Goal: Task Accomplishment & Management: Manage account settings

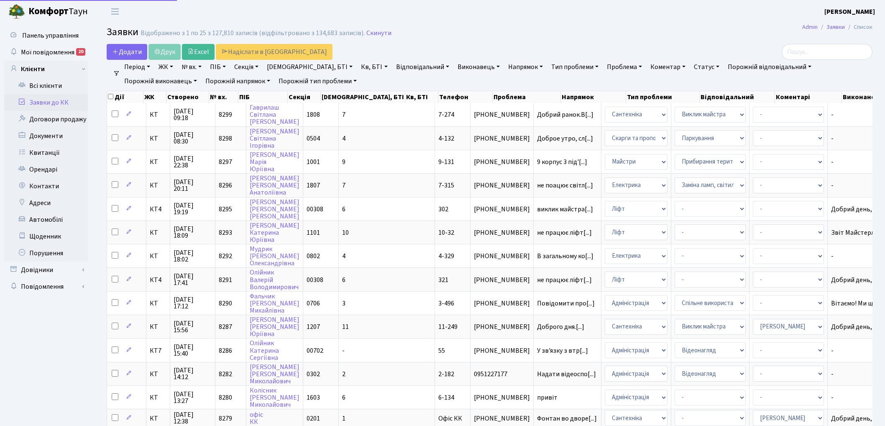
select select "25"
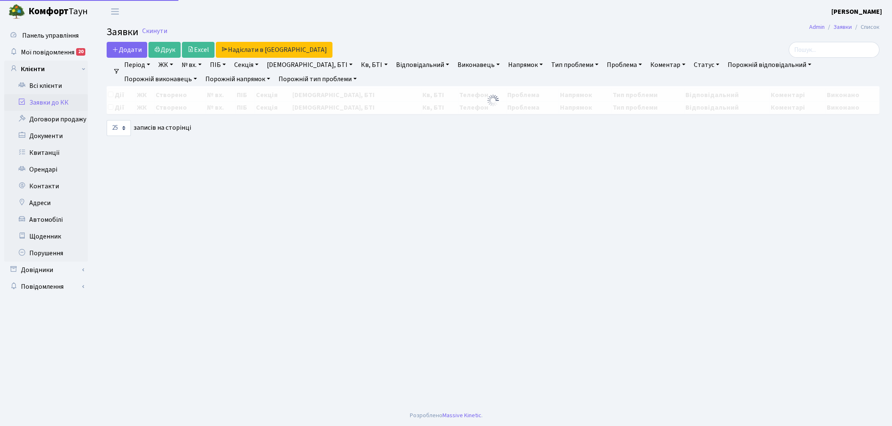
select select "25"
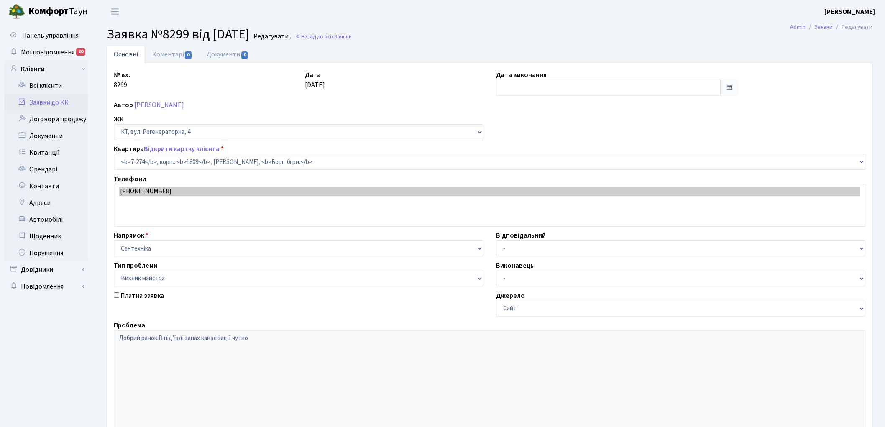
select select "4882"
select select "29"
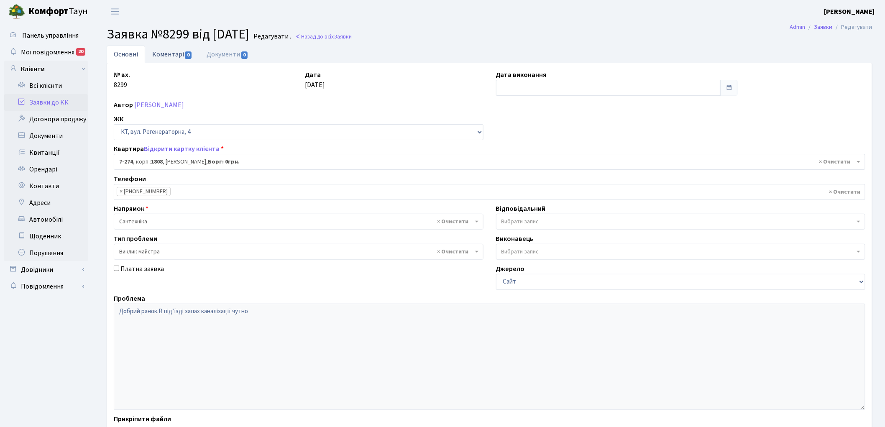
click at [160, 57] on link "Коментарі 0" at bounding box center [172, 54] width 54 height 17
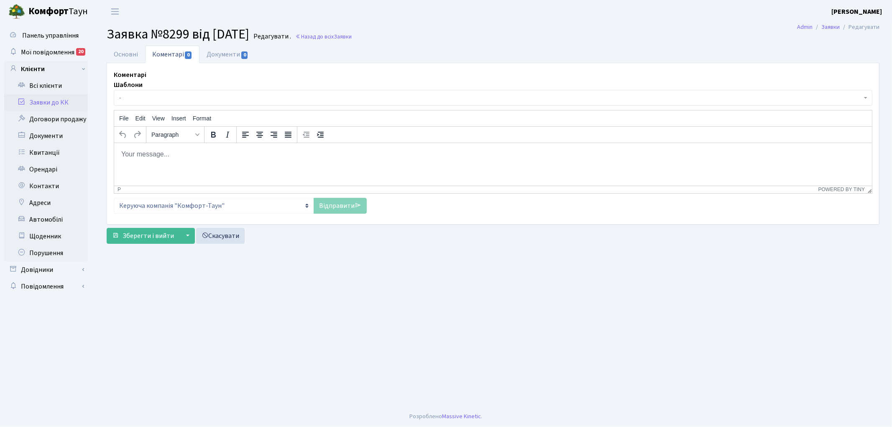
click at [202, 165] on html at bounding box center [493, 154] width 758 height 23
drag, startPoint x: 221, startPoint y: 151, endPoint x: 225, endPoint y: 306, distance: 155.6
click at [116, 153] on html "pfzdre gthtlfyj cfynt[ysre d hj,jne" at bounding box center [493, 154] width 758 height 23
click at [332, 208] on link "Відправити" at bounding box center [340, 206] width 53 height 16
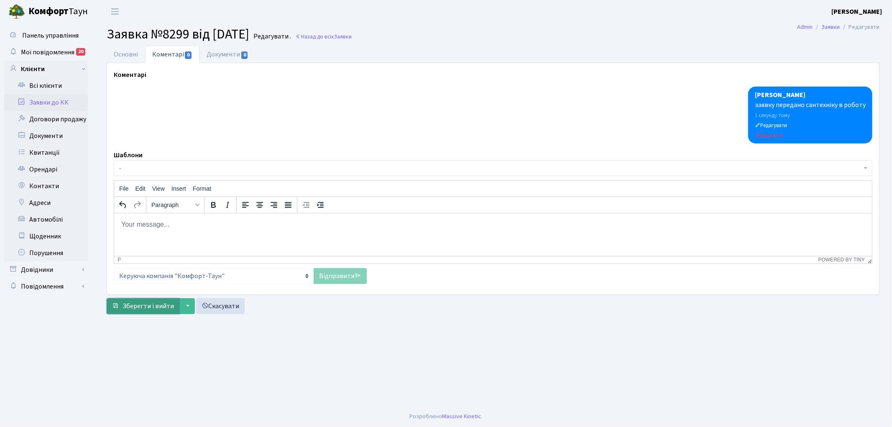
click at [142, 310] on span "Зберегти і вийти" at bounding box center [148, 305] width 51 height 9
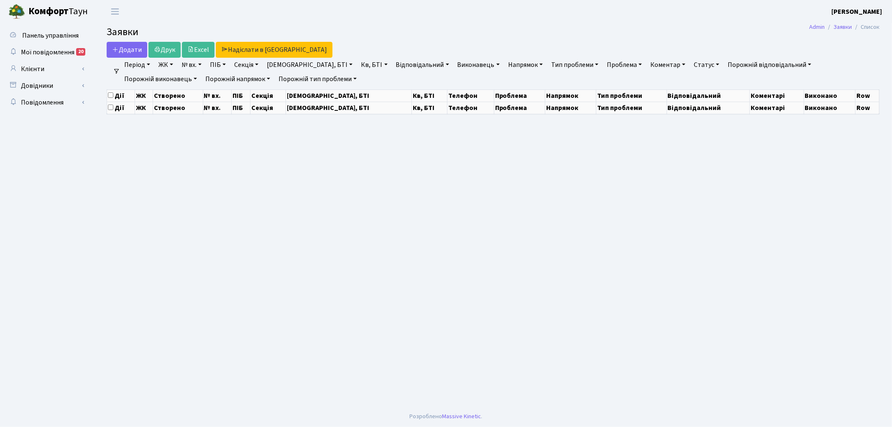
select select "25"
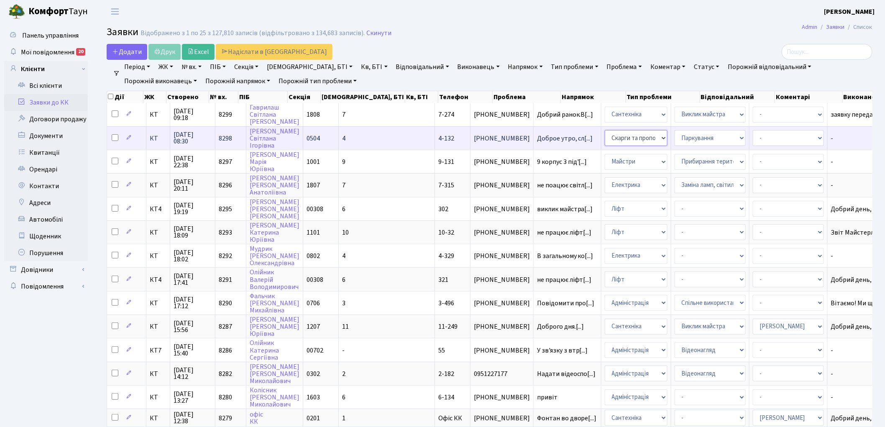
click at [605, 140] on select "- Адміністрація Домофон, СКД Ліфт Майстри Сантехніка Економічний відділ Електри…" at bounding box center [636, 138] width 63 height 16
select select "5"
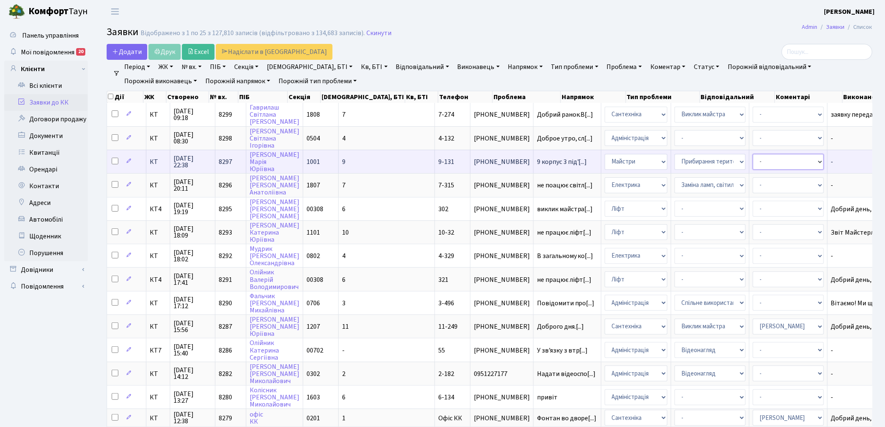
click at [754, 161] on select "- Адміністратор ЖК ДП Адміністратор ЖК КТ Адміністратор ЖК СП Вижул В. В. Горді…" at bounding box center [788, 162] width 71 height 16
select select "42"
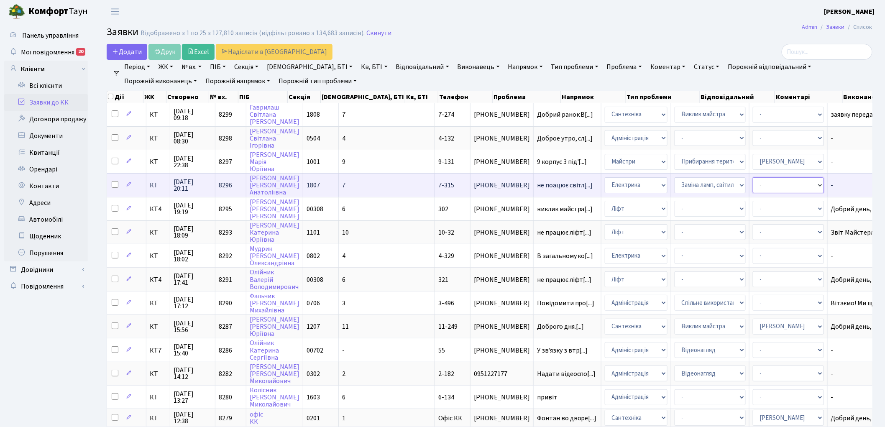
click at [753, 184] on select "- Адміністратор ЖК ДП Адміністратор ЖК КТ Адміністратор ЖК СП Вижул В. В. Горді…" at bounding box center [788, 185] width 71 height 16
select select "22"
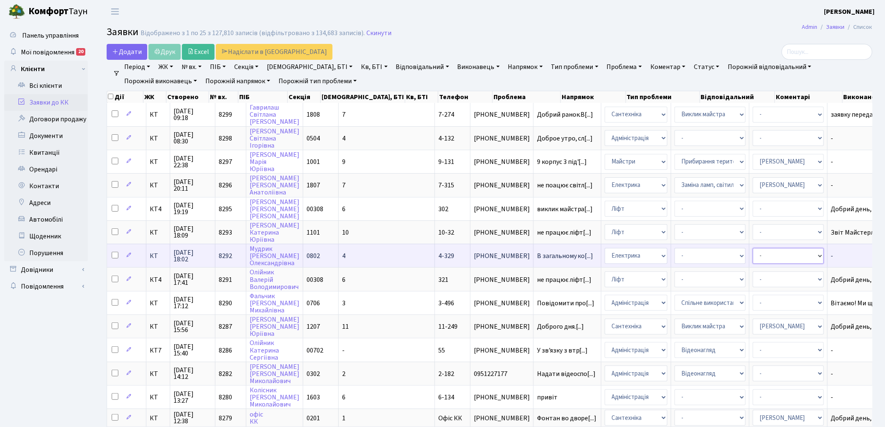
click at [753, 251] on select "- Адміністратор ЖК ДП Адміністратор ЖК КТ Адміністратор ЖК СП Вижул В. В. Горді…" at bounding box center [788, 256] width 71 height 16
select select "22"
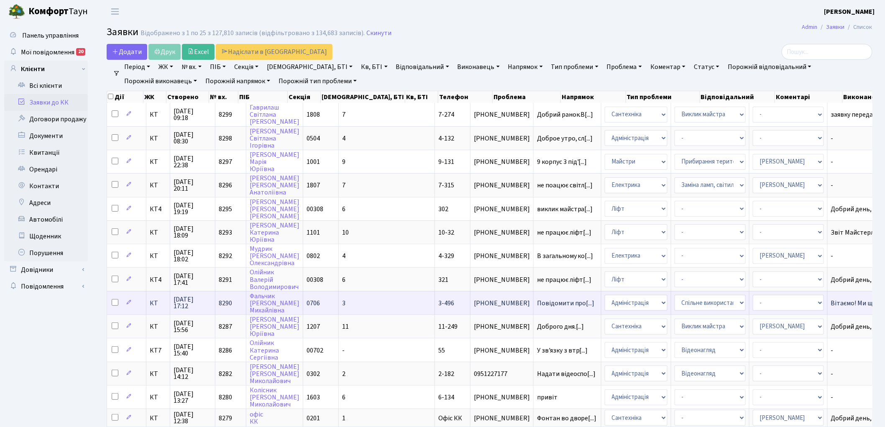
click at [226, 299] on span "8290" at bounding box center [225, 303] width 13 height 9
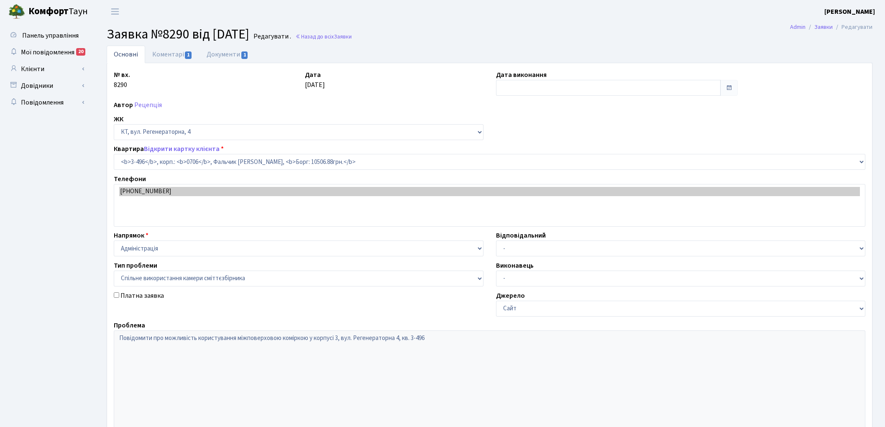
select select "1714"
select select "34"
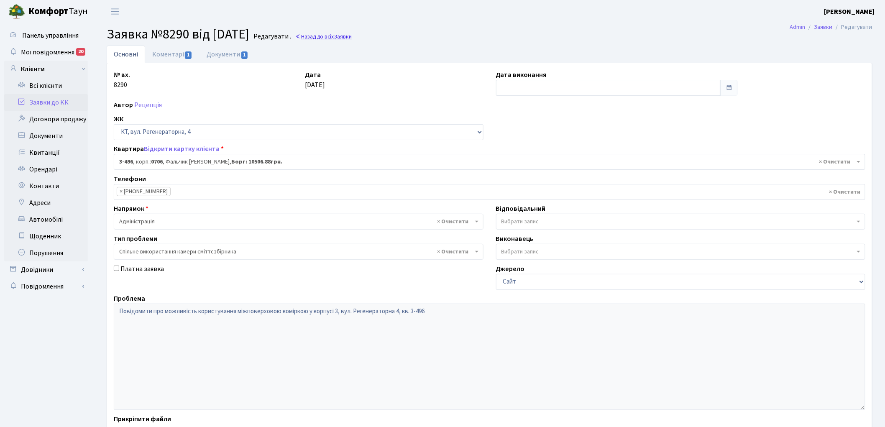
click at [337, 36] on link "Назад до всіх Заявки" at bounding box center [323, 37] width 56 height 8
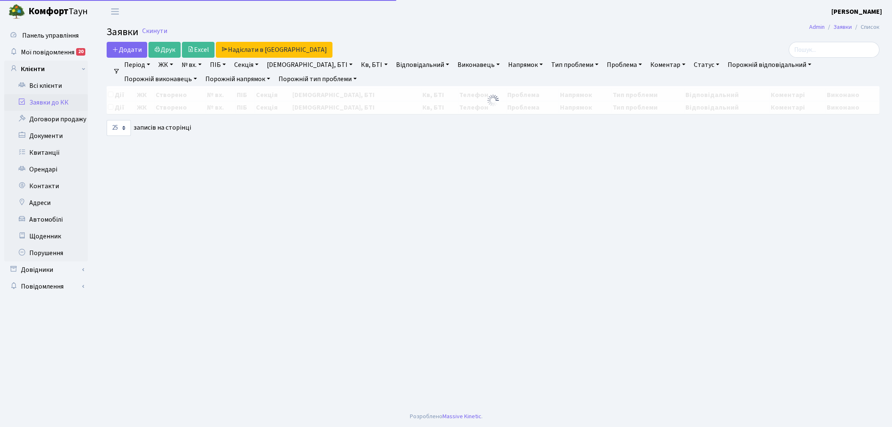
select select "25"
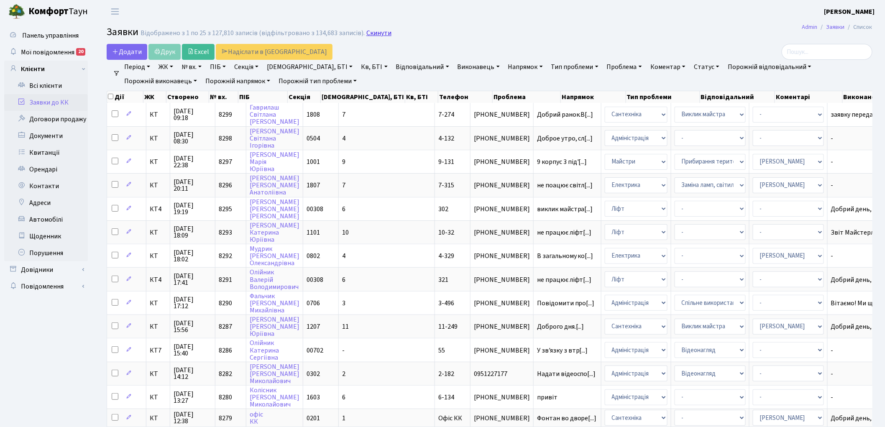
click at [375, 33] on link "Скинути" at bounding box center [378, 33] width 25 height 8
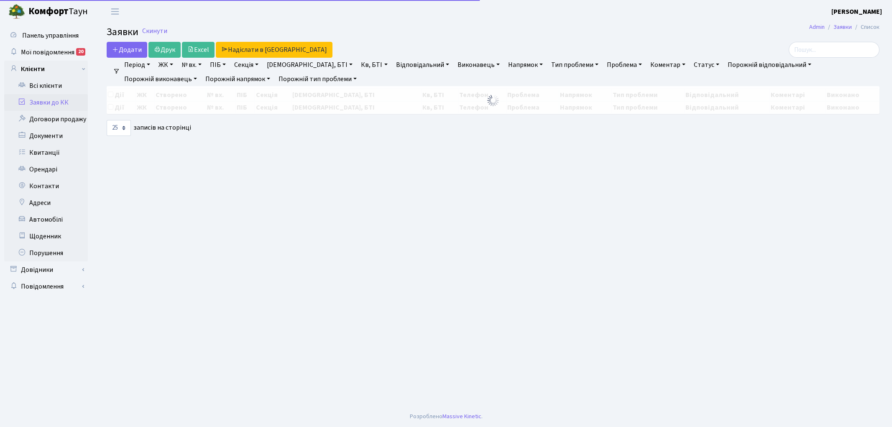
select select "25"
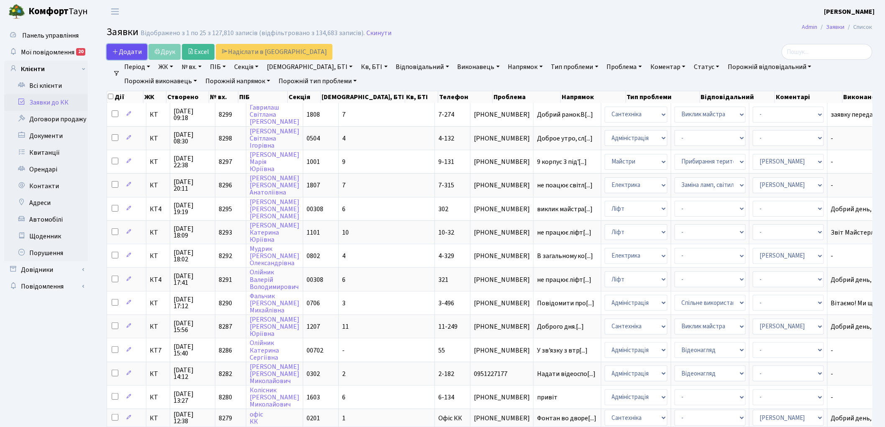
click at [123, 51] on span "Додати" at bounding box center [127, 51] width 30 height 9
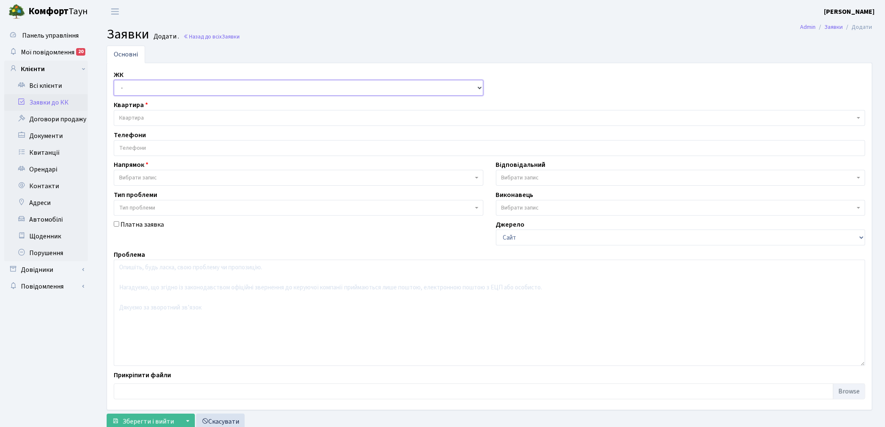
click at [140, 89] on select "- КТ, вул. Регенераторна, 4 КТ2, просп. Соборності, 17 КТ3, вул. Березнева, 16 …" at bounding box center [299, 88] width 370 height 16
select select "271"
click at [114, 80] on select "- КТ, вул. Регенераторна, 4 КТ2, просп. Соборності, 17 КТ3, вул. Березнева, 16 …" at bounding box center [299, 88] width 370 height 16
select select
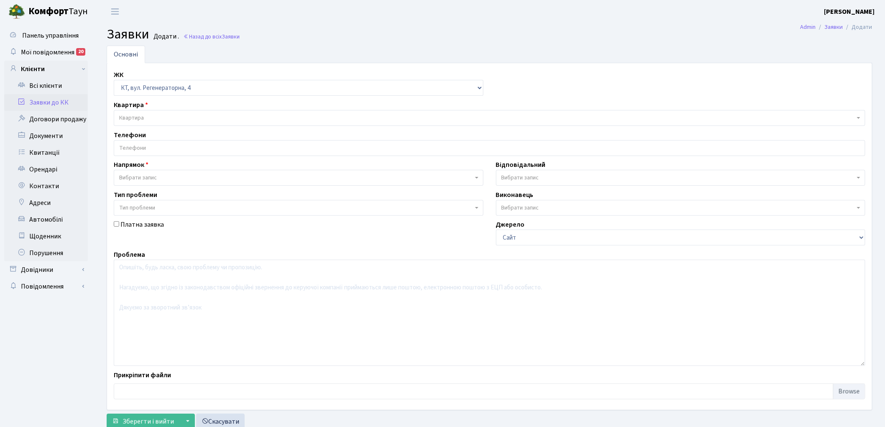
click at [210, 109] on div "Квартира Квартира" at bounding box center [489, 113] width 764 height 26
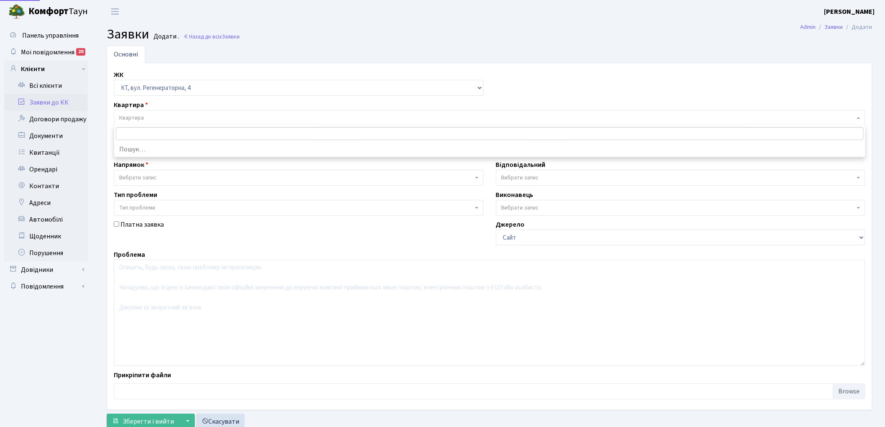
click at [208, 116] on span "Квартира" at bounding box center [486, 118] width 735 height 8
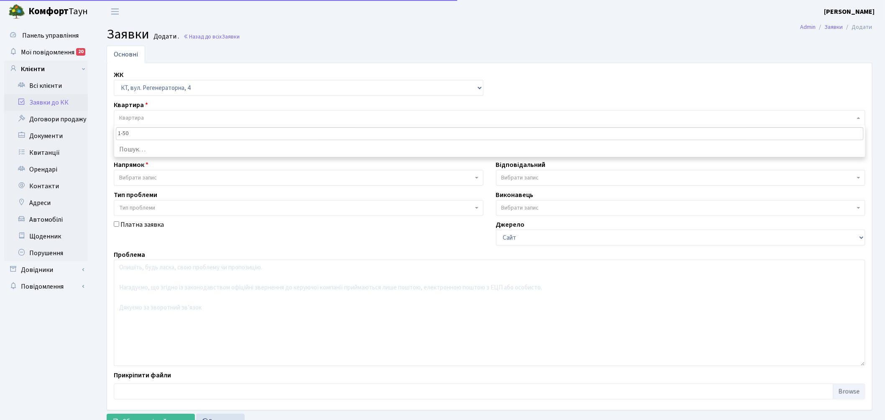
type input "1-500"
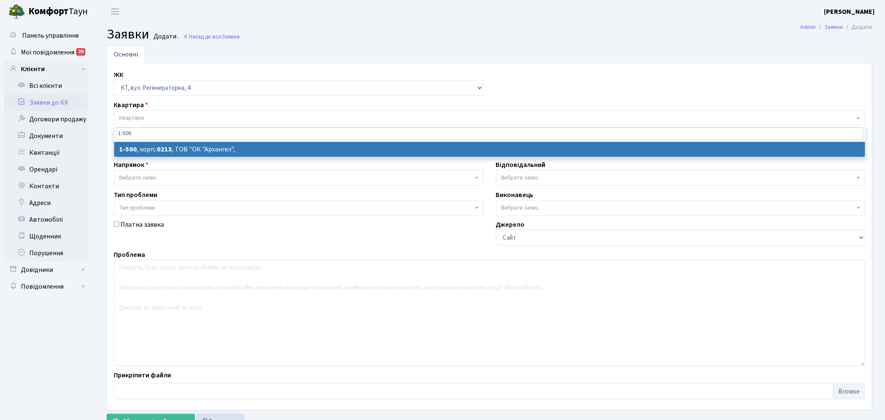
select select
select select "16285"
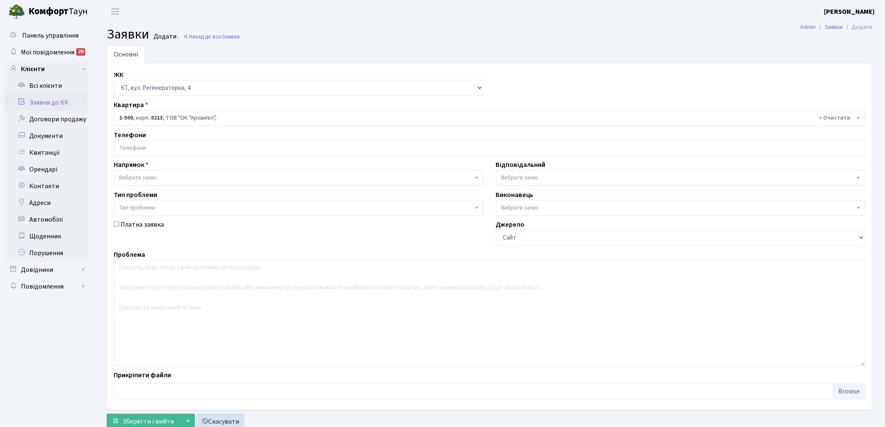
click at [177, 174] on span "Вибрати запис" at bounding box center [296, 178] width 354 height 8
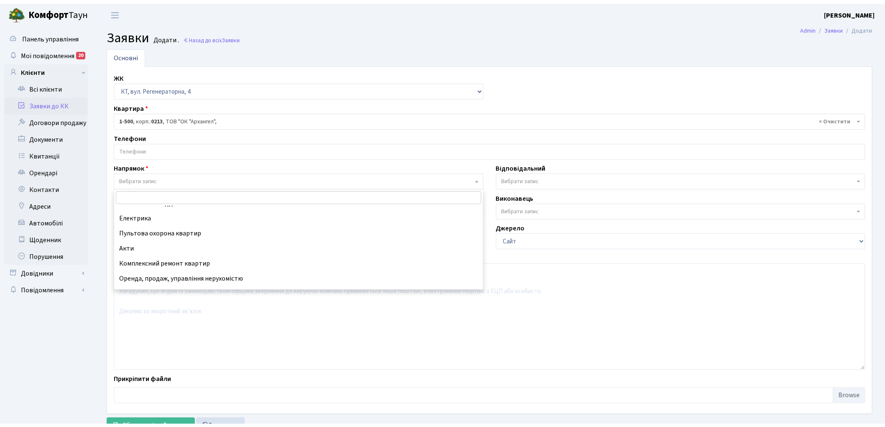
scroll to position [93, 0]
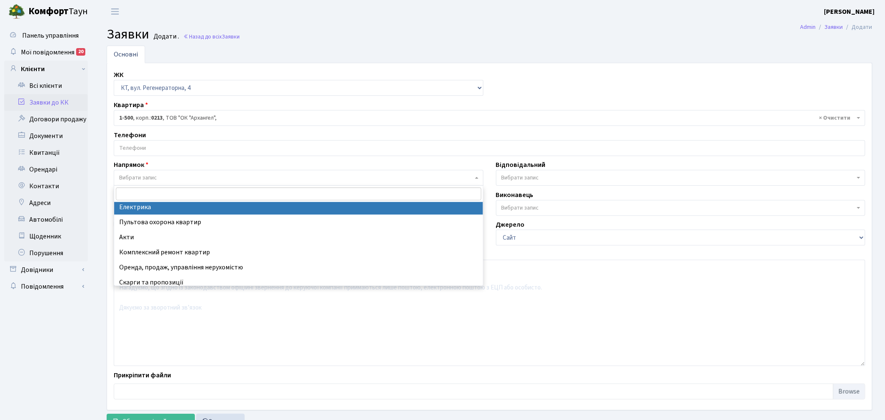
select select "3"
select select
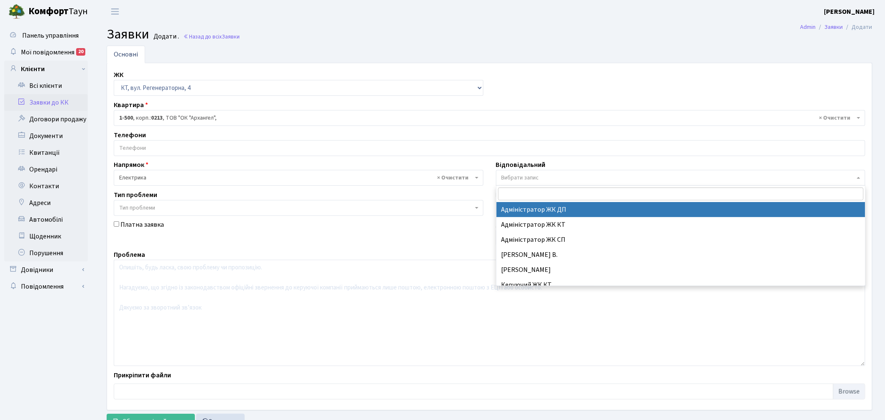
click at [590, 176] on span "Вибрати запис" at bounding box center [678, 178] width 354 height 8
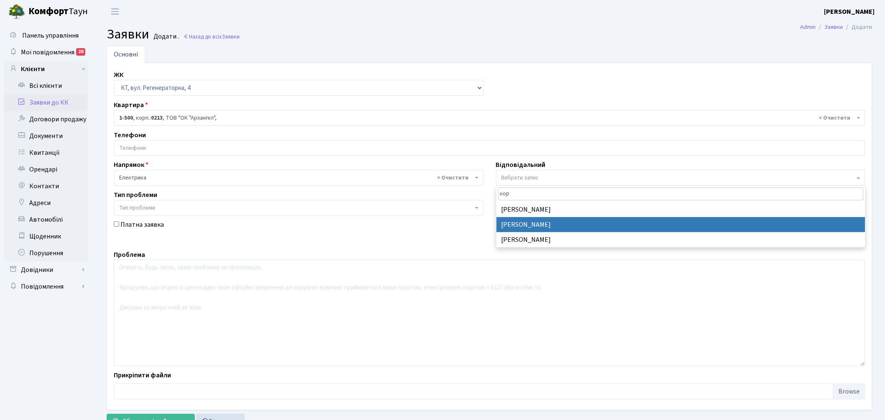
type input "кор"
select select "22"
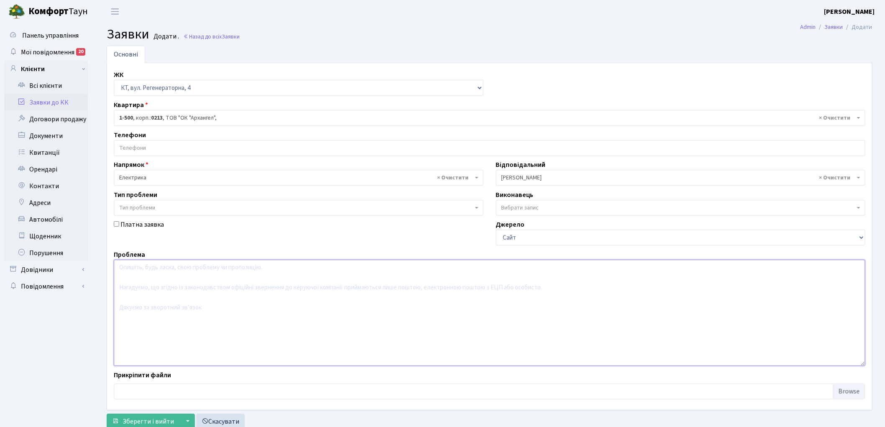
click at [193, 304] on textarea at bounding box center [489, 313] width 751 height 106
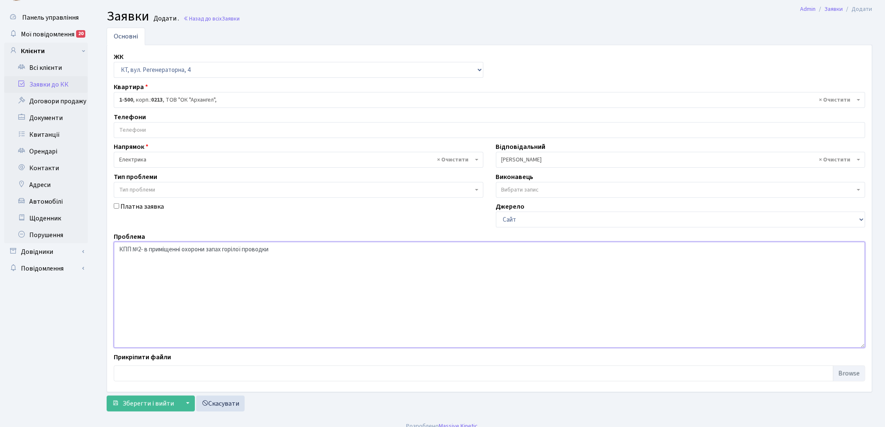
scroll to position [28, 0]
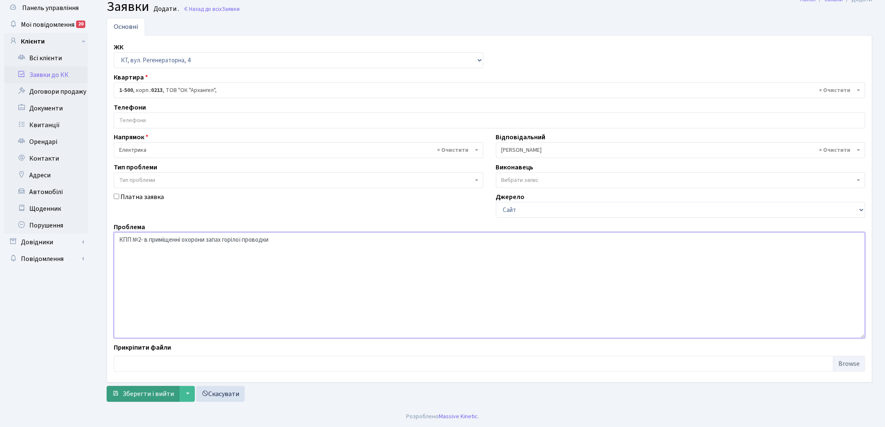
type textarea "КПП №2- в приміщенні охорони запах горілої проводки"
click at [148, 389] on span "Зберегти і вийти" at bounding box center [148, 393] width 51 height 9
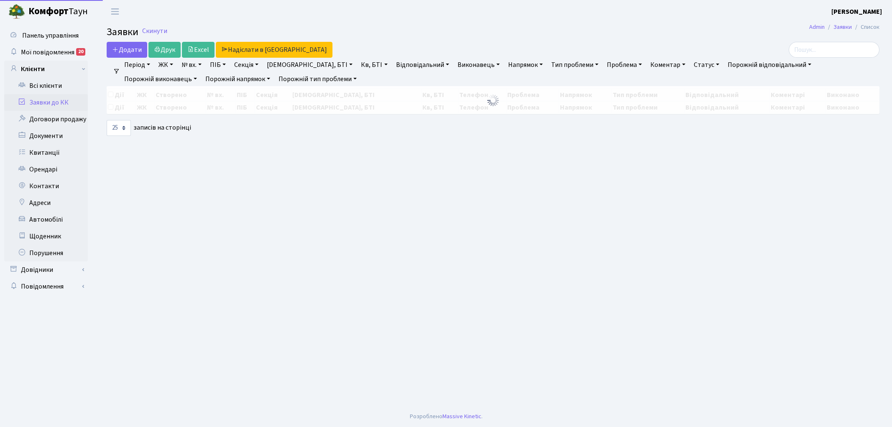
select select "25"
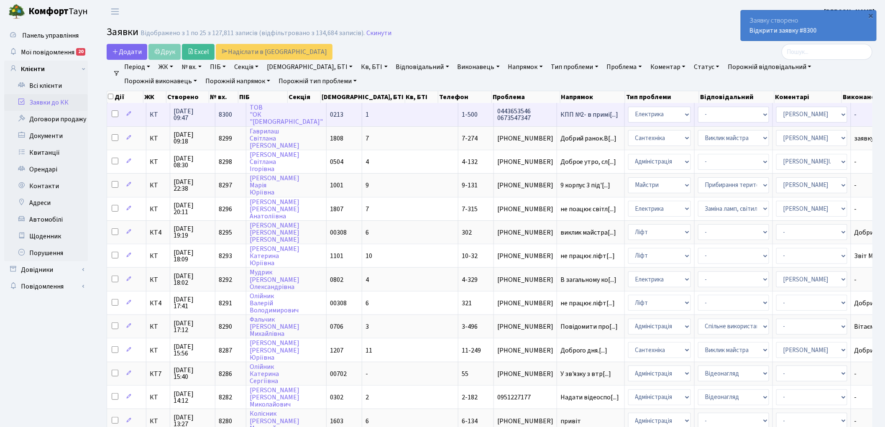
click at [218, 112] on td "8300" at bounding box center [230, 114] width 31 height 23
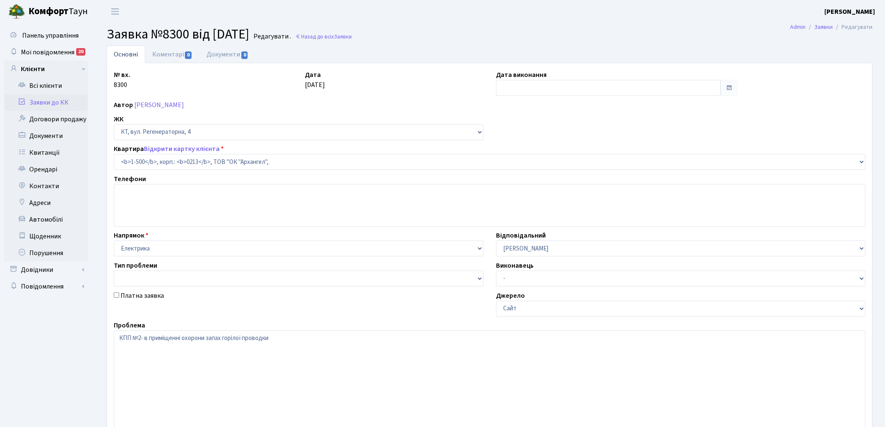
select select "16285"
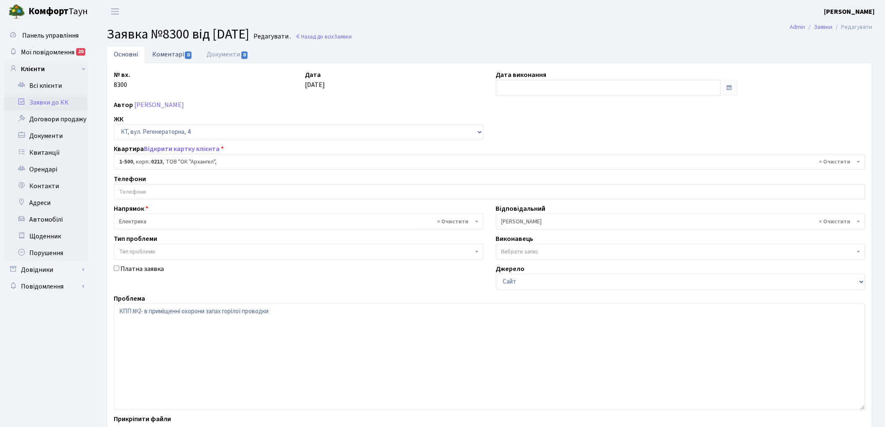
click at [166, 59] on link "Коментарі 0" at bounding box center [172, 54] width 54 height 17
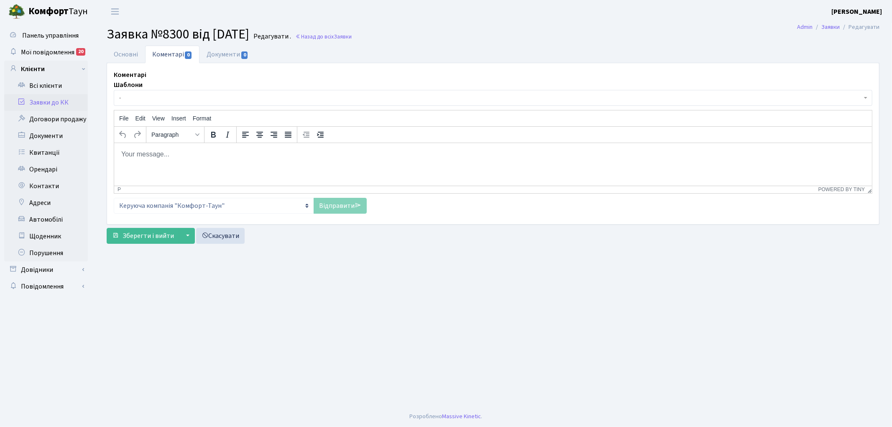
click at [151, 158] on body "Rich Text Area. Press ALT-0 for help." at bounding box center [492, 153] width 744 height 9
click at [336, 208] on link "Відправити" at bounding box center [340, 206] width 53 height 16
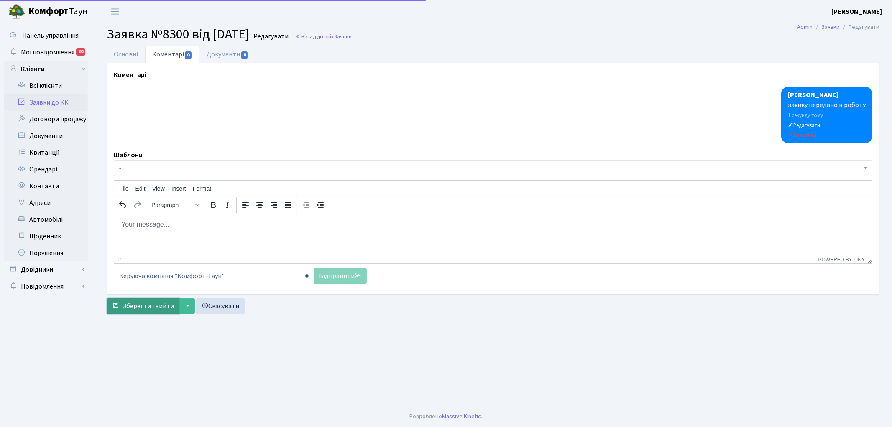
click at [160, 310] on span "Зберегти і вийти" at bounding box center [148, 305] width 51 height 9
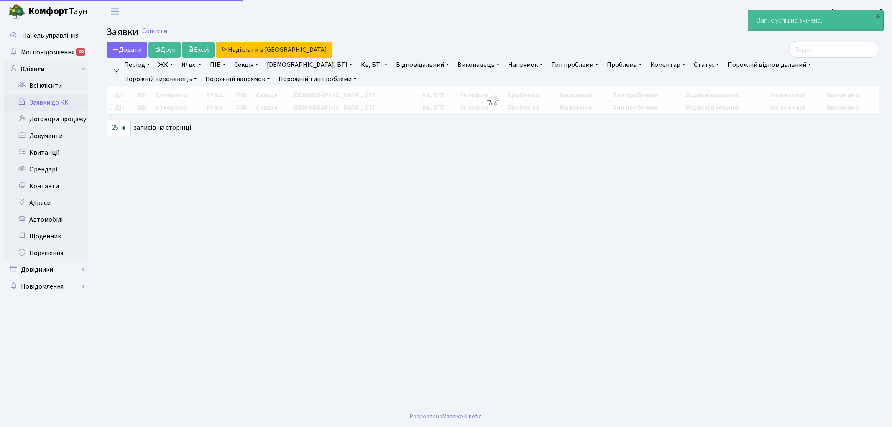
select select "25"
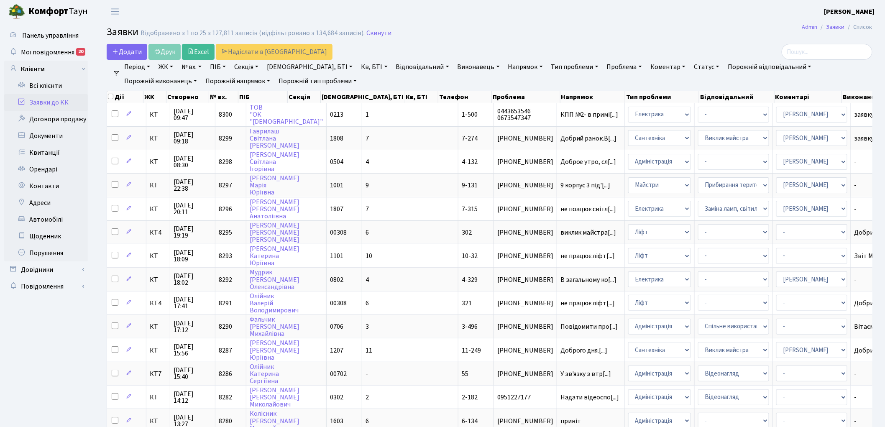
click at [193, 67] on link "№ вх." at bounding box center [191, 67] width 27 height 14
type input "7810"
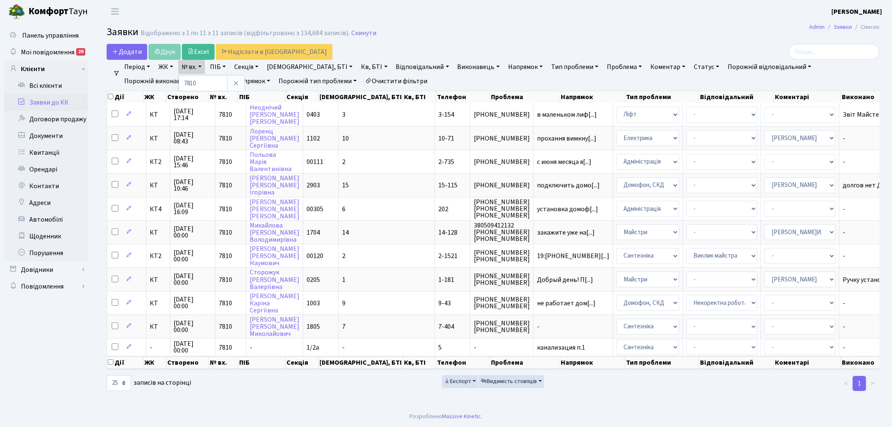
click at [362, 77] on link "Очистити фільтри" at bounding box center [396, 81] width 69 height 14
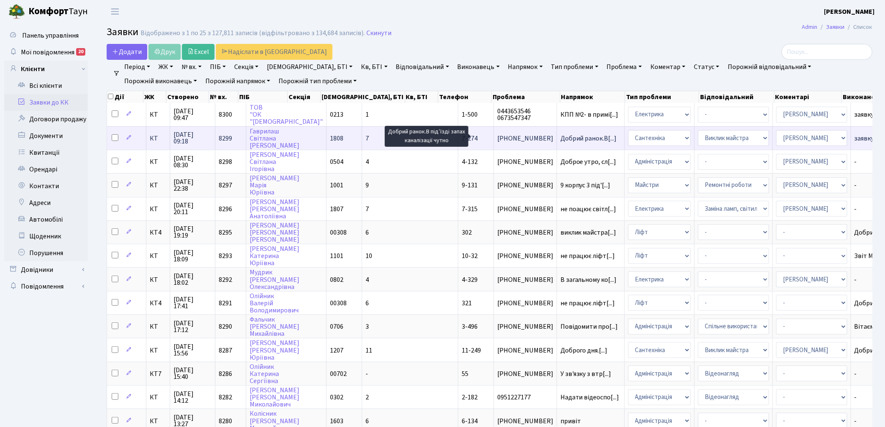
click at [560, 137] on span "Добрий ранок.В[...]" at bounding box center [588, 138] width 56 height 9
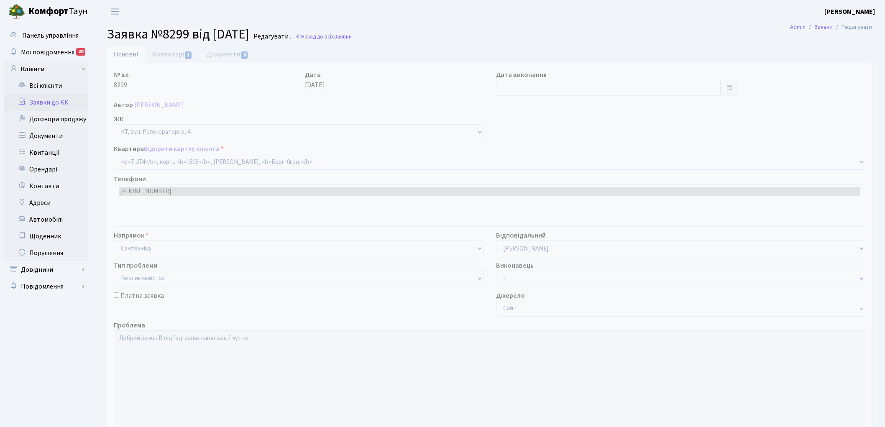
select select "4882"
select select "29"
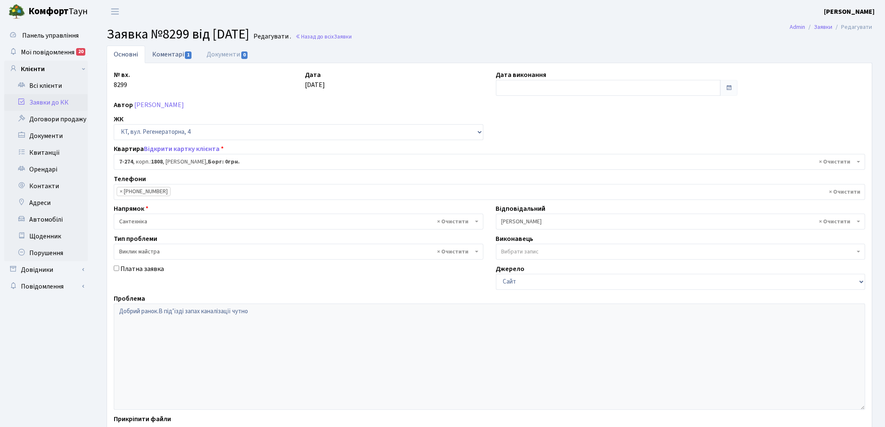
click at [159, 54] on link "Коментарі 1" at bounding box center [172, 54] width 54 height 17
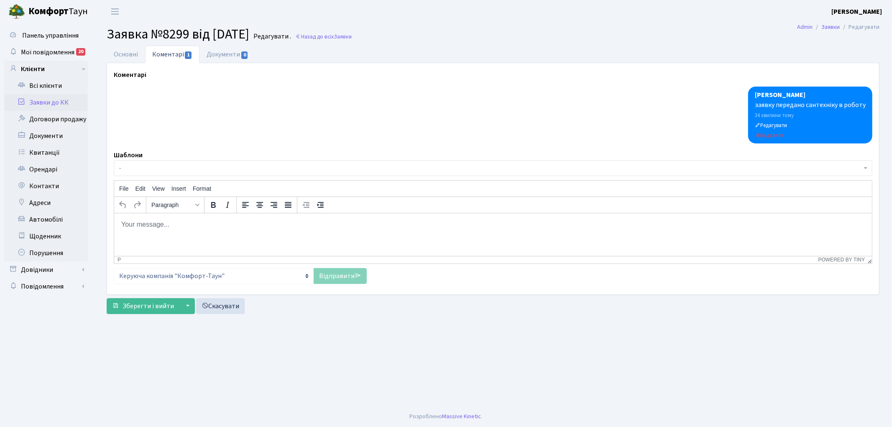
click at [183, 235] on html at bounding box center [493, 224] width 758 height 23
click at [324, 276] on link "Відправити" at bounding box center [340, 276] width 53 height 16
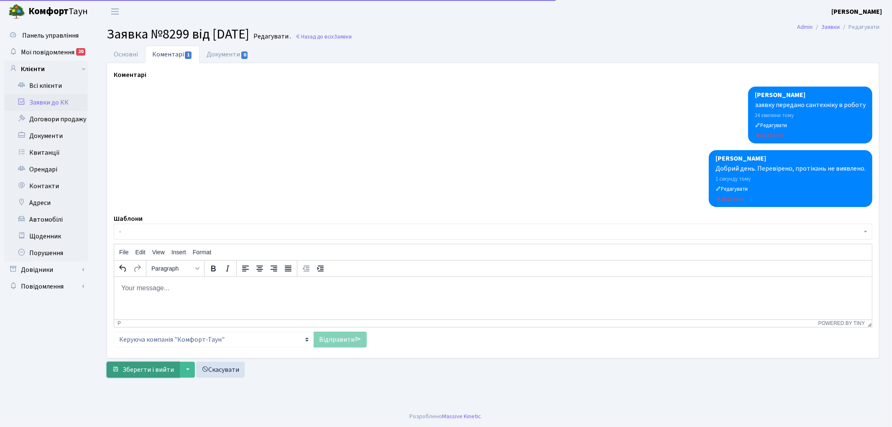
click at [138, 368] on span "Зберегти і вийти" at bounding box center [148, 369] width 51 height 9
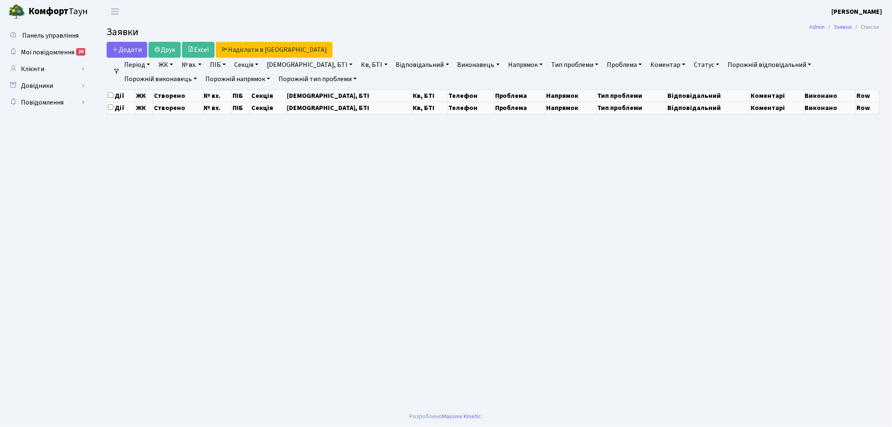
select select "25"
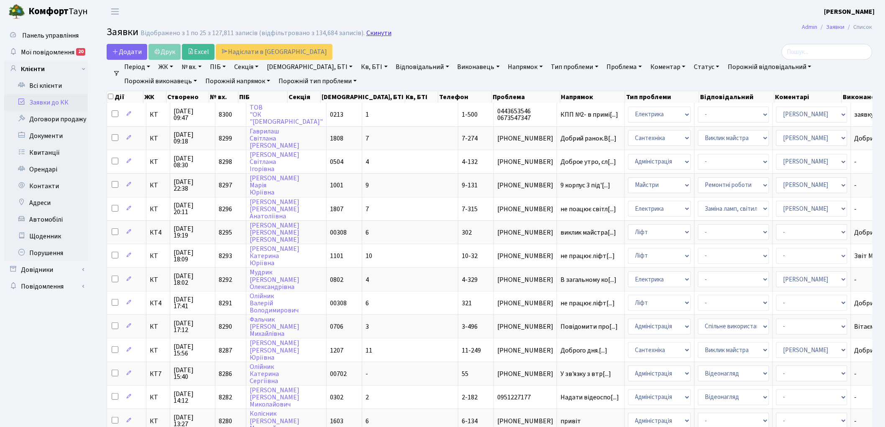
click at [373, 33] on link "Скинути" at bounding box center [378, 33] width 25 height 8
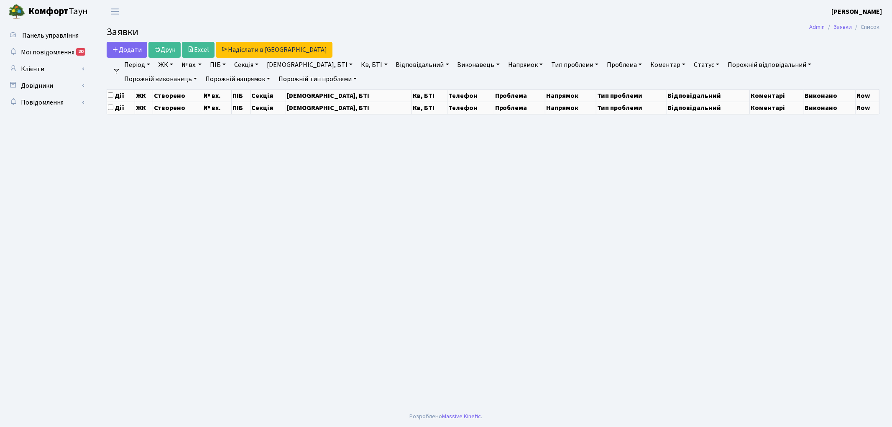
select select "25"
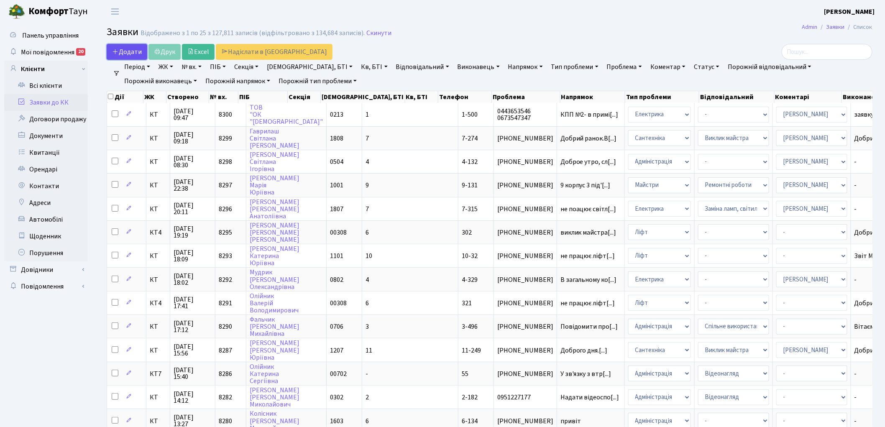
click at [131, 47] on span "Додати" at bounding box center [127, 51] width 30 height 9
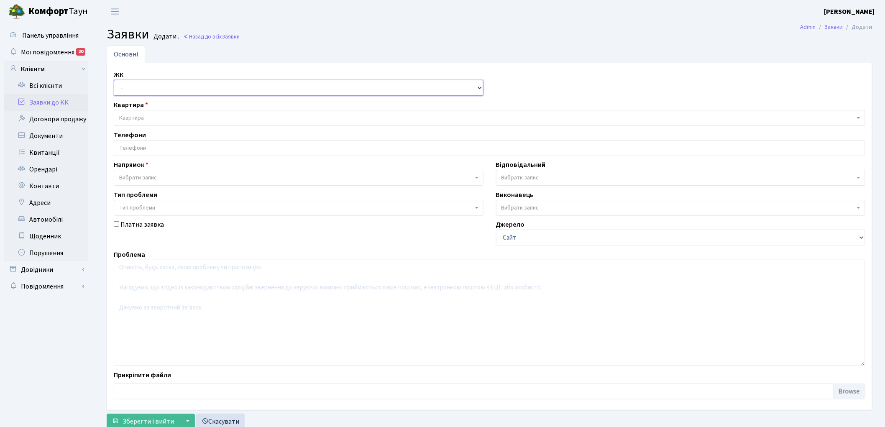
click at [133, 86] on select "- КТ, вул. Регенераторна, 4 КТ2, просп. [STREET_ADDRESS] [STREET_ADDRESS] [PERS…" at bounding box center [299, 88] width 370 height 16
select select "271"
click at [114, 80] on select "- КТ, вул. Регенераторна, 4 КТ2, просп. [STREET_ADDRESS] [STREET_ADDRESS] [PERS…" at bounding box center [299, 88] width 370 height 16
select select
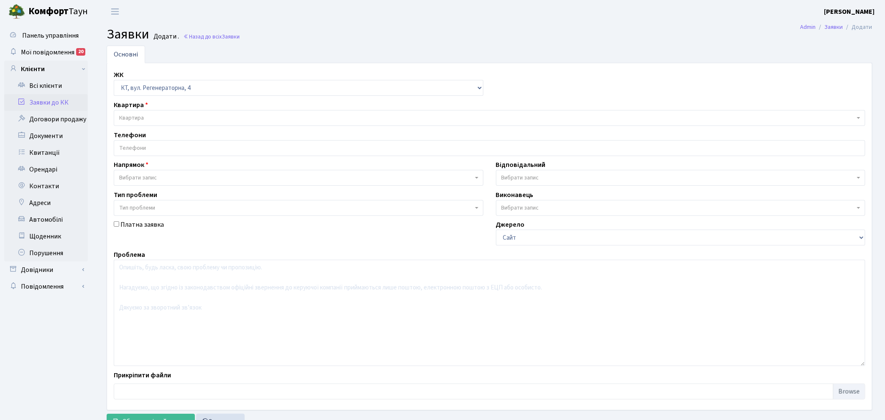
click at [148, 117] on span "Квартира" at bounding box center [486, 118] width 735 height 8
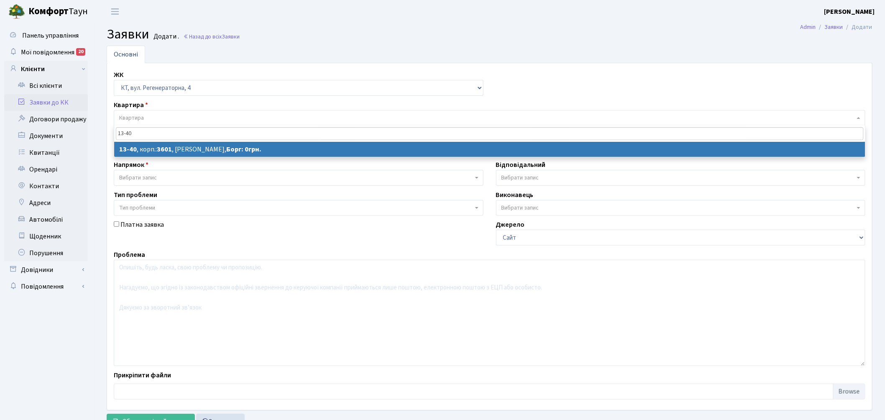
type input "13-40"
select select
select select "7686"
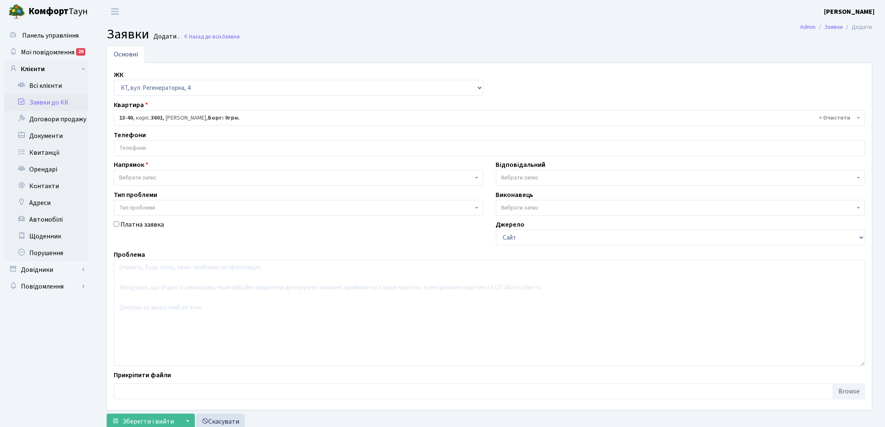
click at [148, 178] on span "Вибрати запис" at bounding box center [138, 178] width 38 height 8
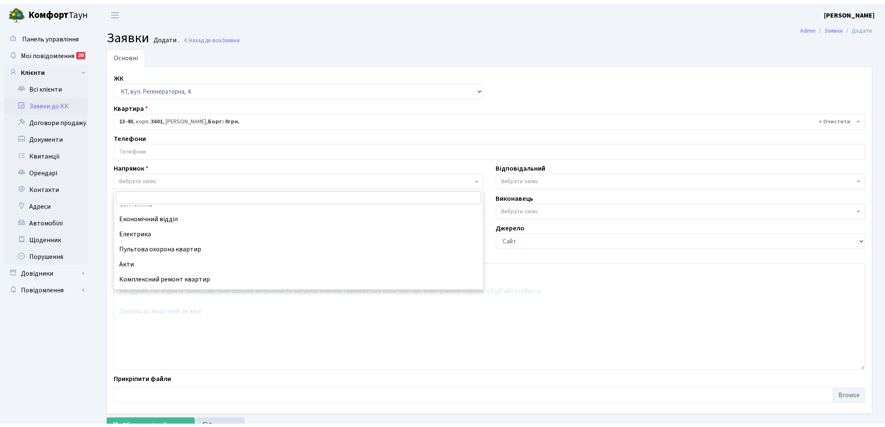
scroll to position [93, 0]
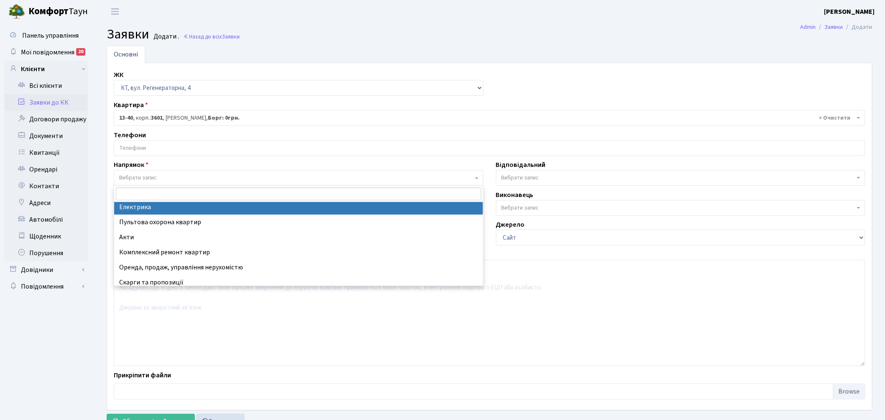
select select "3"
select select
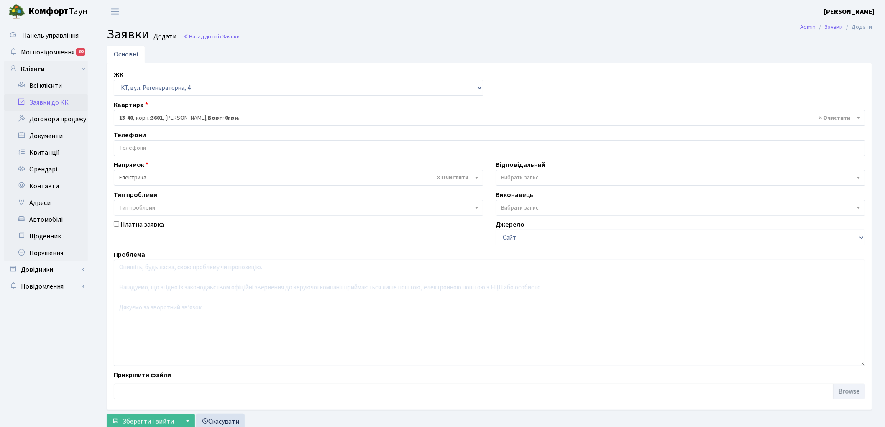
click at [542, 176] on span "Вибрати запис" at bounding box center [678, 178] width 354 height 8
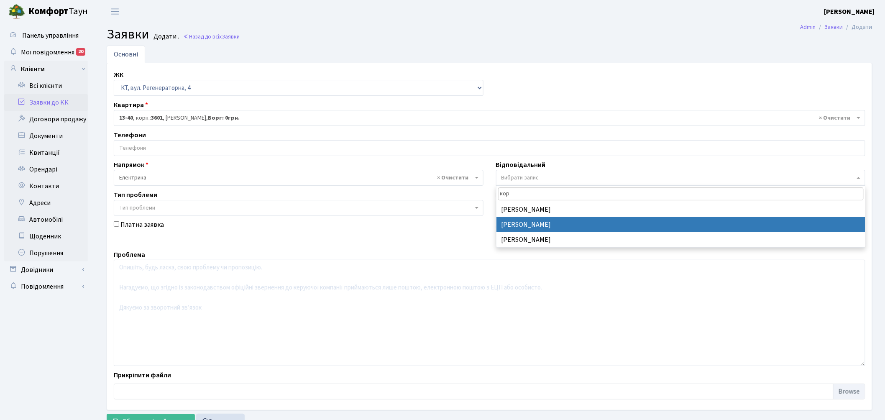
type input "кор"
select select "22"
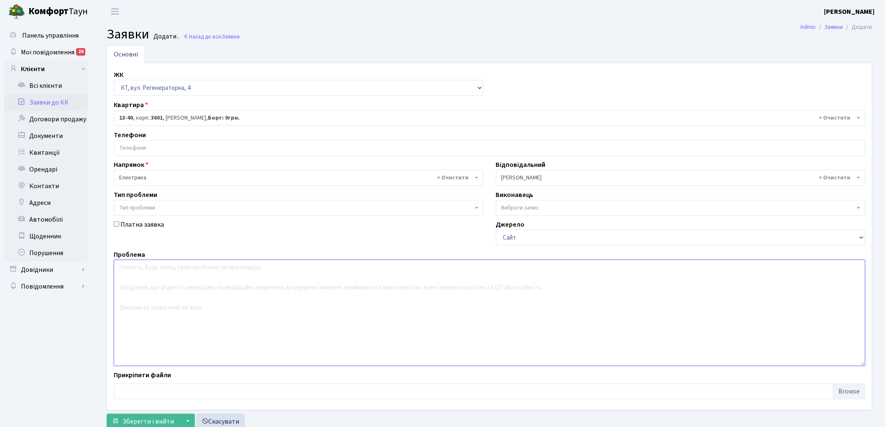
click at [203, 310] on textarea at bounding box center [489, 313] width 751 height 106
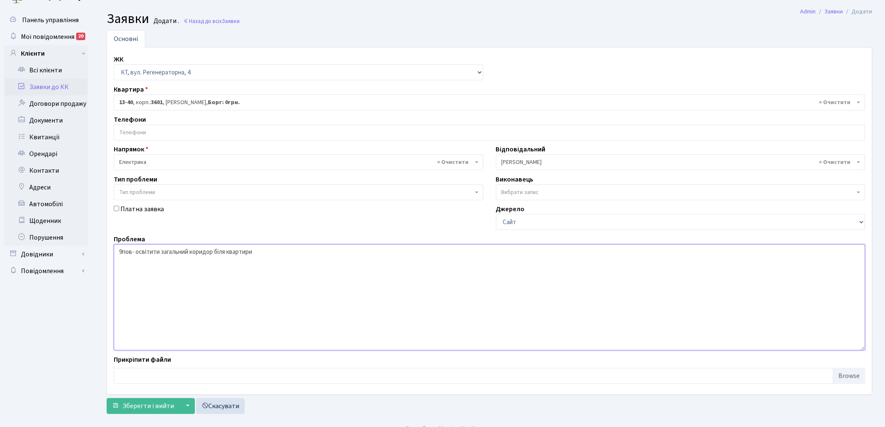
scroll to position [28, 0]
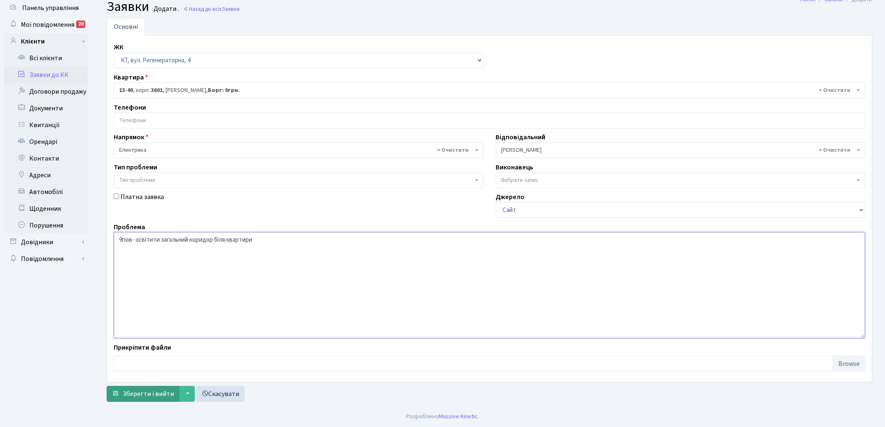
type textarea "9пов- освітити загальний коридор біля квартири"
click at [135, 394] on span "Зберегти і вийти" at bounding box center [148, 393] width 51 height 9
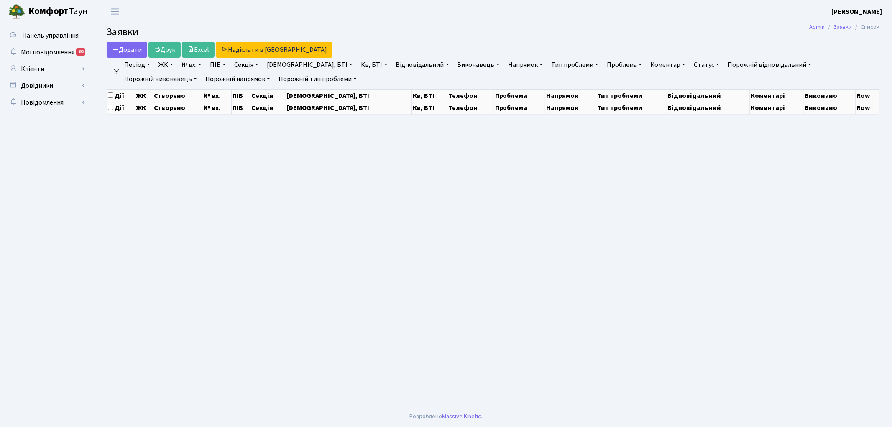
select select "25"
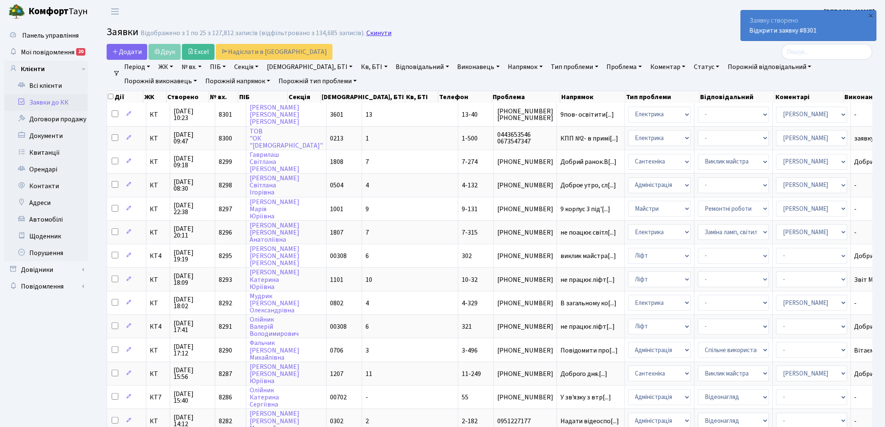
click at [378, 35] on link "Скинути" at bounding box center [378, 33] width 25 height 8
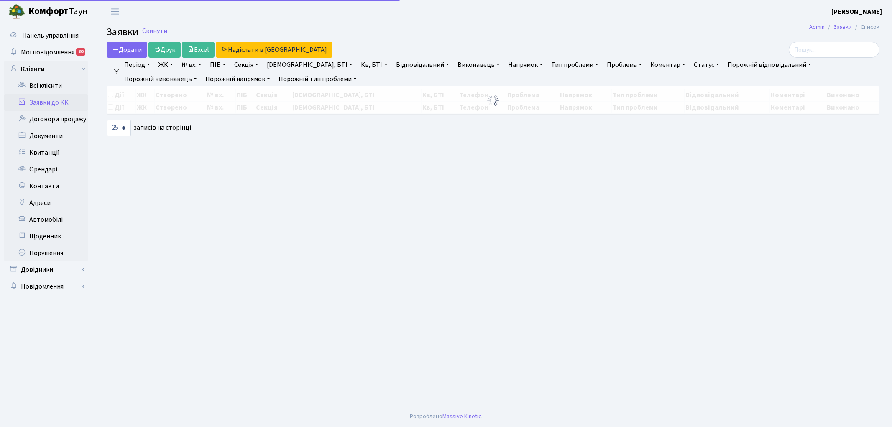
select select "25"
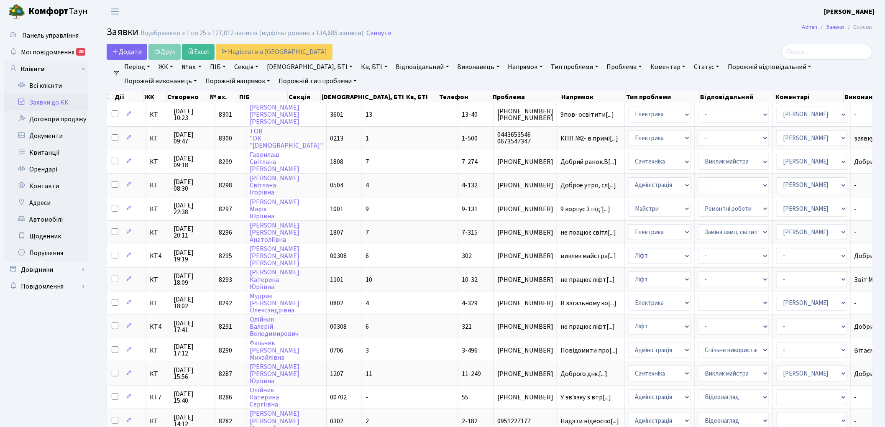
click at [190, 67] on link "№ вх." at bounding box center [191, 67] width 27 height 14
type input "7385"
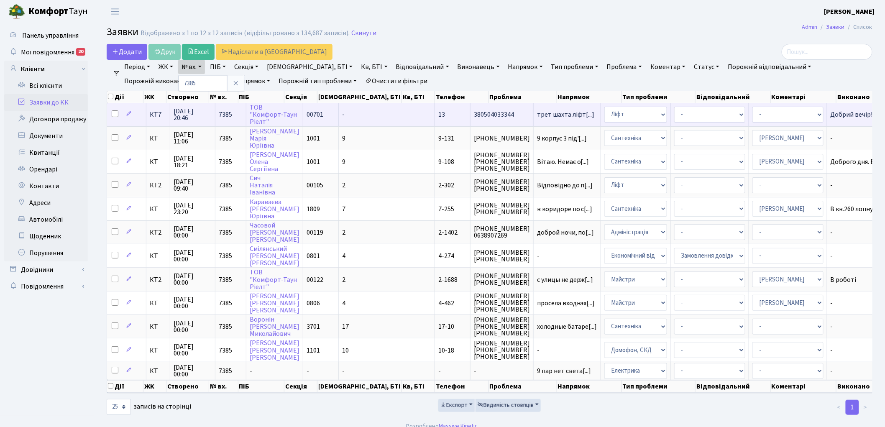
click at [223, 113] on span "7385" at bounding box center [225, 114] width 13 height 9
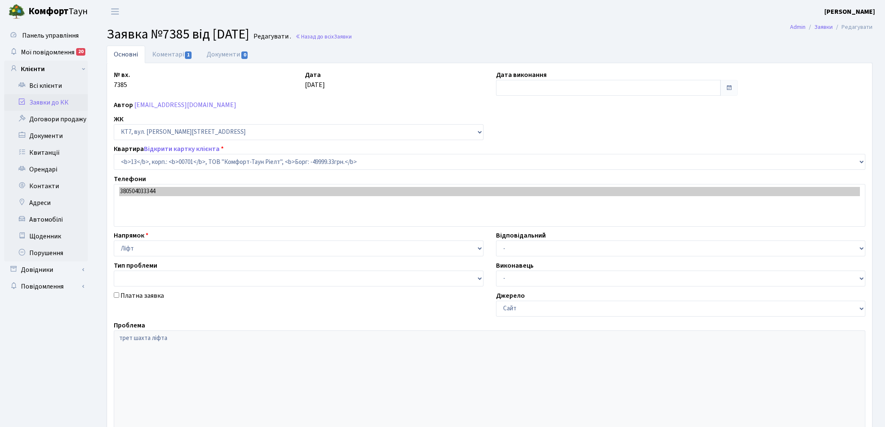
select select "18347"
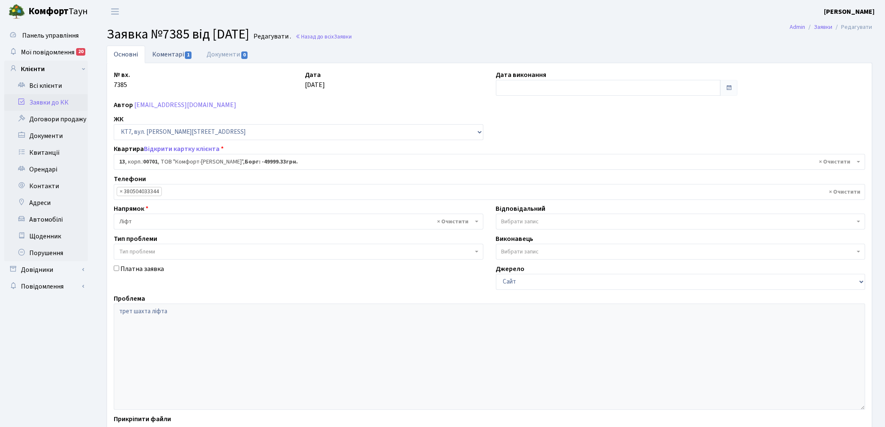
click at [167, 55] on link "Коментарі 1" at bounding box center [172, 54] width 54 height 17
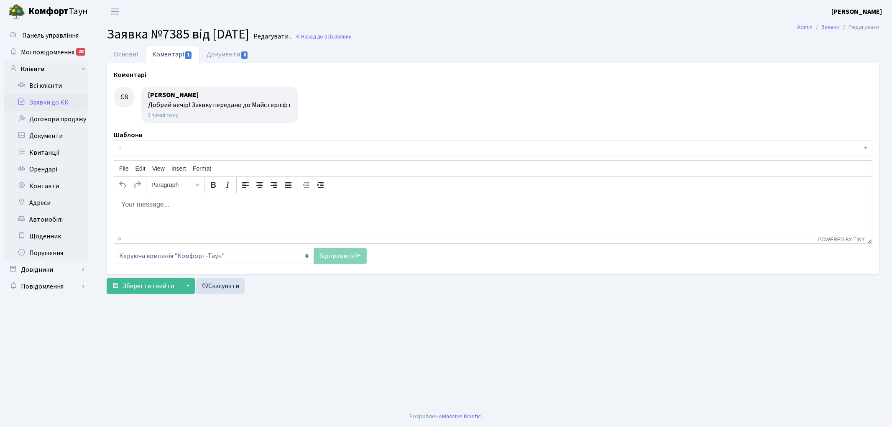
click at [182, 214] on html at bounding box center [493, 204] width 758 height 23
click at [337, 258] on link "Відправити" at bounding box center [340, 256] width 53 height 16
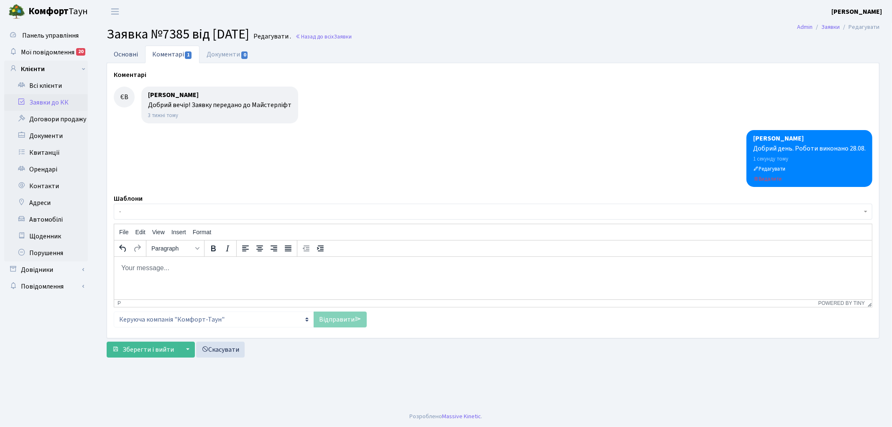
click at [123, 52] on link "Основні" at bounding box center [126, 54] width 38 height 17
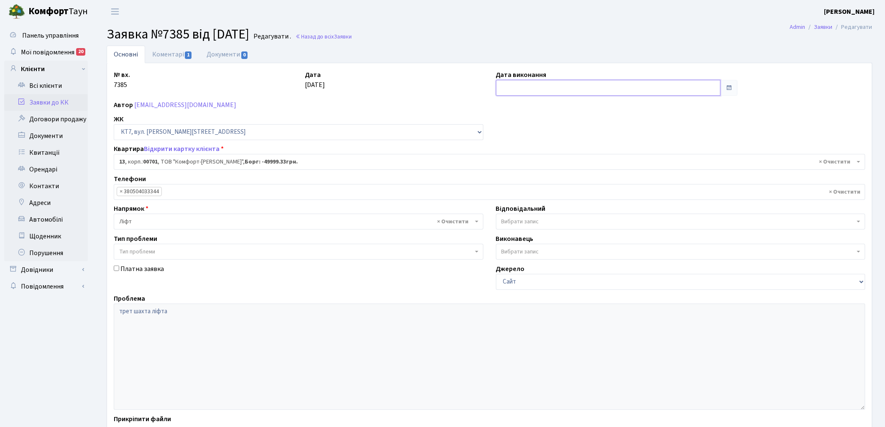
click at [516, 88] on input "text" at bounding box center [608, 88] width 225 height 16
click at [504, 109] on th "«" at bounding box center [504, 105] width 13 height 13
click at [544, 181] on td "28" at bounding box center [542, 180] width 13 height 13
type input "28.08.2025"
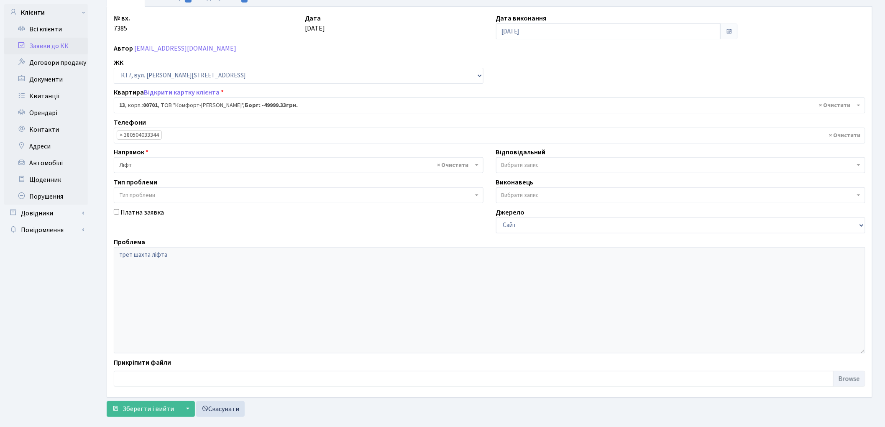
scroll to position [72, 0]
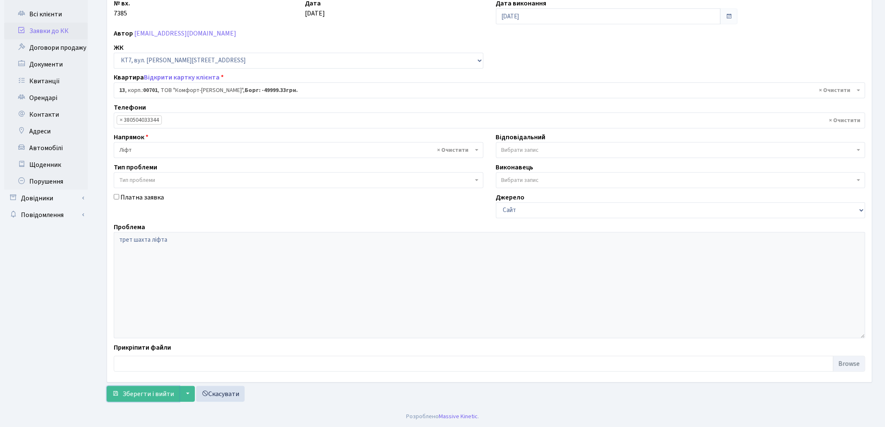
click at [134, 395] on span "Зберегти і вийти" at bounding box center [148, 393] width 51 height 9
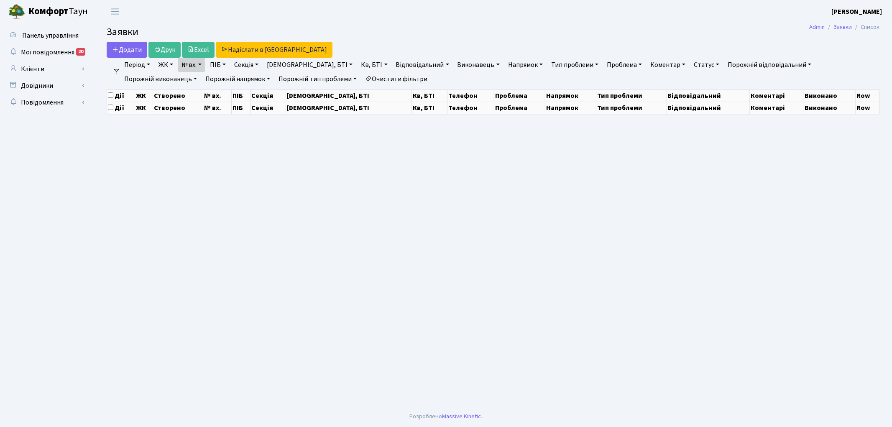
select select "25"
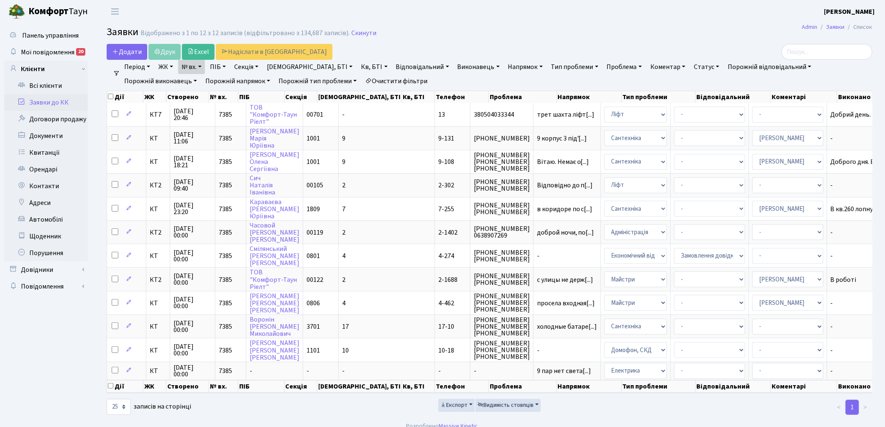
click at [362, 83] on link "Очистити фільтри" at bounding box center [396, 81] width 69 height 14
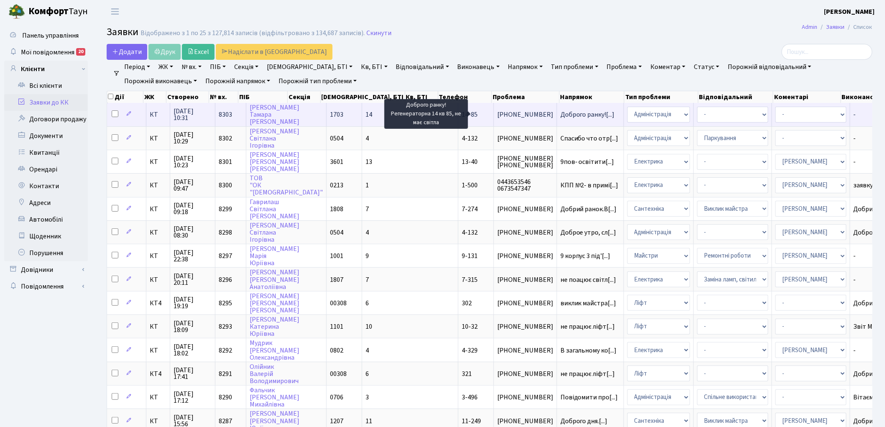
click at [560, 113] on span "Доброго ранку![...]" at bounding box center [587, 114] width 54 height 9
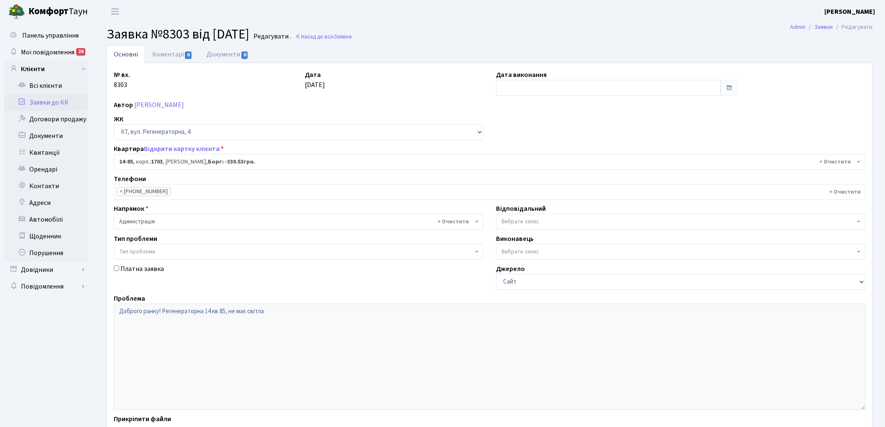
select select "7462"
click at [340, 34] on link "Назад до всіх Заявки" at bounding box center [323, 37] width 56 height 8
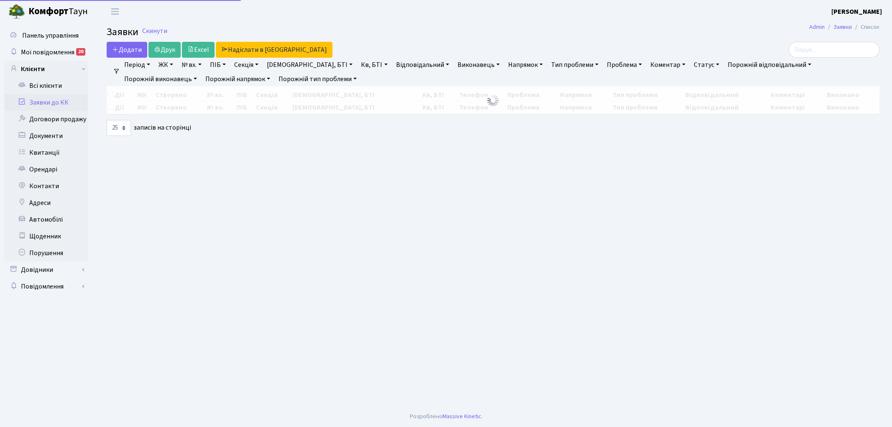
select select "25"
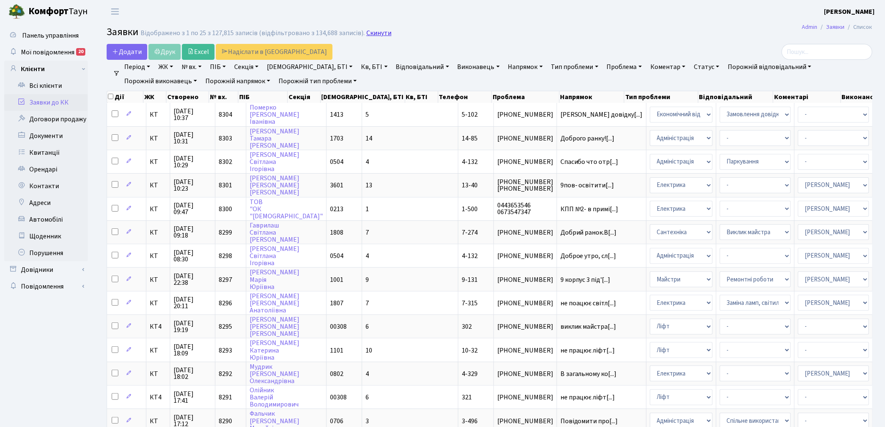
click at [371, 34] on link "Скинути" at bounding box center [378, 33] width 25 height 8
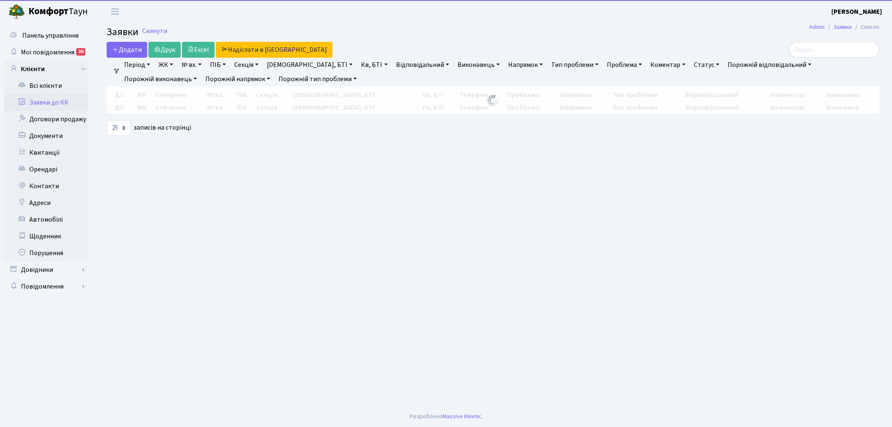
select select "25"
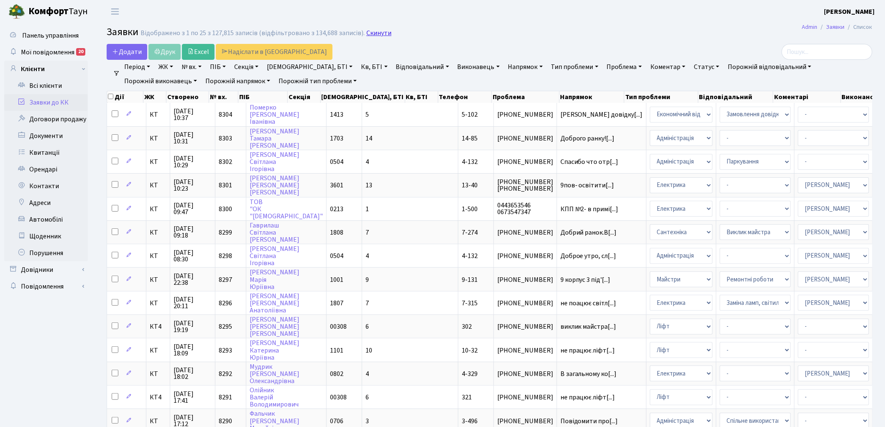
click at [368, 36] on link "Скинути" at bounding box center [378, 33] width 25 height 8
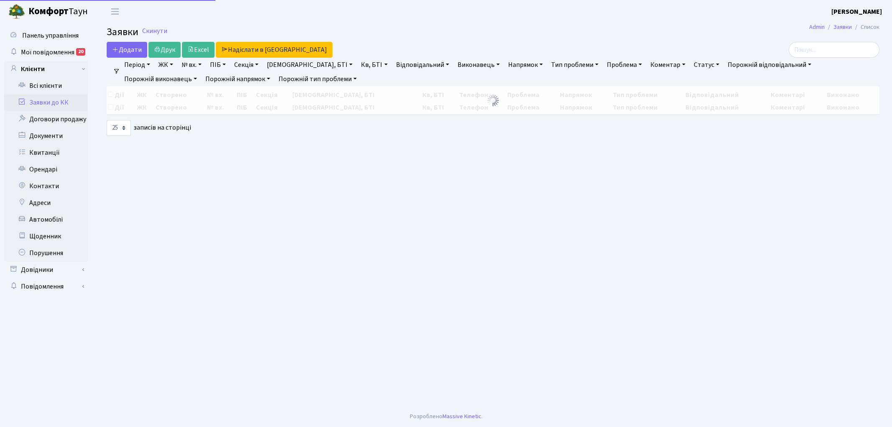
select select "25"
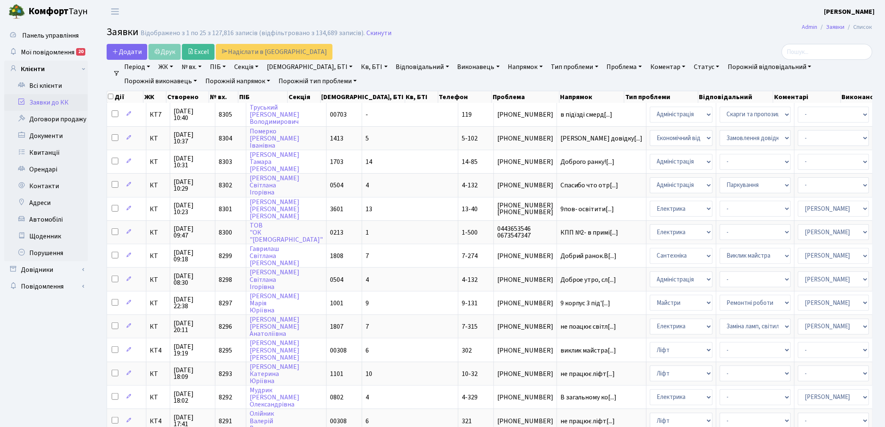
click at [368, 36] on link "Скинути" at bounding box center [378, 33] width 25 height 8
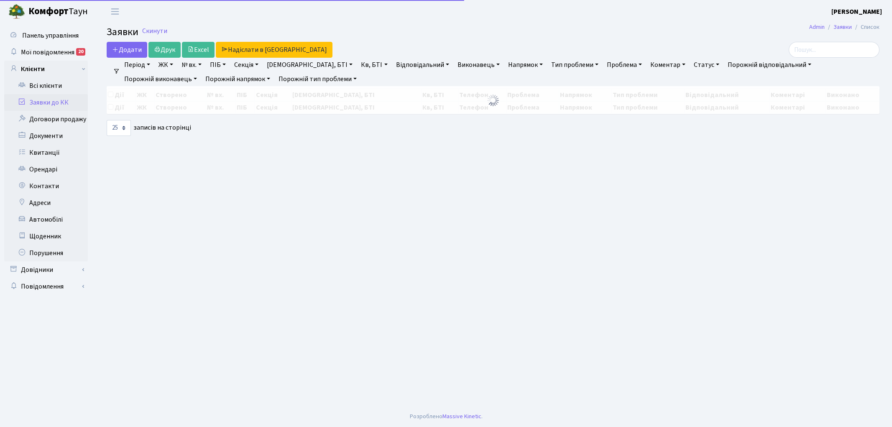
select select "25"
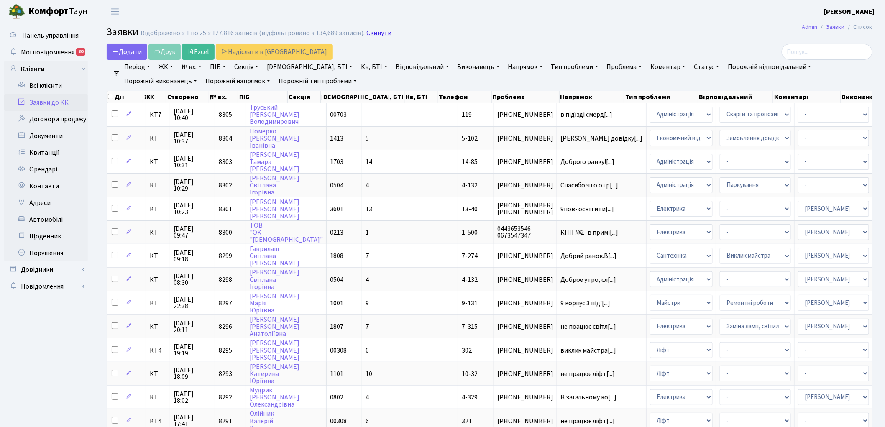
click at [377, 34] on link "Скинути" at bounding box center [378, 33] width 25 height 8
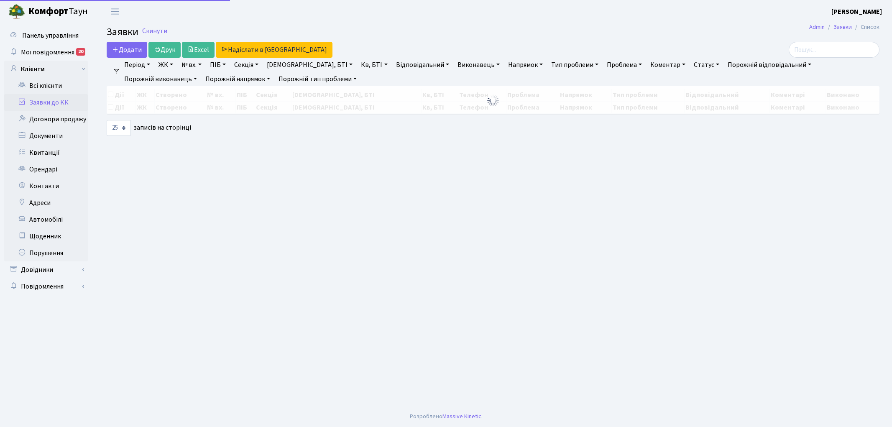
select select "25"
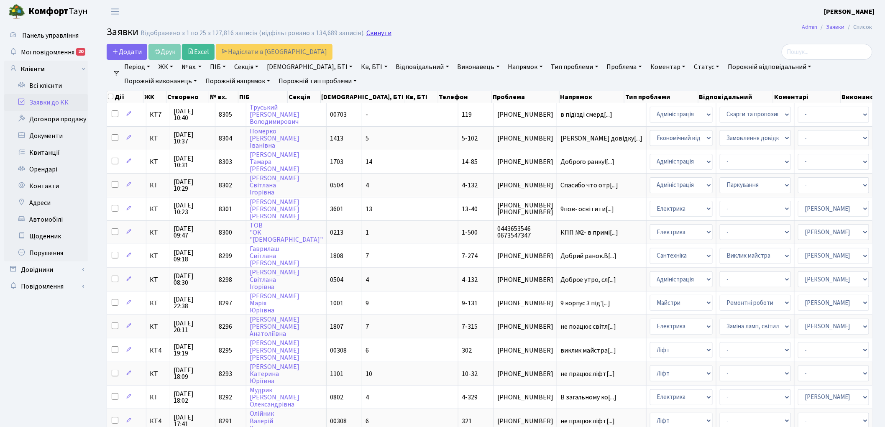
click at [369, 35] on link "Скинути" at bounding box center [378, 33] width 25 height 8
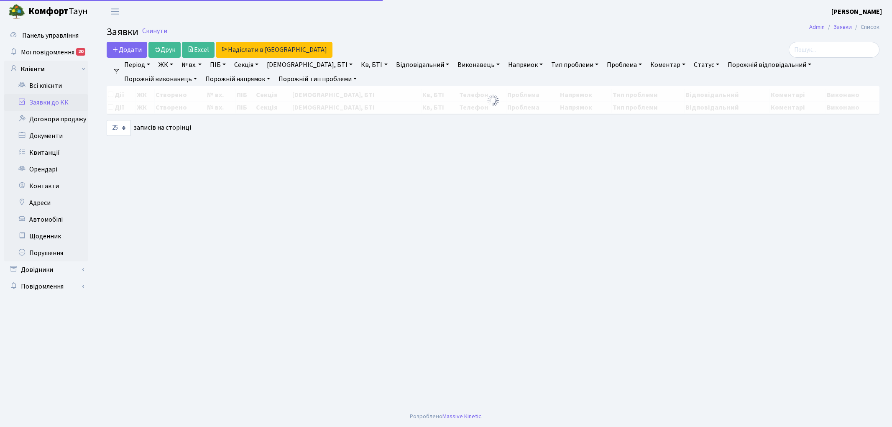
select select "25"
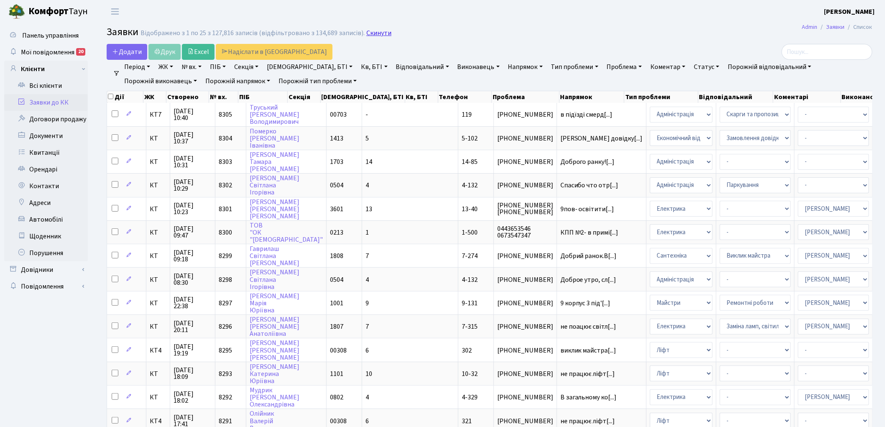
click at [371, 33] on link "Скинути" at bounding box center [378, 33] width 25 height 8
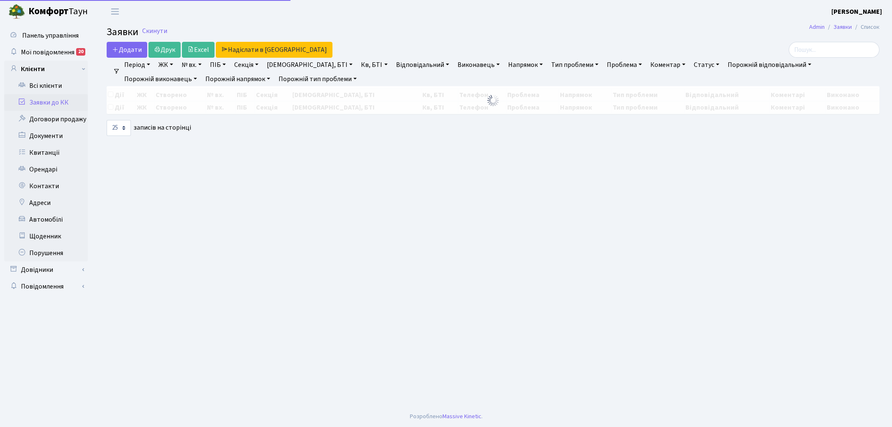
select select "25"
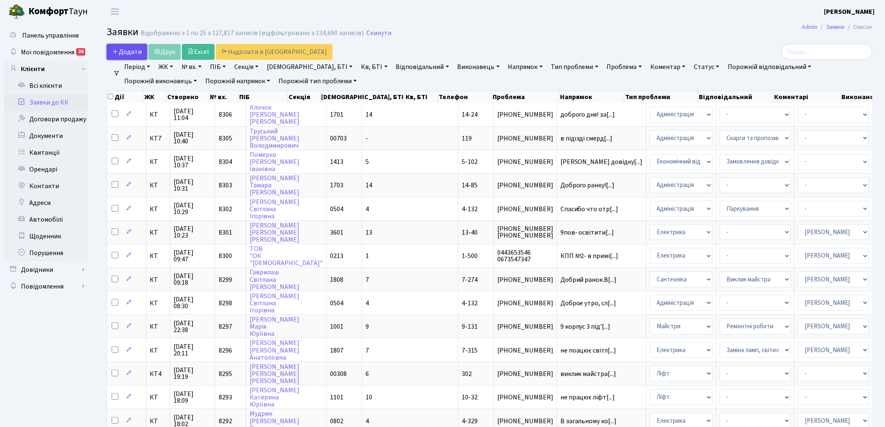
click at [120, 49] on span "Додати" at bounding box center [127, 51] width 30 height 9
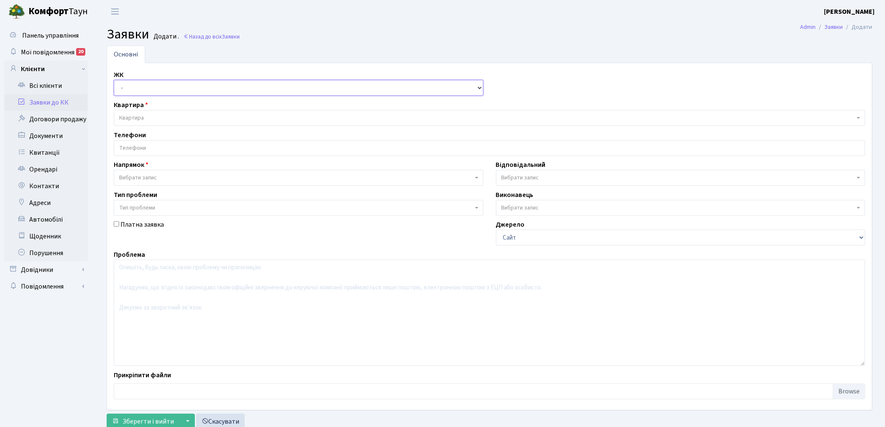
click at [122, 87] on select "- КТ, вул. Регенераторна, 4 КТ2, просп. Соборності, 17 КТ3, вул. Березнева, 16 …" at bounding box center [299, 88] width 370 height 16
select select "271"
click at [114, 80] on select "- КТ, вул. Регенераторна, 4 КТ2, просп. Соборності, 17 КТ3, вул. Березнева, 16 …" at bounding box center [299, 88] width 370 height 16
select select
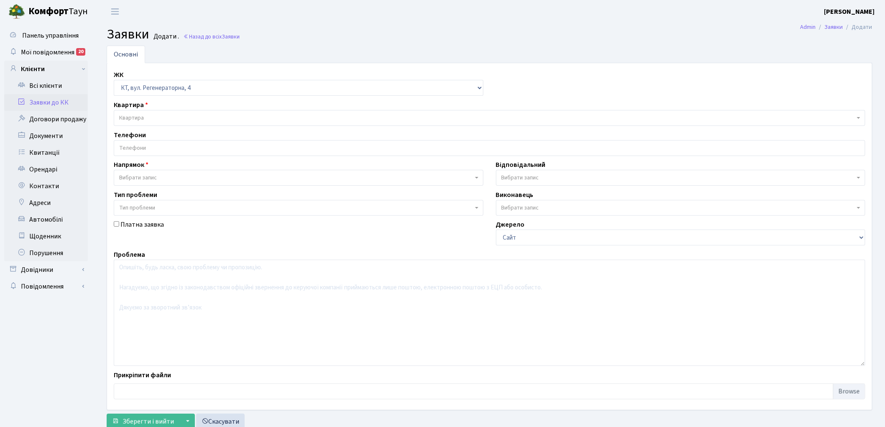
click at [157, 115] on span "Квартира" at bounding box center [486, 118] width 735 height 8
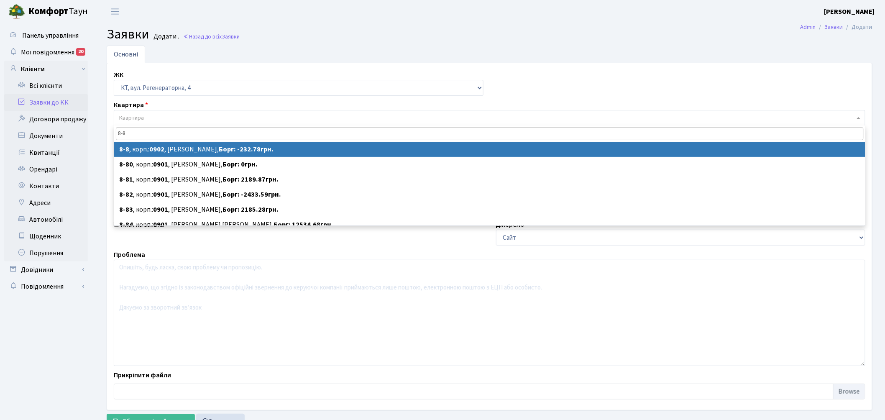
type input "8-8"
select select
select select "6385"
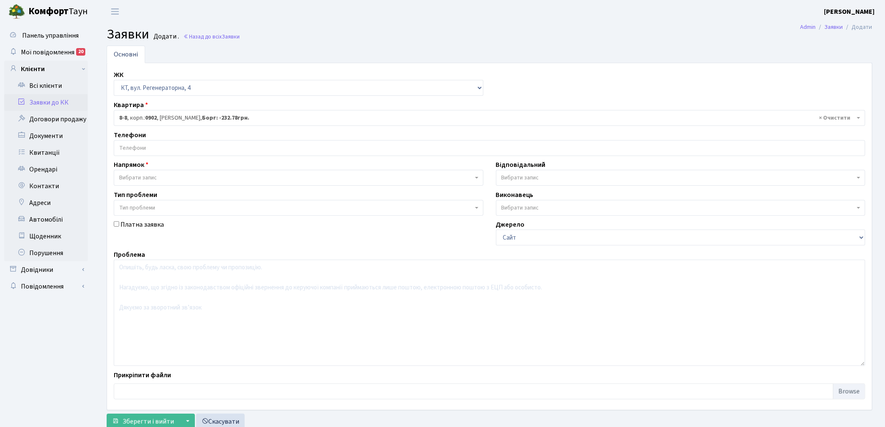
click at [172, 175] on span "Вибрати запис" at bounding box center [296, 178] width 354 height 8
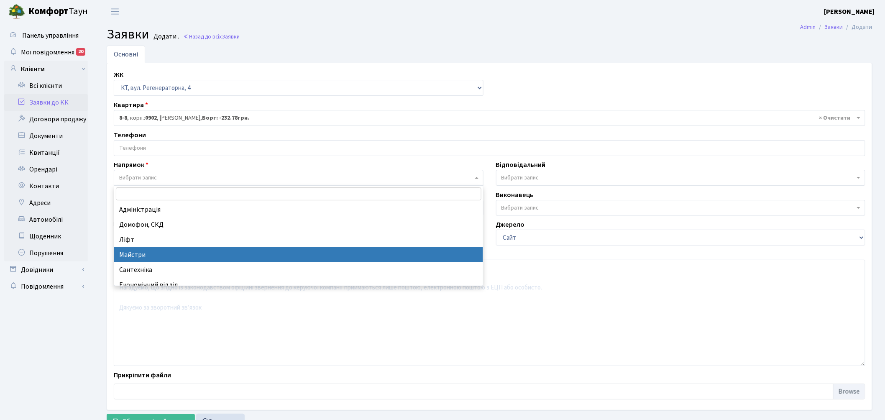
select select "1"
select select
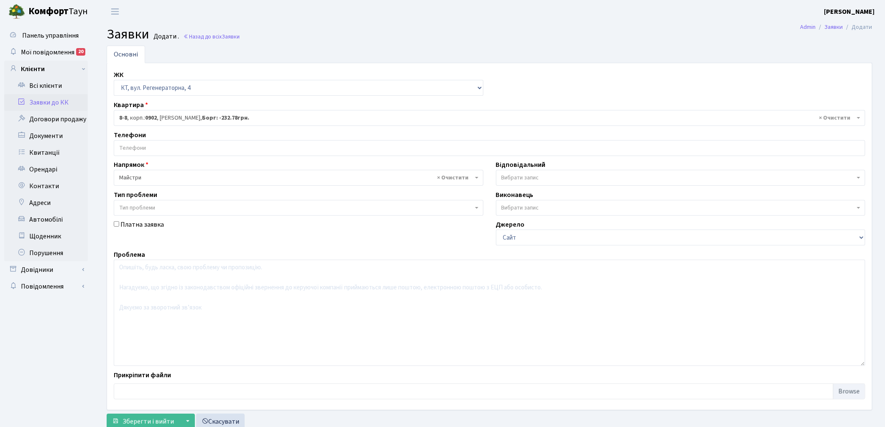
click at [544, 175] on span "Вибрати запис" at bounding box center [678, 178] width 354 height 8
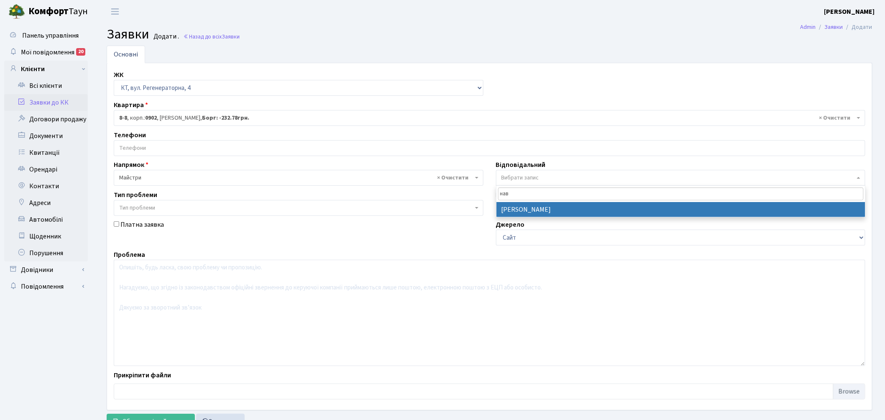
type input "нав"
select select "42"
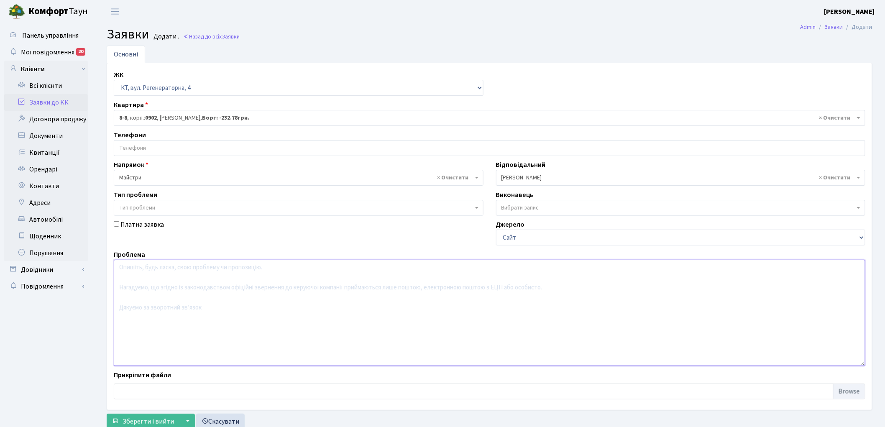
click at [207, 318] on textarea at bounding box center [489, 313] width 751 height 106
type textarea "закрити вікно між 1 та 2 пов"
click at [124, 419] on span "Зберегти і вийти" at bounding box center [148, 421] width 51 height 9
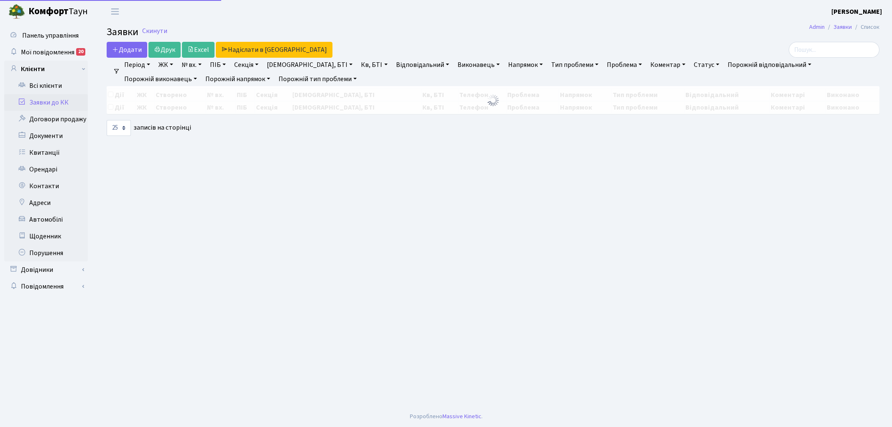
select select "25"
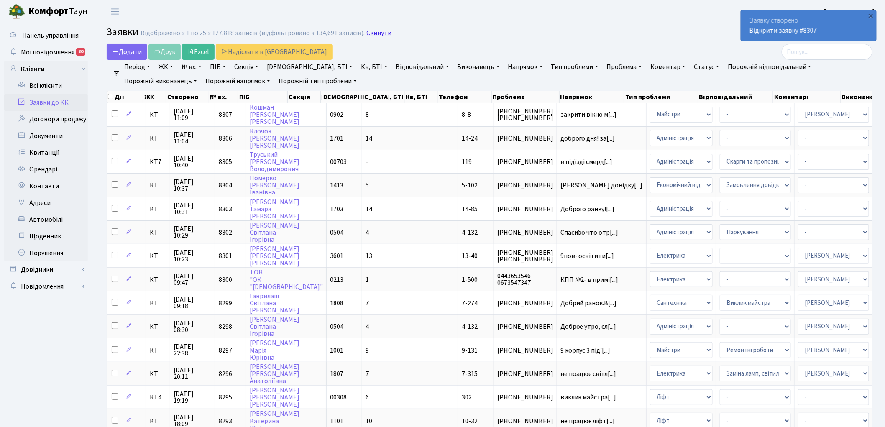
click at [373, 34] on link "Скинути" at bounding box center [378, 33] width 25 height 8
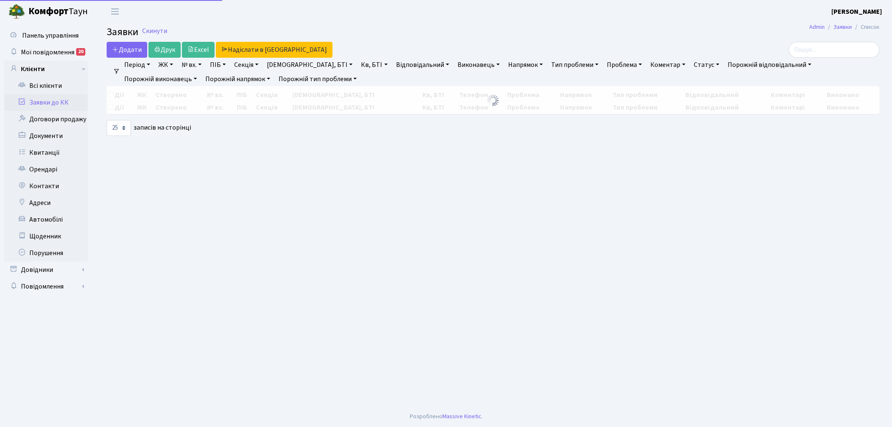
select select "25"
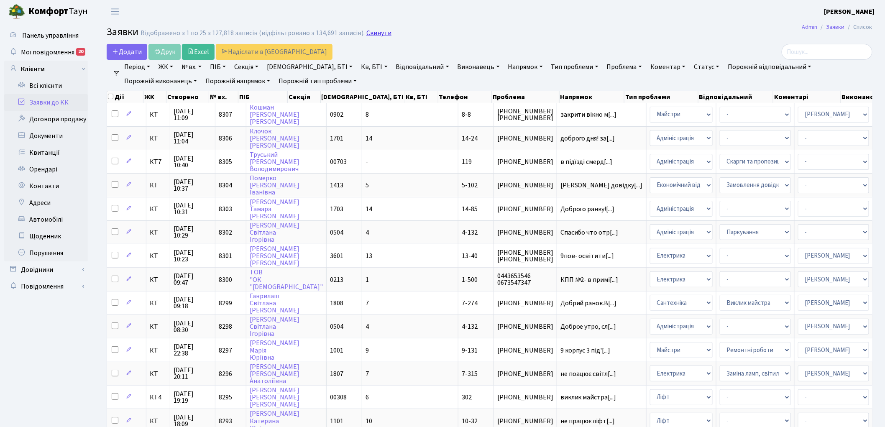
click at [378, 32] on link "Скинути" at bounding box center [378, 33] width 25 height 8
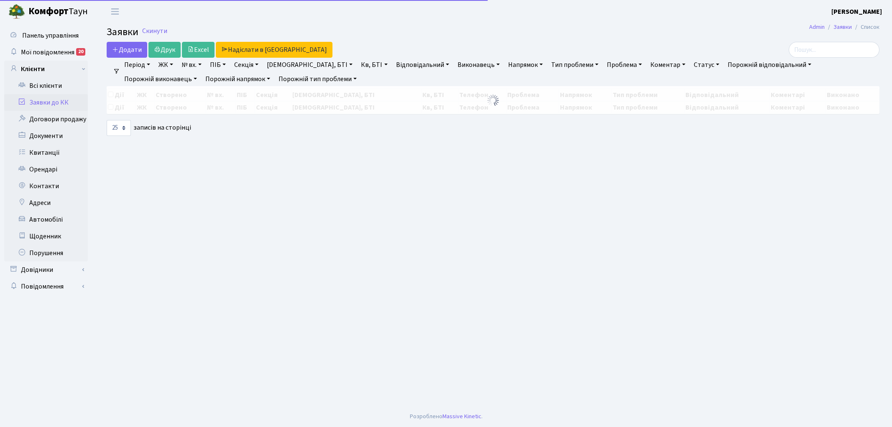
select select "25"
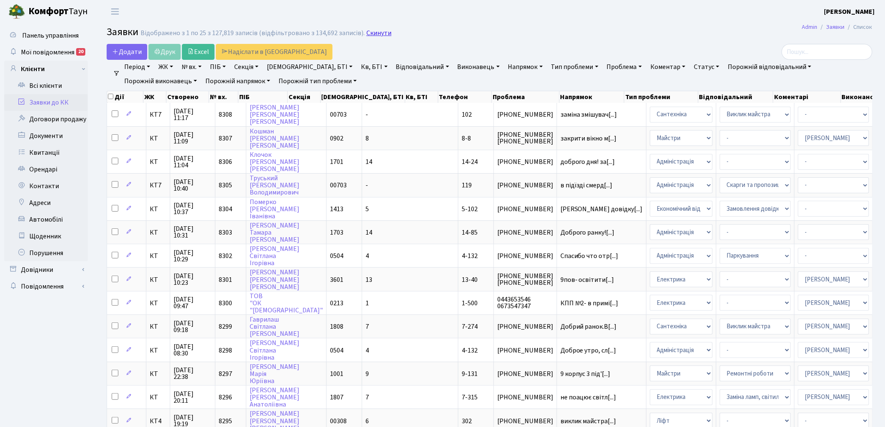
click at [378, 32] on link "Скинути" at bounding box center [378, 33] width 25 height 8
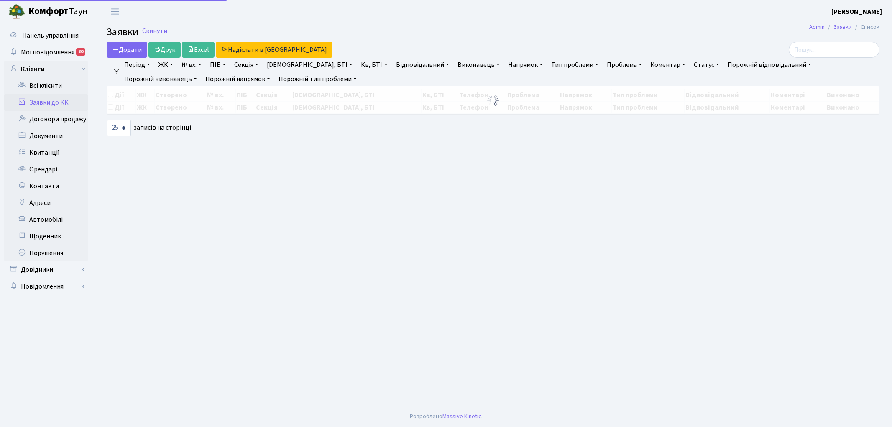
select select "25"
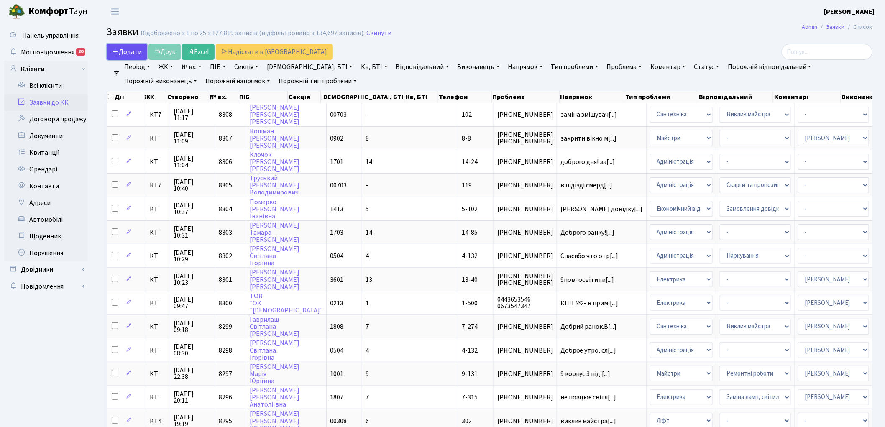
click at [126, 47] on span "Додати" at bounding box center [127, 51] width 30 height 9
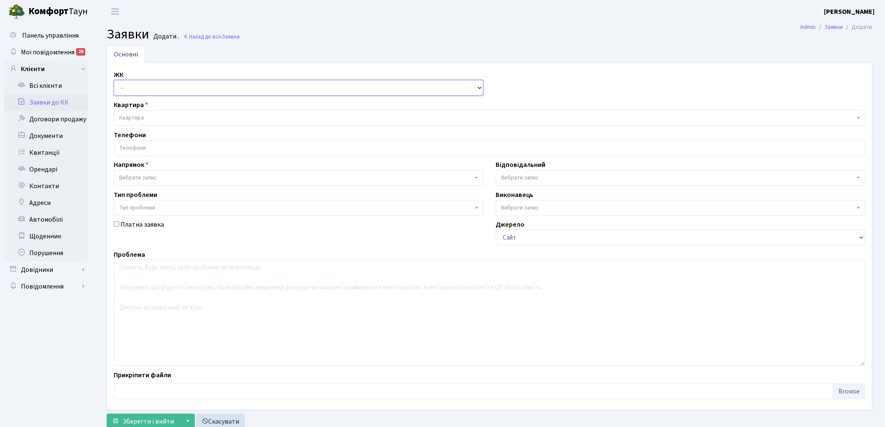
click at [143, 89] on select "- КТ, вул. Регенераторна, 4 КТ2, просп. [STREET_ADDRESS] [STREET_ADDRESS] [PERS…" at bounding box center [299, 88] width 370 height 16
select select "271"
click at [114, 80] on select "- КТ, вул. Регенераторна, 4 КТ2, просп. [STREET_ADDRESS] [STREET_ADDRESS] [PERS…" at bounding box center [299, 88] width 370 height 16
select select
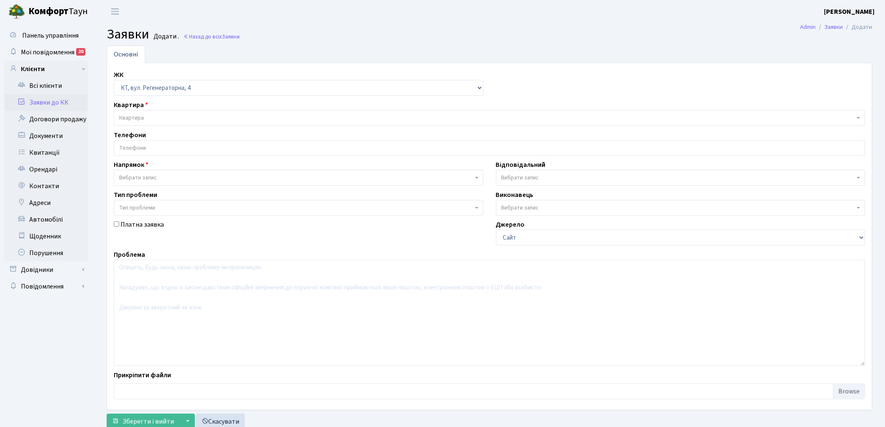
click at [175, 114] on span "Квартира" at bounding box center [486, 118] width 735 height 8
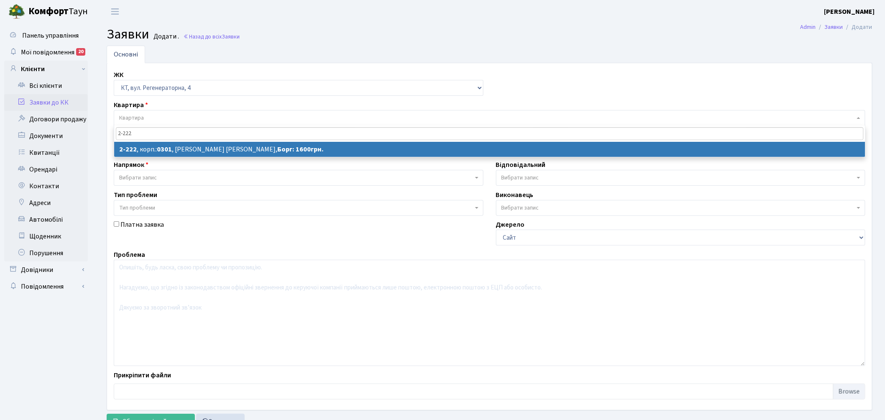
type input "2-222"
select select
select select "487"
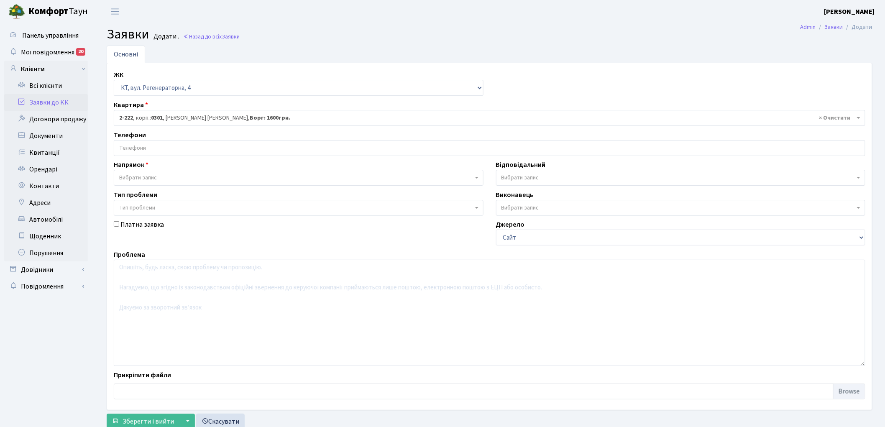
click at [181, 146] on input "search" at bounding box center [489, 147] width 751 height 15
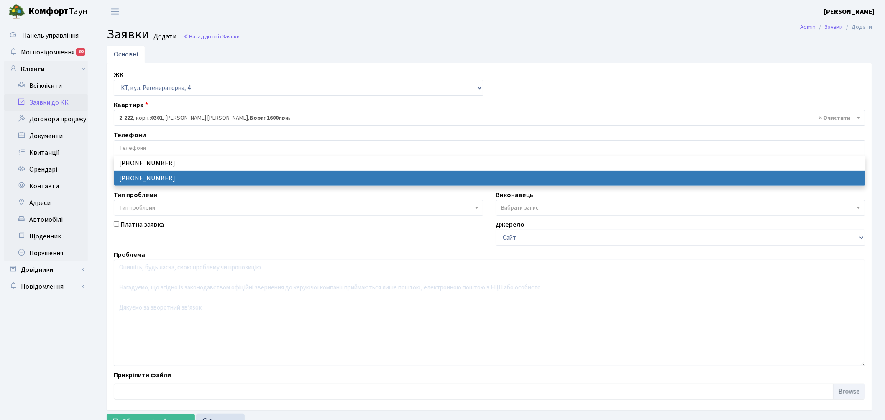
select select "14881"
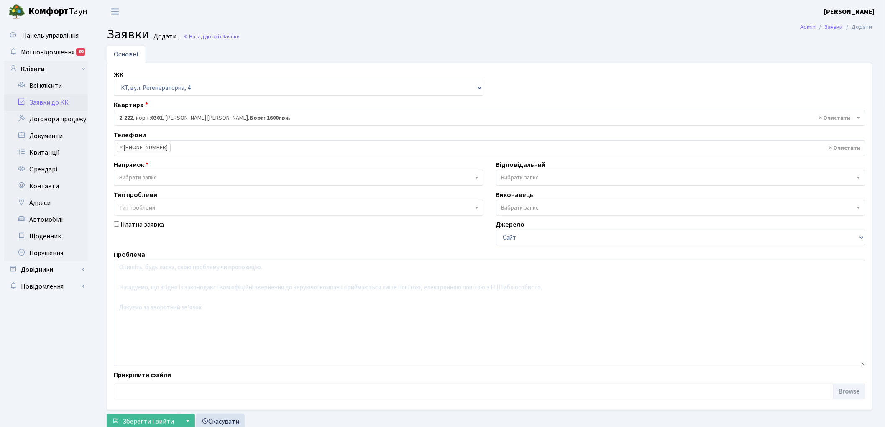
click at [195, 178] on span "Вибрати запис" at bounding box center [296, 178] width 354 height 8
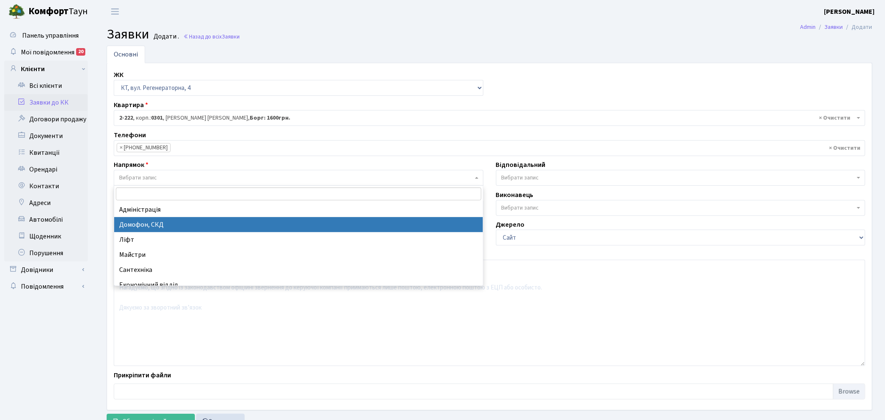
select select "4"
select select
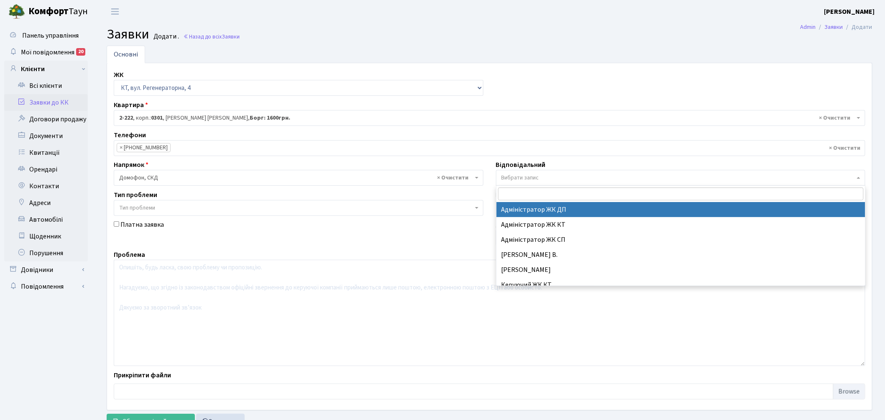
click at [534, 174] on span "Вибрати запис" at bounding box center [520, 178] width 38 height 8
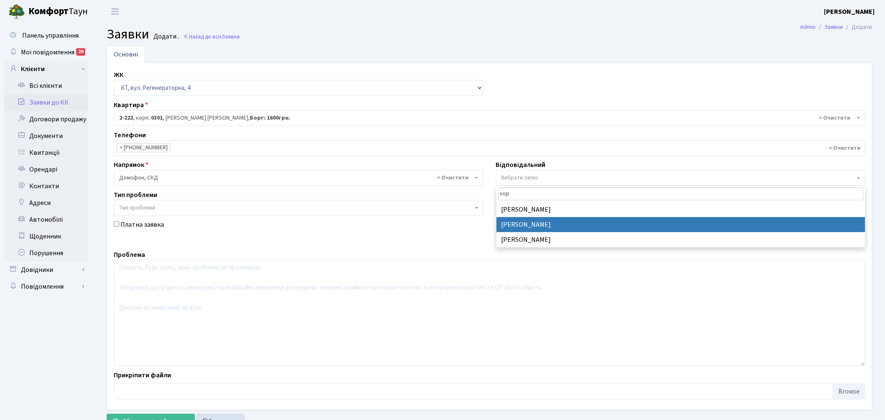
type input "кор"
select select "22"
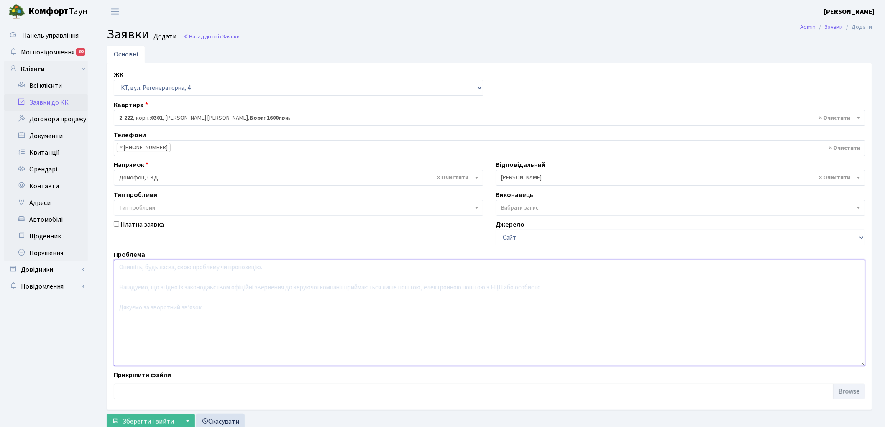
click at [203, 297] on textarea at bounding box center [489, 313] width 751 height 106
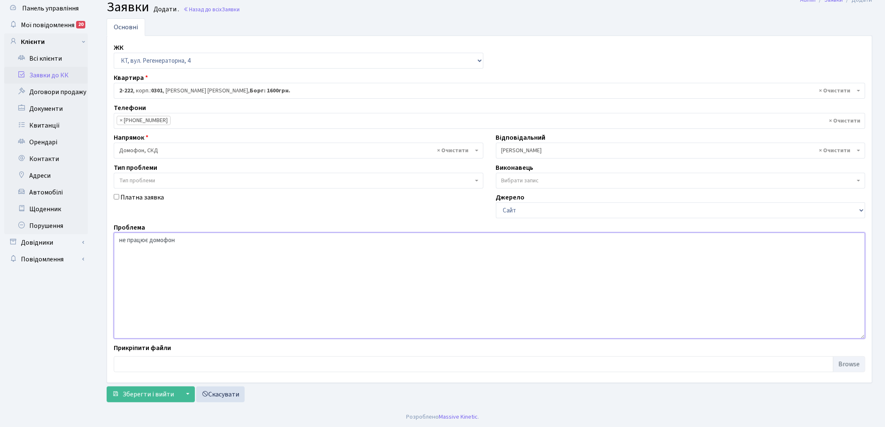
scroll to position [28, 0]
type textarea "не працює домофон"
click at [134, 396] on span "Зберегти і вийти" at bounding box center [148, 393] width 51 height 9
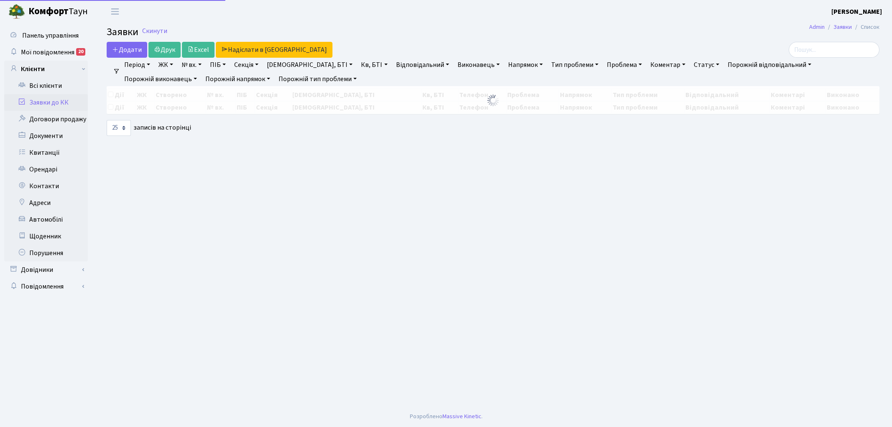
select select "25"
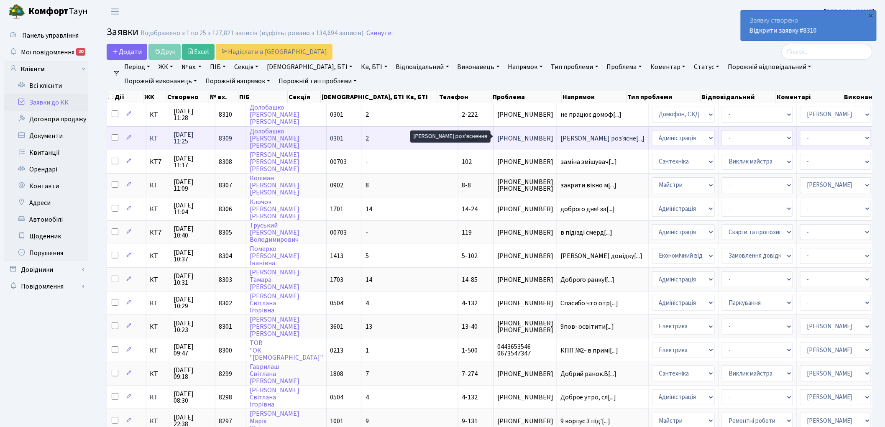
click at [560, 135] on span "[PERSON_NAME] роз'ясне[...]" at bounding box center [602, 138] width 84 height 9
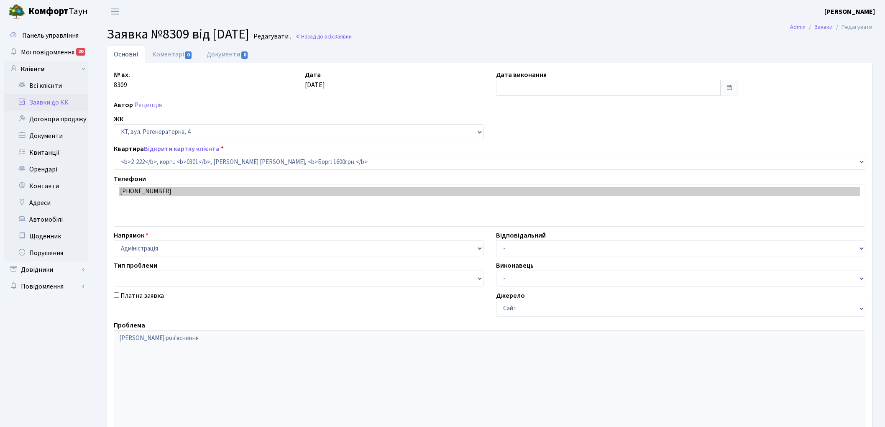
select select "487"
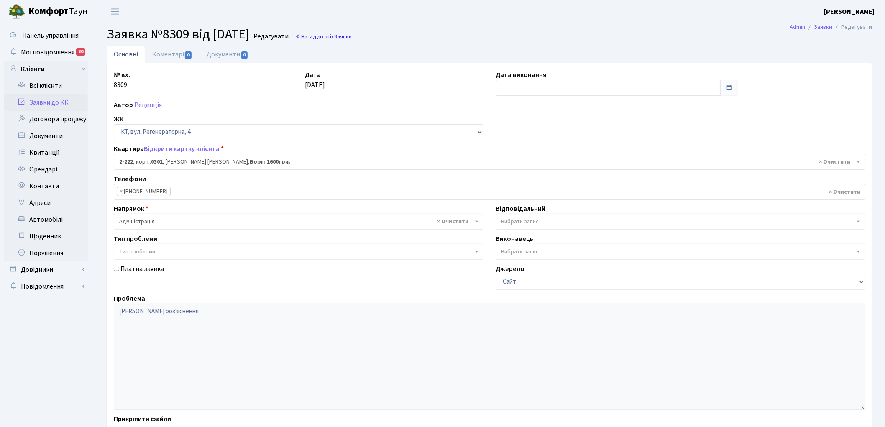
click at [344, 35] on link "Назад до всіх Заявки" at bounding box center [323, 37] width 56 height 8
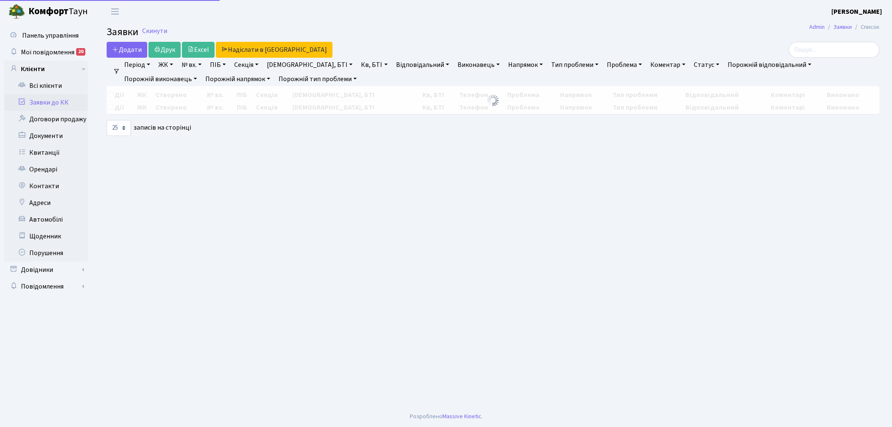
select select "25"
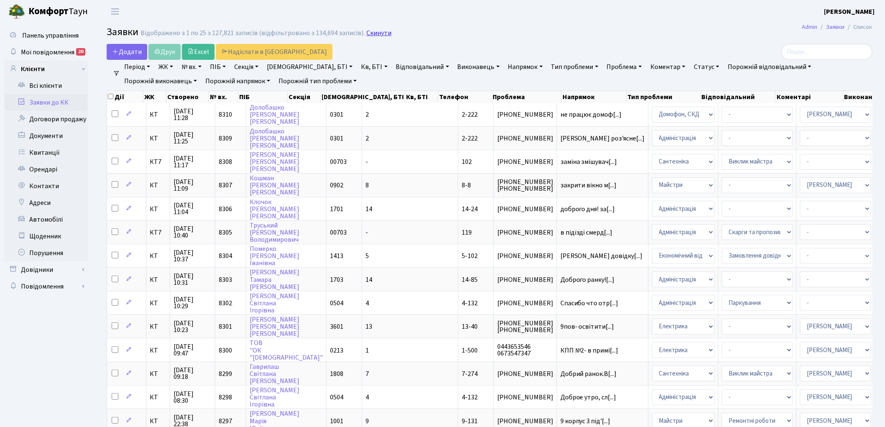
click at [366, 31] on link "Скинути" at bounding box center [378, 33] width 25 height 8
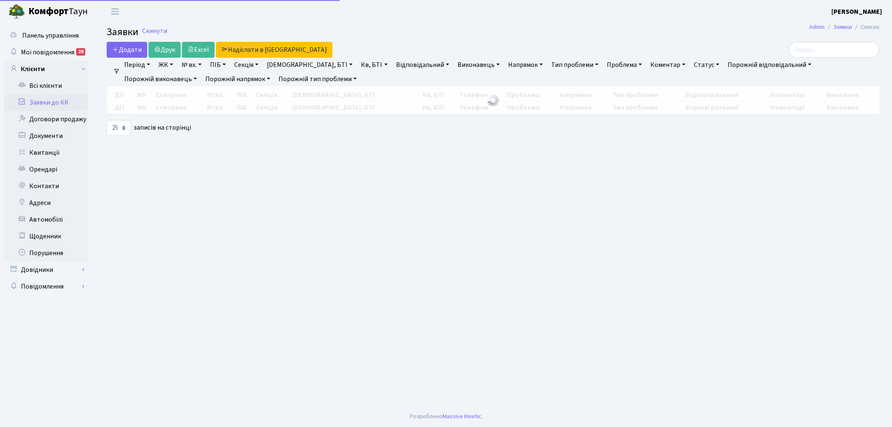
select select "25"
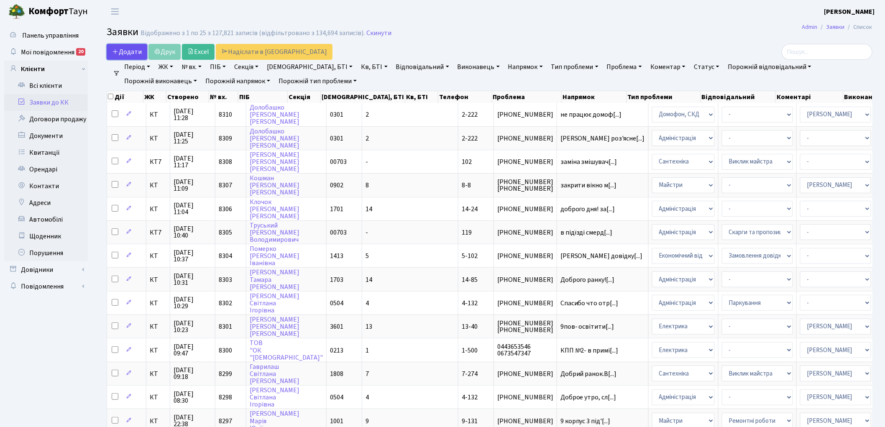
click at [130, 48] on span "Додати" at bounding box center [127, 51] width 30 height 9
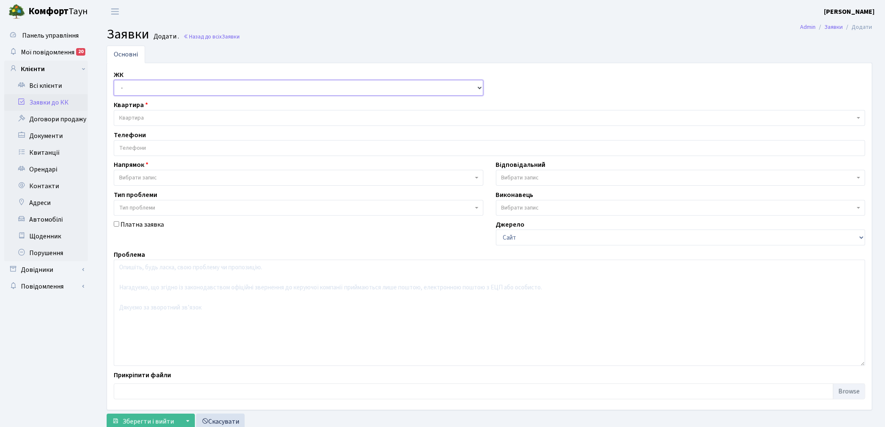
click at [128, 90] on select "- КТ, вул. Регенераторна, 4 КТ2, просп. [STREET_ADDRESS] [STREET_ADDRESS] [PERS…" at bounding box center [299, 88] width 370 height 16
select select "271"
click at [114, 80] on select "- КТ, вул. Регенераторна, 4 КТ2, просп. [STREET_ADDRESS] [STREET_ADDRESS] [PERS…" at bounding box center [299, 88] width 370 height 16
select select
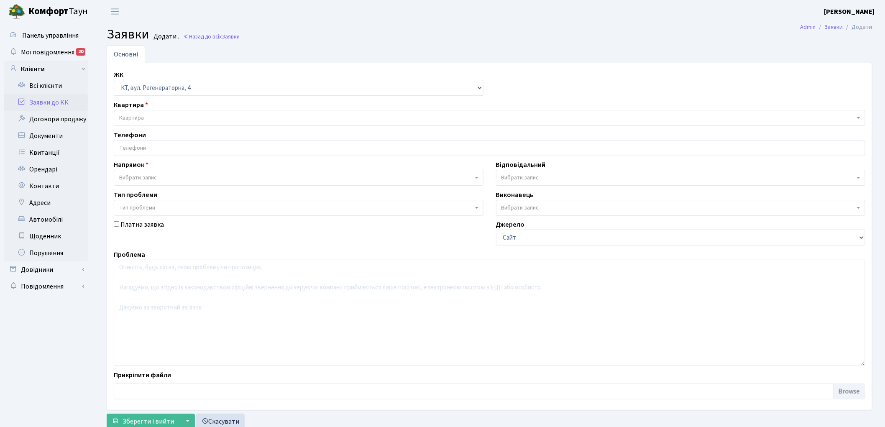
click at [137, 116] on span "Квартира" at bounding box center [131, 118] width 25 height 8
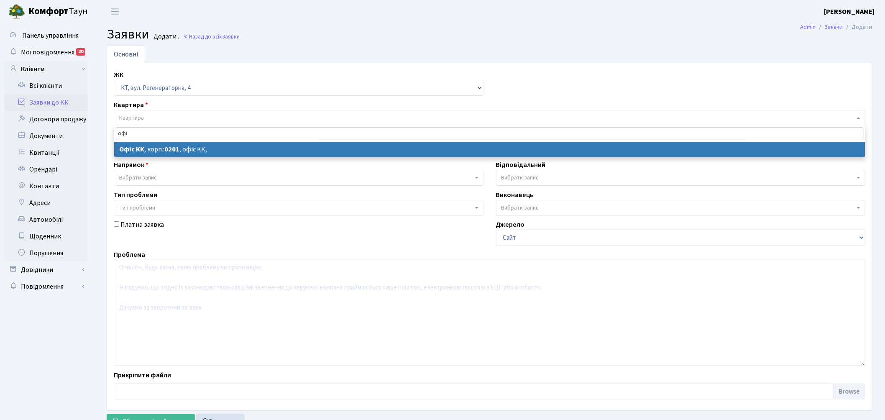
type input "офі"
select select
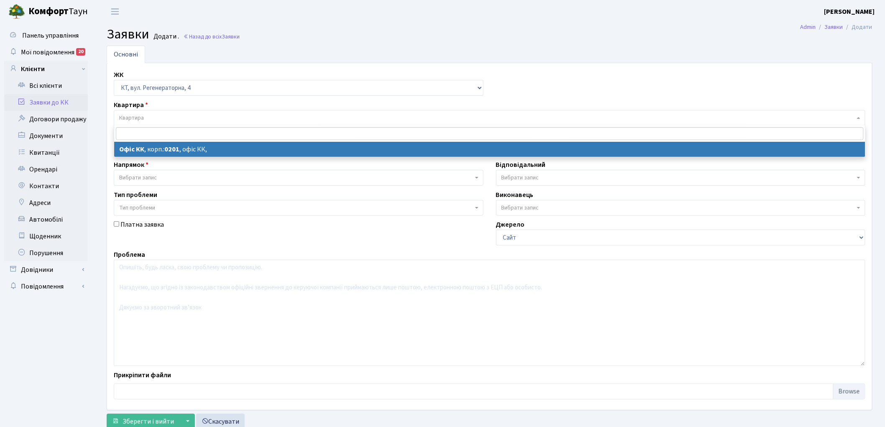
select select "4"
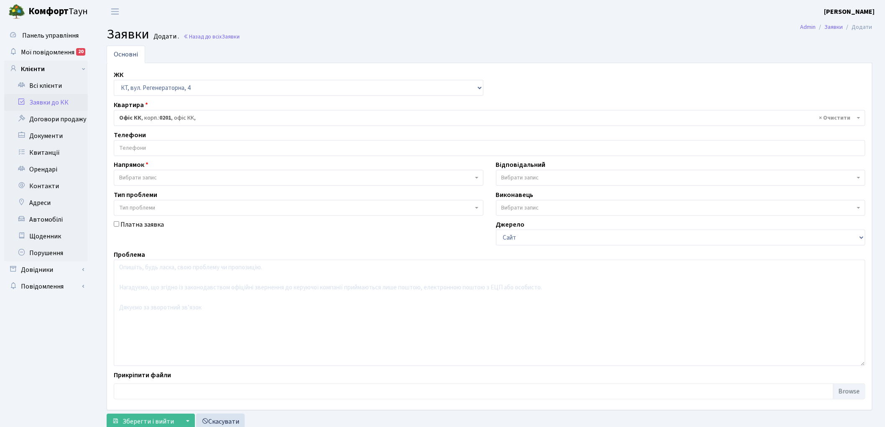
click at [139, 175] on span "Вибрати запис" at bounding box center [138, 178] width 38 height 8
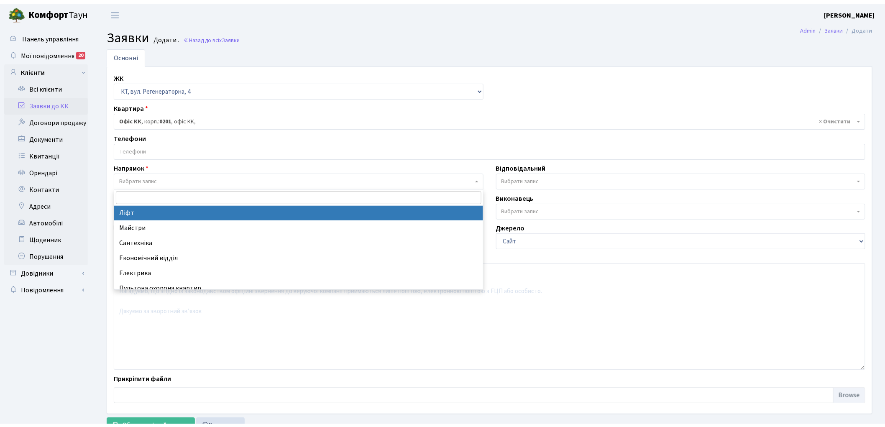
scroll to position [46, 0]
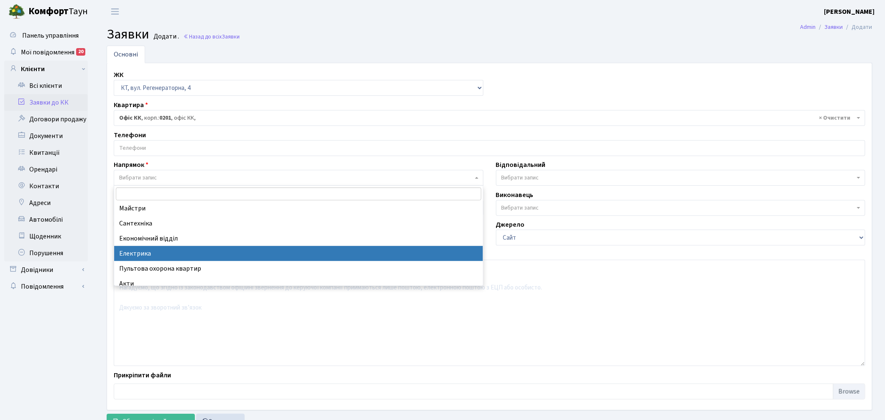
select select "3"
select select
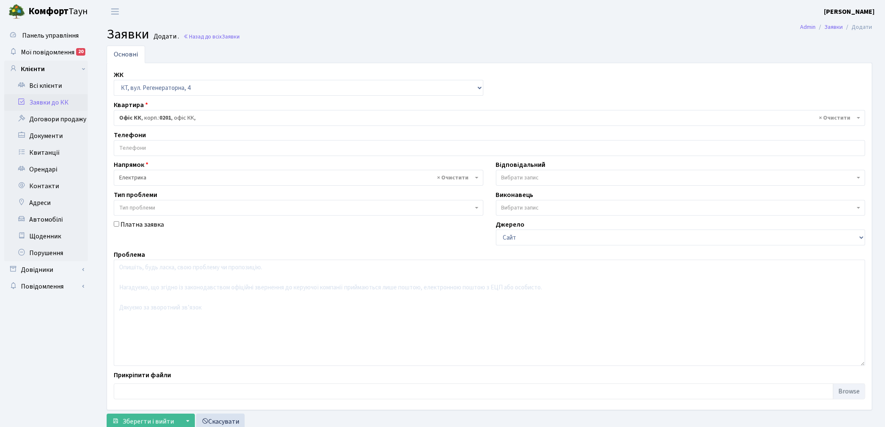
click at [549, 179] on span "Вибрати запис" at bounding box center [678, 178] width 354 height 8
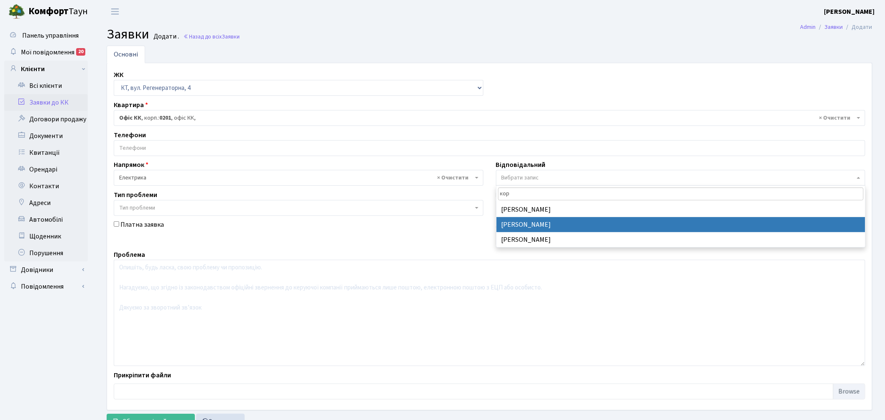
type input "кор"
drag, startPoint x: 526, startPoint y: 226, endPoint x: 516, endPoint y: 240, distance: 16.8
select select "22"
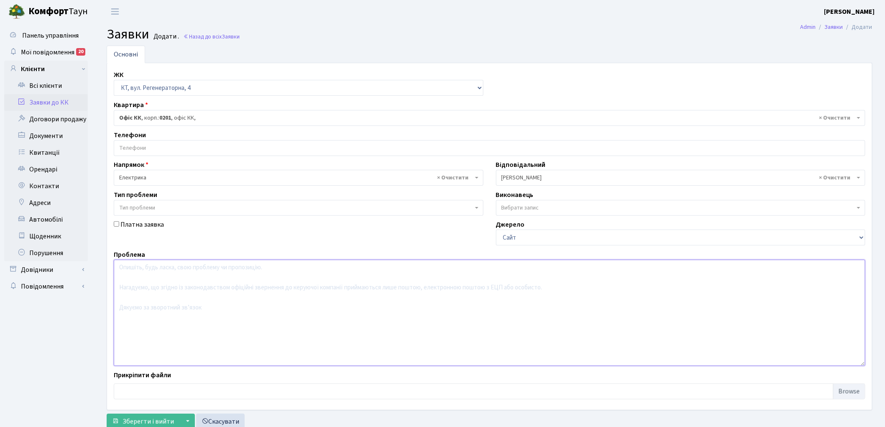
click at [229, 319] on textarea at bounding box center [489, 313] width 751 height 106
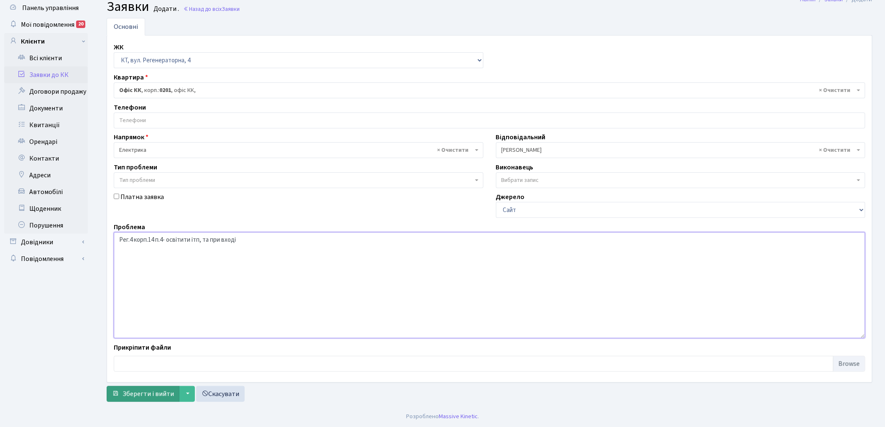
type textarea "Рег.4 корп.14 п.4- освітити ітп, та при вході"
click at [140, 389] on button "Зберегти і вийти" at bounding box center [143, 394] width 73 height 16
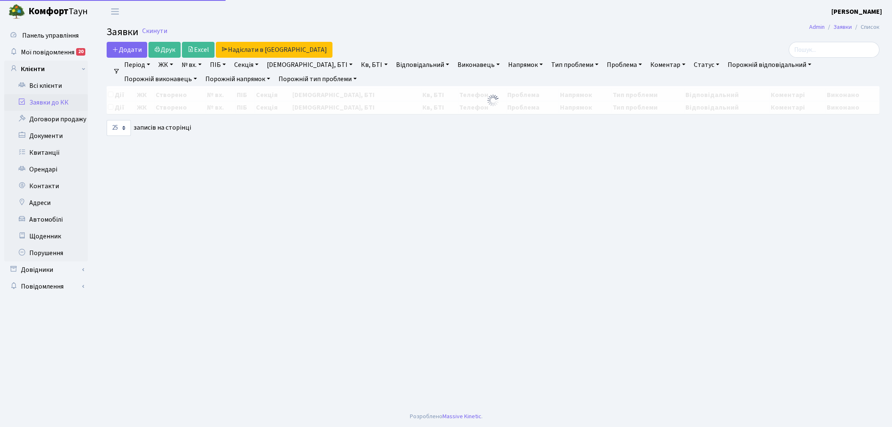
select select "25"
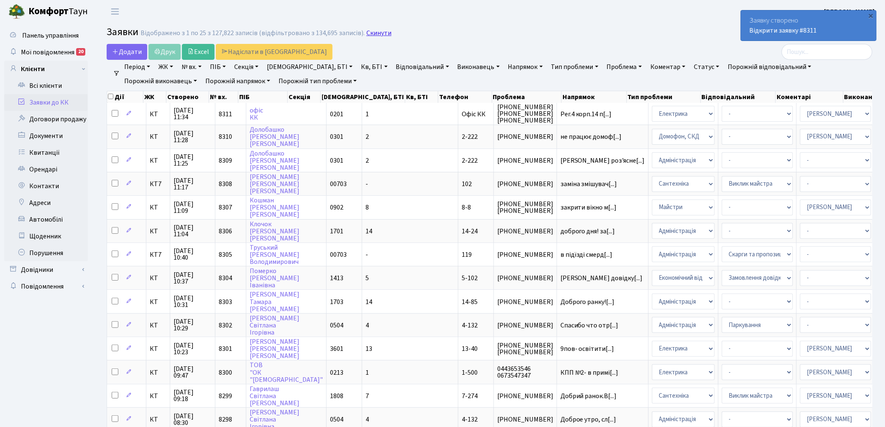
click at [375, 32] on link "Скинути" at bounding box center [378, 33] width 25 height 8
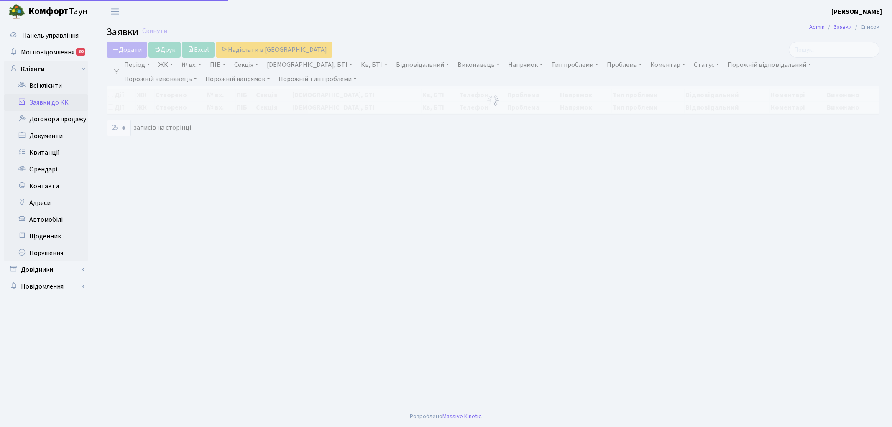
select select "25"
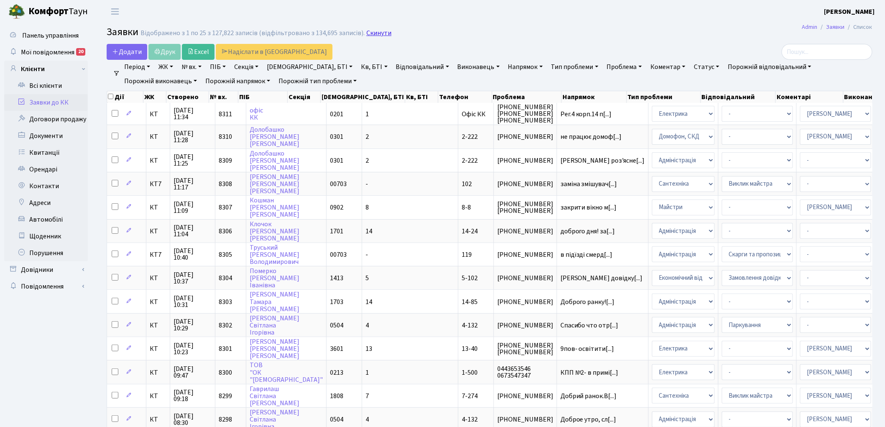
click at [379, 33] on link "Скинути" at bounding box center [378, 33] width 25 height 8
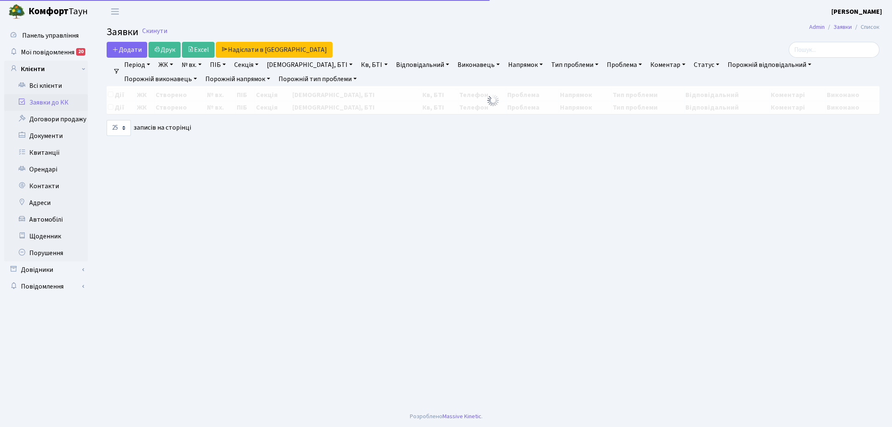
select select "25"
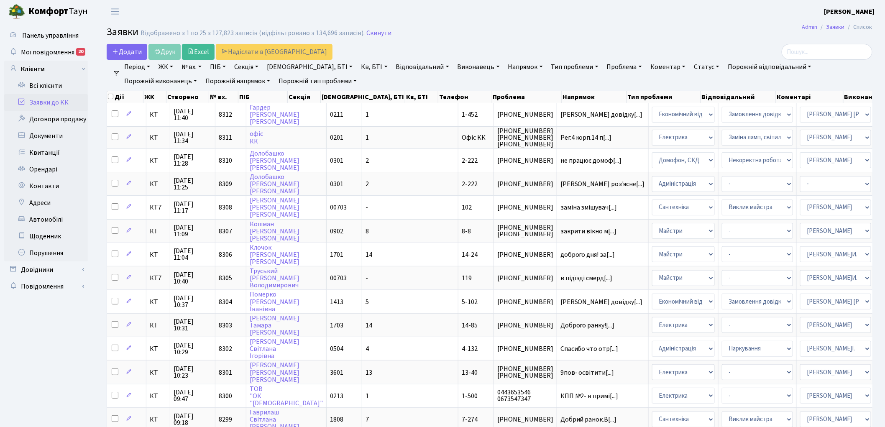
click at [379, 33] on link "Скинути" at bounding box center [378, 33] width 25 height 8
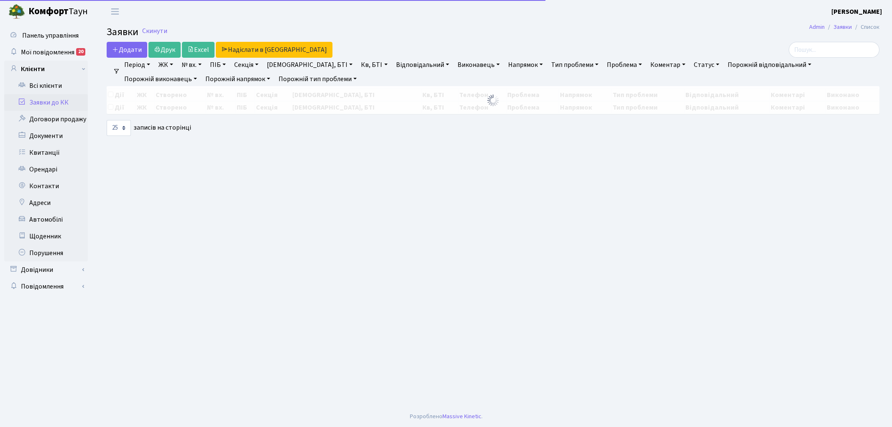
select select "25"
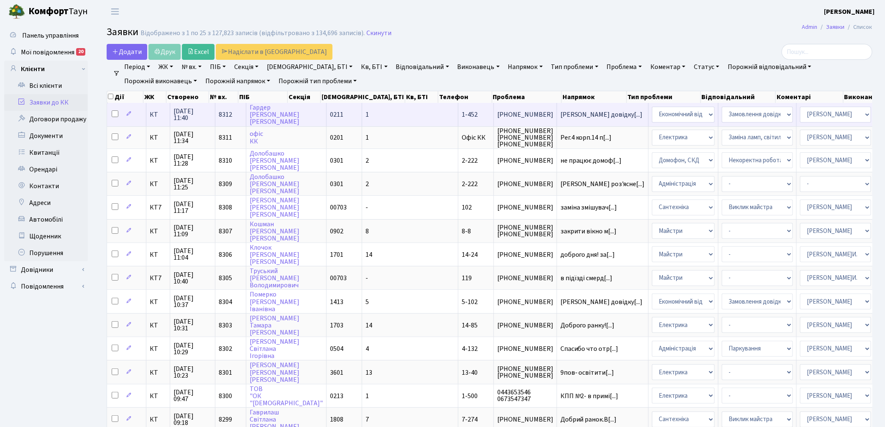
click at [227, 111] on span "8312" at bounding box center [225, 114] width 13 height 9
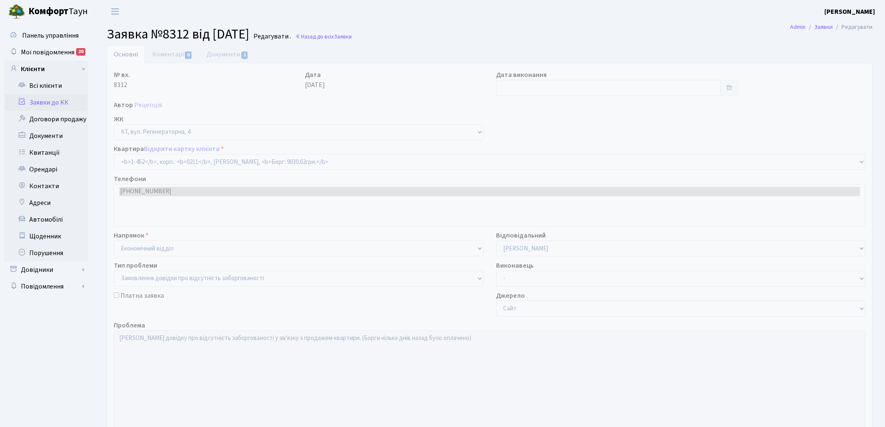
select select "423"
select select "35"
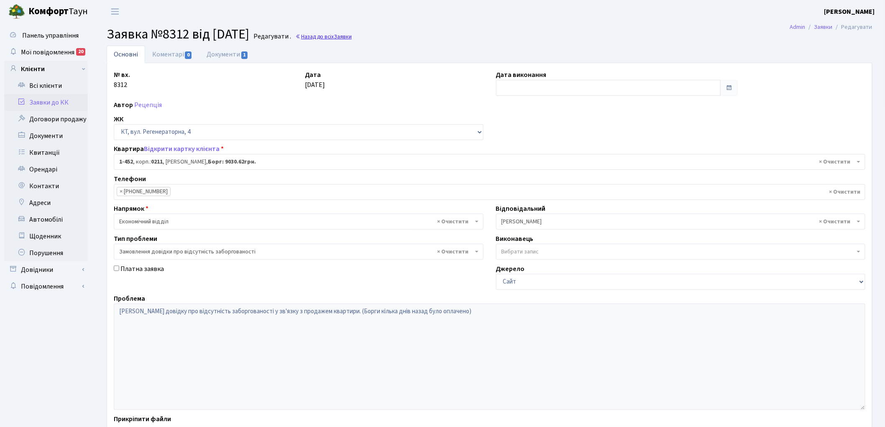
click at [349, 35] on link "Назад до всіх Заявки" at bounding box center [323, 37] width 56 height 8
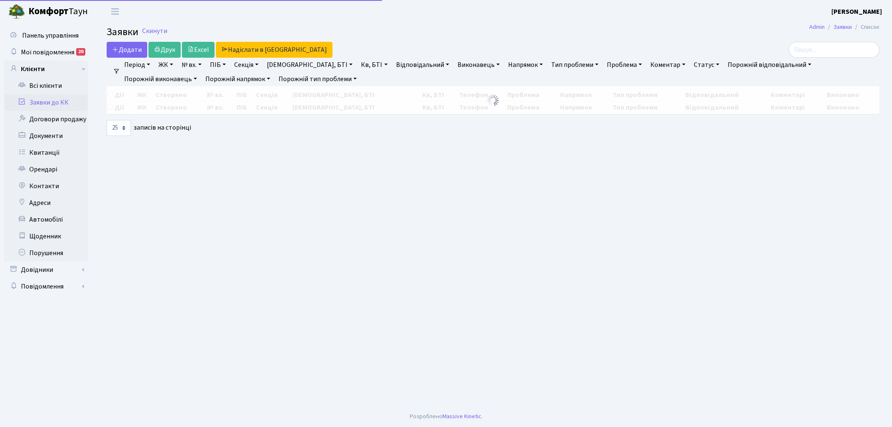
select select "25"
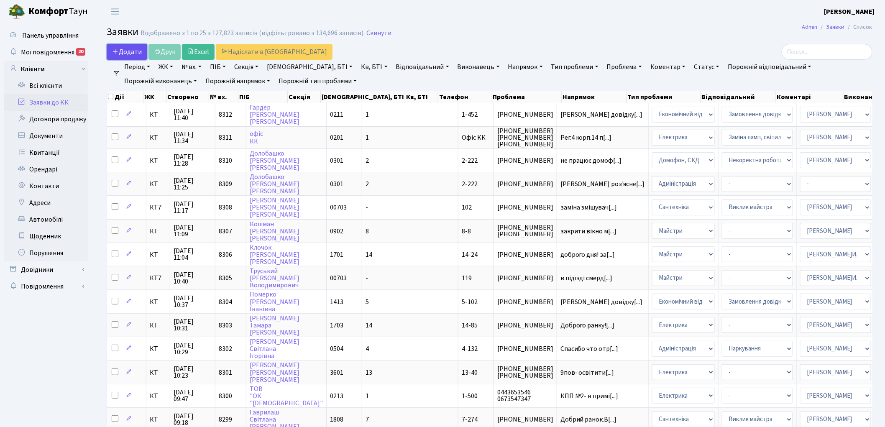
click at [133, 48] on span "Додати" at bounding box center [127, 51] width 30 height 9
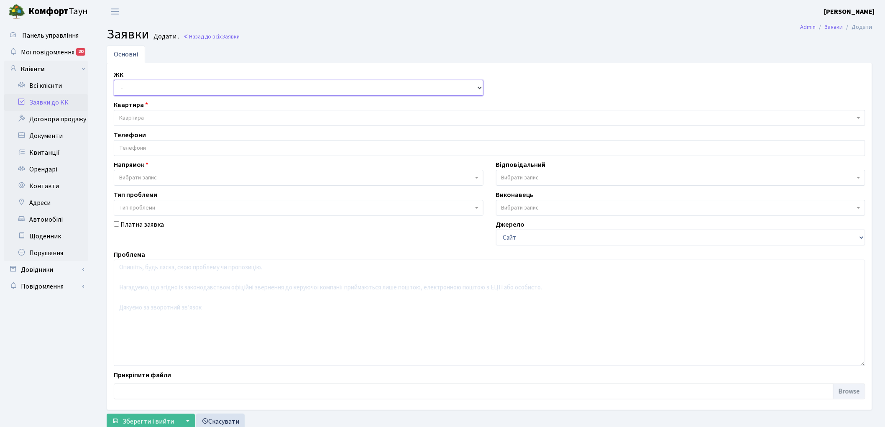
click at [140, 87] on select "- КТ, вул. Регенераторна, 4 КТ2, просп. [STREET_ADDRESS] [STREET_ADDRESS] [PERS…" at bounding box center [299, 88] width 370 height 16
select select "271"
click at [114, 80] on select "- КТ, вул. Регенераторна, 4 КТ2, просп. [STREET_ADDRESS] [STREET_ADDRESS] [PERS…" at bounding box center [299, 88] width 370 height 16
select select
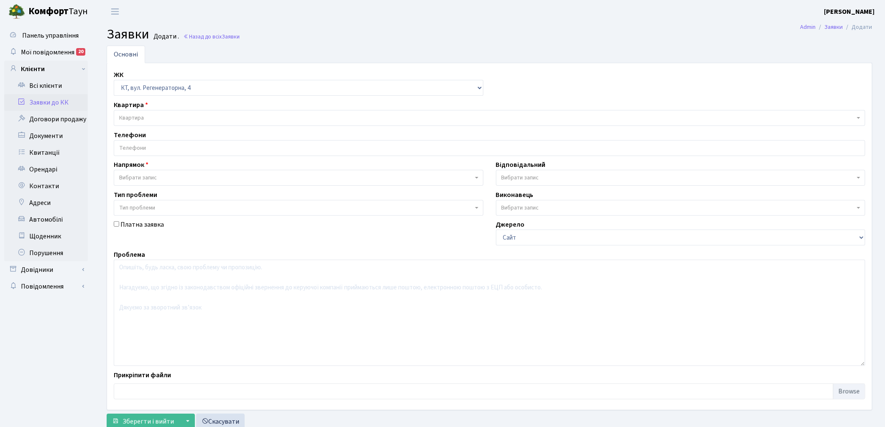
click at [161, 118] on span "Квартира" at bounding box center [486, 118] width 735 height 8
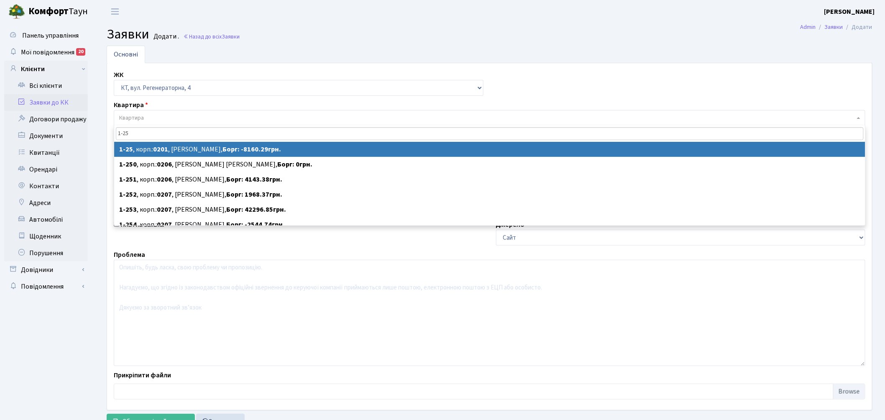
type input "1-25"
select select
select select "25"
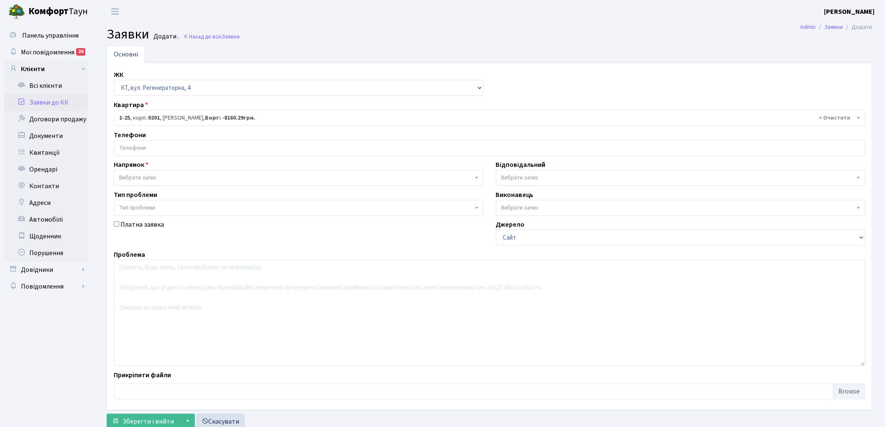
click at [149, 146] on input "search" at bounding box center [489, 147] width 751 height 15
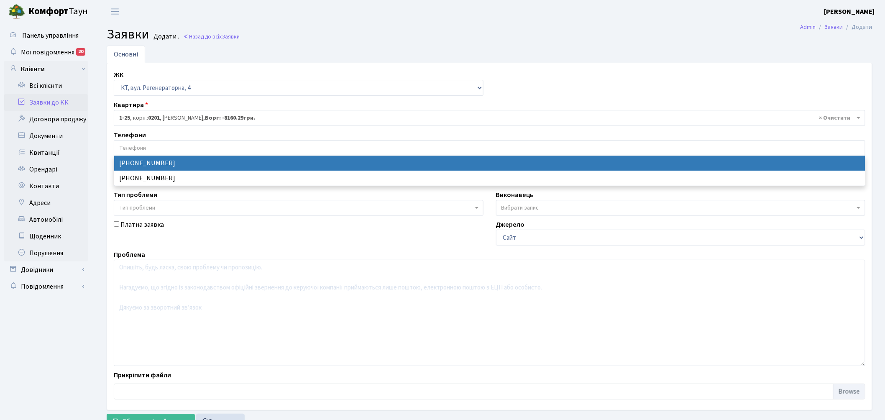
click at [149, 146] on input "search" at bounding box center [489, 147] width 751 height 15
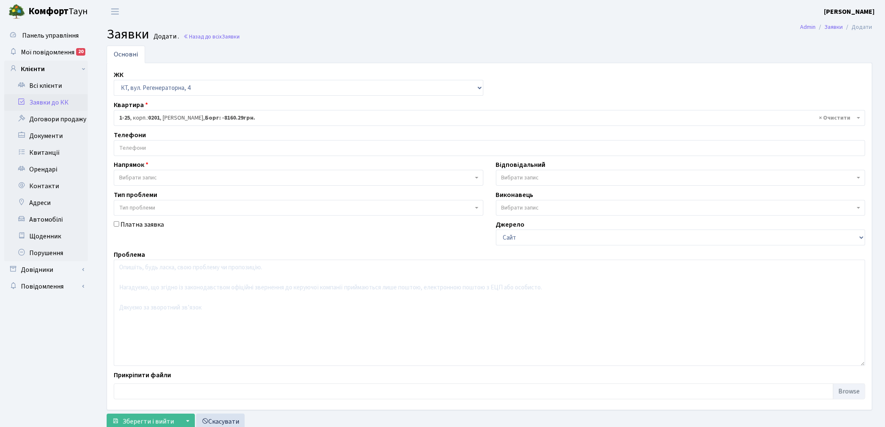
click at [156, 178] on span "Вибрати запис" at bounding box center [138, 178] width 38 height 8
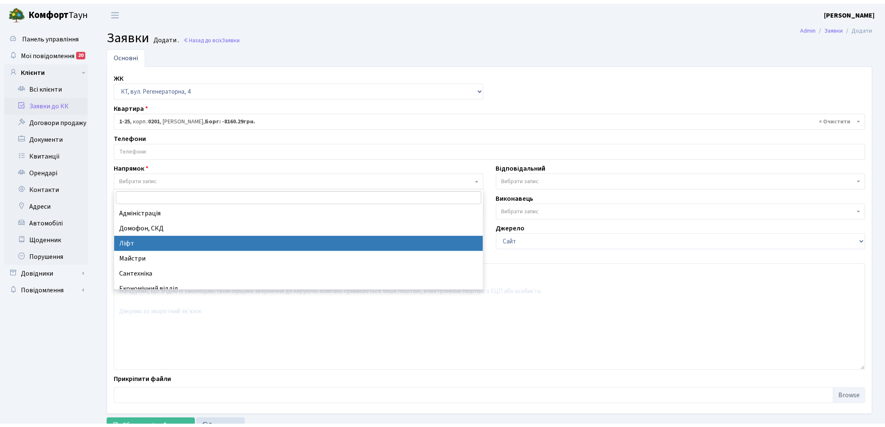
scroll to position [46, 0]
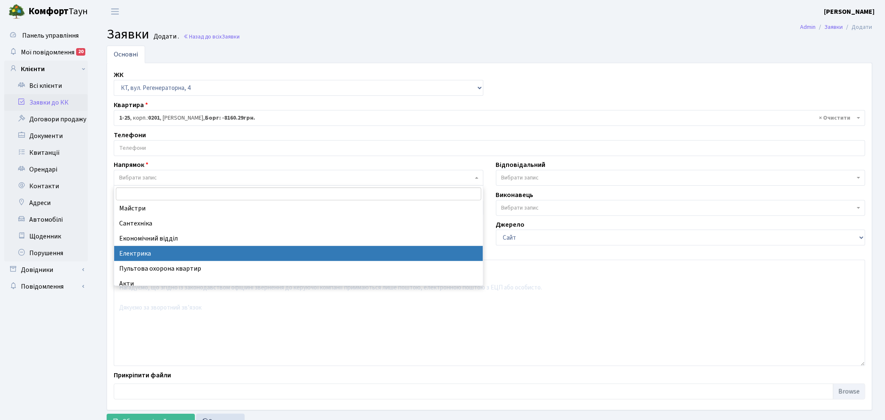
select select "3"
select select
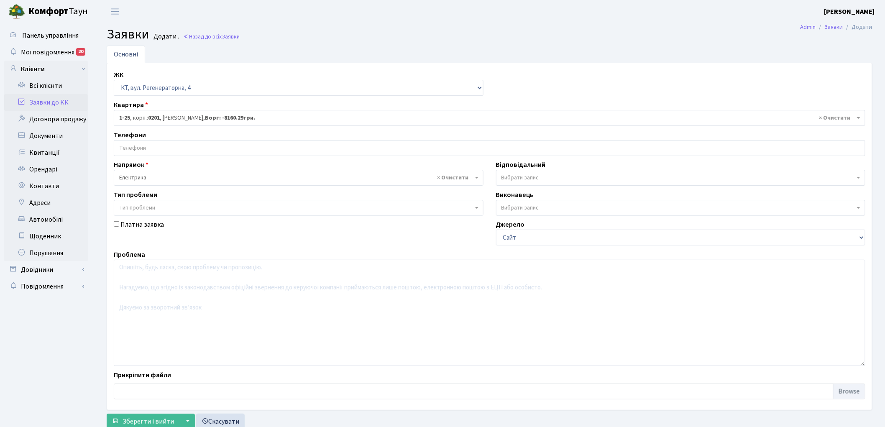
click at [576, 177] on span "Вибрати запис" at bounding box center [678, 178] width 354 height 8
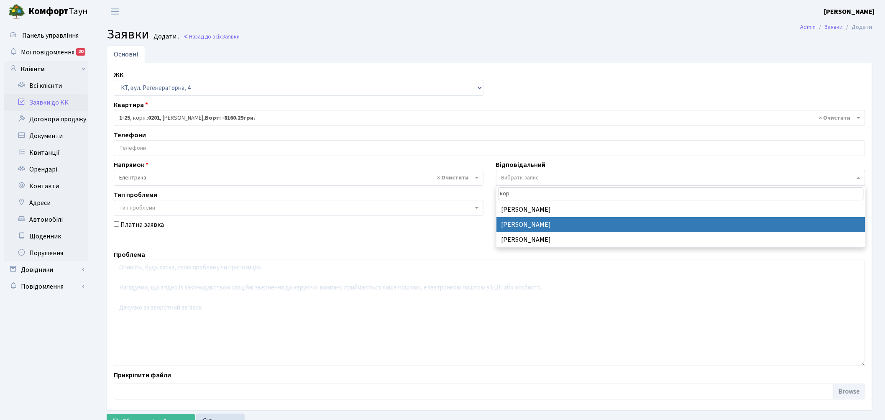
type input "кор"
select select "22"
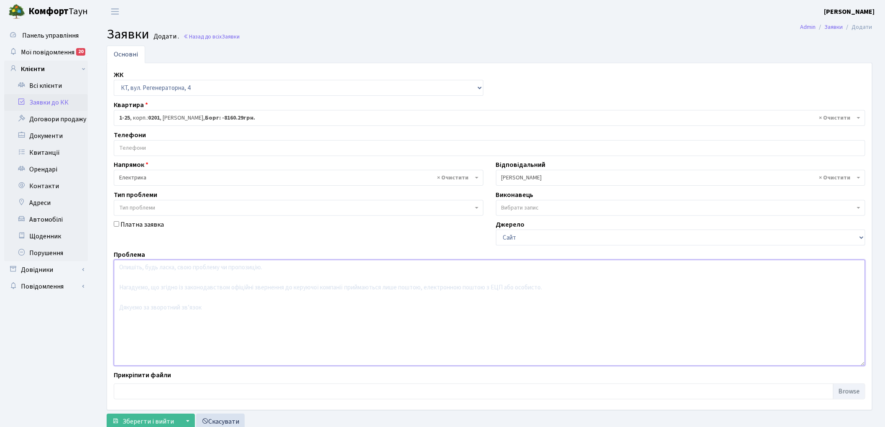
click at [227, 310] on textarea at bounding box center [489, 313] width 751 height 106
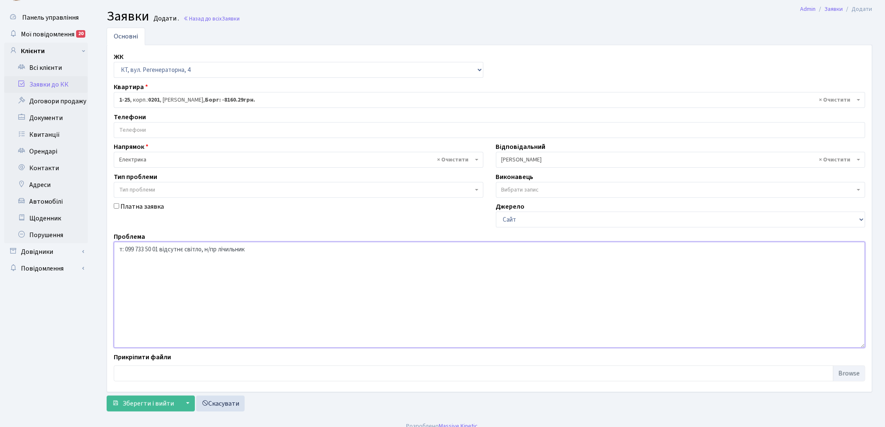
scroll to position [28, 0]
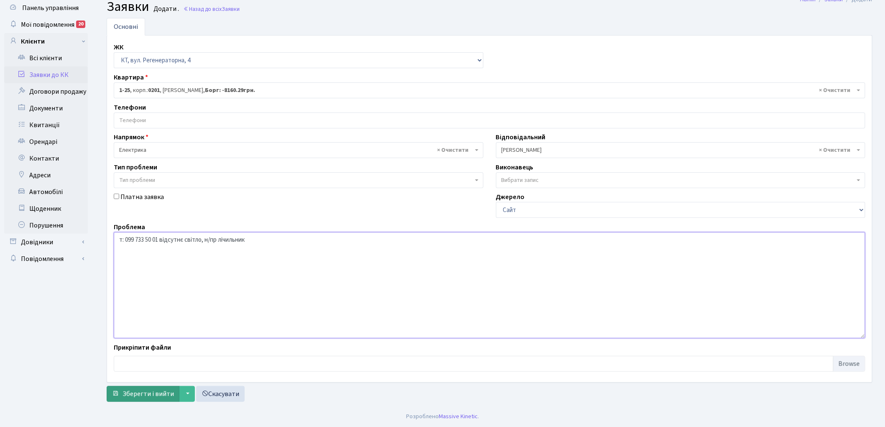
type textarea "т: 099 733 50 01 відсутнє світло, н/пр лічильник"
click at [137, 395] on span "Зберегти і вийти" at bounding box center [148, 393] width 51 height 9
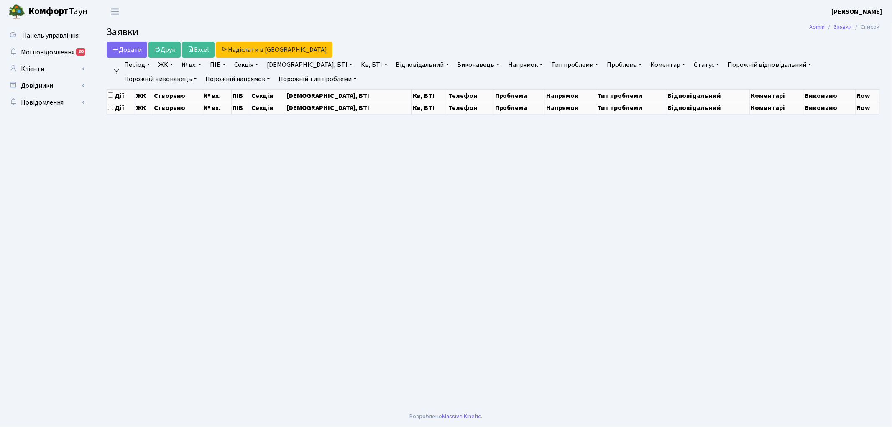
select select "25"
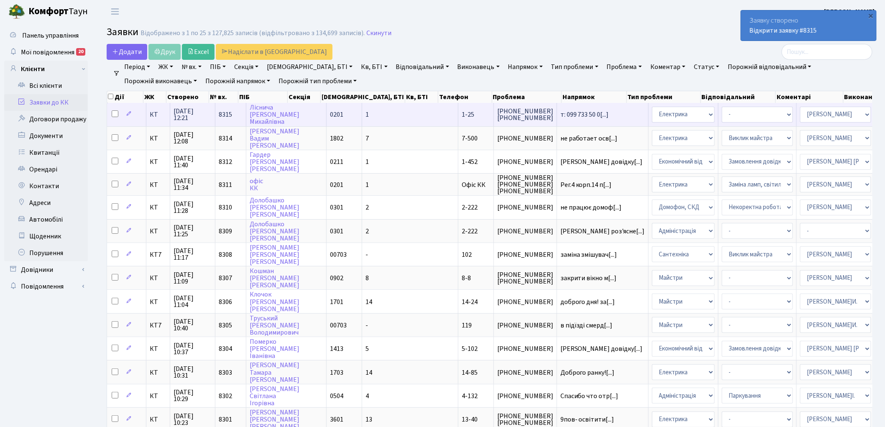
click at [228, 111] on span "8315" at bounding box center [225, 114] width 13 height 9
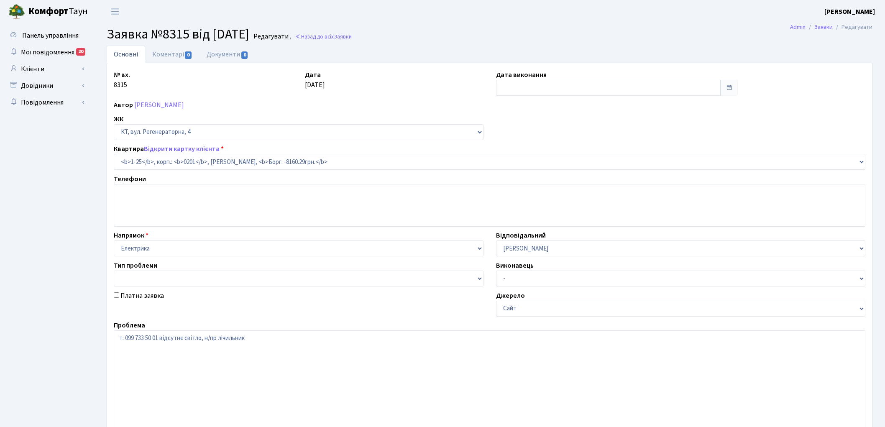
select select "25"
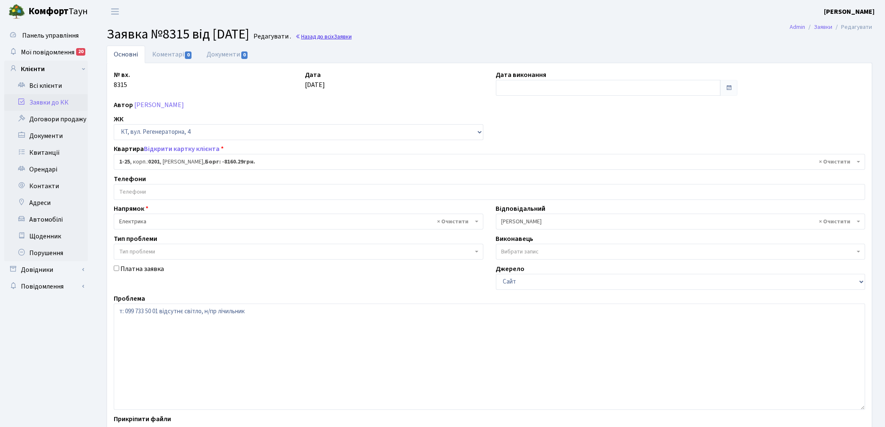
click at [349, 33] on link "Назад до всіх Заявки" at bounding box center [323, 37] width 56 height 8
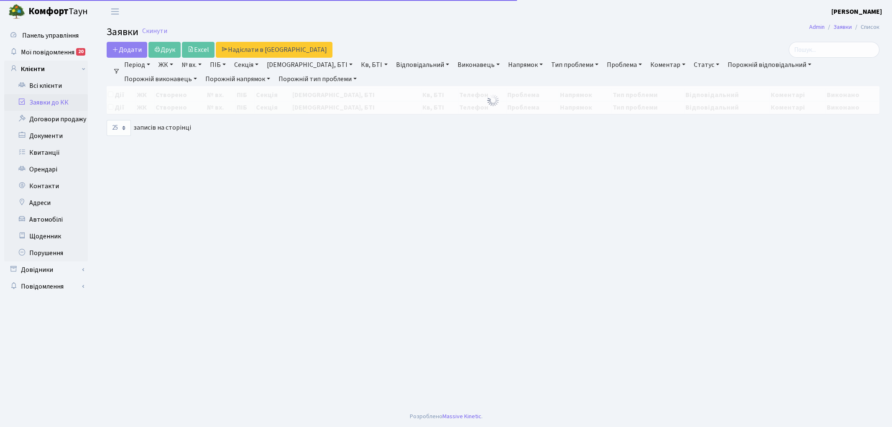
select select "25"
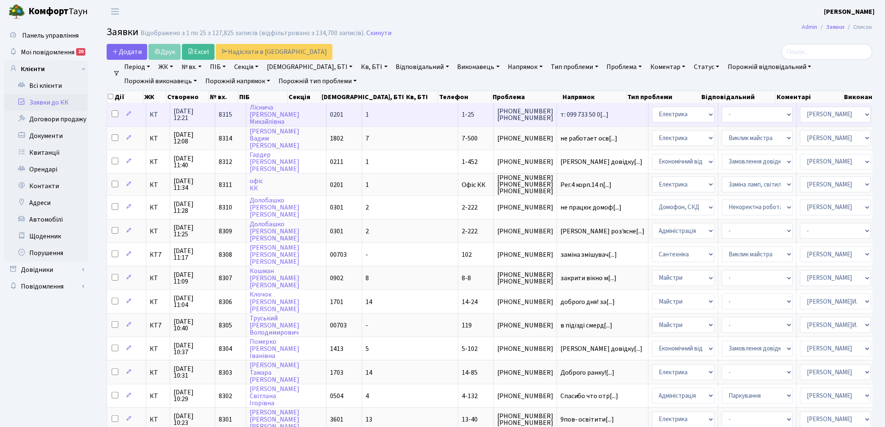
click at [222, 114] on span "8315" at bounding box center [225, 114] width 13 height 9
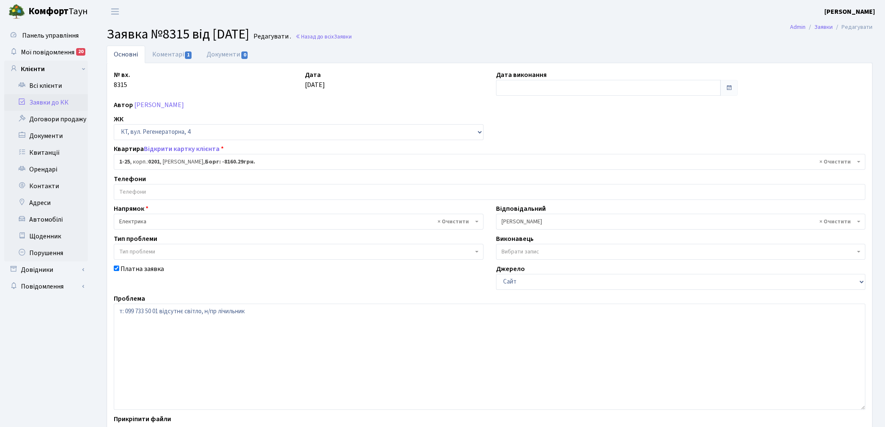
select select "25"
click at [168, 56] on link "Коментарі 1" at bounding box center [172, 54] width 54 height 17
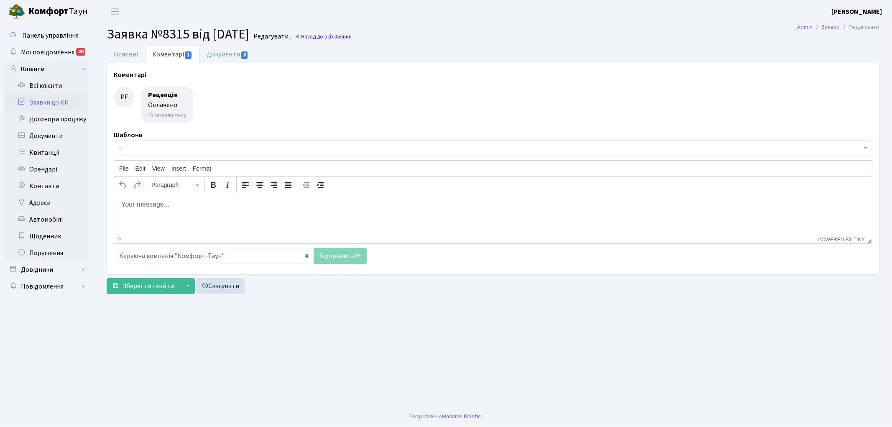
click at [346, 38] on link "Назад до всіх Заявки" at bounding box center [323, 37] width 56 height 8
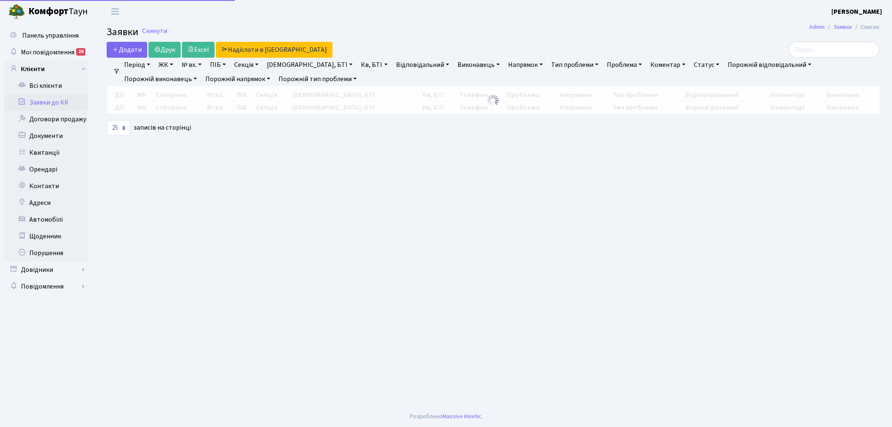
select select "25"
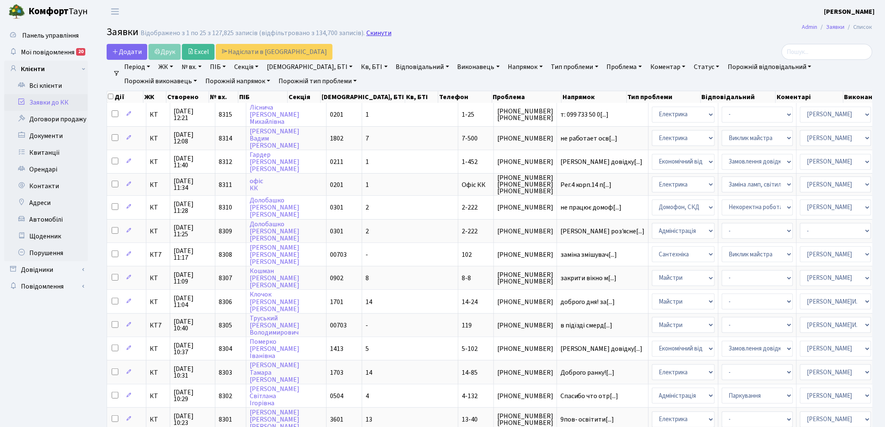
click at [371, 31] on link "Скинути" at bounding box center [378, 33] width 25 height 8
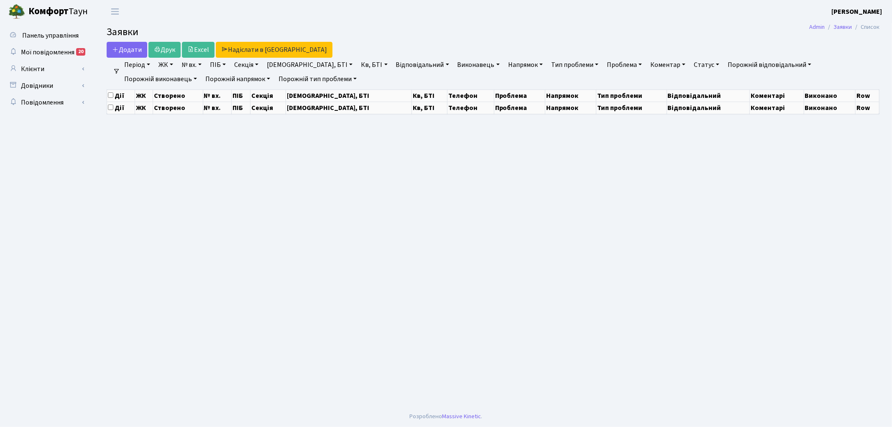
select select "25"
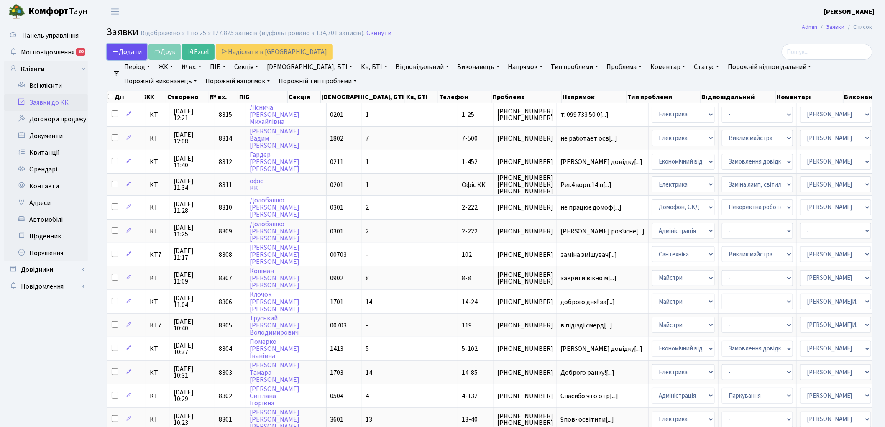
click at [123, 49] on span "Додати" at bounding box center [127, 51] width 30 height 9
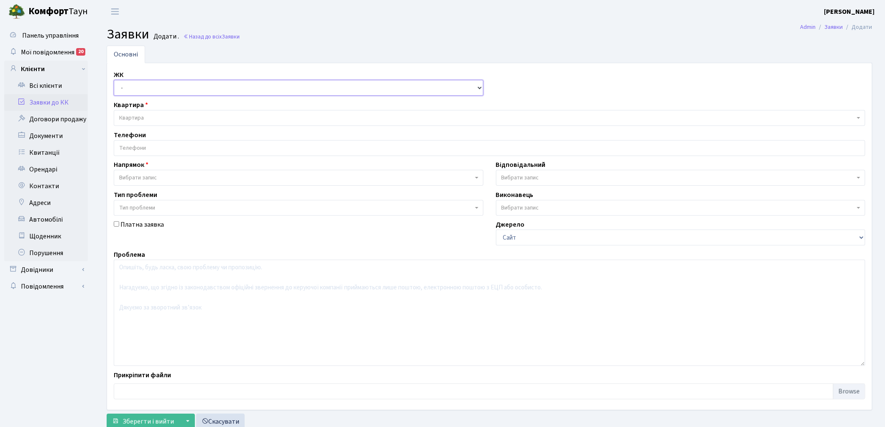
click at [146, 89] on select "- КТ, вул. Регенераторна, 4 КТ2, просп. [STREET_ADDRESS] [STREET_ADDRESS] [PERS…" at bounding box center [299, 88] width 370 height 16
select select "271"
click at [114, 80] on select "- КТ, вул. Регенераторна, 4 КТ2, просп. [STREET_ADDRESS] [STREET_ADDRESS] [PERS…" at bounding box center [299, 88] width 370 height 16
select select
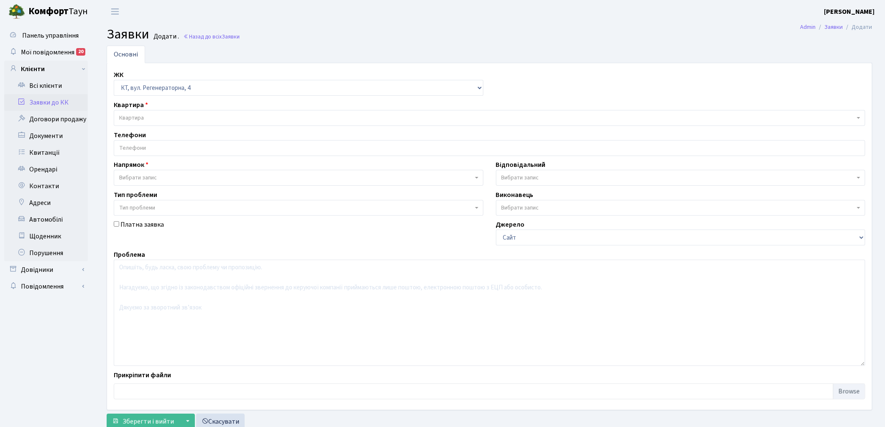
click at [151, 116] on span "Квартира" at bounding box center [486, 118] width 735 height 8
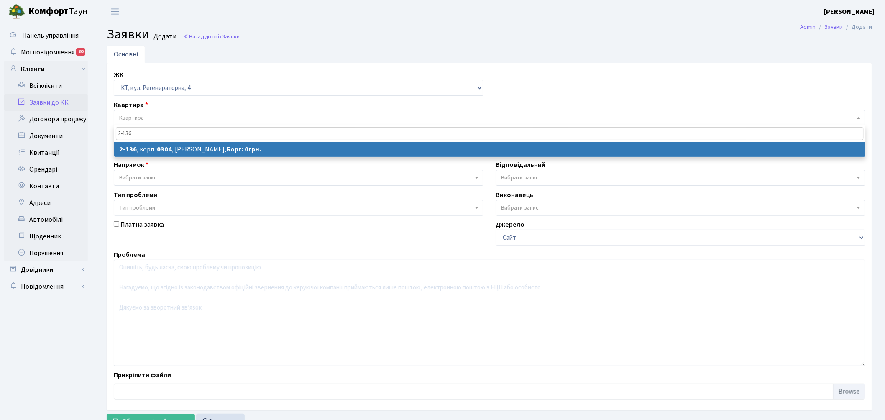
type input "2-136"
select select
select select "626"
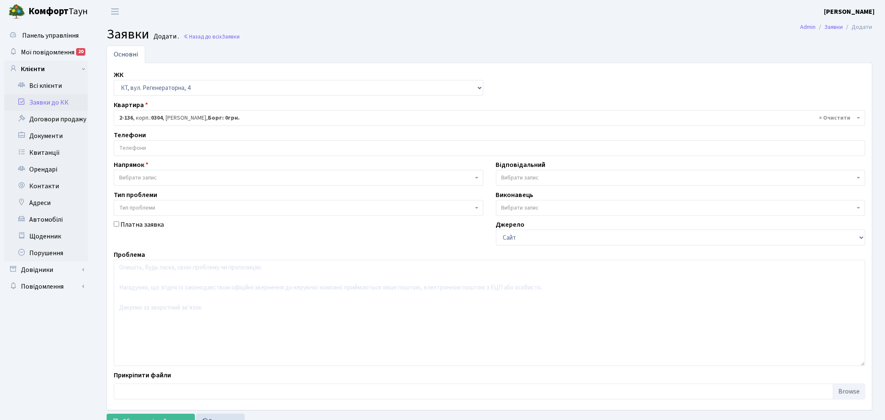
click at [167, 178] on span "Вибрати запис" at bounding box center [296, 178] width 354 height 8
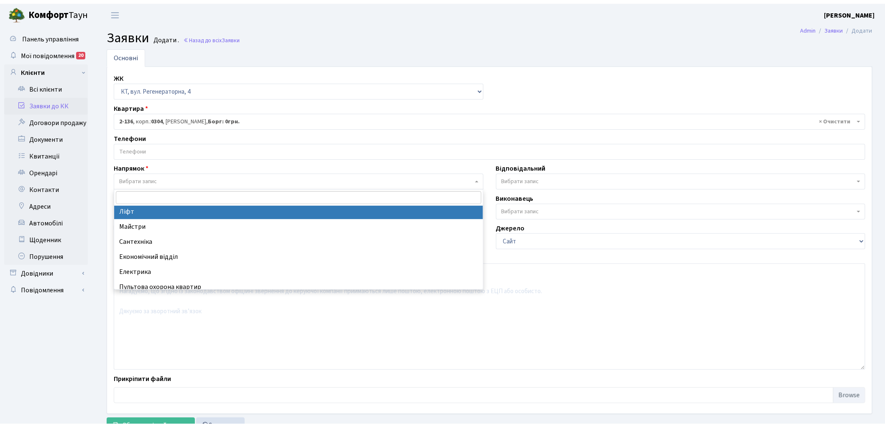
scroll to position [46, 0]
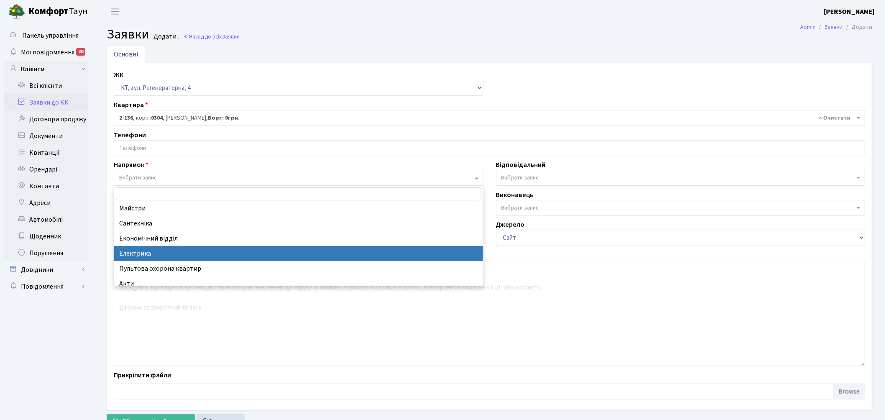
select select "3"
select select
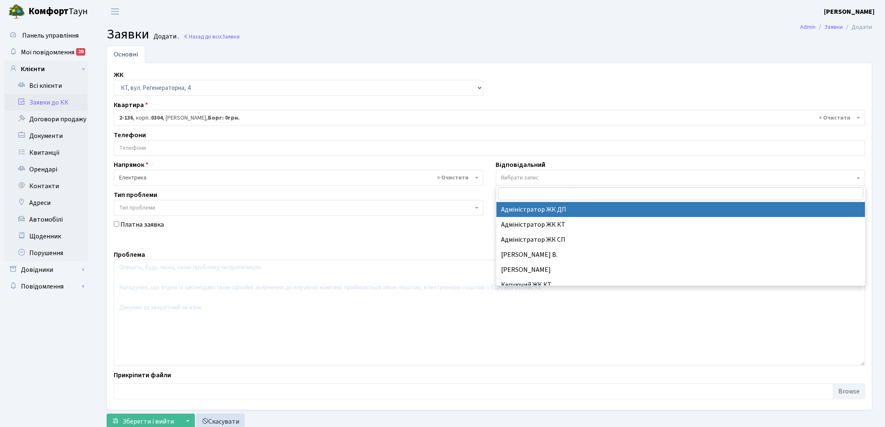
click at [513, 179] on span "Вибрати запис" at bounding box center [520, 178] width 38 height 8
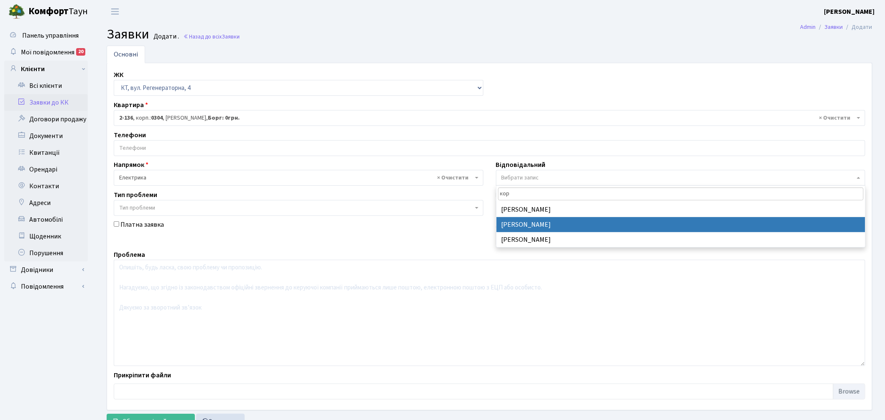
type input "кор"
select select "22"
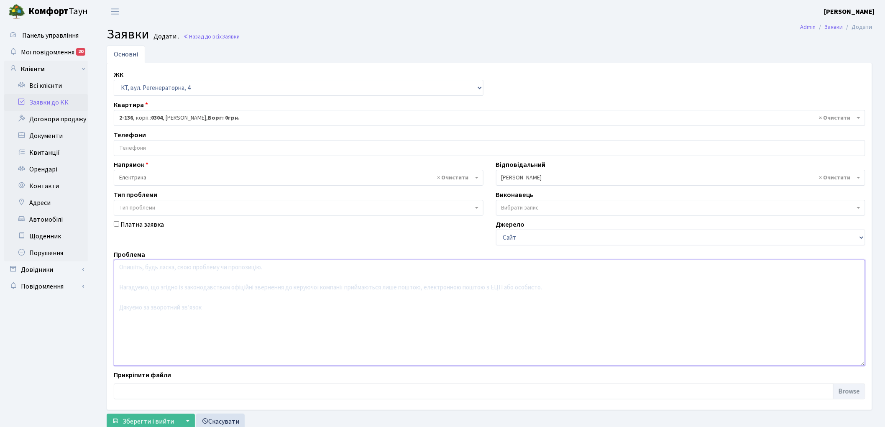
click at [183, 311] on textarea at bounding box center [489, 313] width 751 height 106
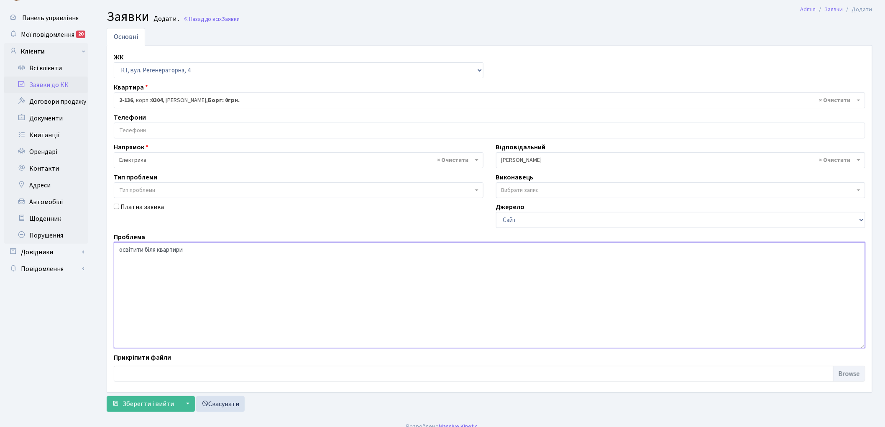
scroll to position [28, 0]
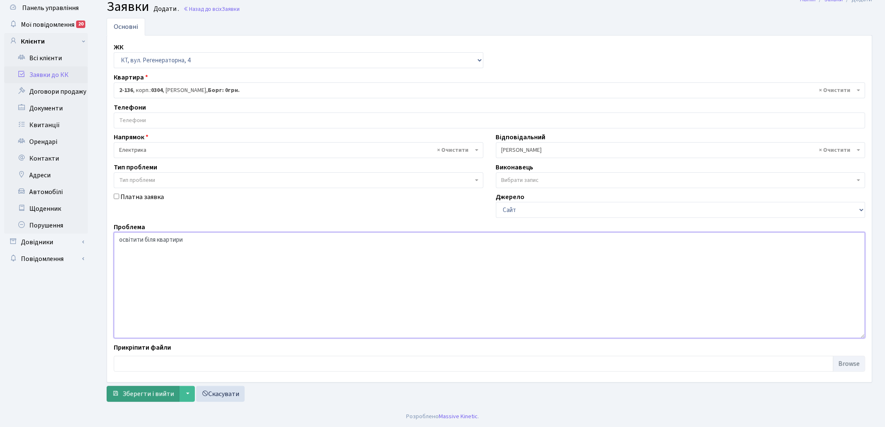
type textarea "освітити біля квартири"
click at [142, 397] on span "Зберегти і вийти" at bounding box center [148, 393] width 51 height 9
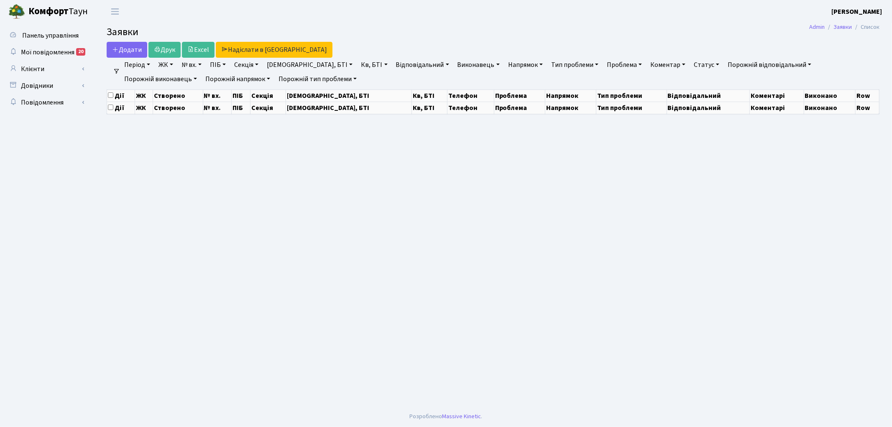
select select "25"
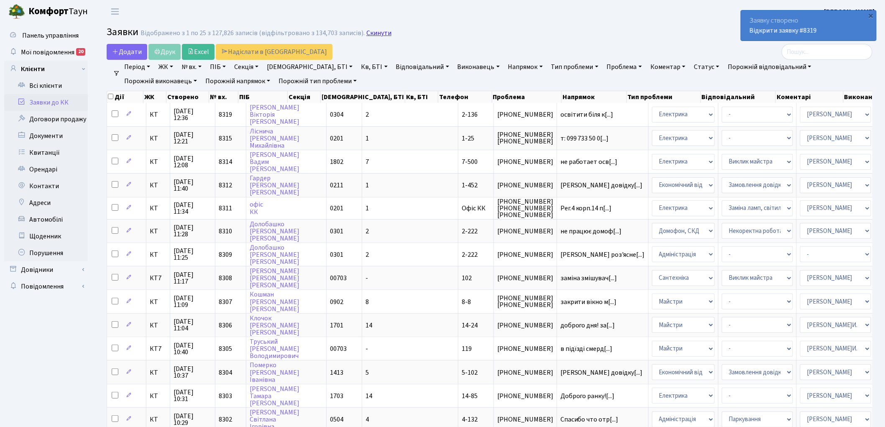
click at [366, 34] on link "Скинути" at bounding box center [378, 33] width 25 height 8
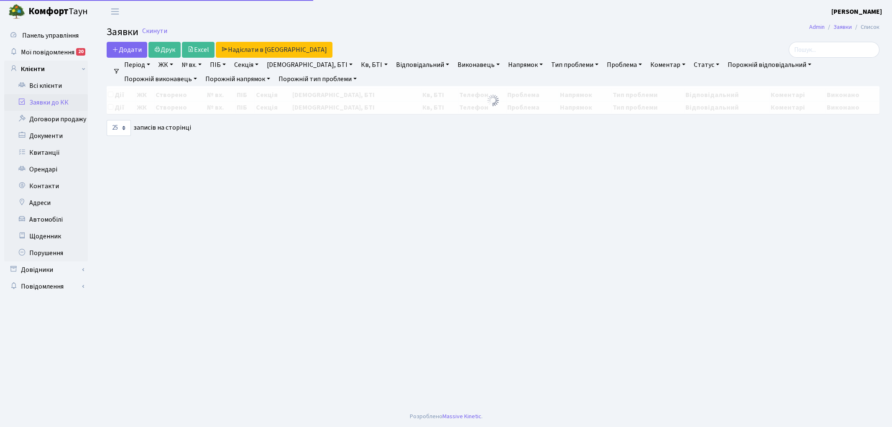
select select "25"
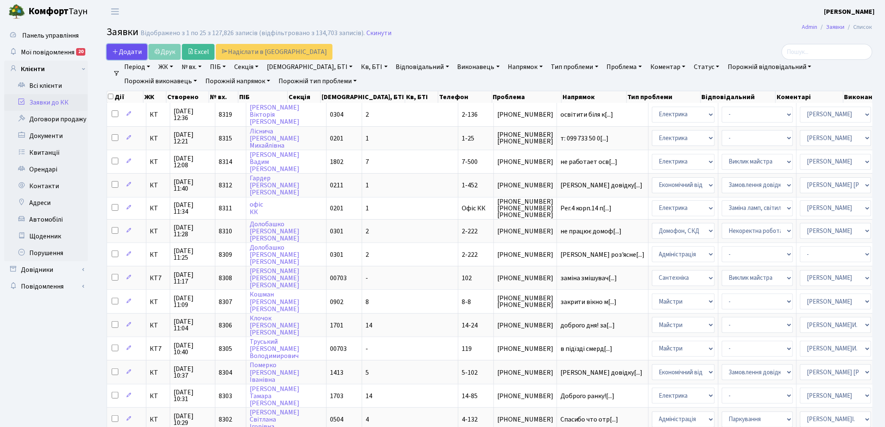
click at [131, 48] on span "Додати" at bounding box center [127, 51] width 30 height 9
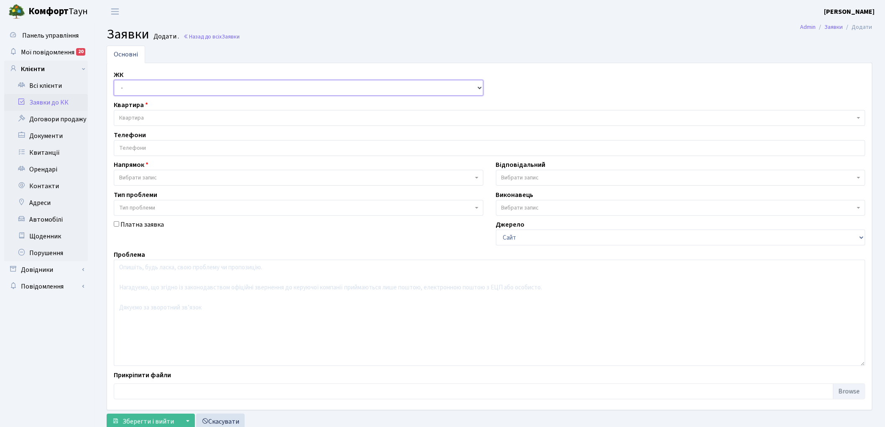
click at [135, 87] on select "- КТ, вул. Регенераторна, 4 КТ2, просп. [STREET_ADDRESS] [STREET_ADDRESS] [PERS…" at bounding box center [299, 88] width 370 height 16
select select "271"
click at [114, 80] on select "- КТ, вул. Регенераторна, 4 КТ2, просп. [STREET_ADDRESS] [STREET_ADDRESS] [PERS…" at bounding box center [299, 88] width 370 height 16
select select
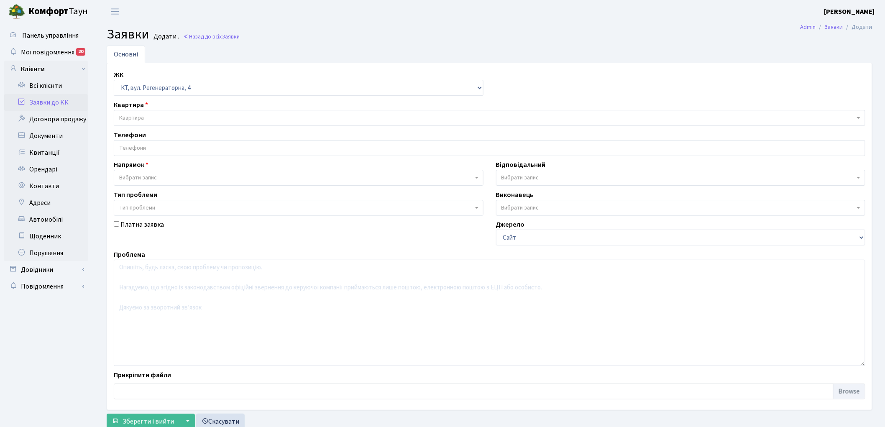
click at [182, 117] on span "Квартира" at bounding box center [486, 118] width 735 height 8
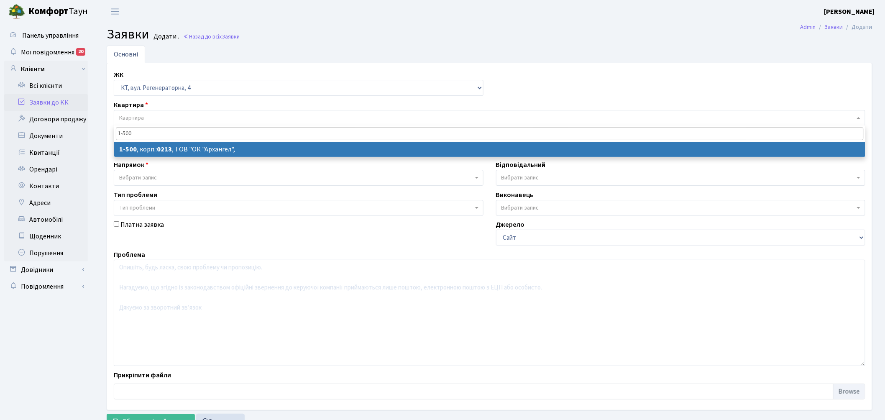
type input "1-500"
select select
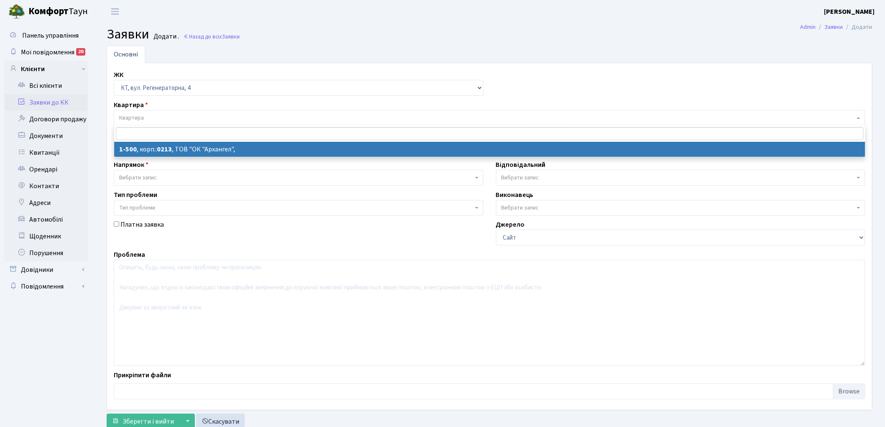
select select "16285"
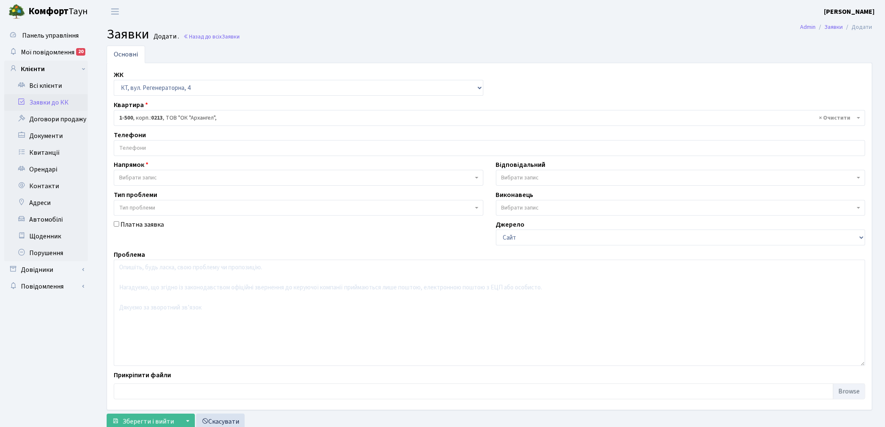
click at [152, 176] on span "Вибрати запис" at bounding box center [138, 178] width 38 height 8
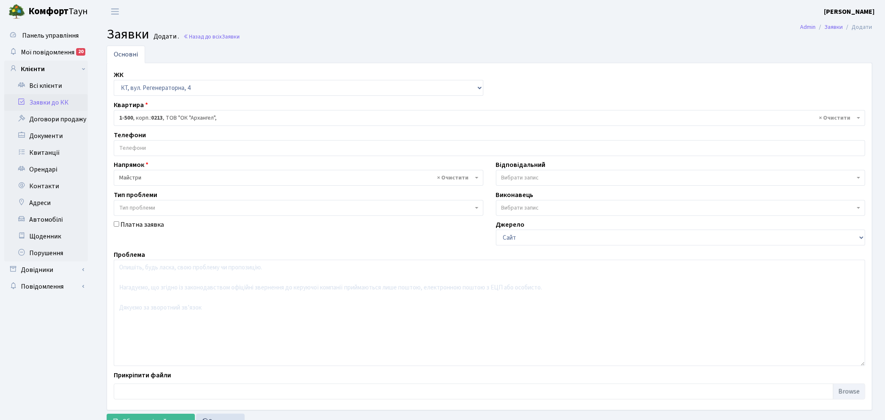
select select "1"
select select
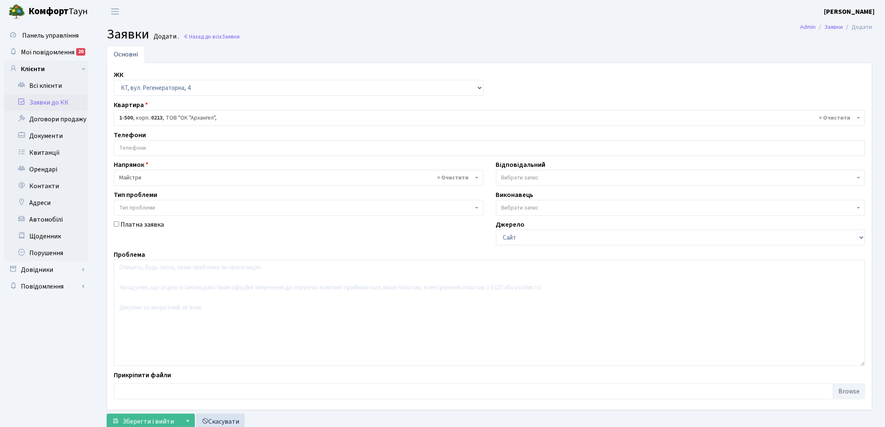
click at [559, 181] on span "Вибрати запис" at bounding box center [678, 178] width 354 height 8
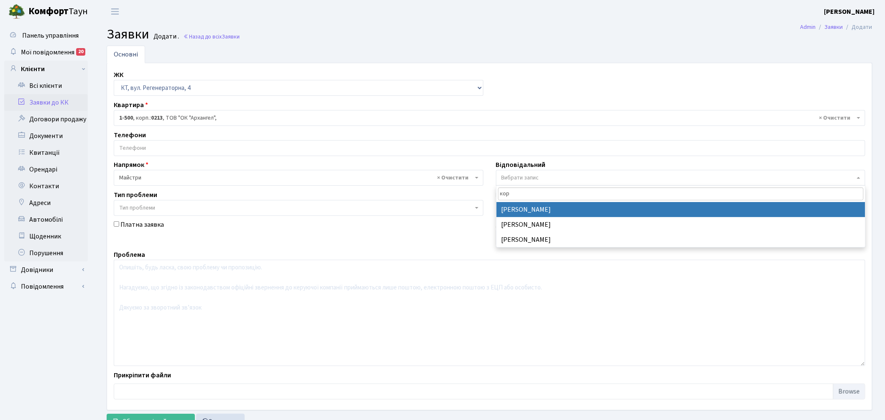
type input "кор"
select select "36"
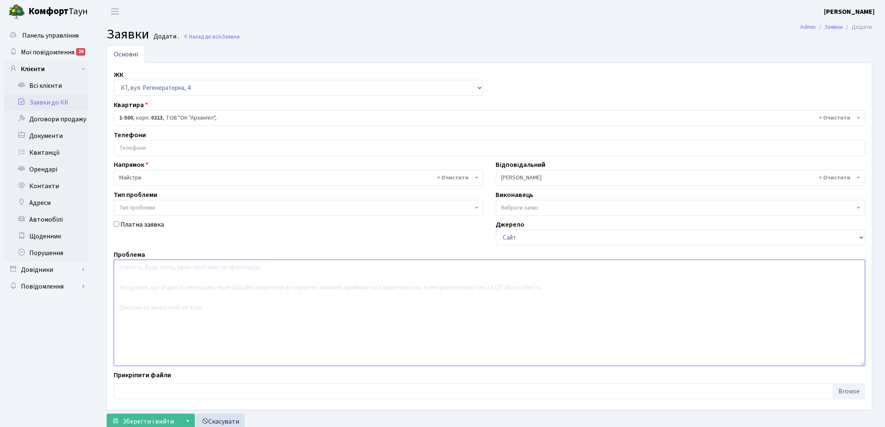
click at [186, 309] on textarea at bounding box center [489, 313] width 751 height 106
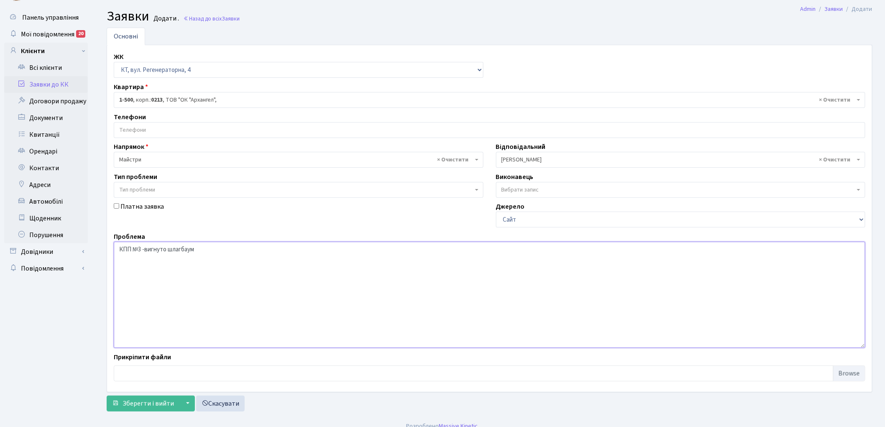
scroll to position [28, 0]
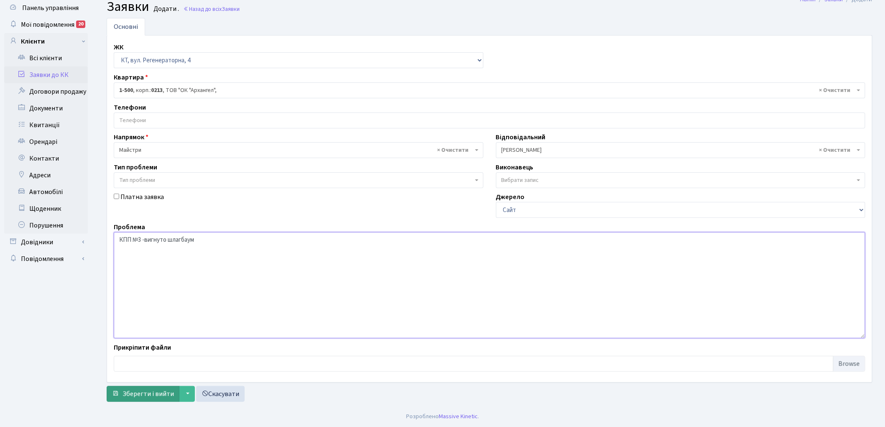
type textarea "КПП №3 -вигнуто шлагбаум"
click at [143, 394] on span "Зберегти і вийти" at bounding box center [148, 393] width 51 height 9
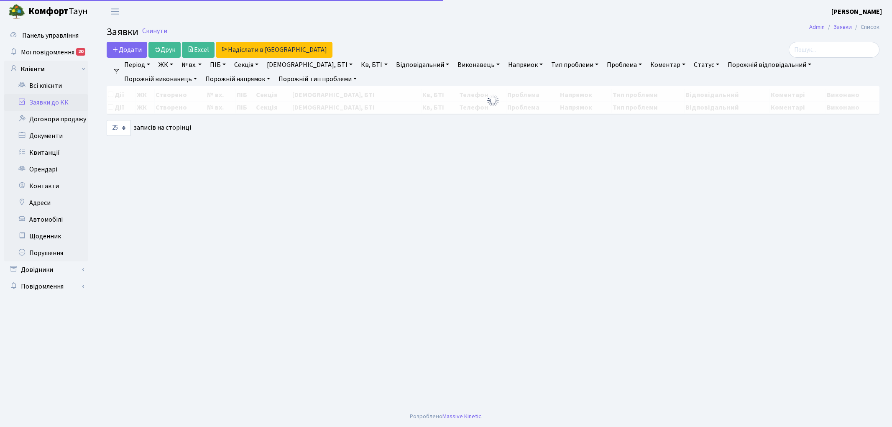
select select "25"
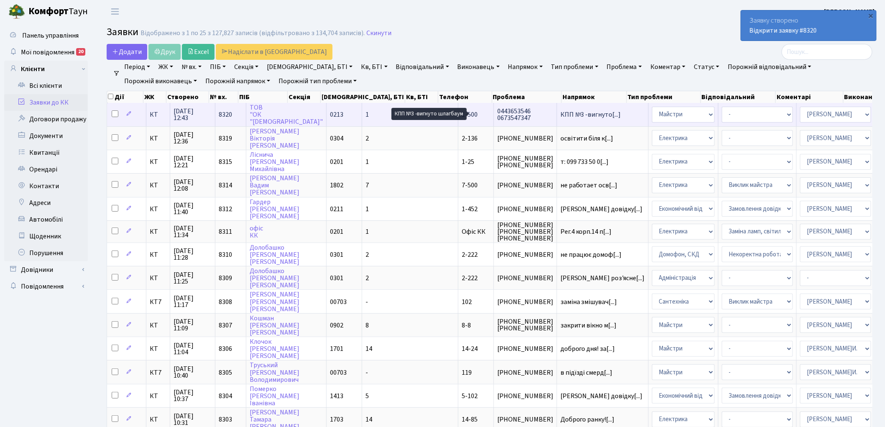
click at [560, 114] on span "КПП №3 -вигнуто[...]" at bounding box center [590, 114] width 61 height 9
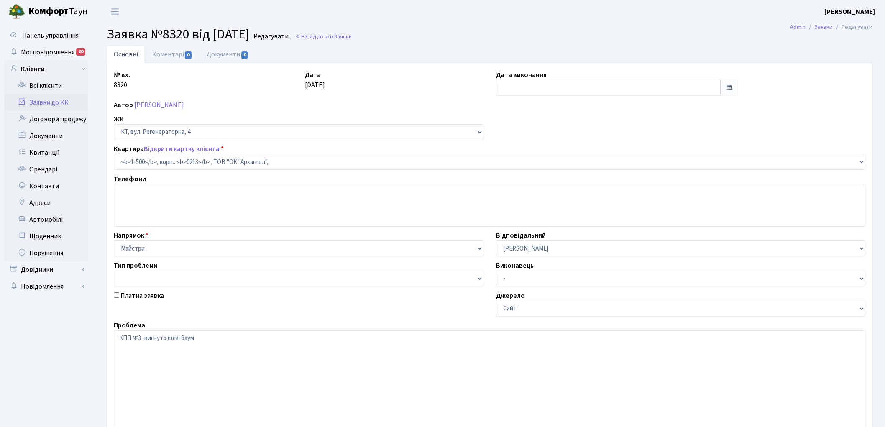
select select "16285"
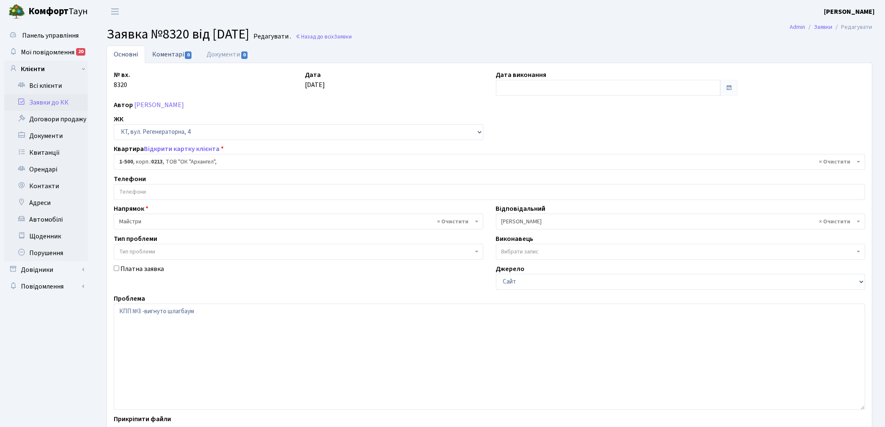
click at [169, 51] on link "Коментарі 0" at bounding box center [172, 54] width 54 height 17
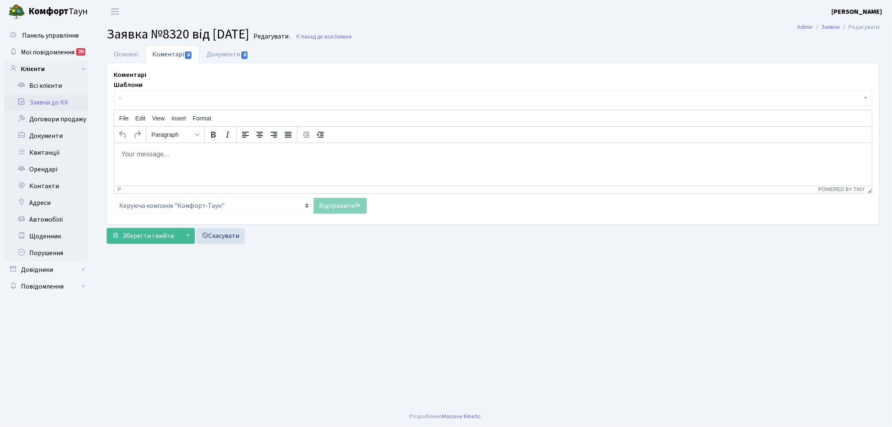
click at [161, 165] on html at bounding box center [493, 154] width 758 height 23
click at [327, 208] on link "Відправити" at bounding box center [340, 206] width 53 height 16
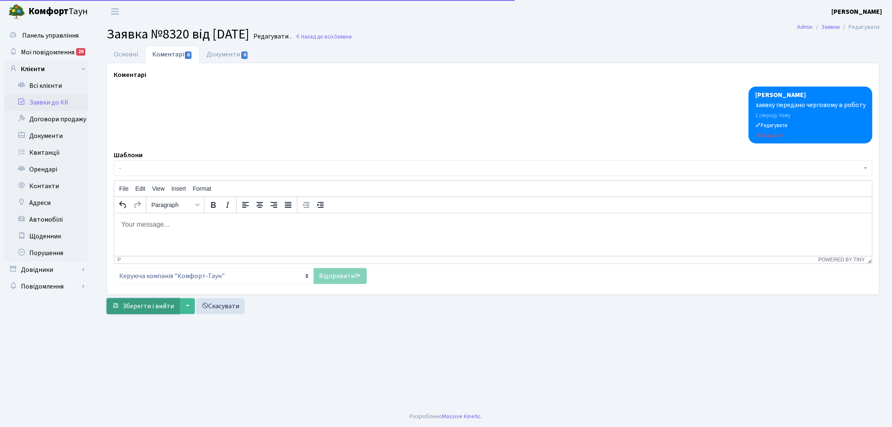
click at [149, 311] on button "Зберегти і вийти" at bounding box center [143, 306] width 73 height 16
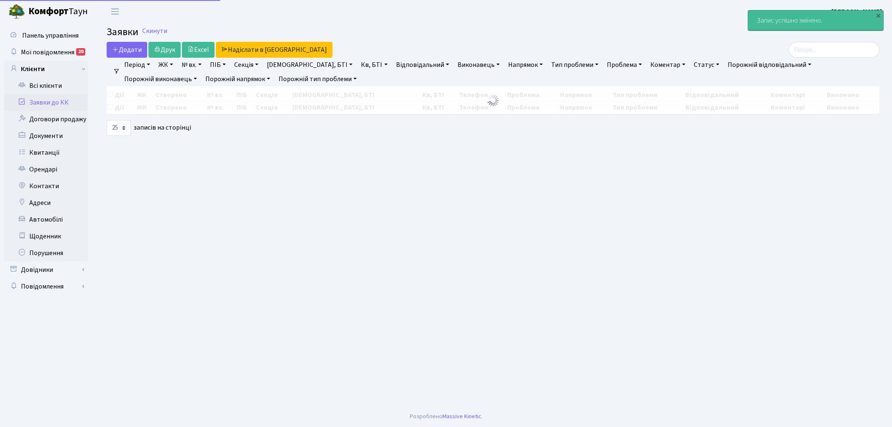
select select "25"
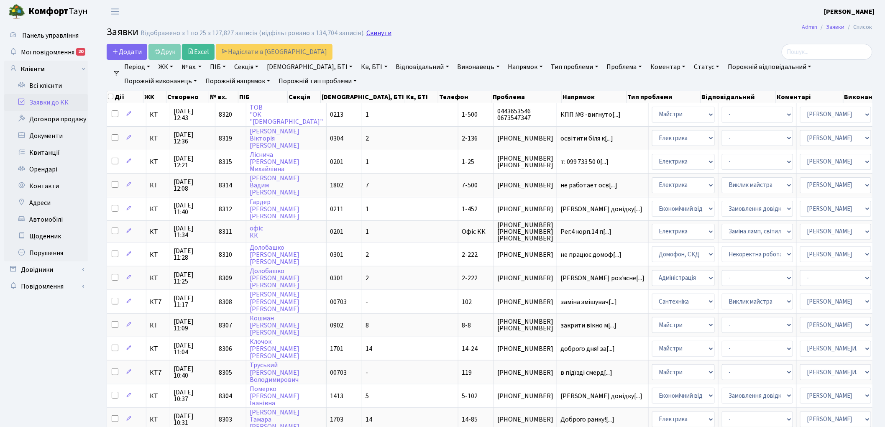
click at [368, 36] on link "Скинути" at bounding box center [378, 33] width 25 height 8
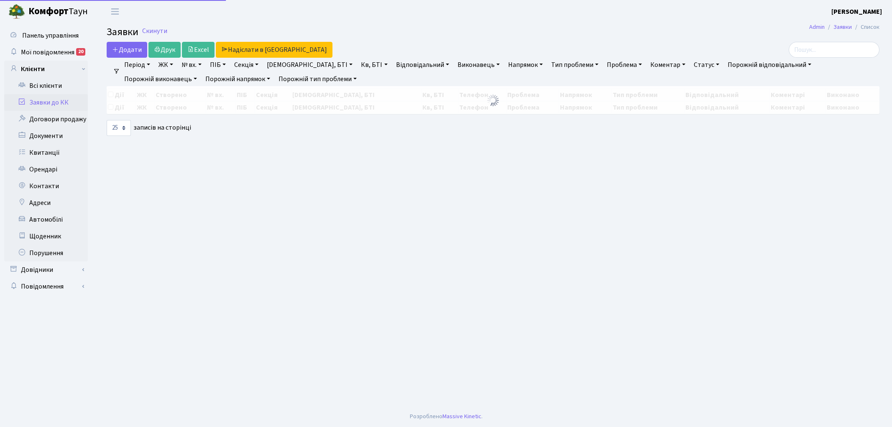
select select "25"
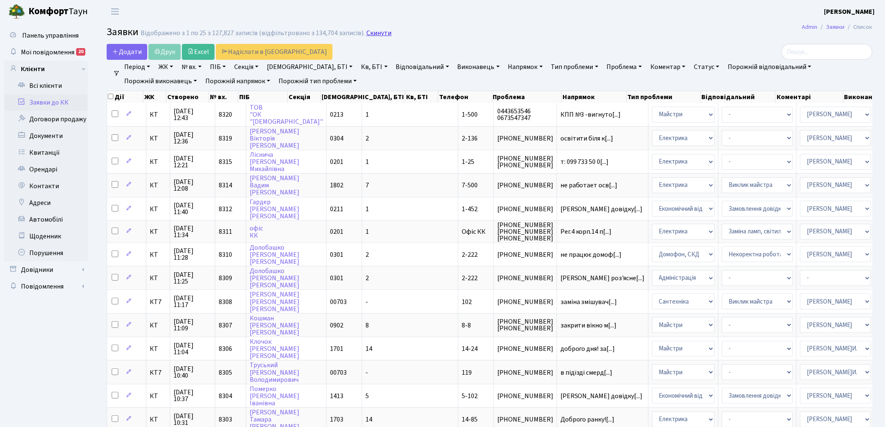
click at [371, 31] on link "Скинути" at bounding box center [378, 33] width 25 height 8
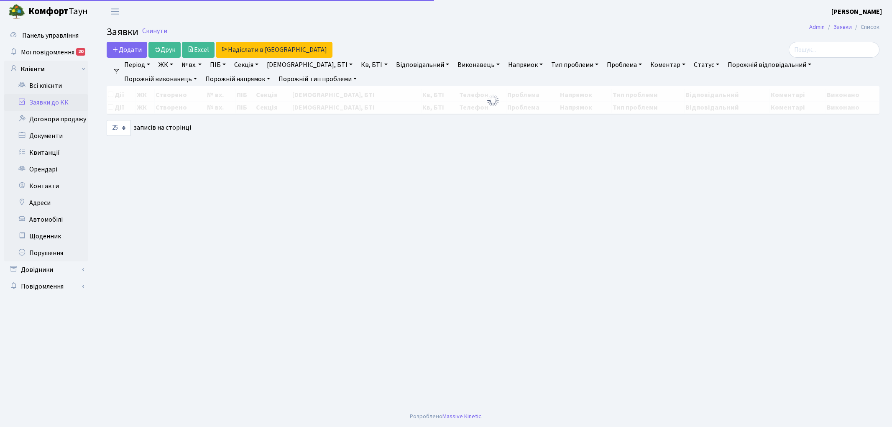
select select "25"
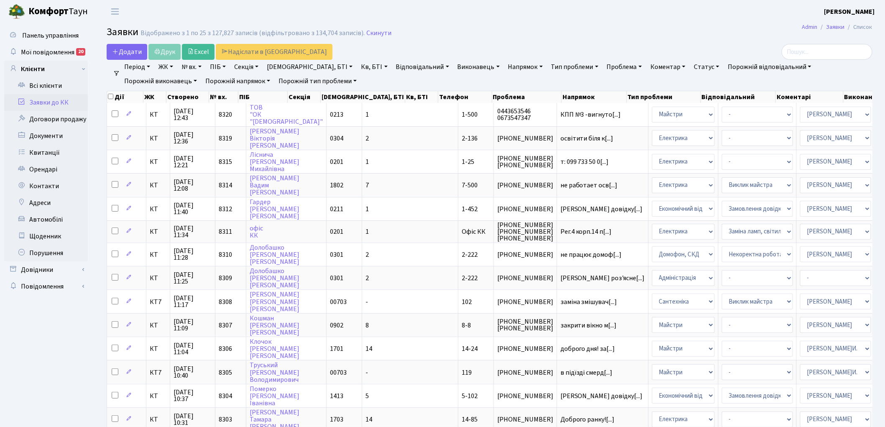
click at [370, 29] on link "Скинути" at bounding box center [378, 33] width 25 height 8
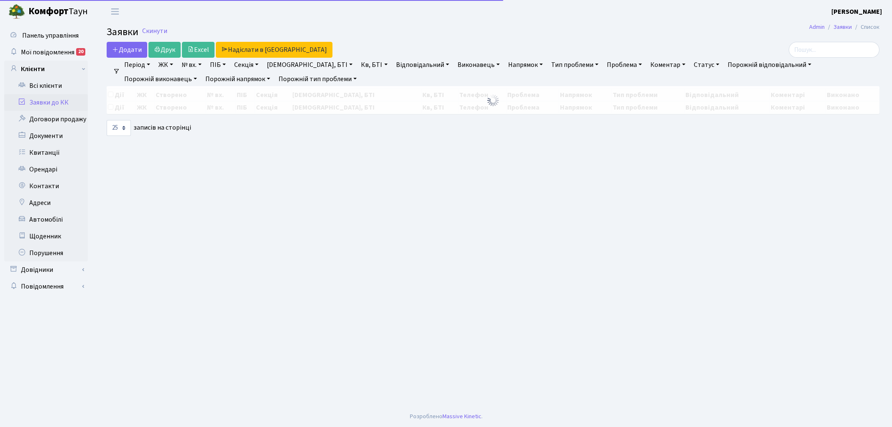
select select "25"
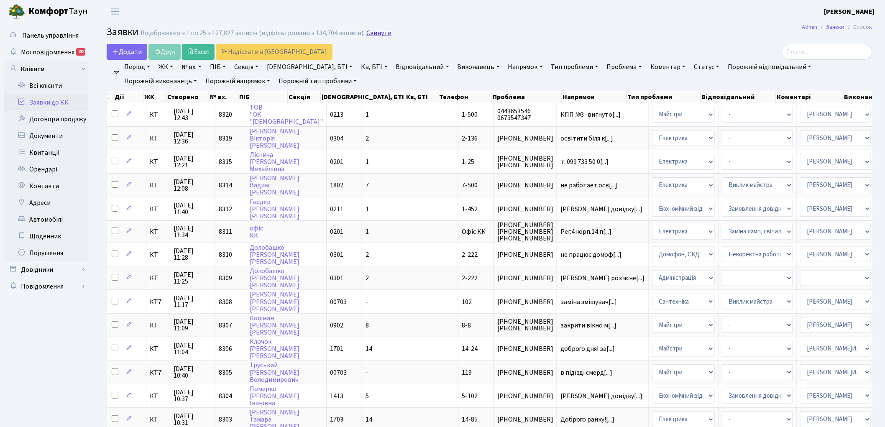
click at [375, 34] on link "Скинути" at bounding box center [378, 33] width 25 height 8
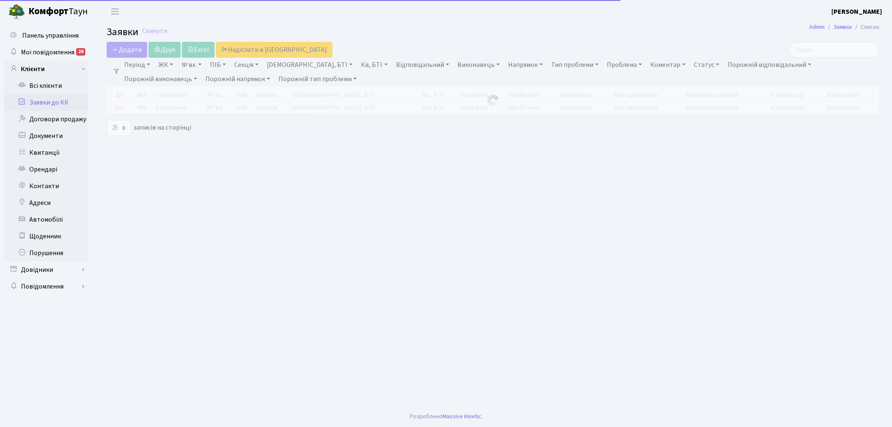
select select "25"
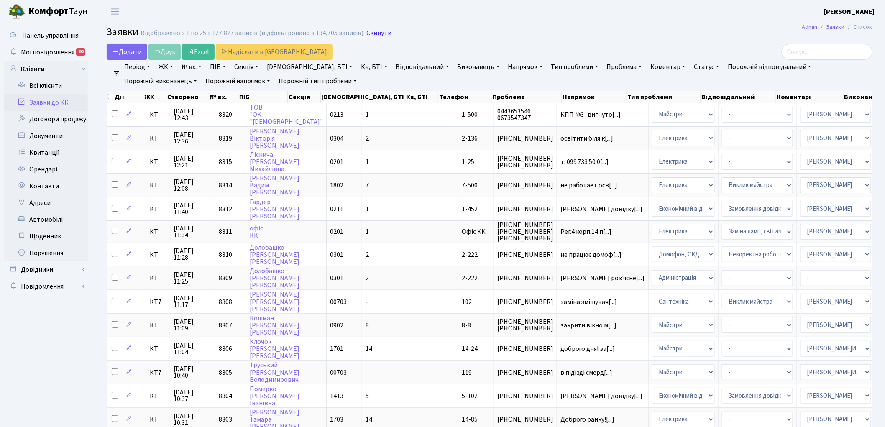
click at [373, 34] on link "Скинути" at bounding box center [378, 33] width 25 height 8
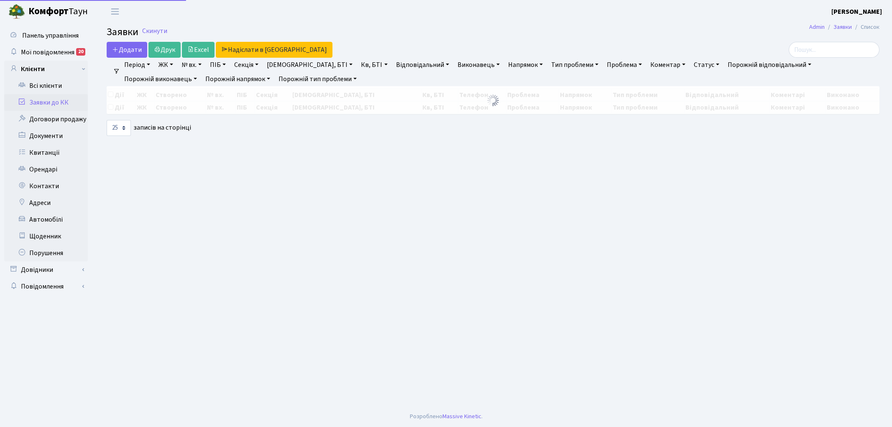
select select "25"
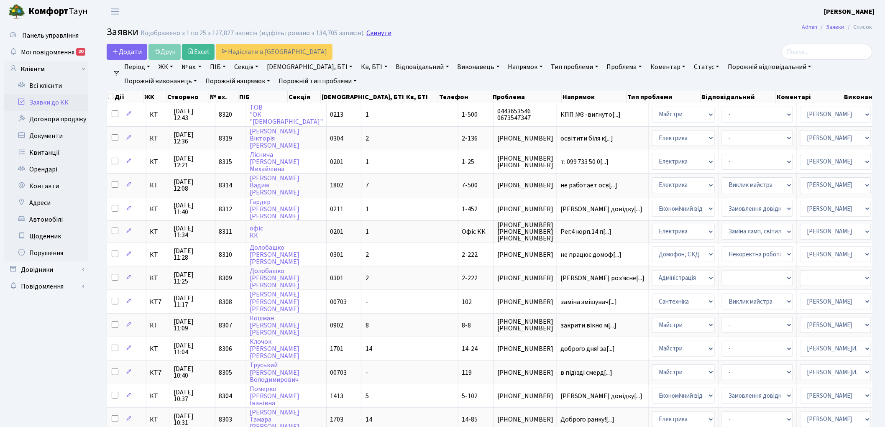
click at [380, 31] on link "Скинути" at bounding box center [378, 33] width 25 height 8
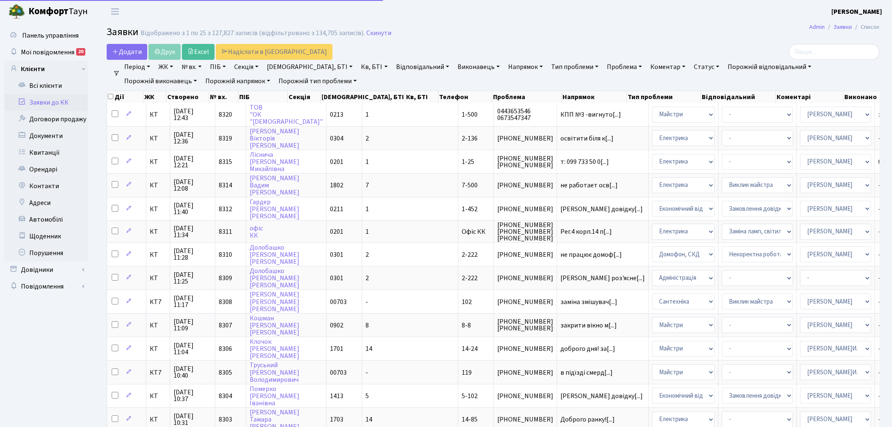
select select "25"
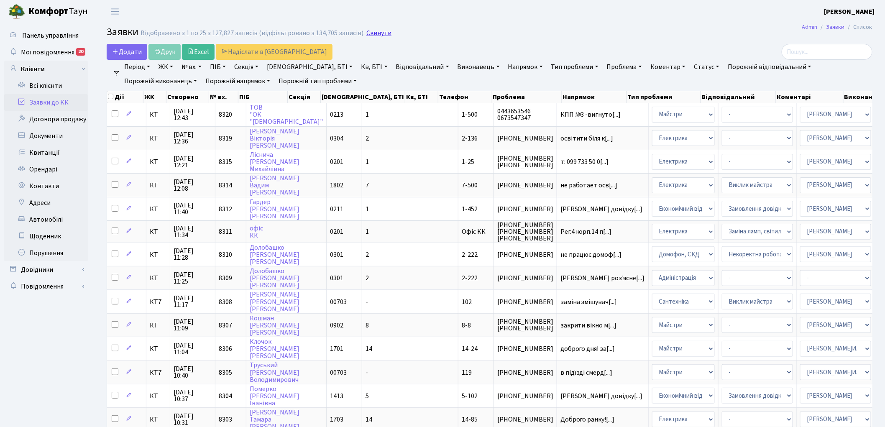
click at [368, 31] on link "Скинути" at bounding box center [378, 33] width 25 height 8
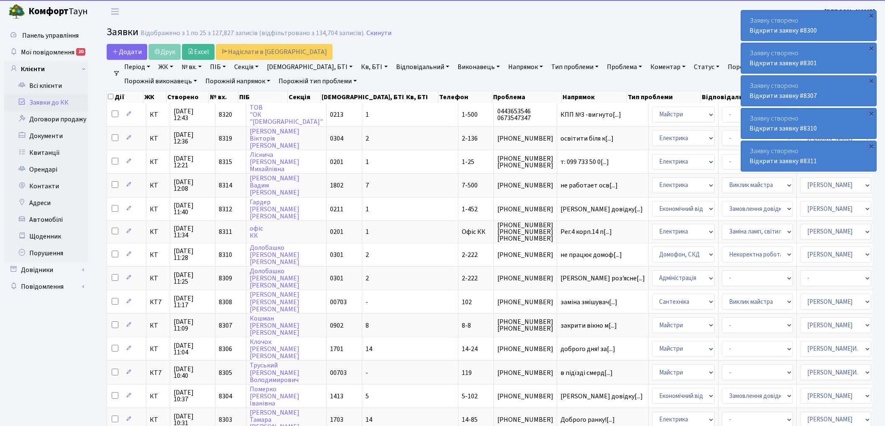
select select "25"
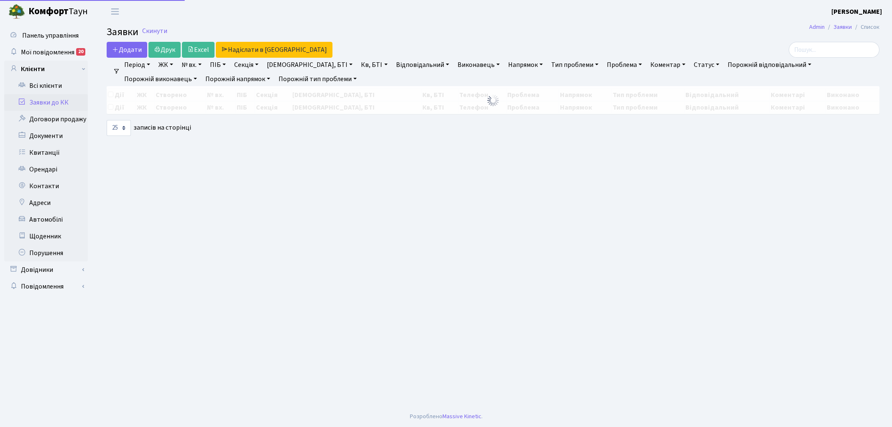
select select "25"
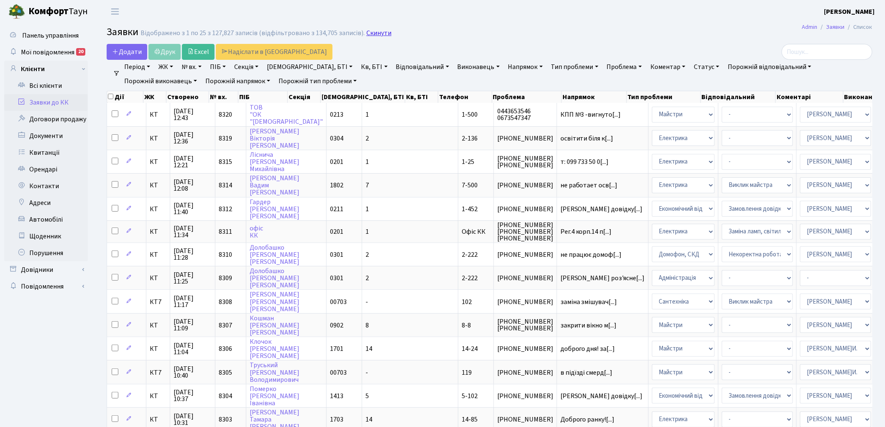
click at [371, 32] on link "Скинути" at bounding box center [378, 33] width 25 height 8
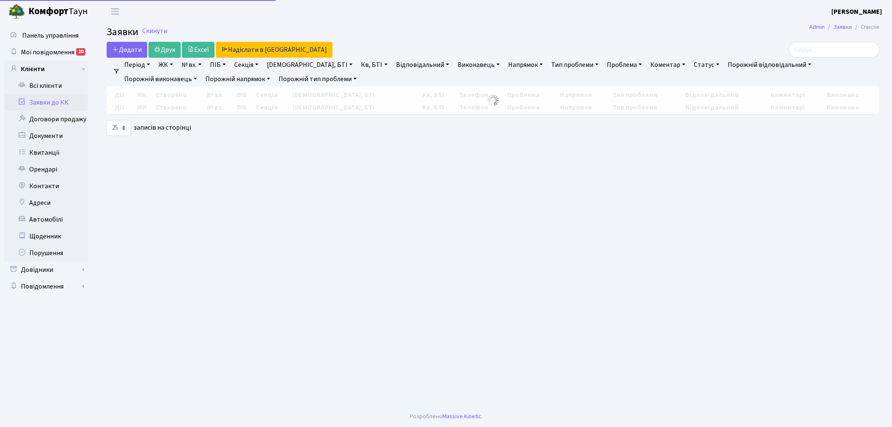
select select "25"
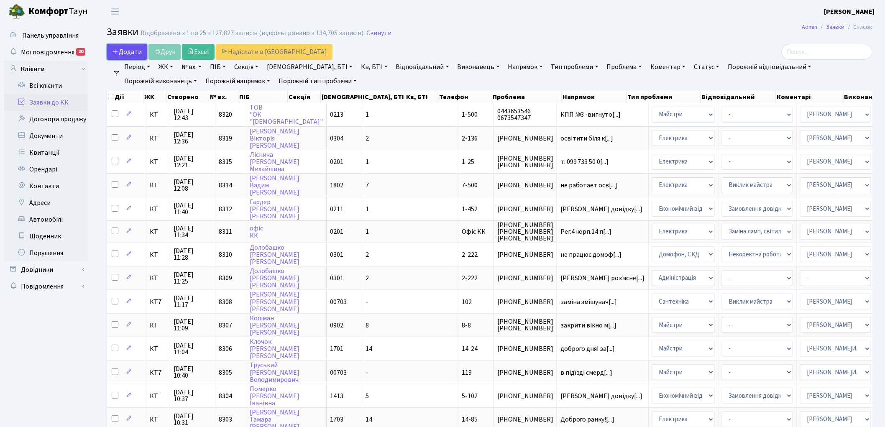
click at [124, 55] on span "Додати" at bounding box center [127, 51] width 30 height 9
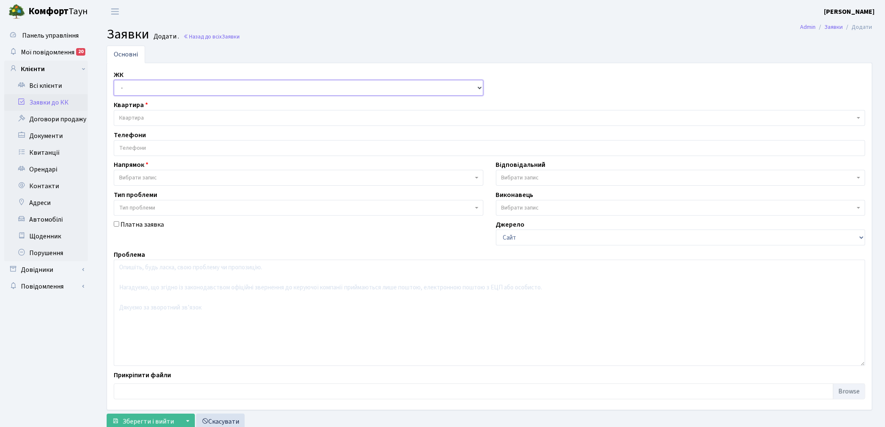
click at [129, 88] on select "- КТ, вул. Регенераторна, 4 КТ2, просп. Соборності, 17 КТ3, вул. Березнева, 16 …" at bounding box center [299, 88] width 370 height 16
select select "271"
click at [114, 80] on select "- КТ, вул. Регенераторна, 4 КТ2, просп. Соборності, 17 КТ3, вул. Березнева, 16 …" at bounding box center [299, 88] width 370 height 16
select select
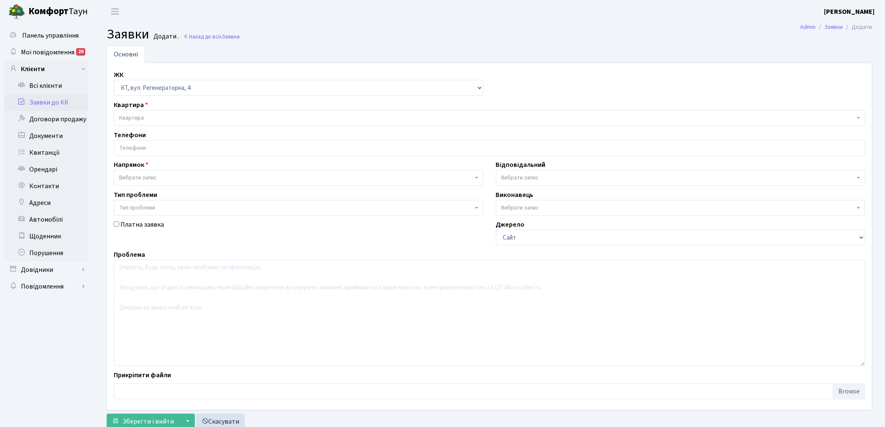
click at [146, 115] on span "Квартира" at bounding box center [486, 118] width 735 height 8
click at [195, 89] on select "- КТ, вул. Регенераторна, 4 КТ2, просп. Соборності, 17 КТ3, вул. Березнева, 16 …" at bounding box center [299, 88] width 370 height 16
select select "305"
click at [114, 80] on select "- КТ, вул. Регенераторна, 4 КТ2, просп. Соборності, 17 КТ3, вул. Березнева, 16 …" at bounding box center [299, 88] width 370 height 16
select select
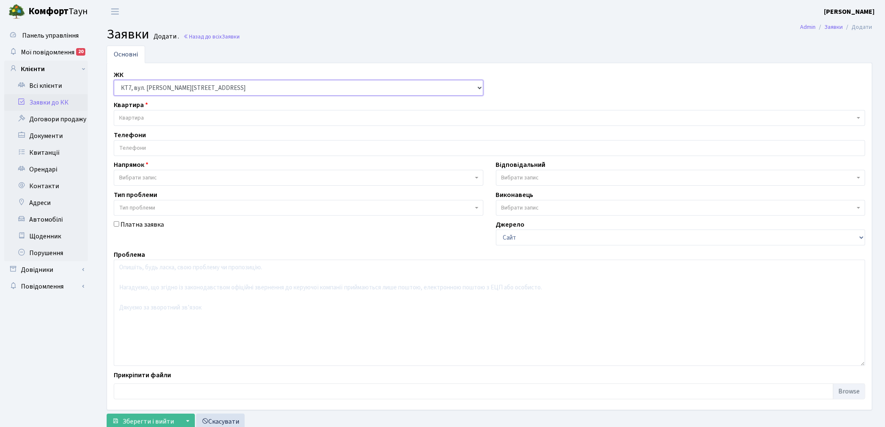
select select
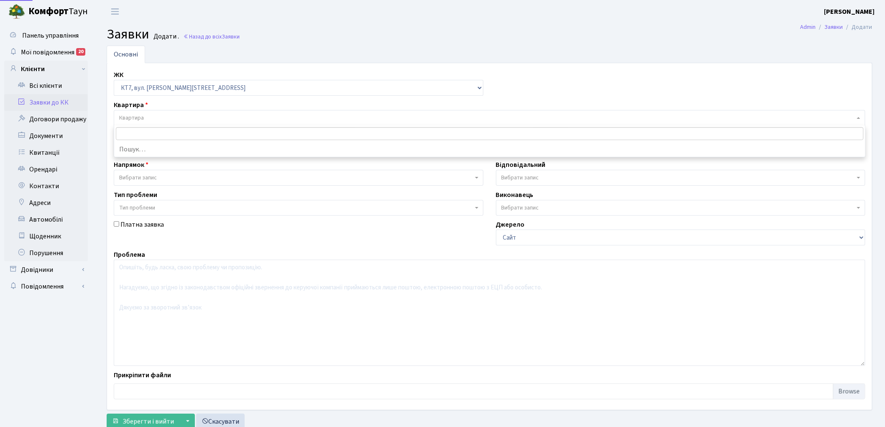
click at [177, 115] on span "Квартира" at bounding box center [486, 118] width 735 height 8
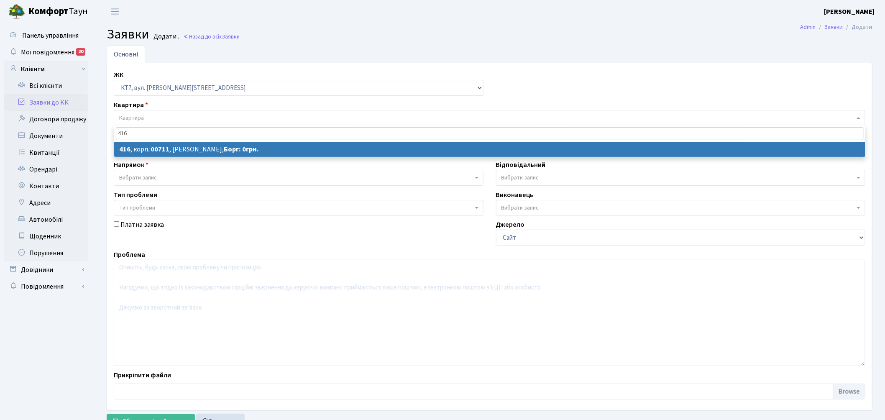
type input "416"
select select
select select "18999"
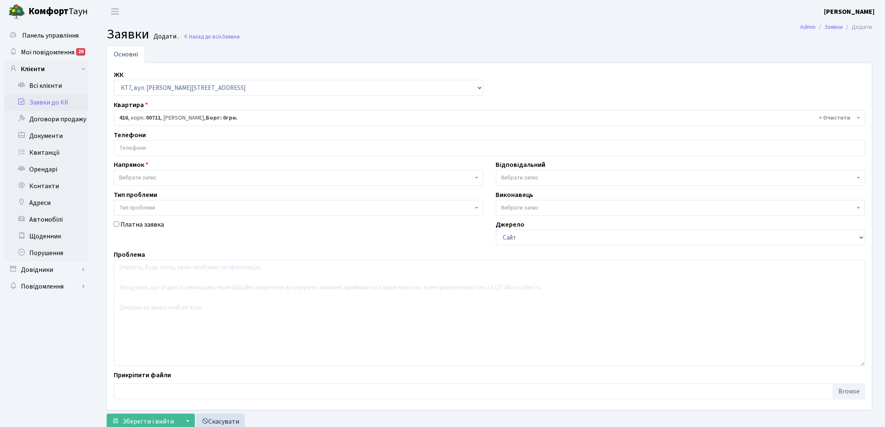
click at [157, 149] on input "search" at bounding box center [489, 147] width 751 height 15
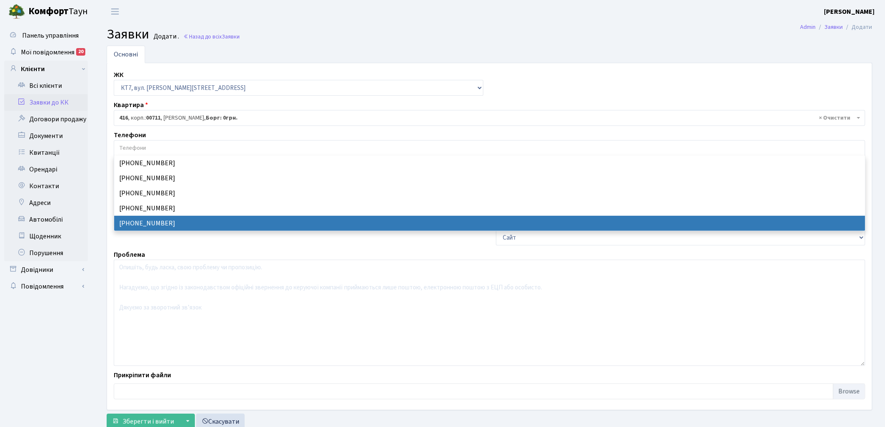
select select "35217"
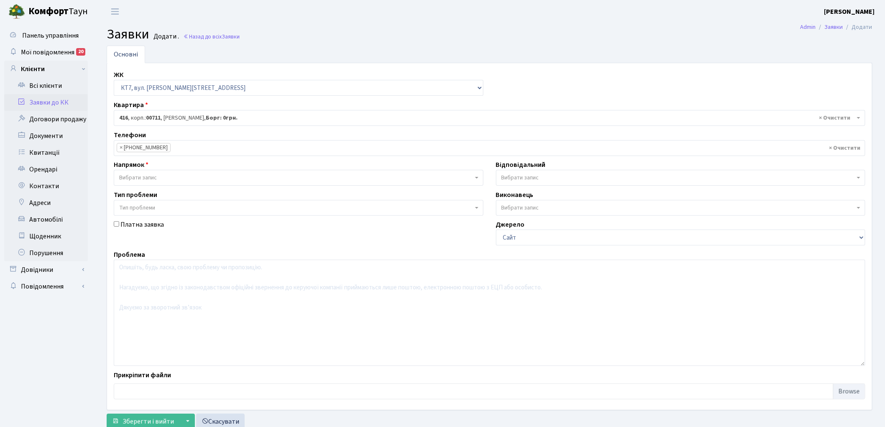
click at [477, 179] on span at bounding box center [478, 178] width 2 height 16
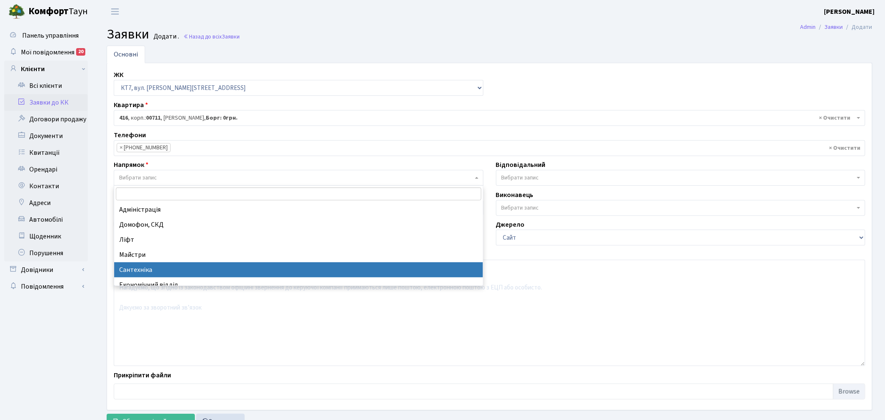
select select "2"
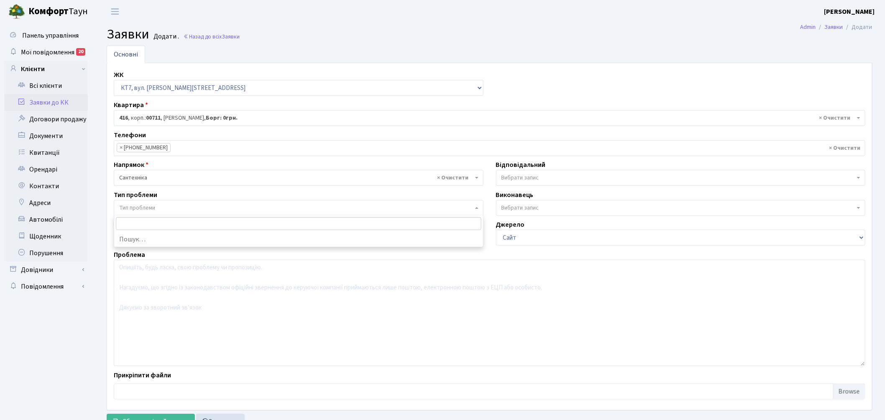
click at [475, 211] on span "Тип проблеми" at bounding box center [299, 208] width 370 height 16
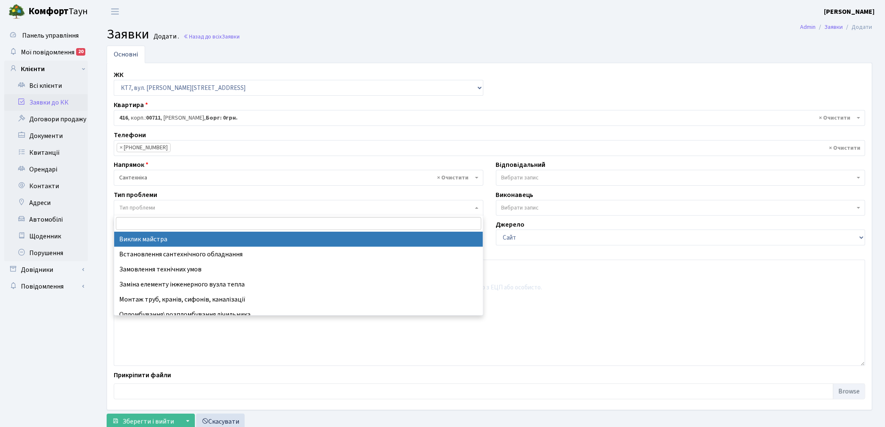
select select "29"
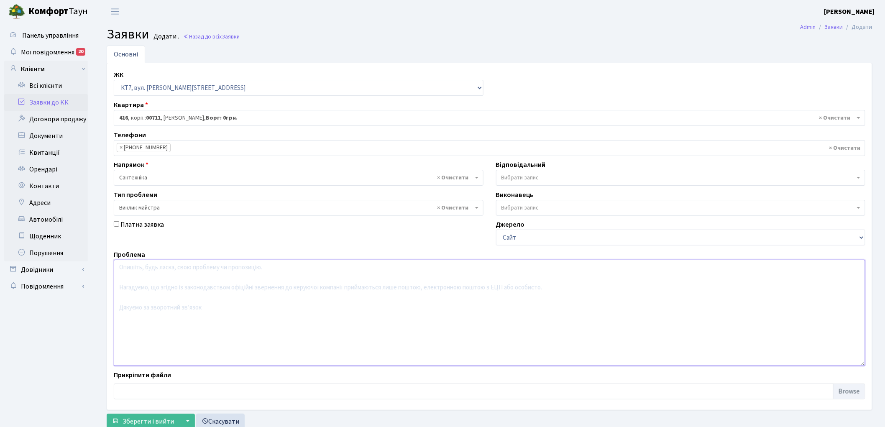
click at [239, 302] on textarea at bounding box center [489, 313] width 751 height 106
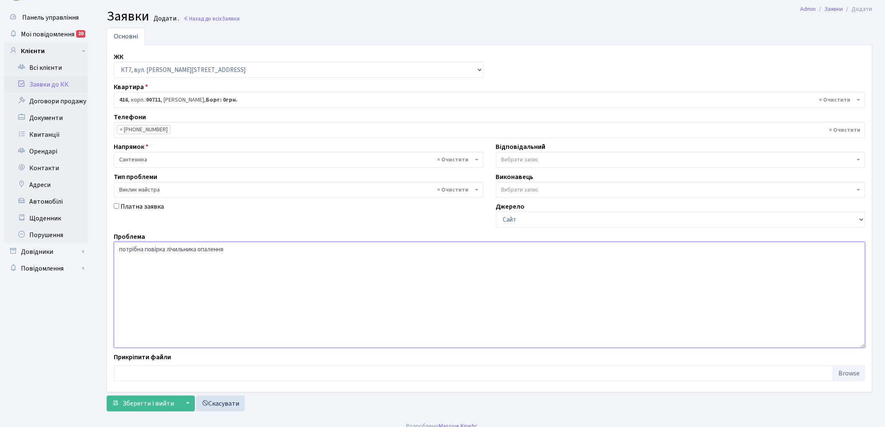
scroll to position [28, 0]
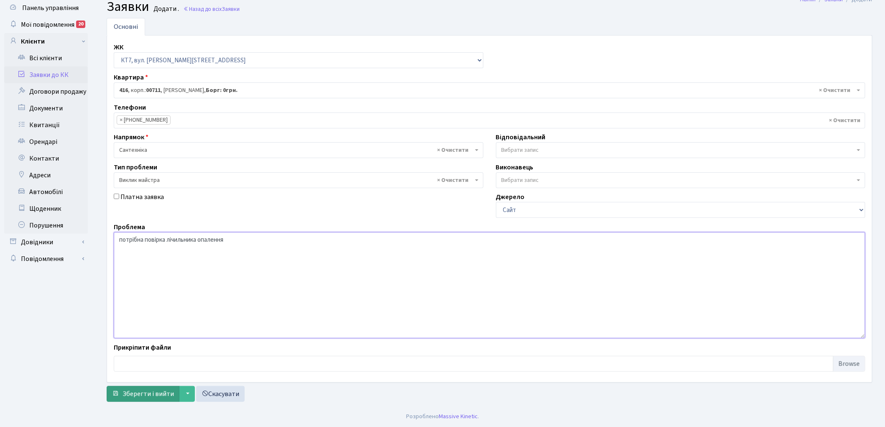
type textarea "потрібна повірка лічильника опалення"
click at [135, 393] on span "Зберегти і вийти" at bounding box center [148, 393] width 51 height 9
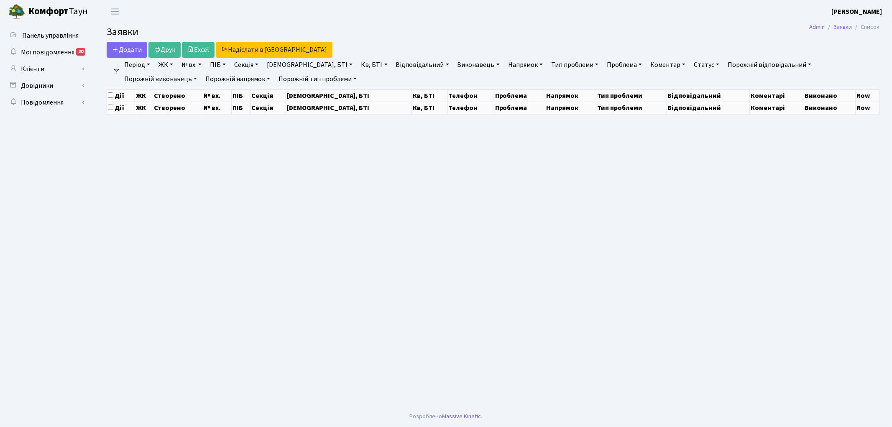
select select "25"
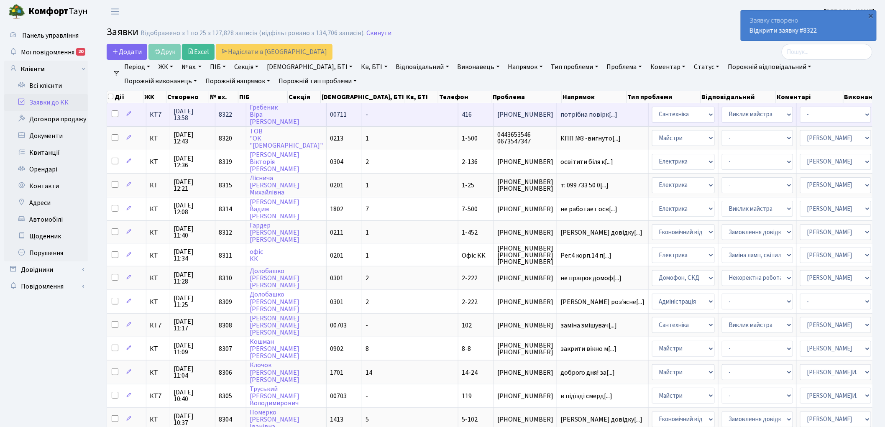
click at [231, 111] on span "8322" at bounding box center [225, 114] width 13 height 9
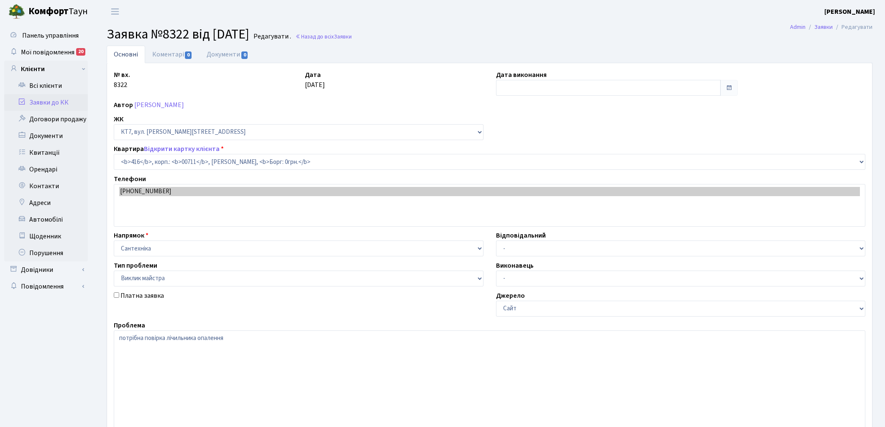
select select "18999"
select select "29"
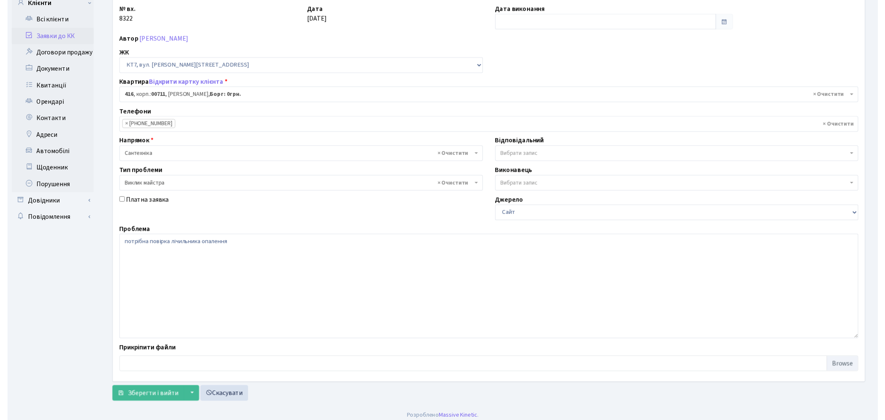
scroll to position [72, 0]
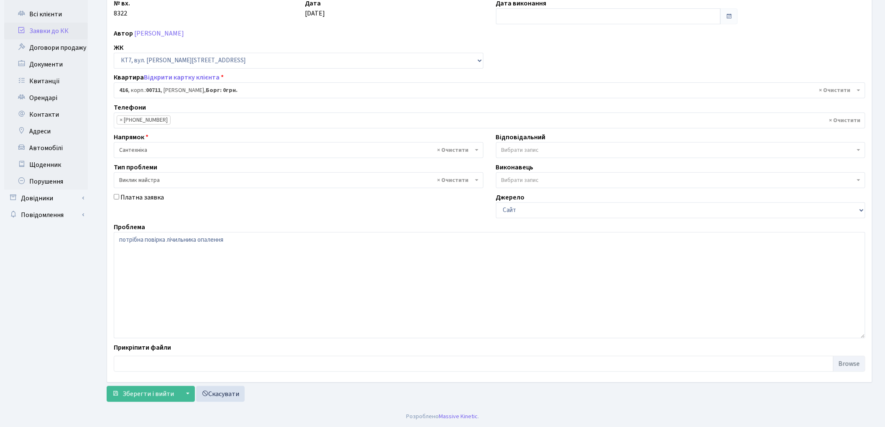
click at [477, 181] on span at bounding box center [478, 180] width 2 height 16
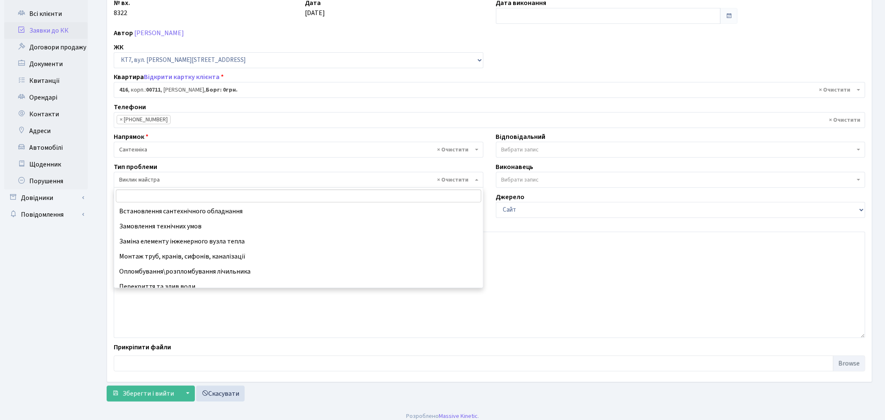
scroll to position [0, 0]
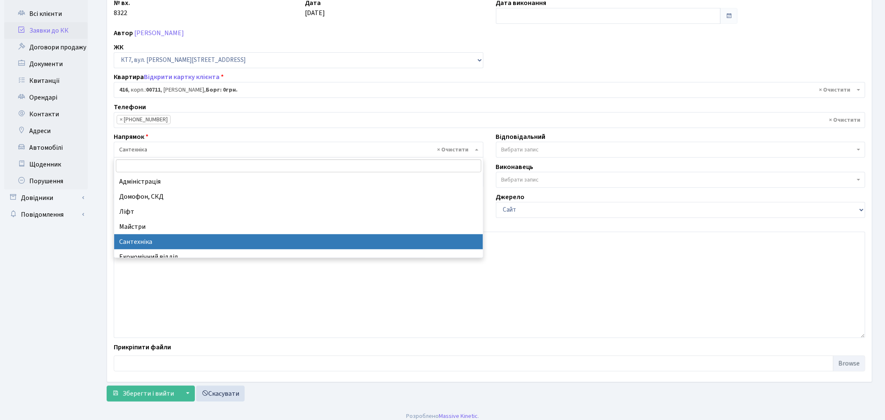
click at [475, 151] on span "× Сантехніка" at bounding box center [299, 150] width 370 height 16
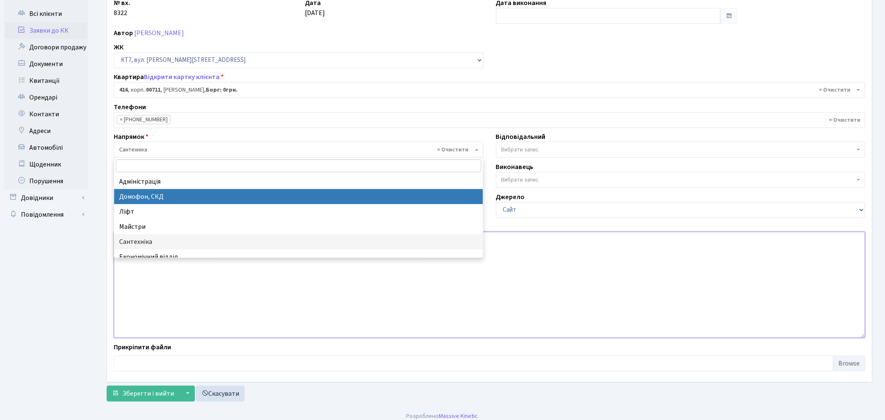
click at [522, 273] on textarea "потрібна повірка лічильника опалення" at bounding box center [489, 285] width 751 height 106
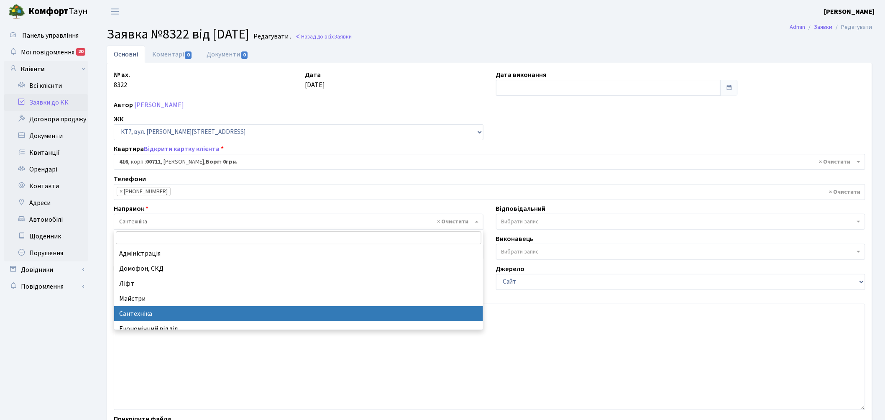
click at [475, 220] on span "× Сантехніка" at bounding box center [299, 222] width 370 height 16
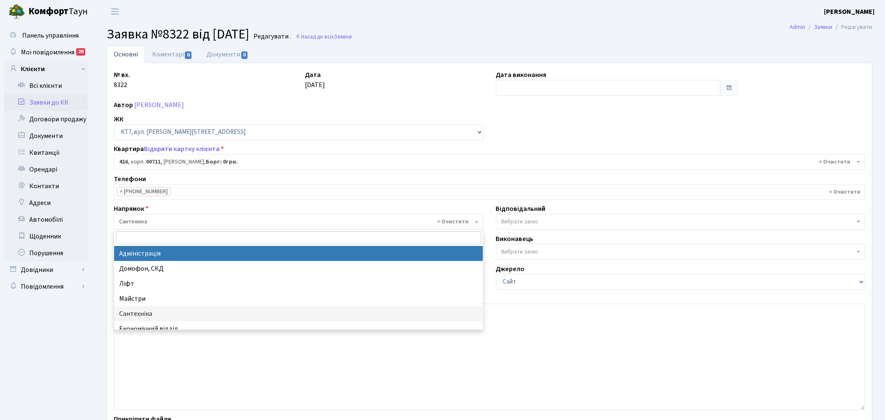
select select "5"
select select
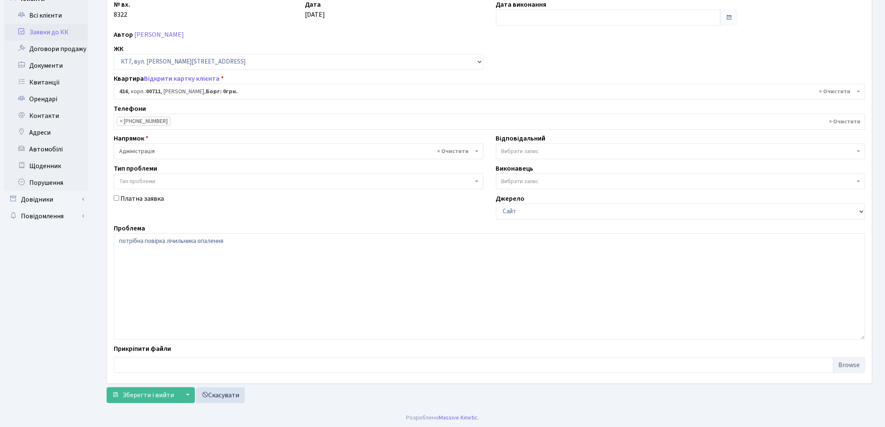
scroll to position [72, 0]
click at [138, 386] on button "Зберегти і вийти" at bounding box center [143, 394] width 73 height 16
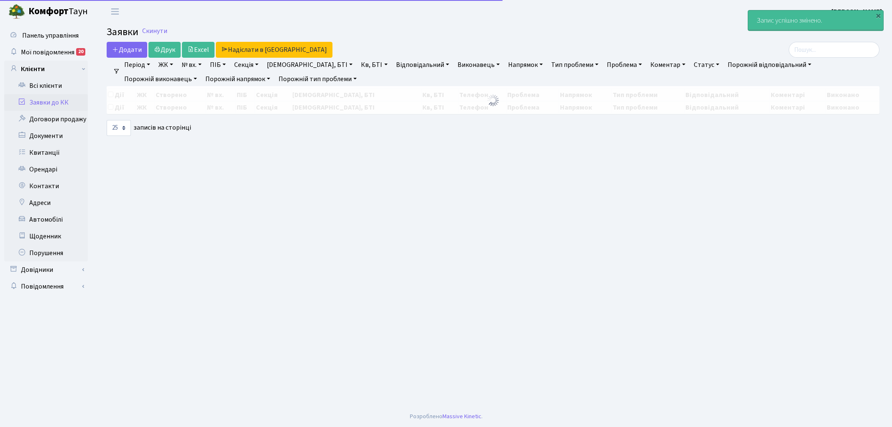
select select "25"
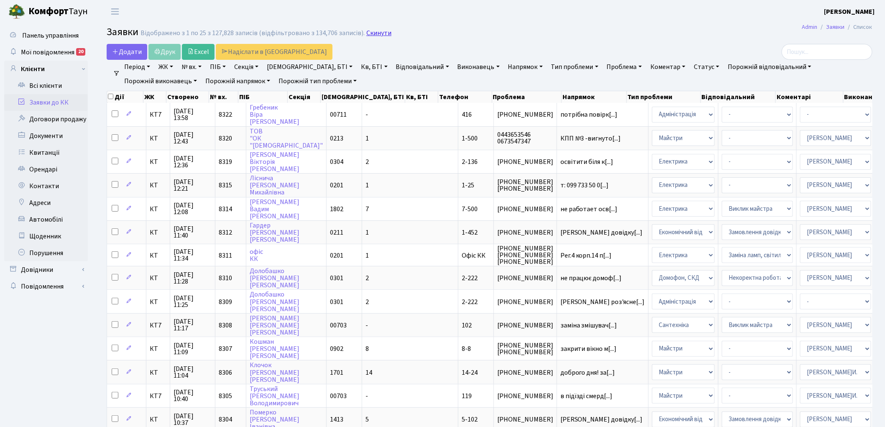
click at [368, 35] on link "Скинути" at bounding box center [378, 33] width 25 height 8
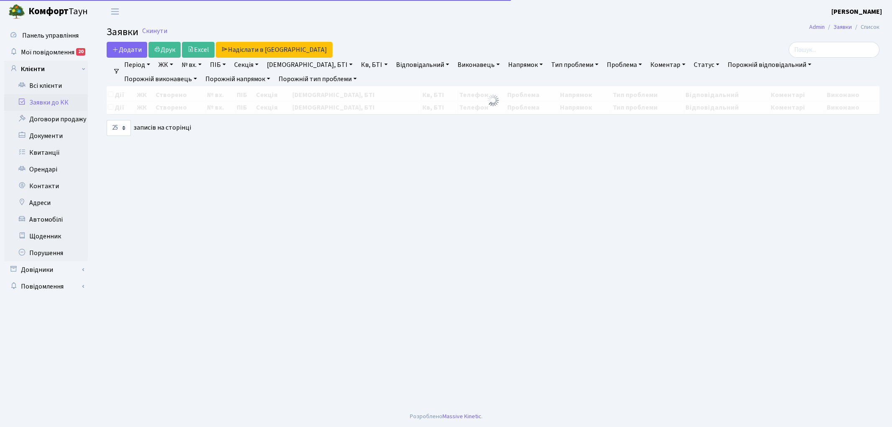
select select "25"
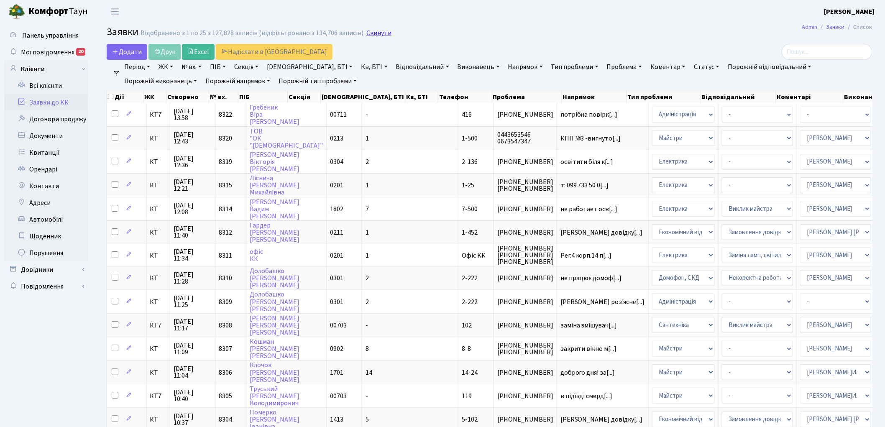
click at [366, 35] on link "Скинути" at bounding box center [378, 33] width 25 height 8
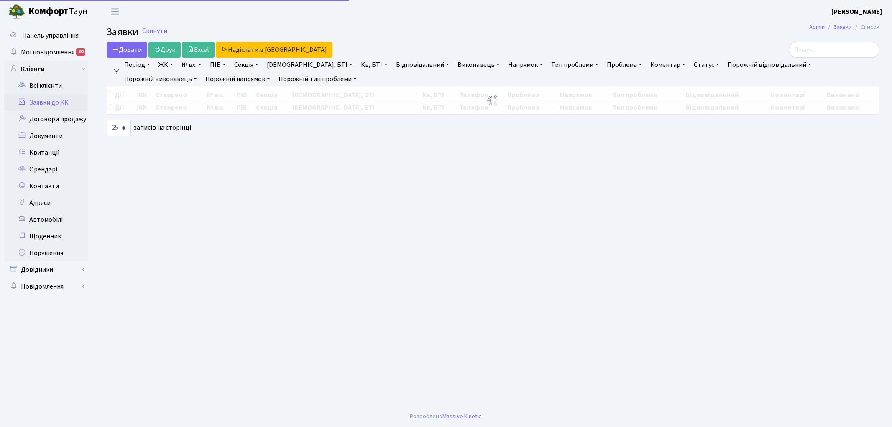
select select "25"
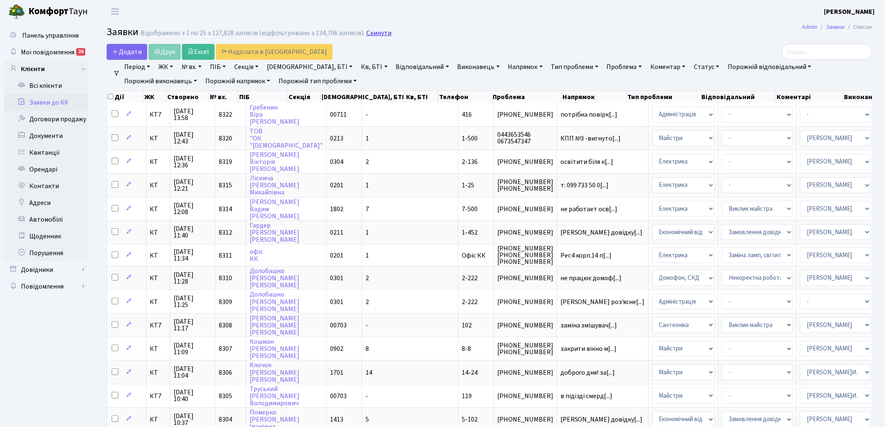
click at [374, 35] on link "Скинути" at bounding box center [378, 33] width 25 height 8
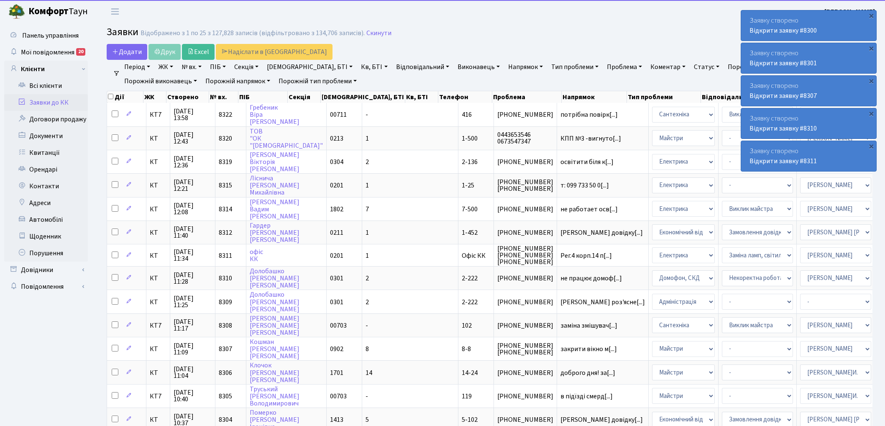
select select "25"
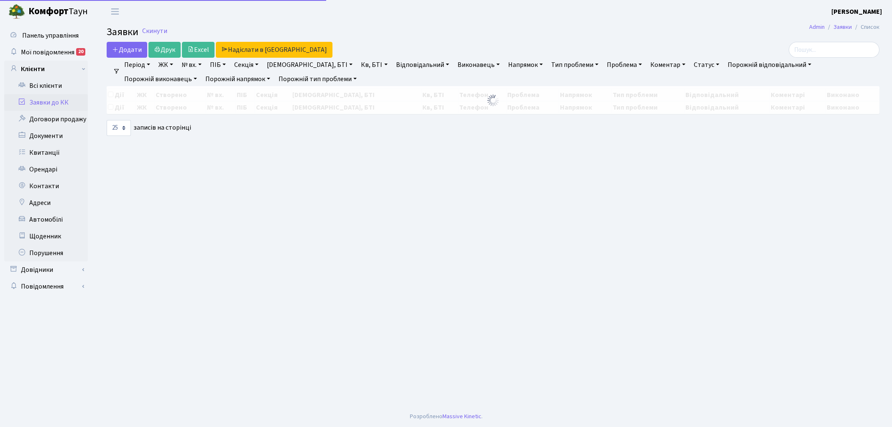
select select "25"
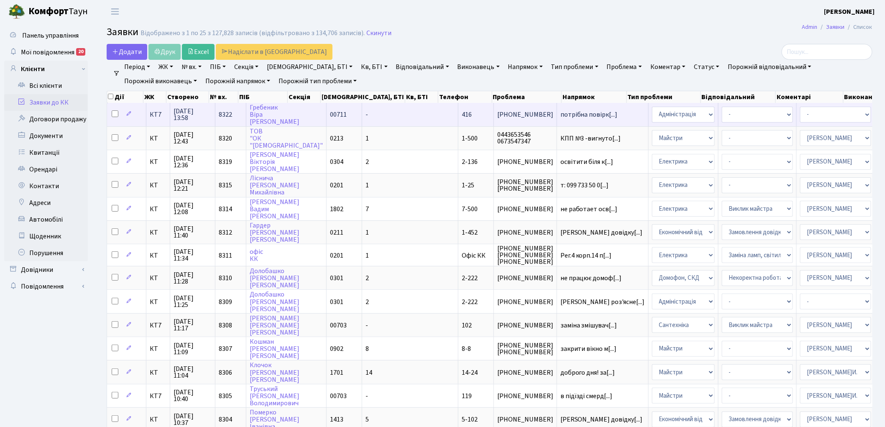
click at [222, 111] on span "8322" at bounding box center [225, 114] width 13 height 9
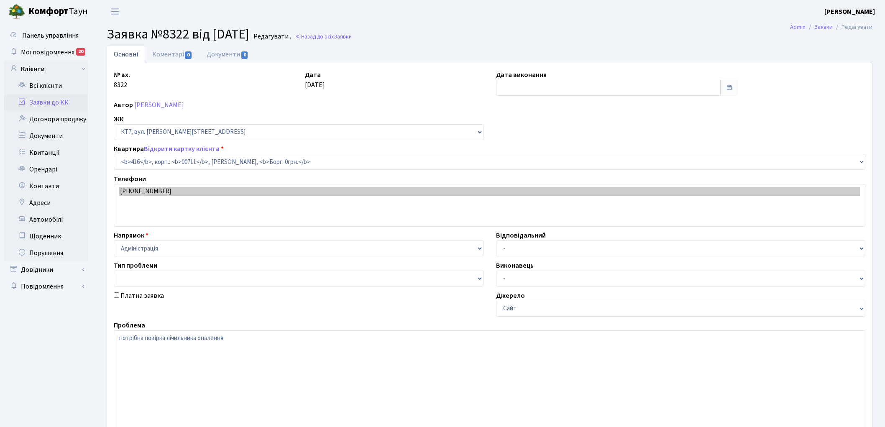
select select "18999"
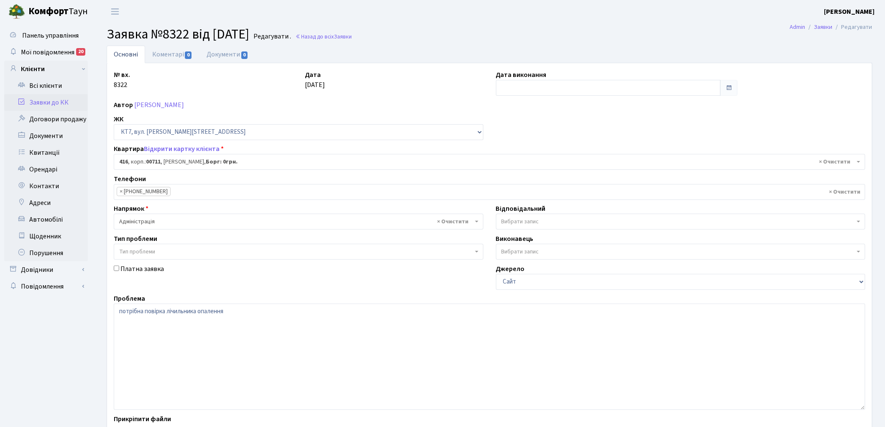
click at [477, 224] on span at bounding box center [478, 222] width 2 height 16
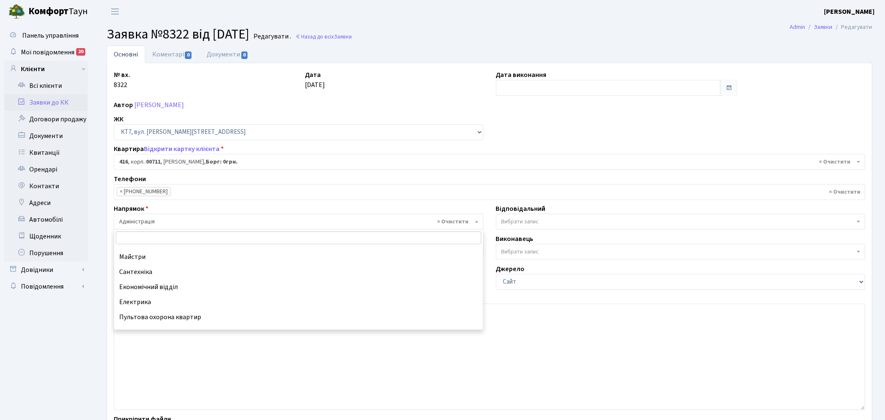
scroll to position [38, 0]
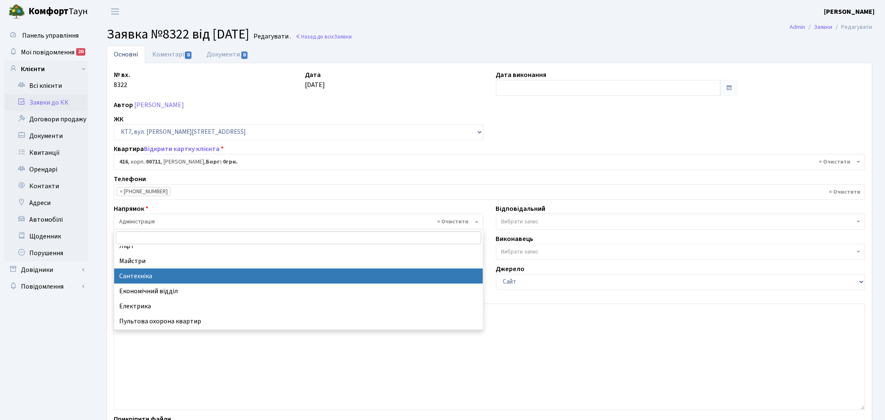
select select "2"
select select
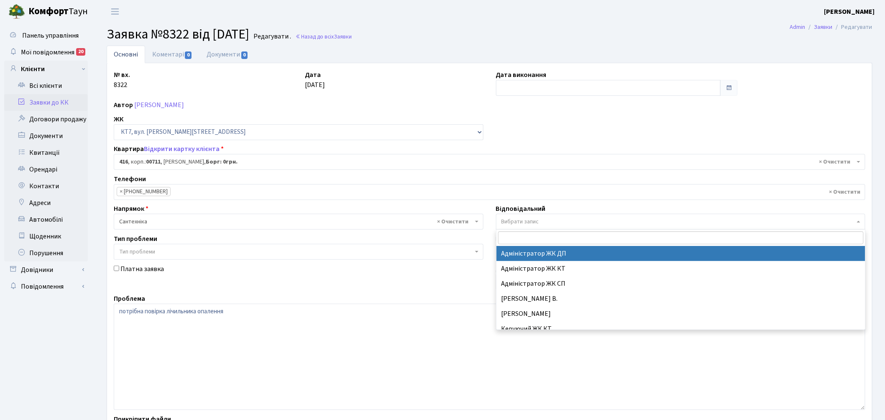
click at [523, 226] on span "Вибрати запис" at bounding box center [520, 221] width 38 height 8
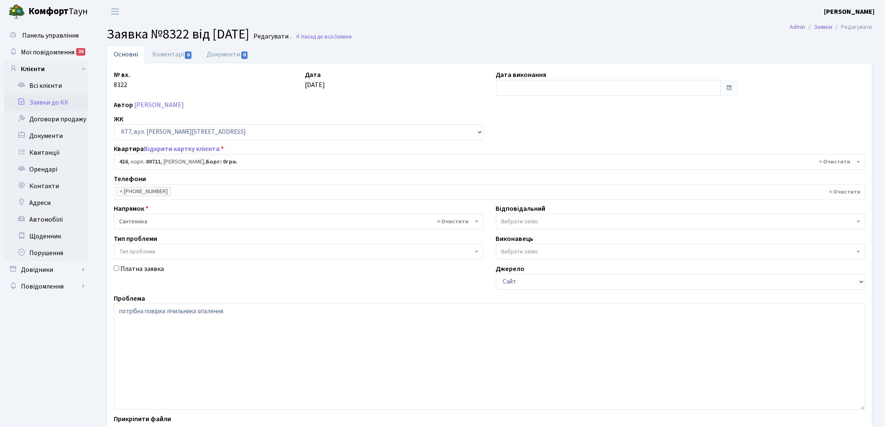
click at [523, 226] on span "Вибрати запис" at bounding box center [520, 221] width 38 height 8
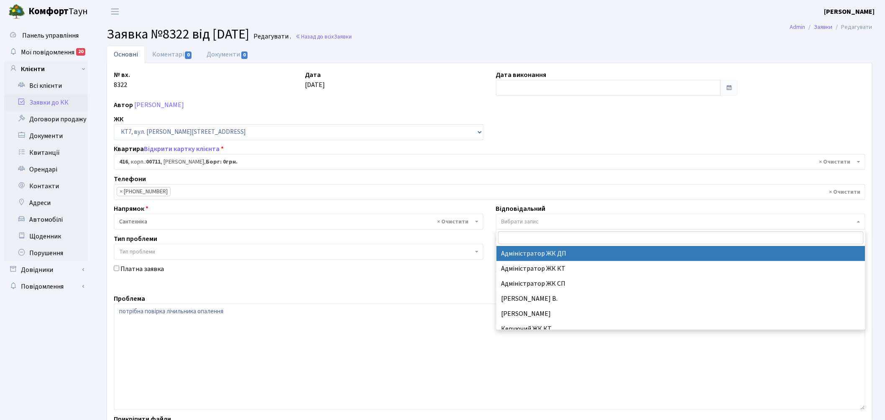
click at [523, 226] on span "Вибрати запис" at bounding box center [520, 221] width 38 height 8
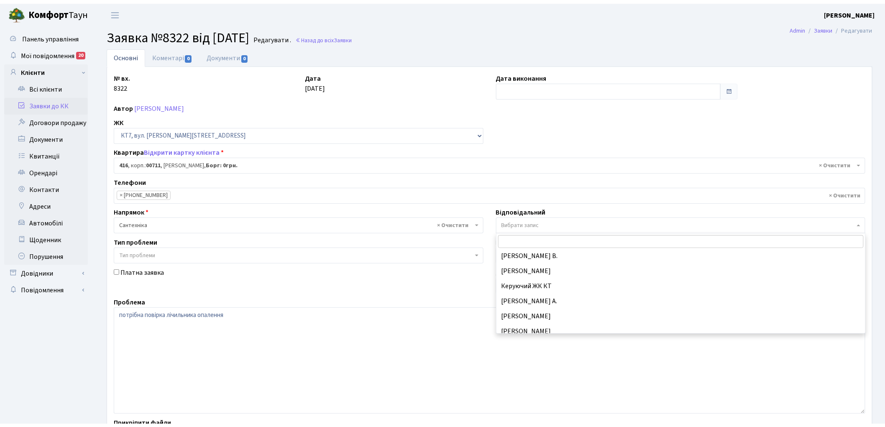
scroll to position [0, 0]
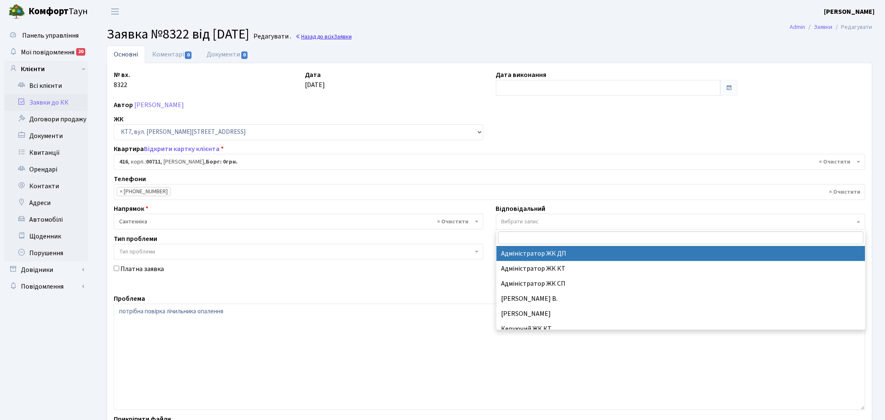
click at [336, 36] on link "Назад до всіх Заявки" at bounding box center [323, 37] width 56 height 8
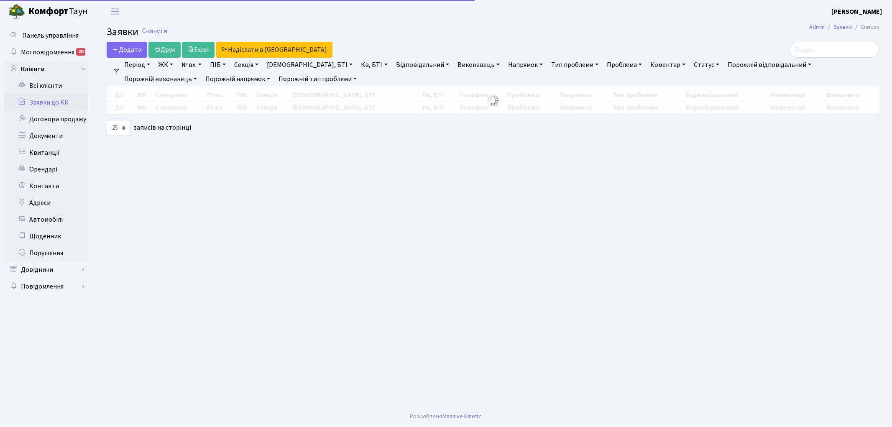
select select "25"
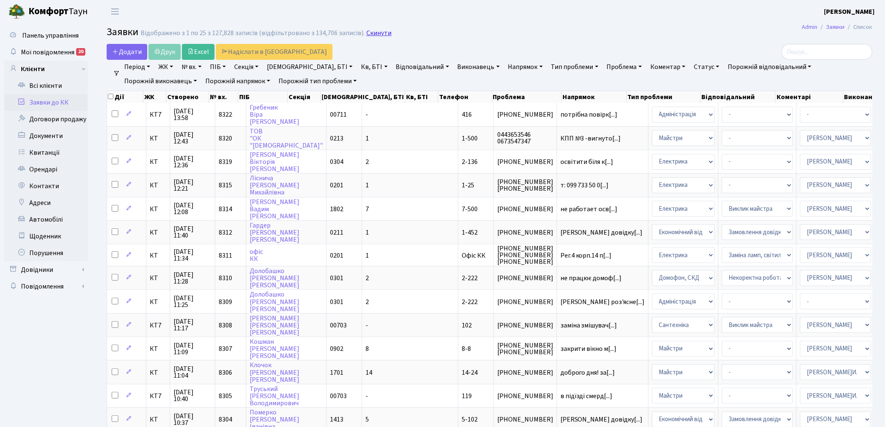
click at [369, 32] on link "Скинути" at bounding box center [378, 33] width 25 height 8
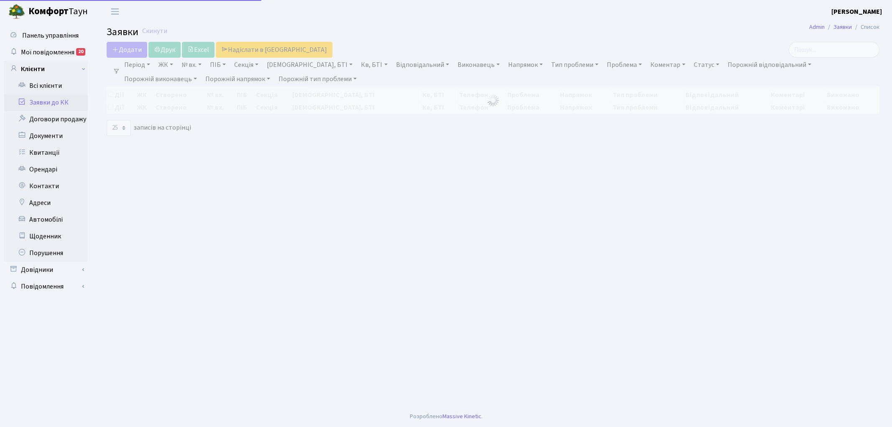
select select "25"
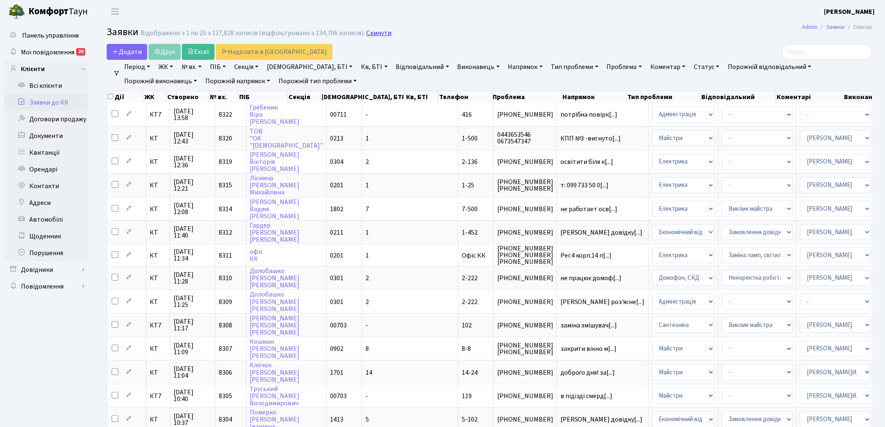
click at [369, 34] on link "Скинути" at bounding box center [378, 33] width 25 height 8
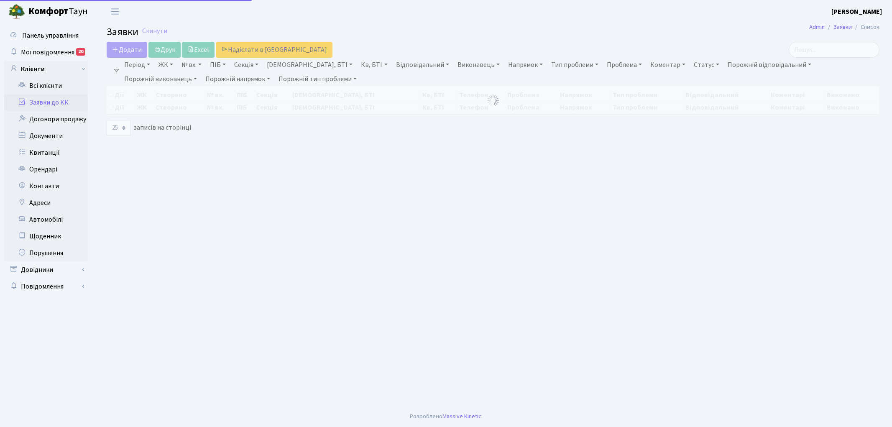
select select "25"
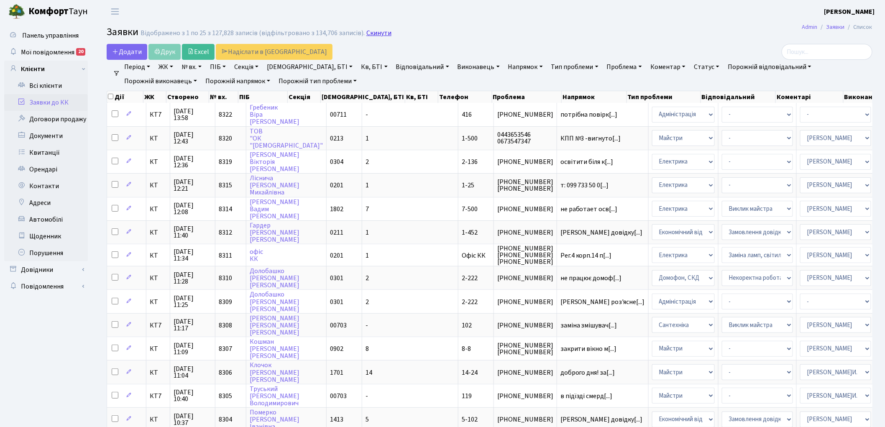
click at [369, 36] on link "Скинути" at bounding box center [378, 33] width 25 height 8
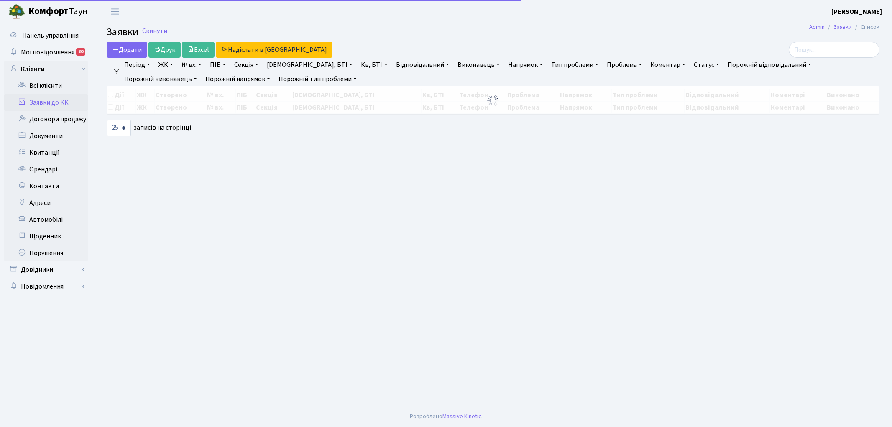
select select "25"
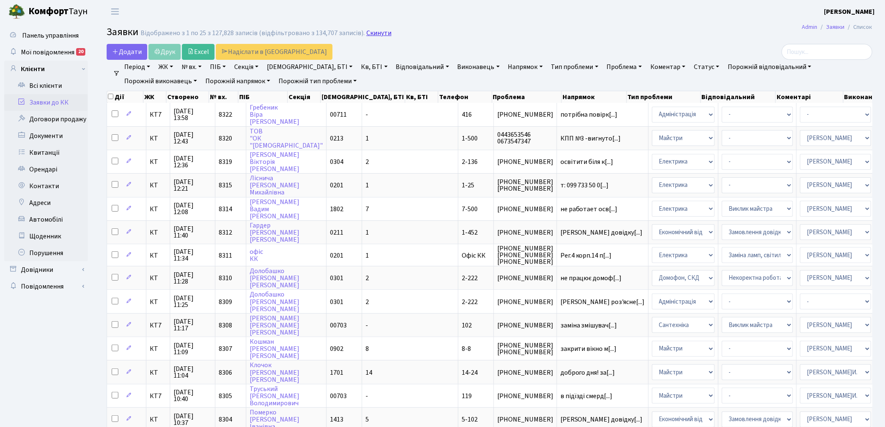
click at [369, 37] on link "Скинути" at bounding box center [378, 33] width 25 height 8
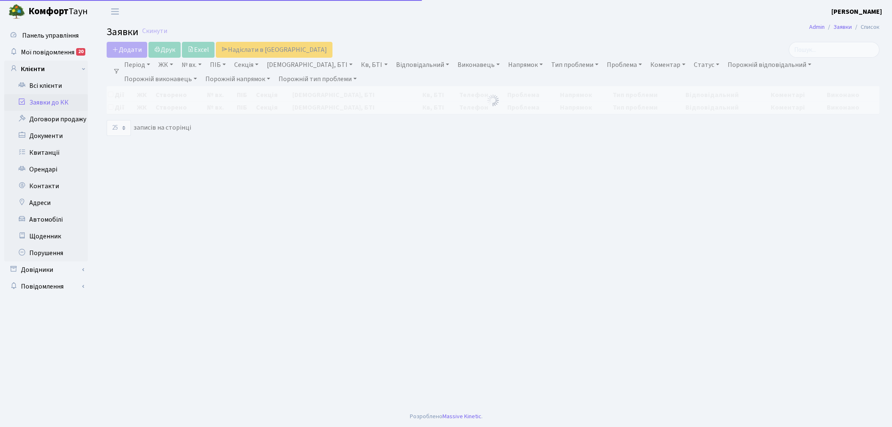
select select "25"
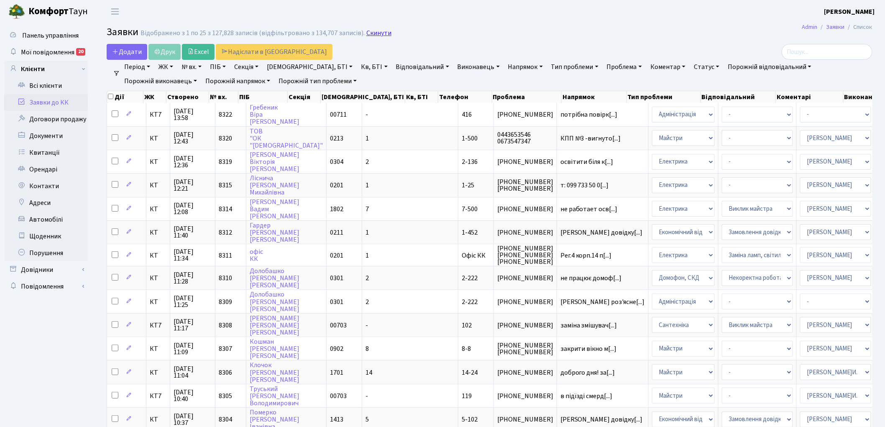
click at [373, 36] on link "Скинути" at bounding box center [378, 33] width 25 height 8
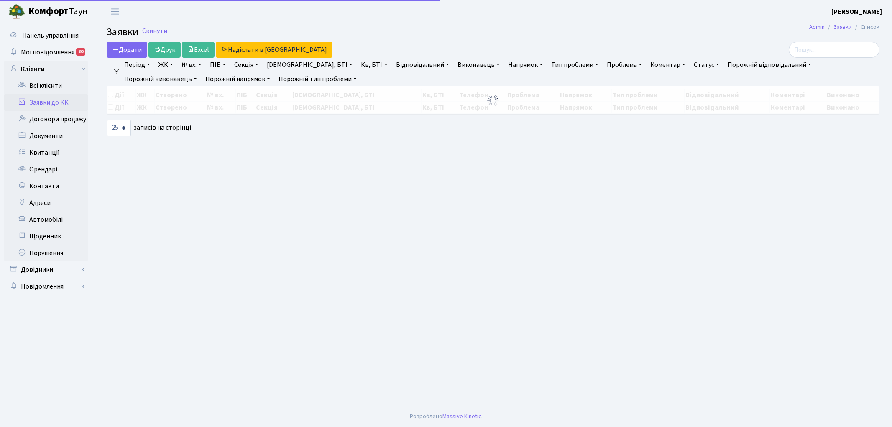
select select "25"
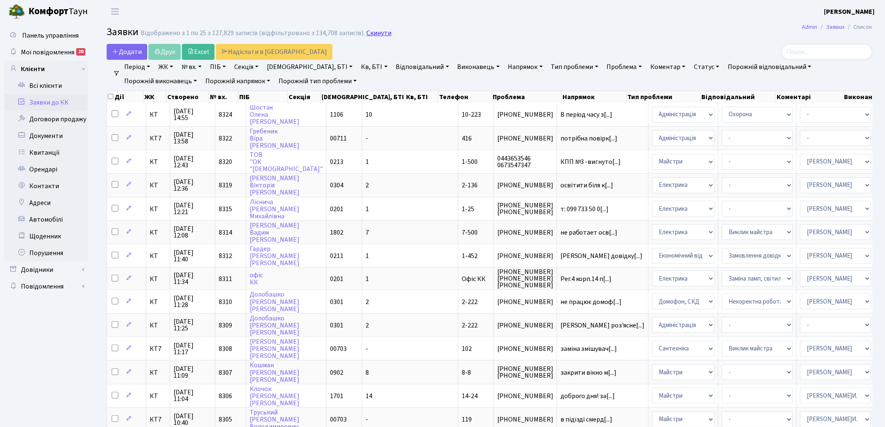
click at [370, 32] on link "Скинути" at bounding box center [378, 33] width 25 height 8
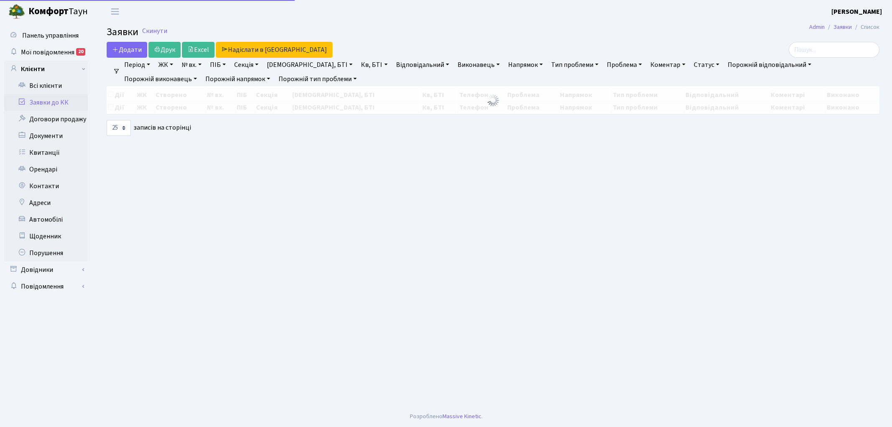
select select "25"
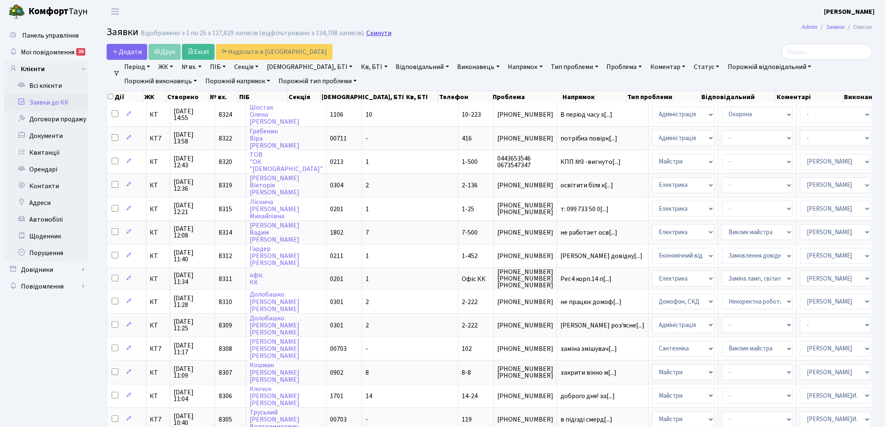
click at [375, 36] on link "Скинути" at bounding box center [378, 33] width 25 height 8
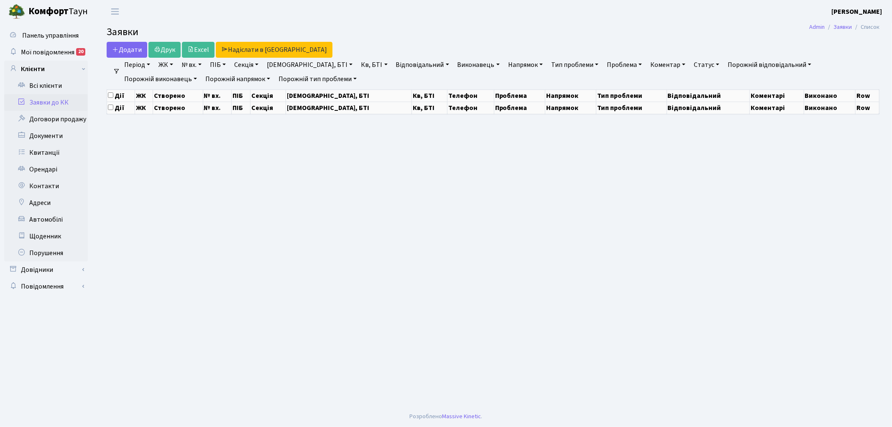
select select "25"
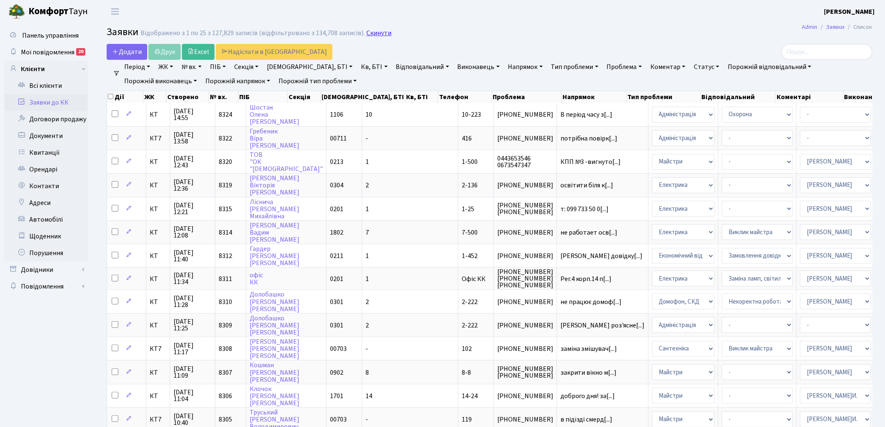
click at [377, 36] on link "Скинути" at bounding box center [378, 33] width 25 height 8
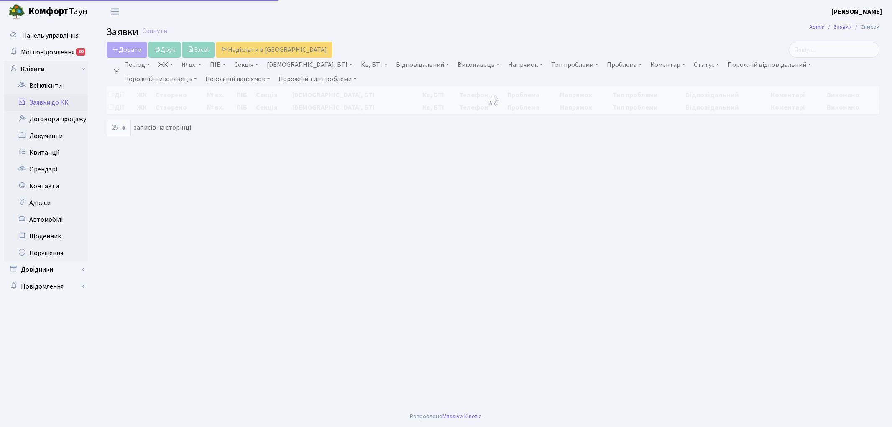
select select "25"
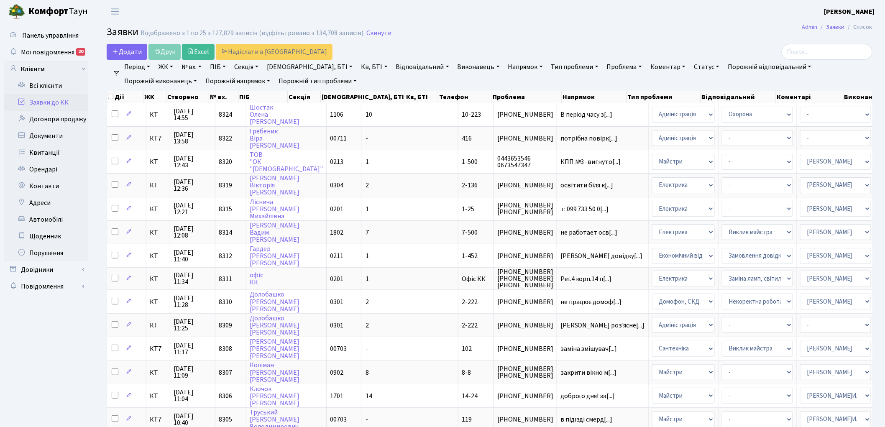
click at [377, 36] on link "Скинути" at bounding box center [378, 33] width 25 height 8
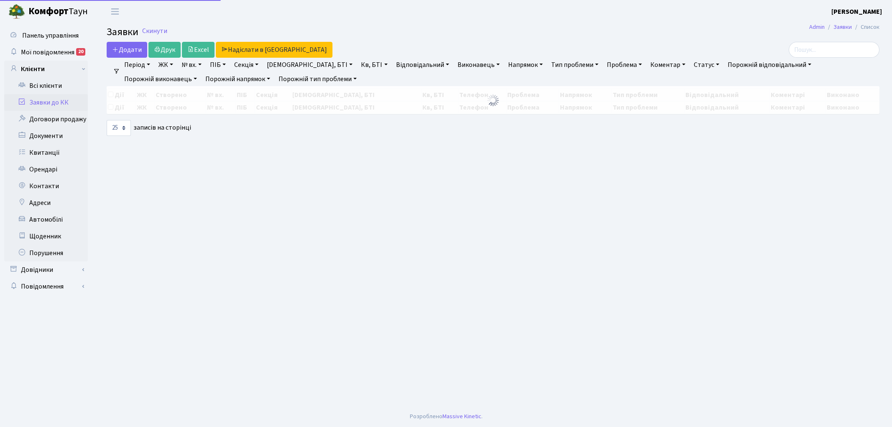
select select "25"
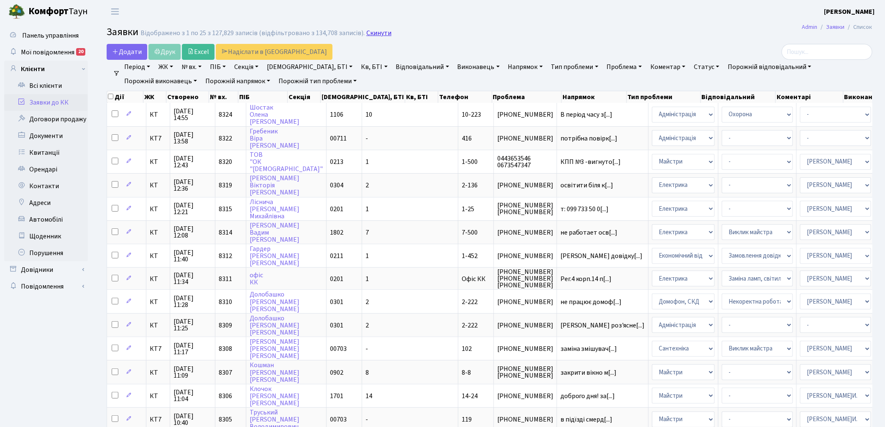
click at [366, 36] on link "Скинути" at bounding box center [378, 33] width 25 height 8
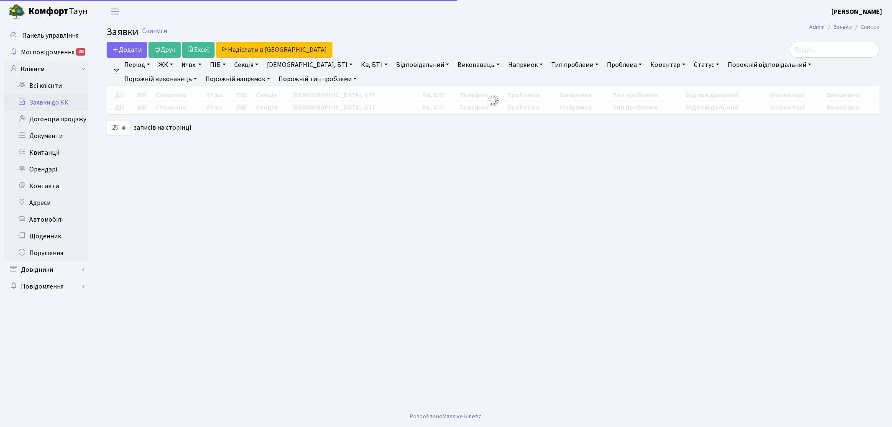
select select "25"
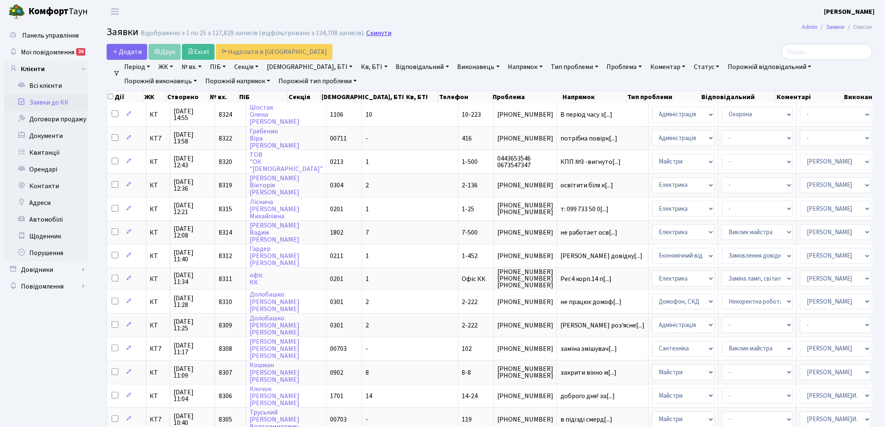
click at [373, 32] on link "Скинути" at bounding box center [378, 33] width 25 height 8
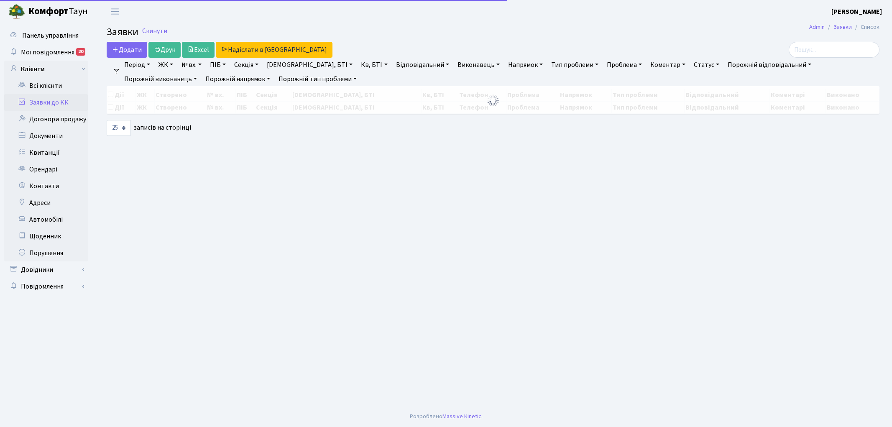
select select "25"
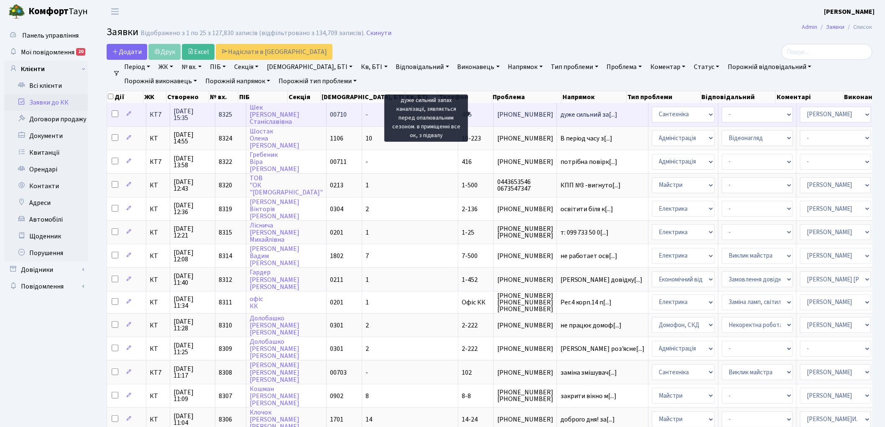
click at [560, 115] on span "дуже сильний за[...]" at bounding box center [588, 114] width 57 height 9
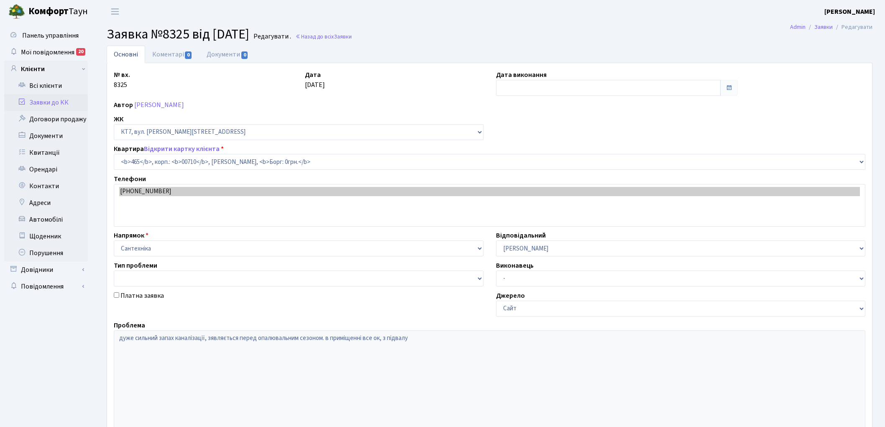
select select "18913"
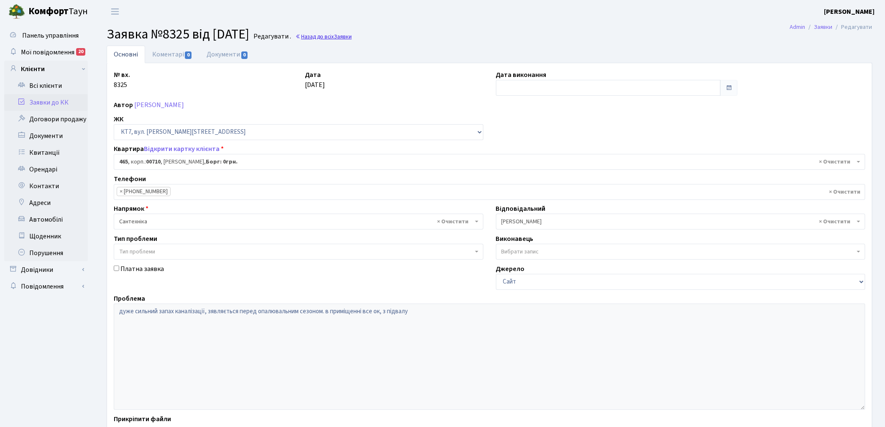
click at [352, 36] on span "Заявки" at bounding box center [343, 37] width 18 height 8
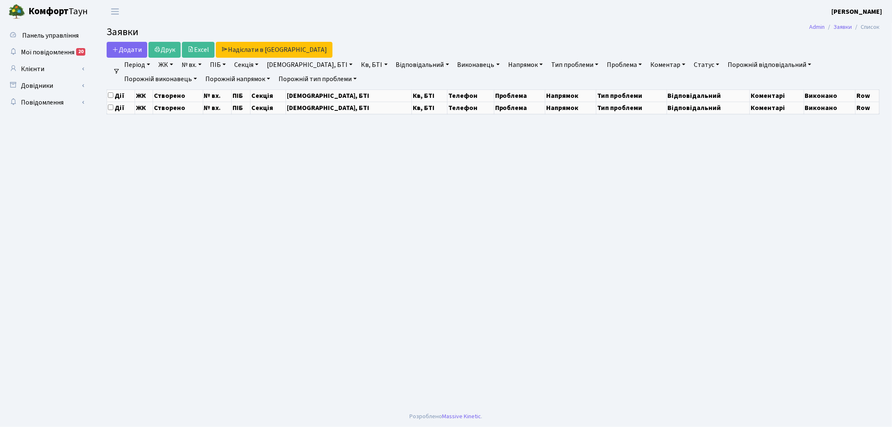
select select "25"
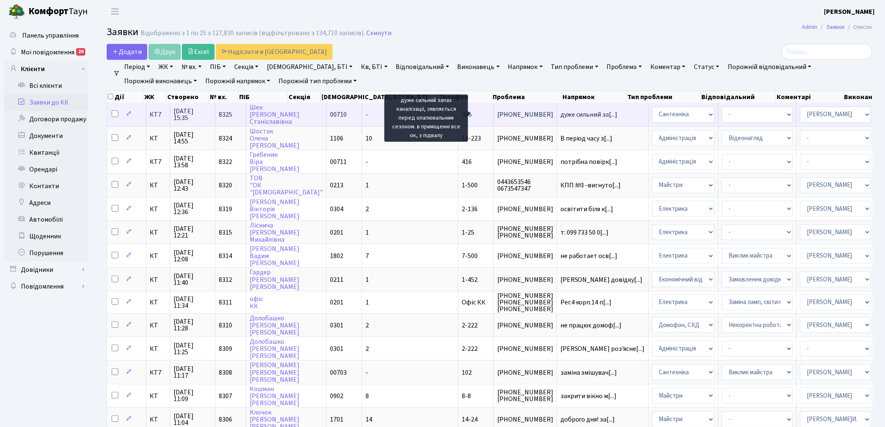
click at [560, 115] on span "дуже сильний за[...]" at bounding box center [588, 114] width 57 height 9
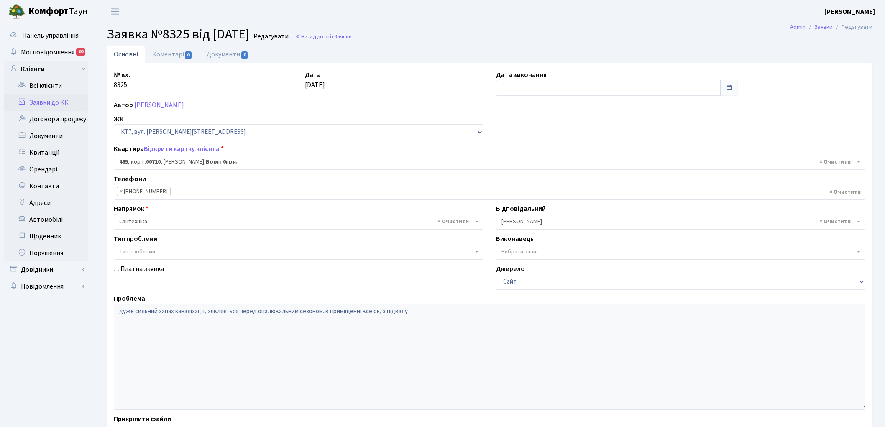
select select "18913"
click at [349, 36] on link "Назад до всіх Заявки" at bounding box center [323, 37] width 56 height 8
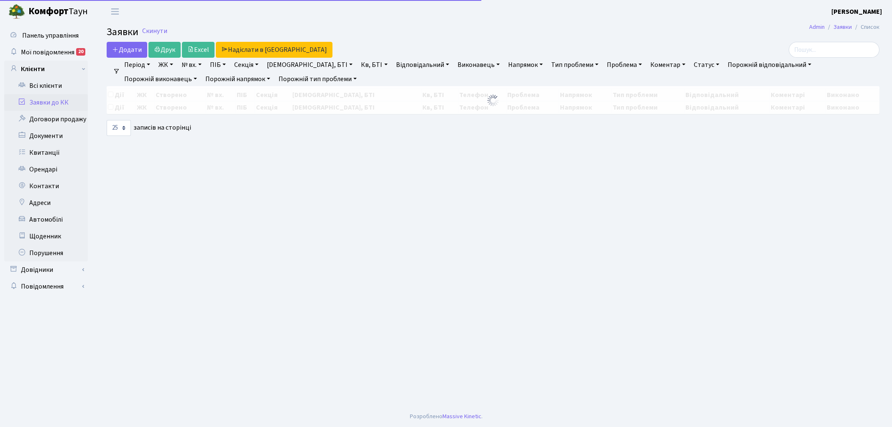
select select "25"
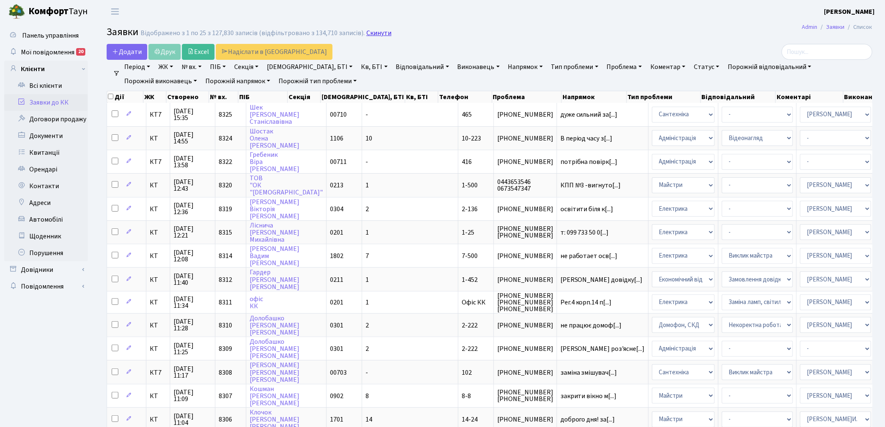
click at [367, 31] on link "Скинути" at bounding box center [378, 33] width 25 height 8
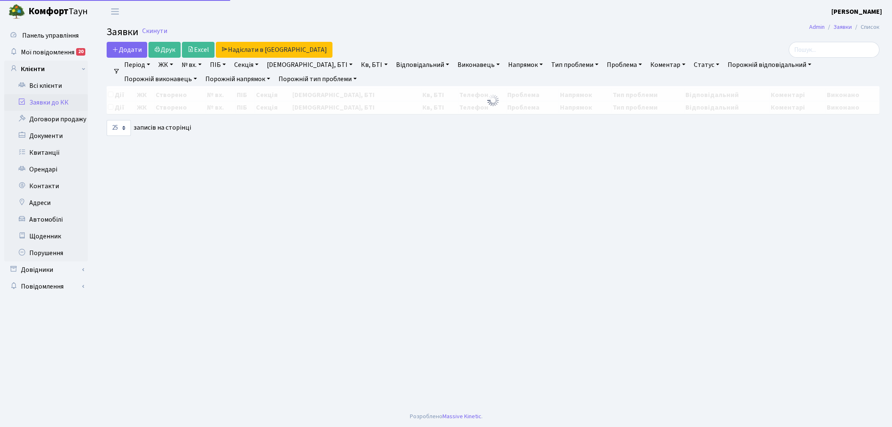
select select "25"
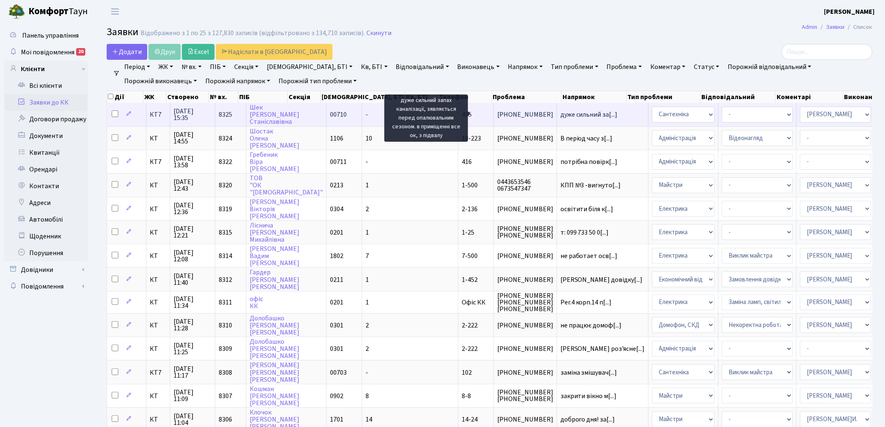
click at [560, 110] on span "дуже сильний за[...]" at bounding box center [588, 114] width 57 height 9
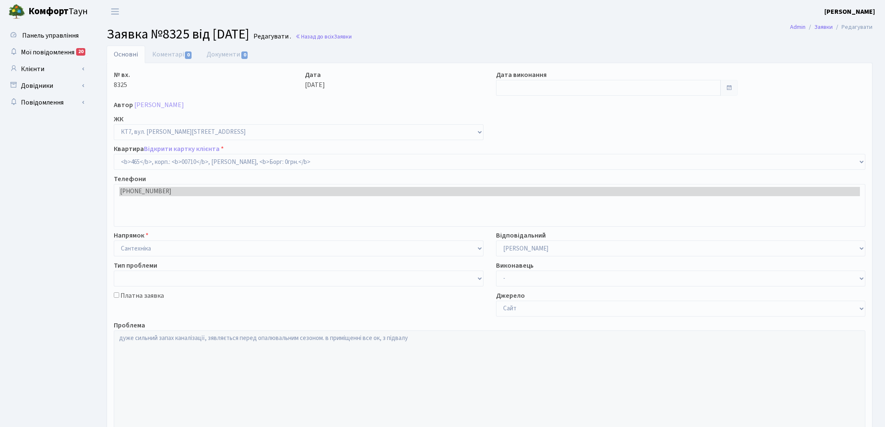
select select "18913"
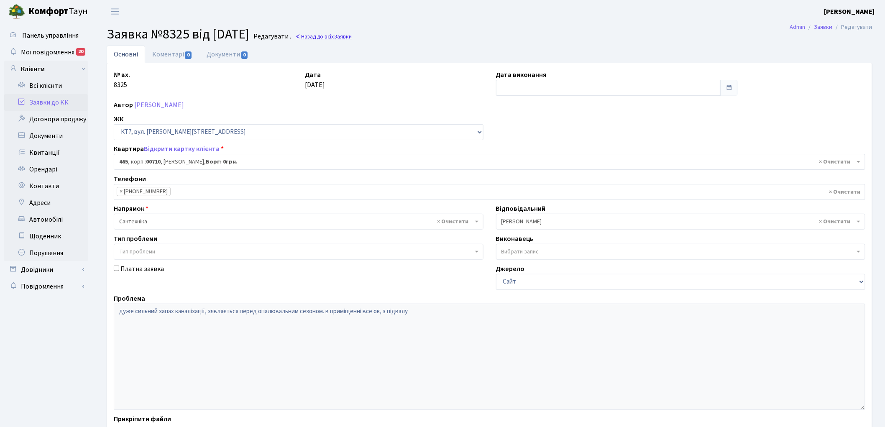
click at [338, 36] on link "Назад до всіх Заявки" at bounding box center [323, 37] width 56 height 8
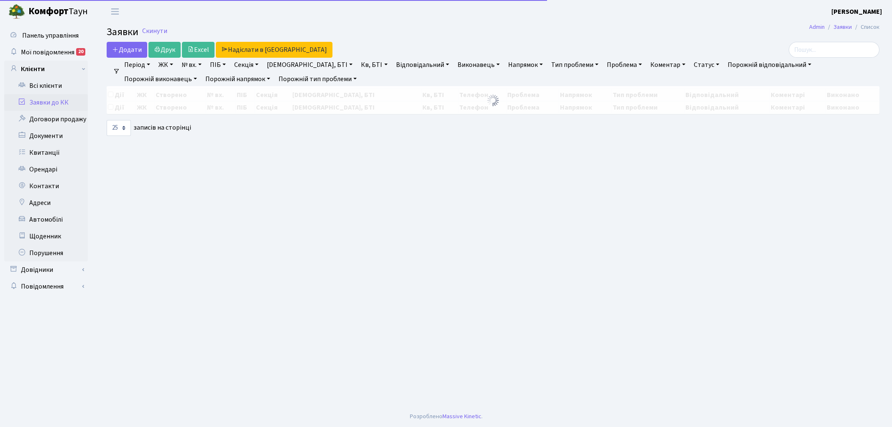
select select "25"
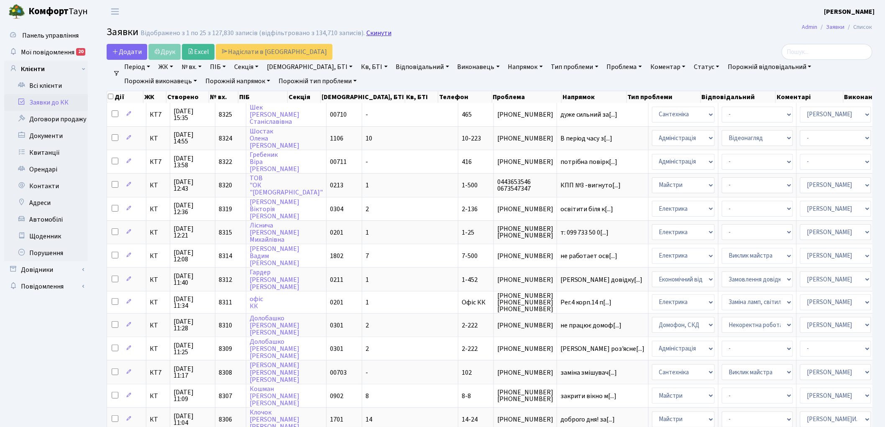
click at [375, 31] on link "Скинути" at bounding box center [378, 33] width 25 height 8
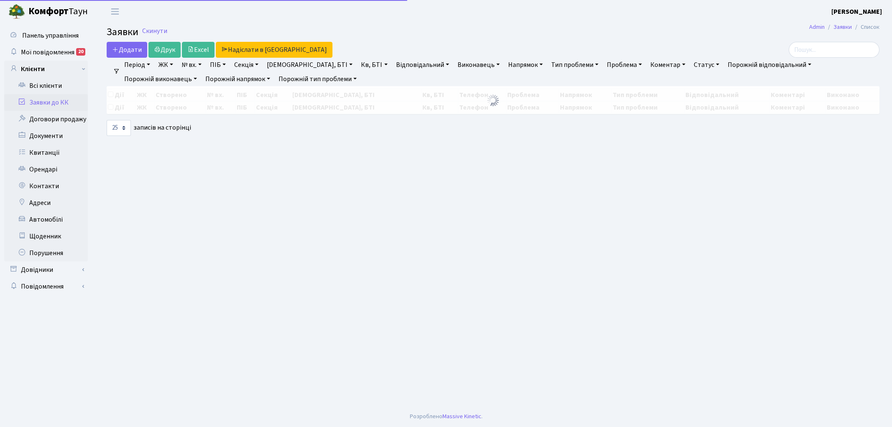
select select "25"
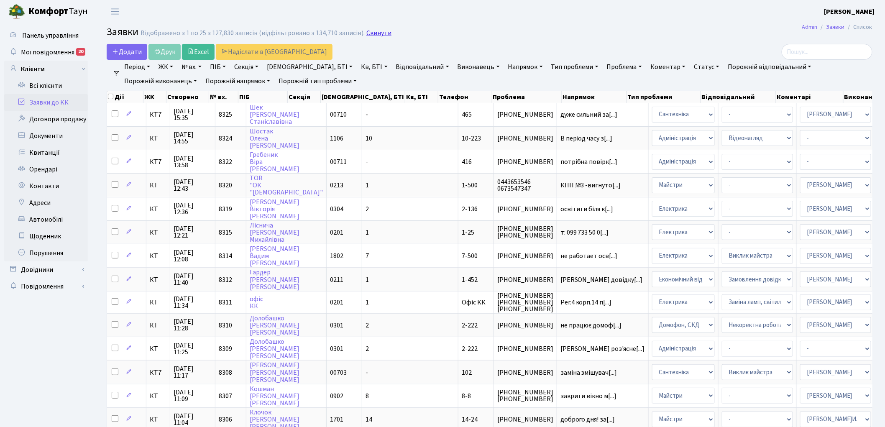
click at [367, 35] on link "Скинути" at bounding box center [378, 33] width 25 height 8
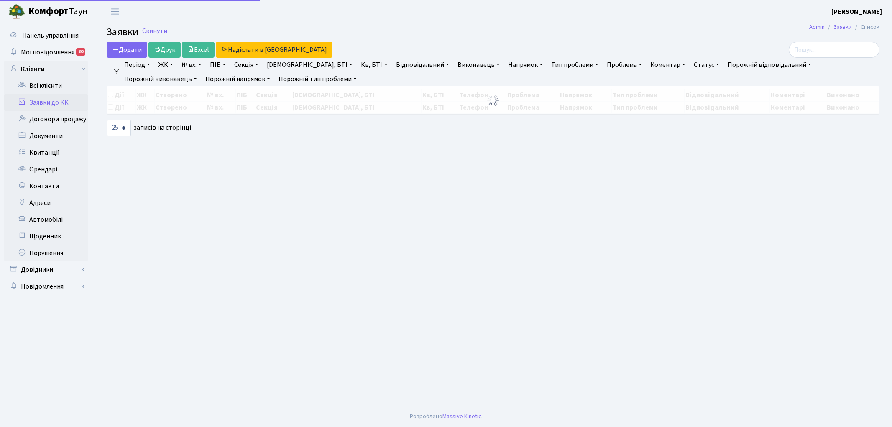
select select "25"
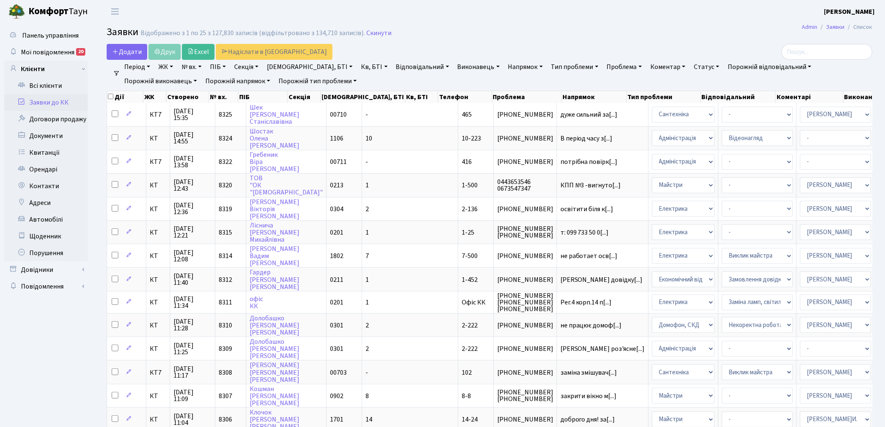
click at [367, 35] on link "Скинути" at bounding box center [378, 33] width 25 height 8
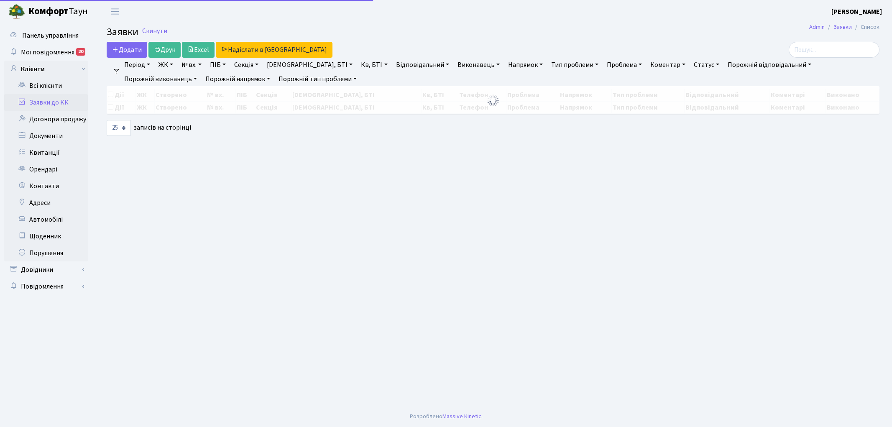
select select "25"
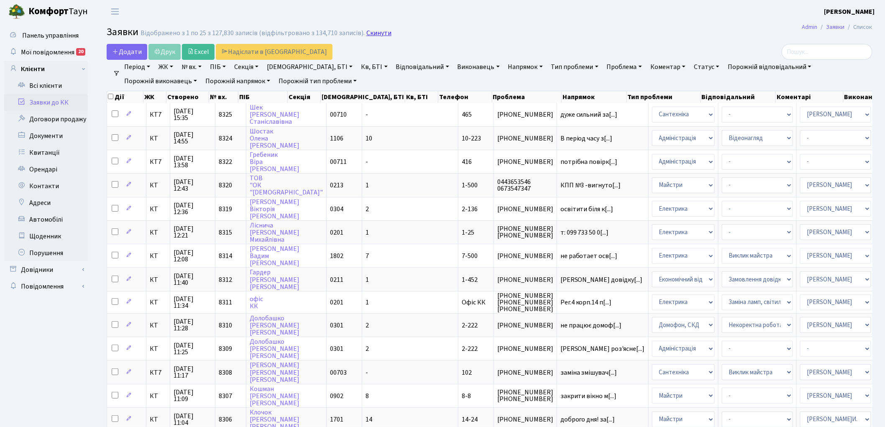
click at [374, 32] on link "Скинути" at bounding box center [378, 33] width 25 height 8
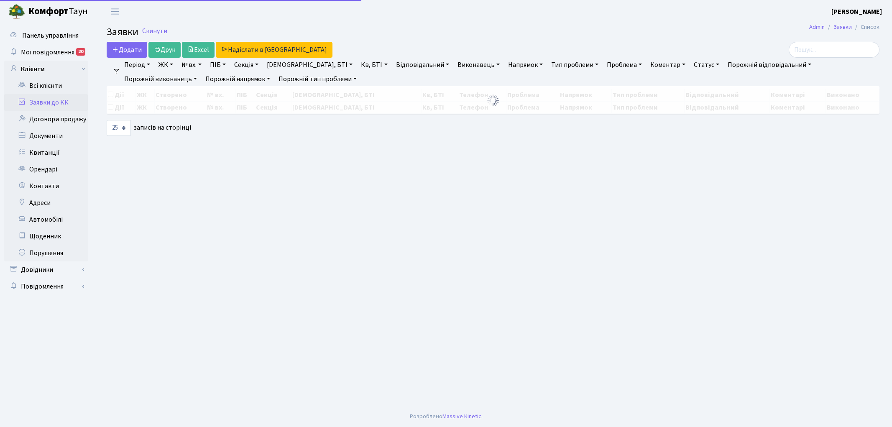
select select "25"
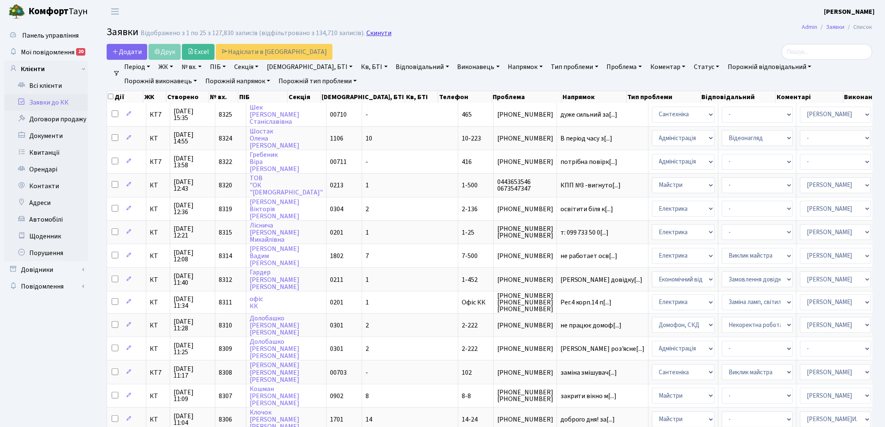
click at [371, 36] on link "Скинути" at bounding box center [378, 33] width 25 height 8
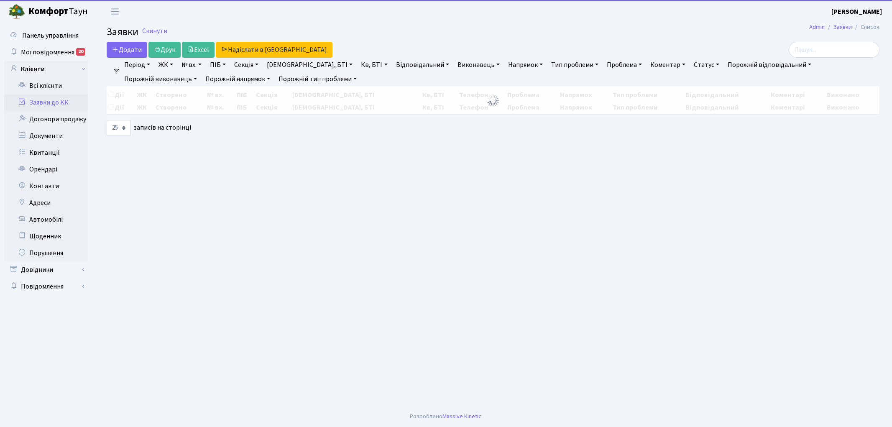
select select "25"
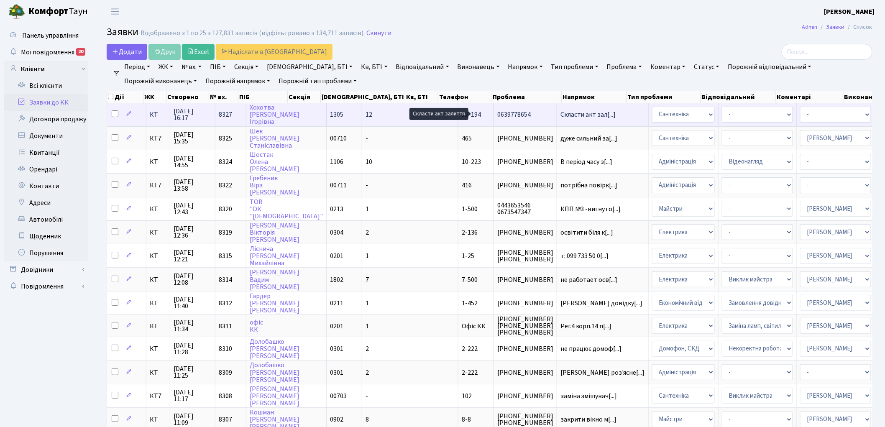
click at [560, 113] on span "Скласти акт зал[...]" at bounding box center [588, 114] width 56 height 9
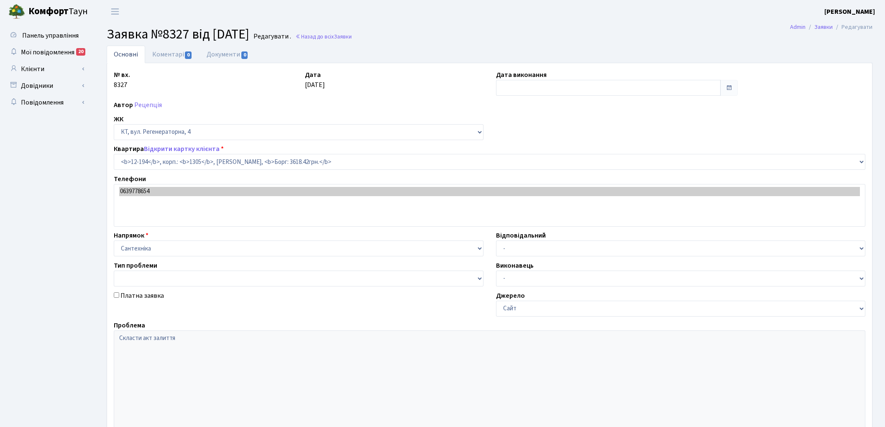
select select "7301"
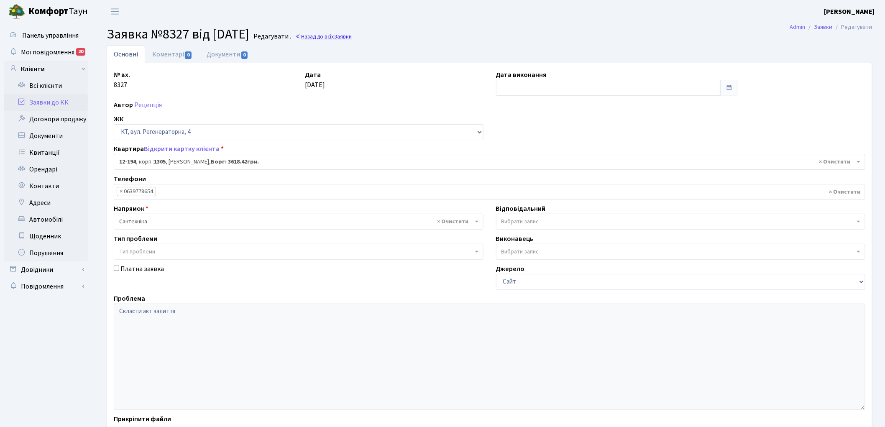
click at [348, 37] on link "Назад до всіх Заявки" at bounding box center [323, 37] width 56 height 8
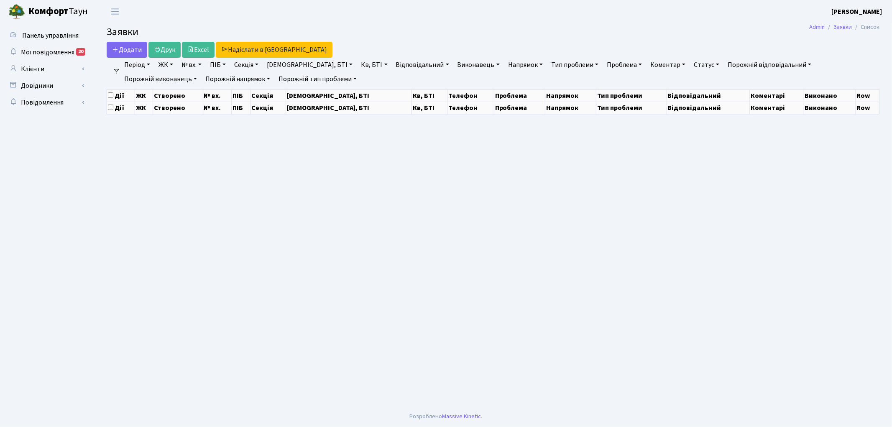
select select "25"
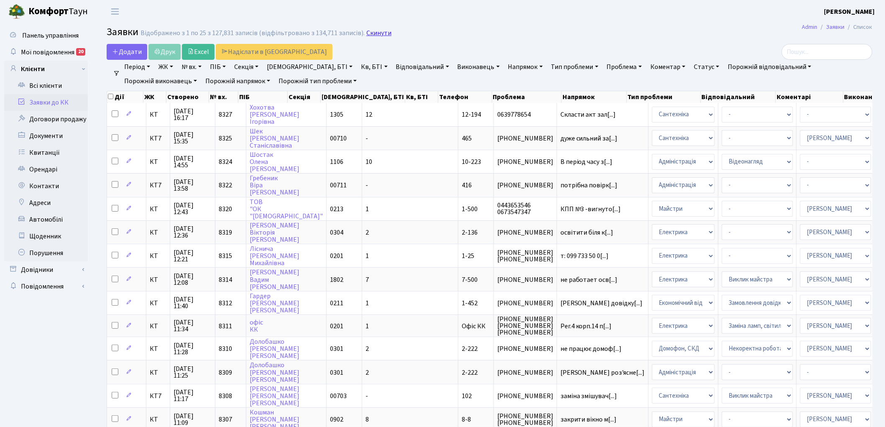
click at [366, 33] on link "Скинути" at bounding box center [378, 33] width 25 height 8
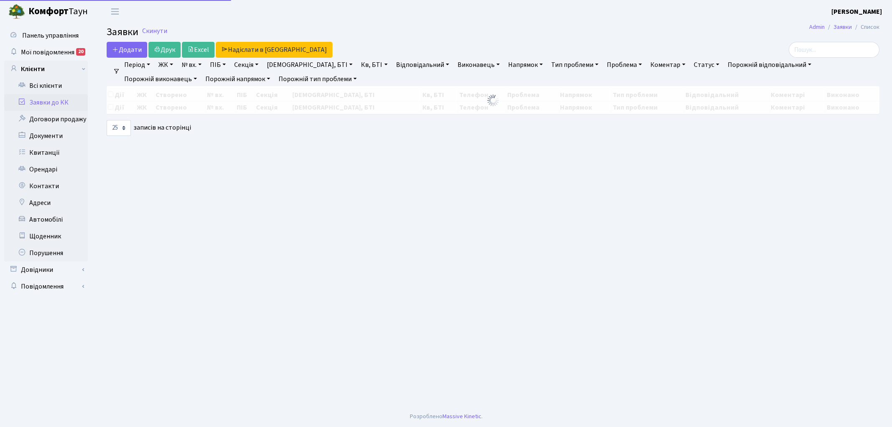
select select "25"
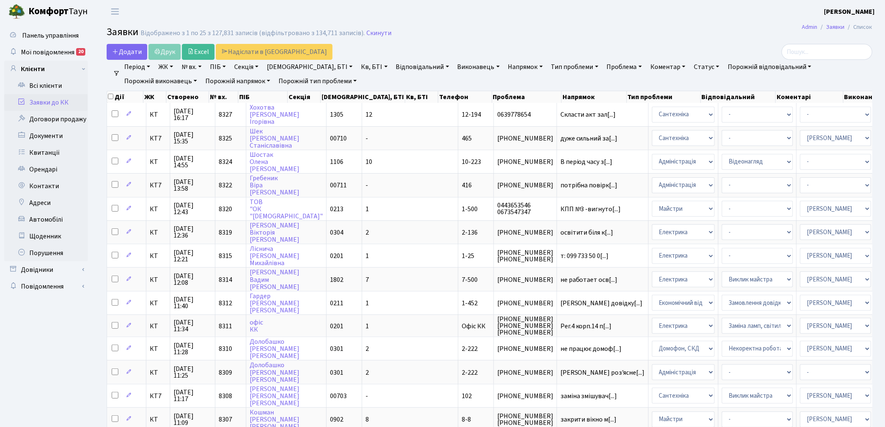
click at [357, 69] on link "Кв, БТІ" at bounding box center [373, 67] width 33 height 14
type input "1-25"
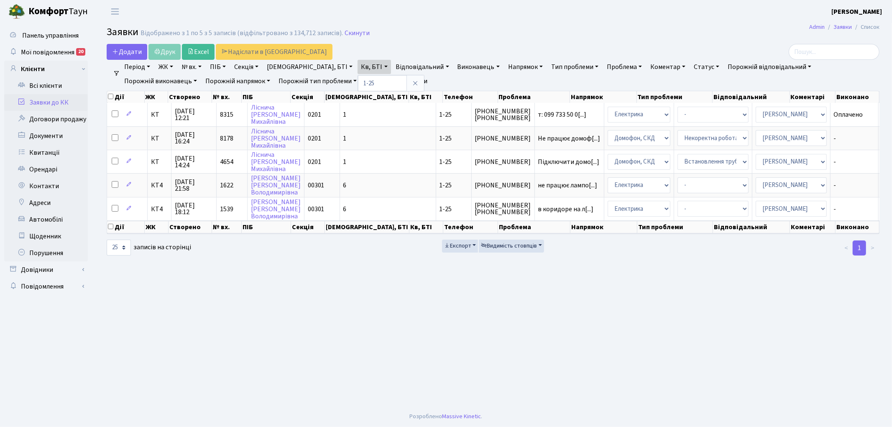
click at [362, 82] on link "Очистити фільтри" at bounding box center [396, 81] width 69 height 14
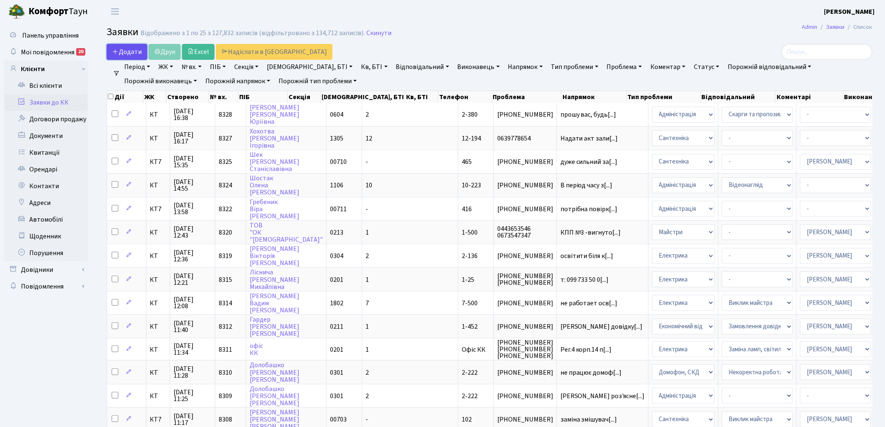
click at [128, 51] on span "Додати" at bounding box center [127, 51] width 30 height 9
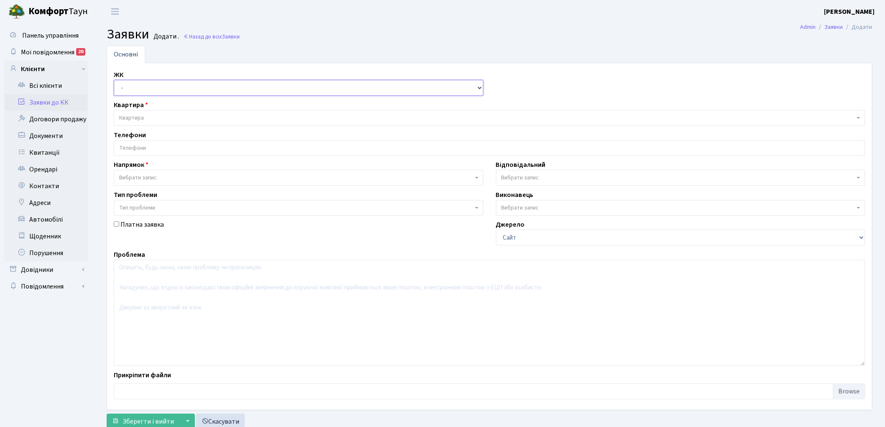
click at [134, 90] on select "- КТ, вул. Регенераторна, 4 КТ2, просп. [STREET_ADDRESS] [STREET_ADDRESS] [PERS…" at bounding box center [299, 88] width 370 height 16
select select "271"
click at [114, 80] on select "- КТ, вул. Регенераторна, 4 КТ2, просп. Соборності, 17 КТ3, вул. Березнева, 16 …" at bounding box center [299, 88] width 370 height 16
select select
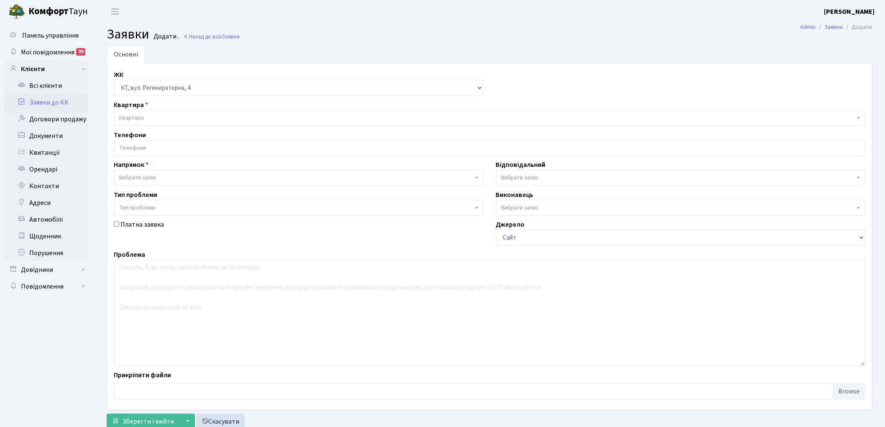
click at [158, 117] on span "Квартира" at bounding box center [486, 118] width 735 height 8
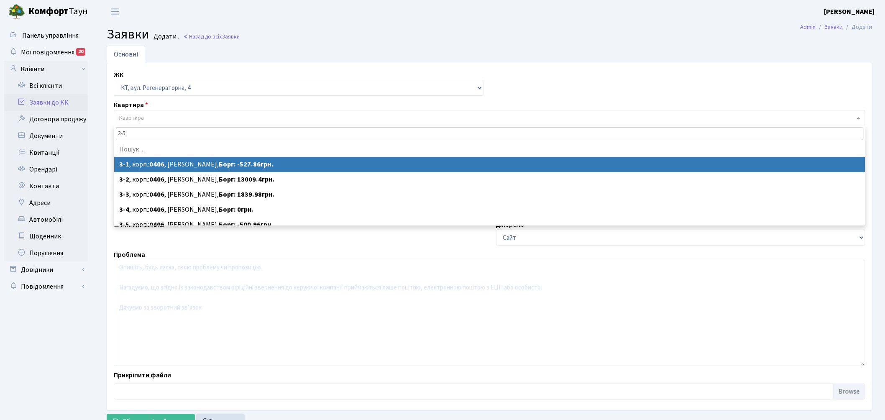
type input "3-51"
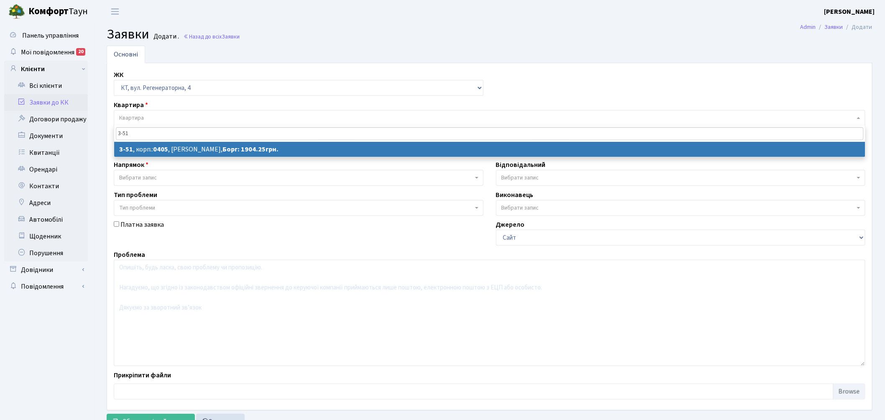
select select
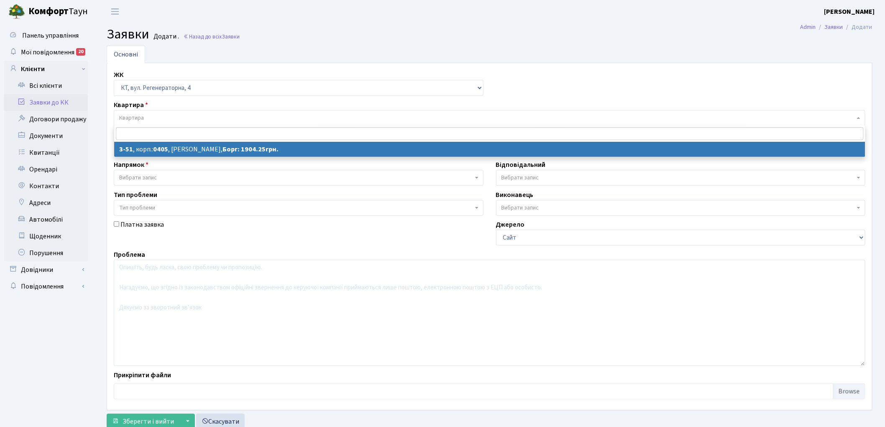
select select "955"
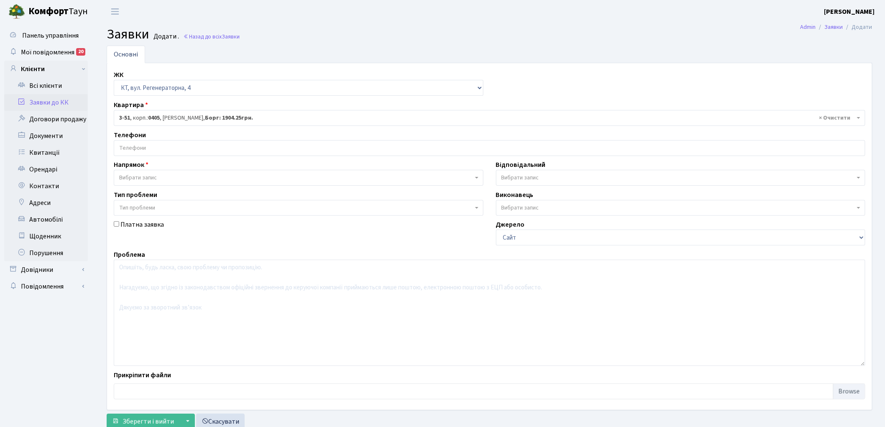
click at [165, 150] on input "search" at bounding box center [489, 147] width 751 height 15
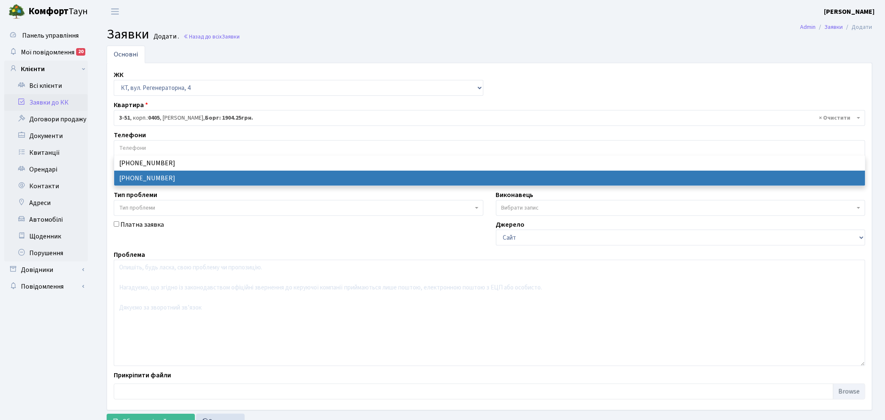
select select "17794"
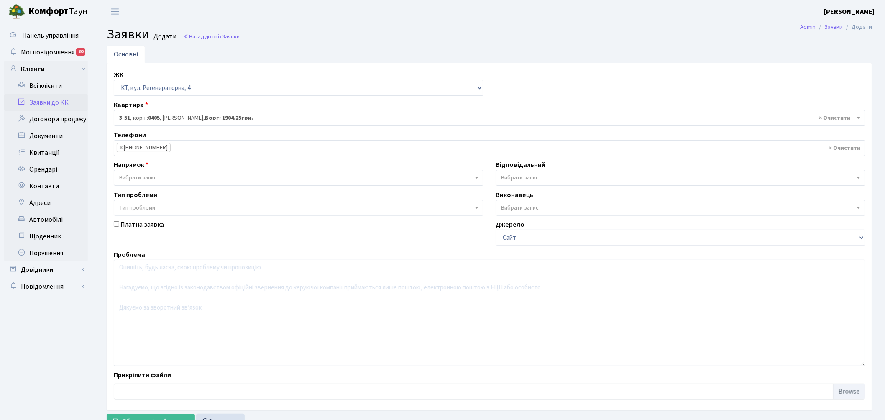
drag, startPoint x: 197, startPoint y: 173, endPoint x: 194, endPoint y: 177, distance: 5.2
click at [197, 172] on span "Вибрати запис" at bounding box center [299, 178] width 370 height 16
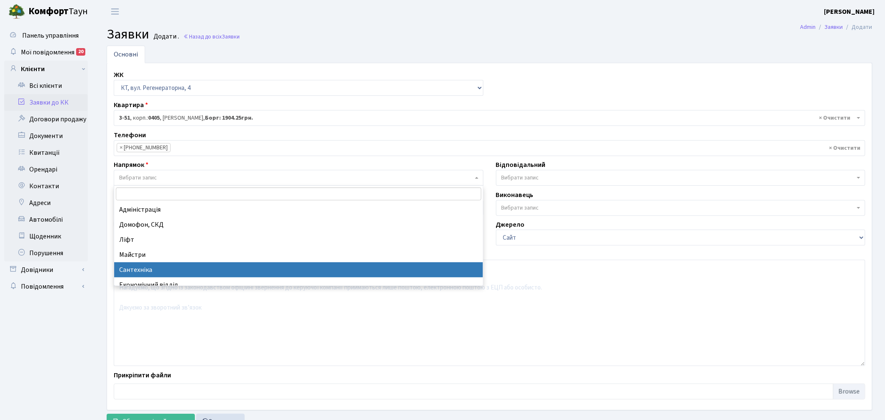
select select "2"
select select
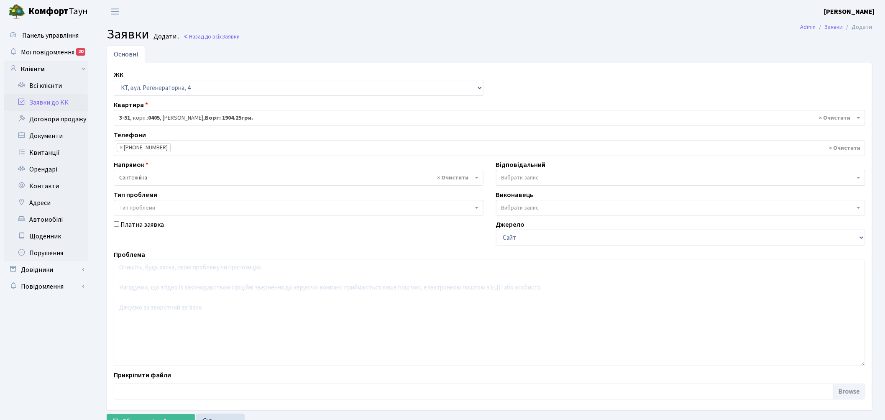
click at [587, 176] on span "Вибрати запис" at bounding box center [678, 178] width 354 height 8
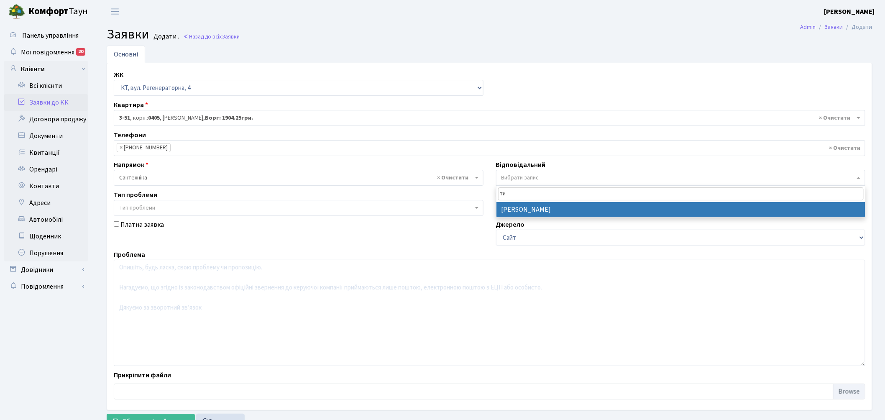
type input "ти"
select select "67"
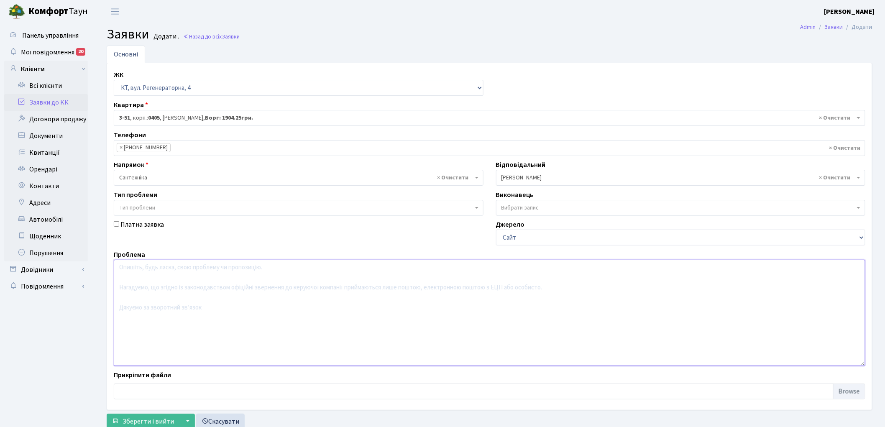
click at [236, 306] on textarea at bounding box center [489, 313] width 751 height 106
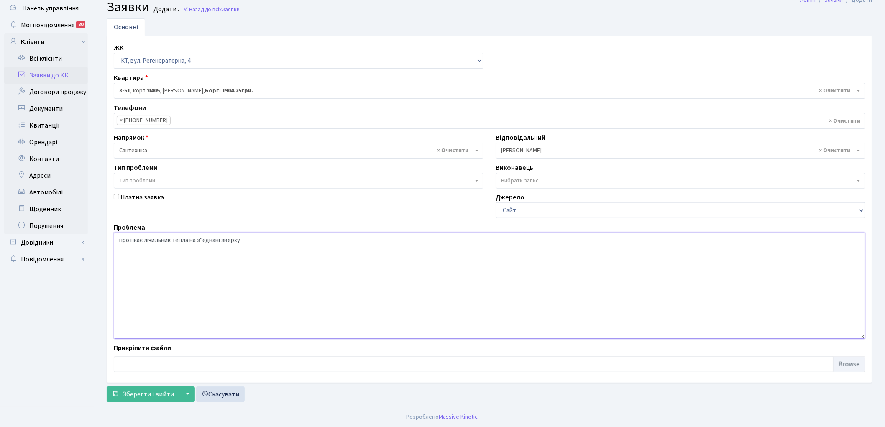
scroll to position [28, 0]
type textarea "протікає лічильник тепла на з"єднані зверху"
click at [141, 392] on span "Зберегти і вийти" at bounding box center [148, 393] width 51 height 9
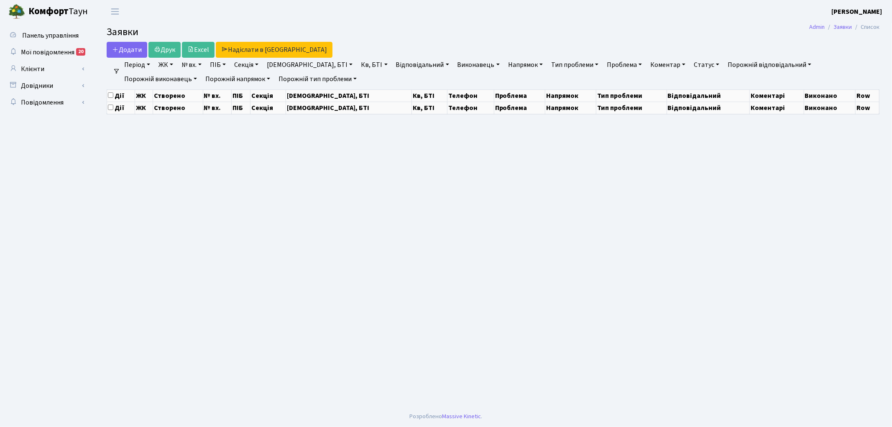
select select "25"
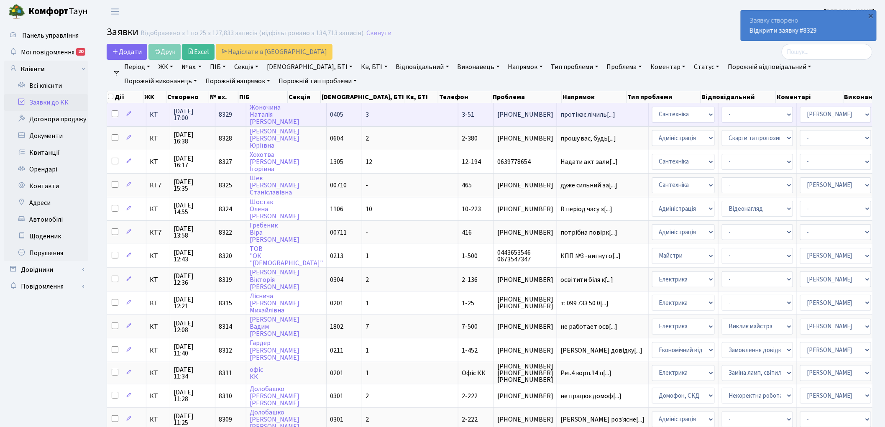
click at [224, 114] on span "8329" at bounding box center [225, 114] width 13 height 9
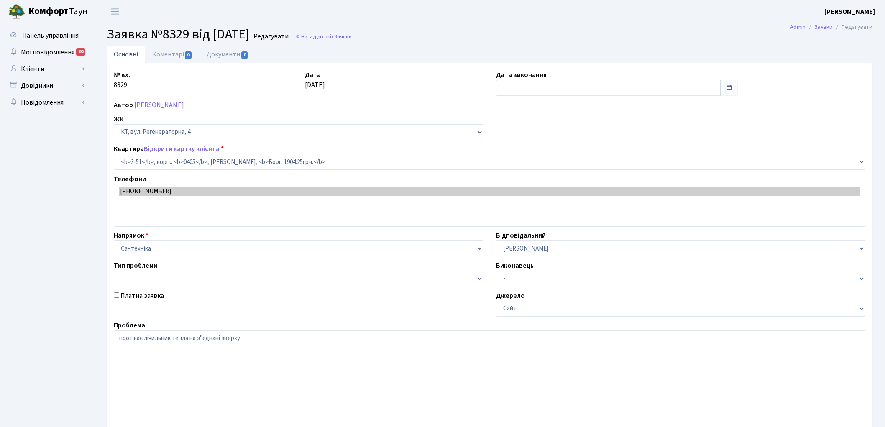
select select "955"
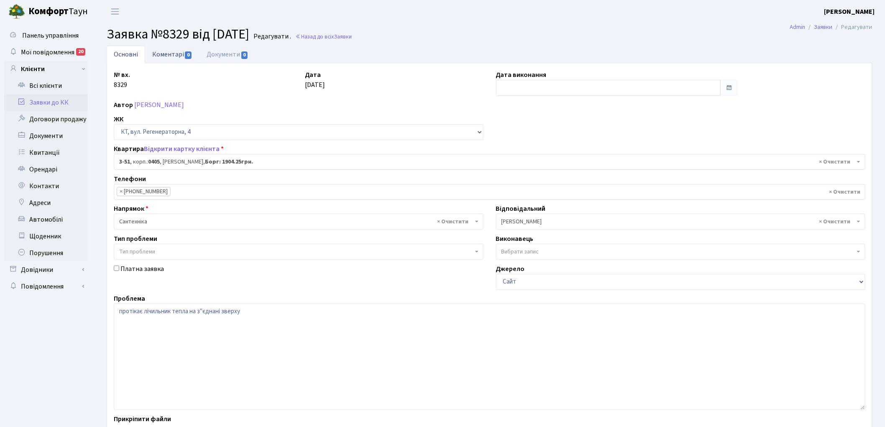
click at [166, 56] on link "Коментарі 0" at bounding box center [172, 54] width 54 height 17
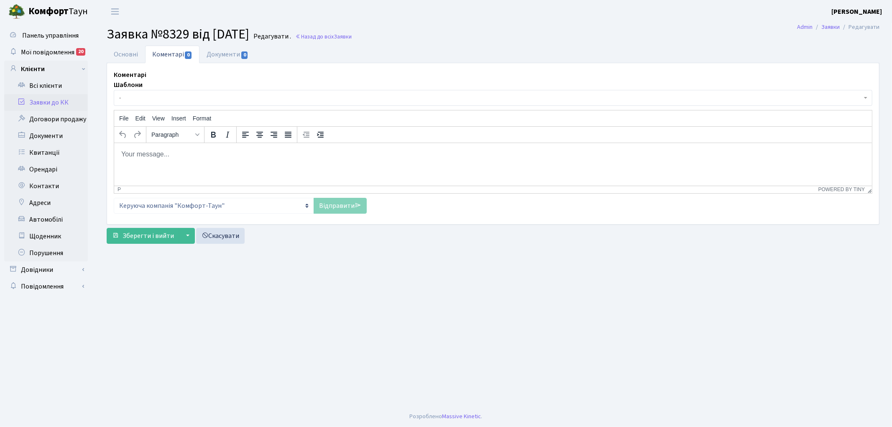
click at [179, 158] on html at bounding box center [493, 154] width 758 height 23
click at [324, 210] on link "Відправити" at bounding box center [340, 206] width 53 height 16
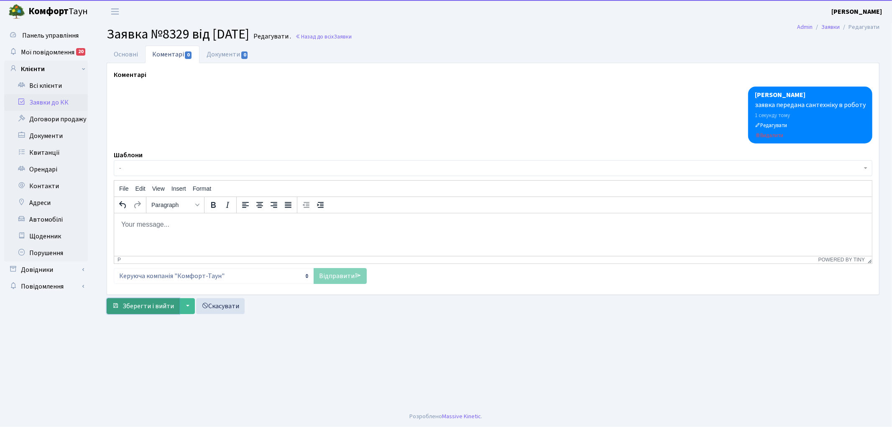
click at [128, 305] on span "Зберегти і вийти" at bounding box center [148, 305] width 51 height 9
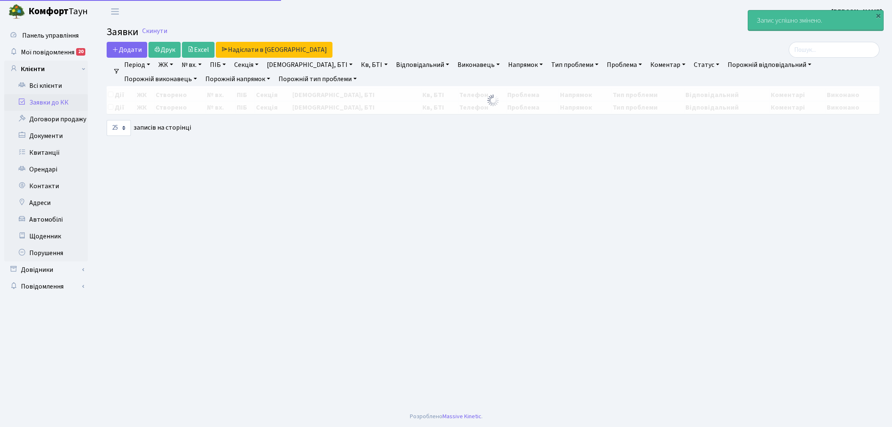
select select "25"
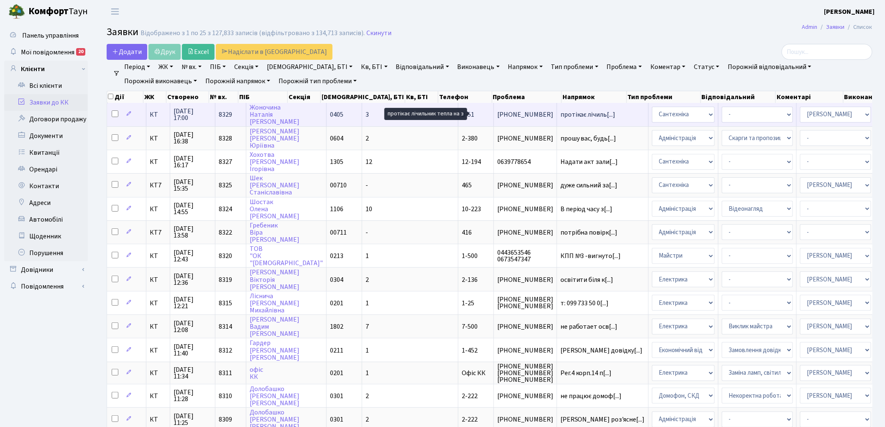
click at [560, 113] on span "протікає лічиль[...]" at bounding box center [587, 114] width 55 height 9
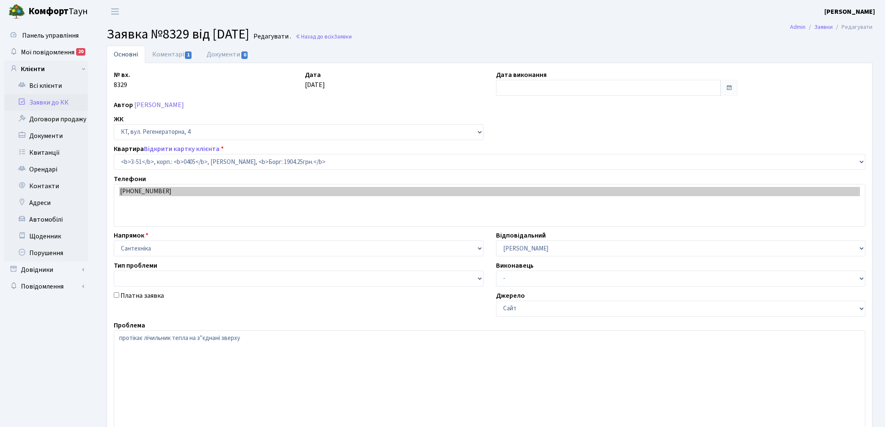
select select "955"
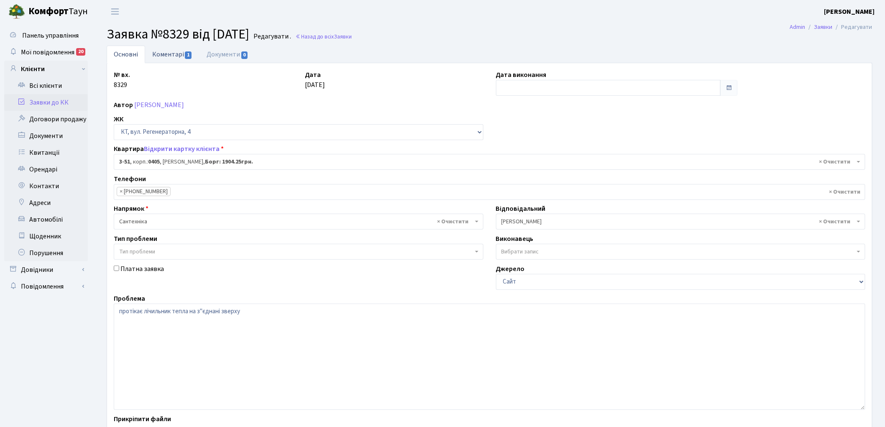
click at [163, 54] on link "Коментарі 1" at bounding box center [172, 54] width 54 height 17
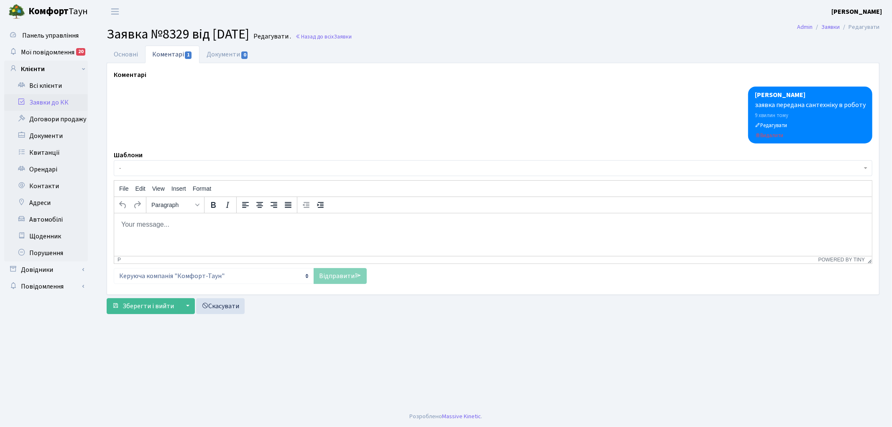
click at [190, 235] on html at bounding box center [493, 224] width 758 height 23
click at [327, 274] on link "Відправити" at bounding box center [340, 276] width 53 height 16
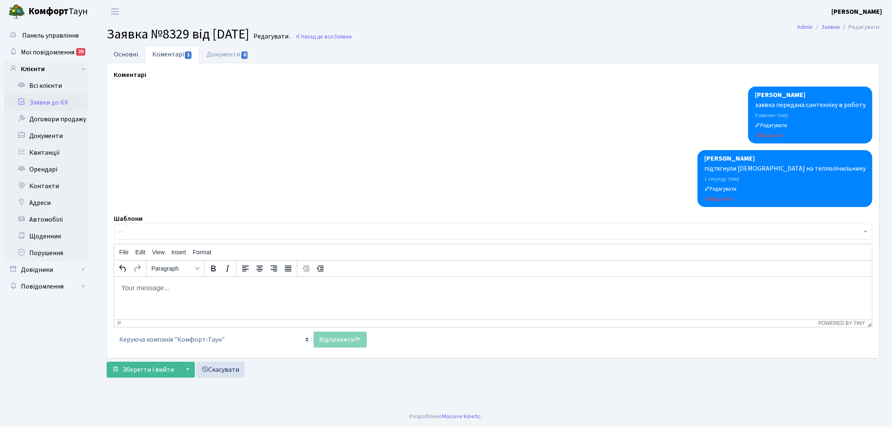
click at [131, 52] on link "Основні" at bounding box center [126, 54] width 38 height 17
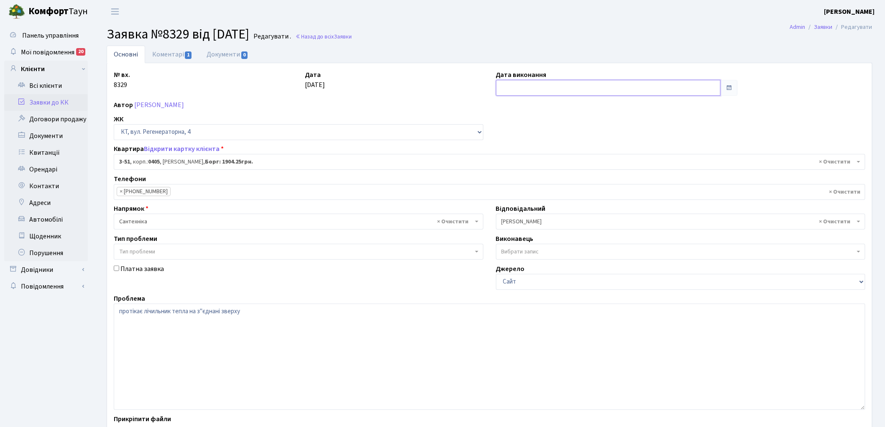
click at [554, 89] on input "text" at bounding box center [608, 88] width 225 height 16
click at [526, 181] on td "24" at bounding box center [529, 180] width 13 height 13
type input "[DATE]"
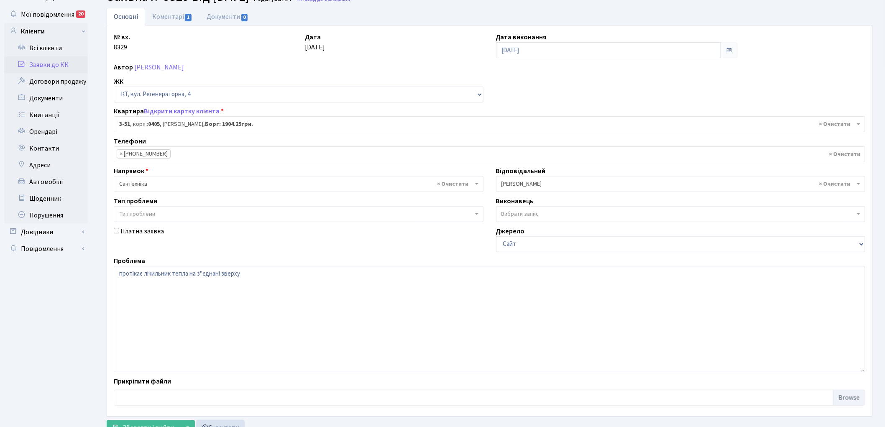
scroll to position [72, 0]
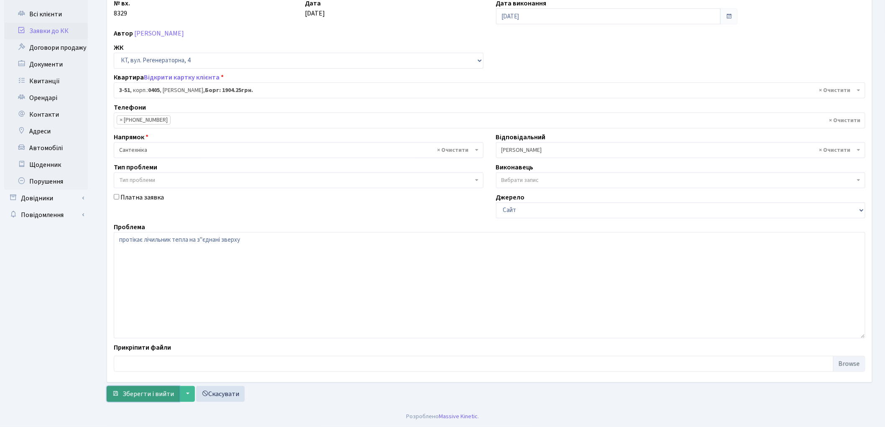
click at [140, 393] on span "Зберегти і вийти" at bounding box center [148, 393] width 51 height 9
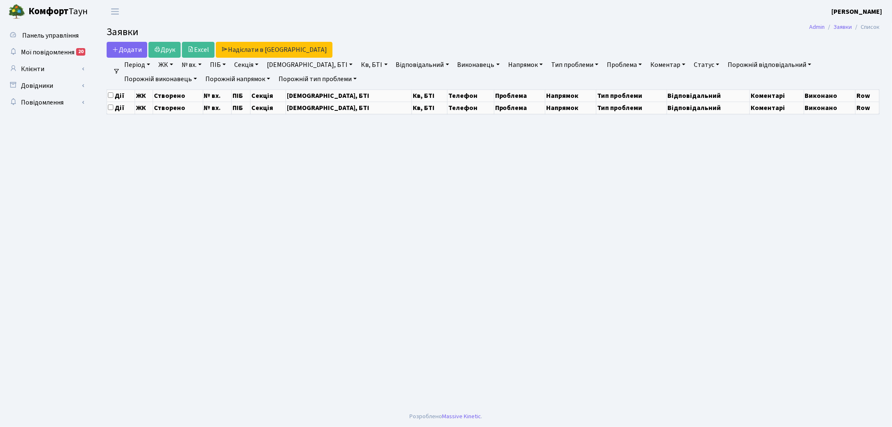
select select "25"
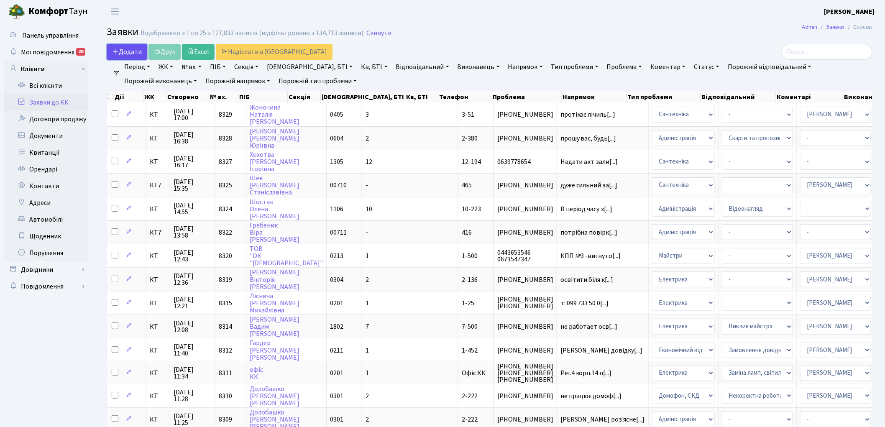
click at [124, 55] on span "Додати" at bounding box center [127, 51] width 30 height 9
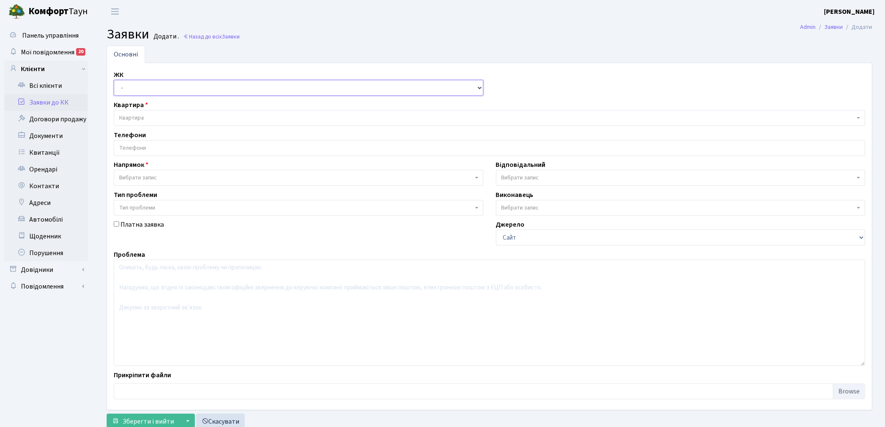
click at [135, 89] on select "- КТ, вул. Регенераторна, 4 КТ2, просп. [STREET_ADDRESS] [STREET_ADDRESS] [PERS…" at bounding box center [299, 88] width 370 height 16
select select "271"
click at [114, 80] on select "- КТ, вул. Регенераторна, 4 КТ2, просп. [STREET_ADDRESS] [STREET_ADDRESS] [PERS…" at bounding box center [299, 88] width 370 height 16
select select
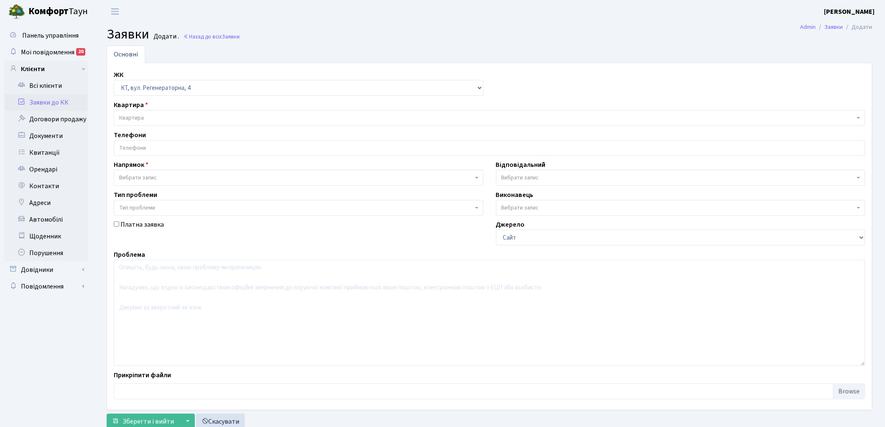
click at [164, 117] on span "Квартира" at bounding box center [486, 118] width 735 height 8
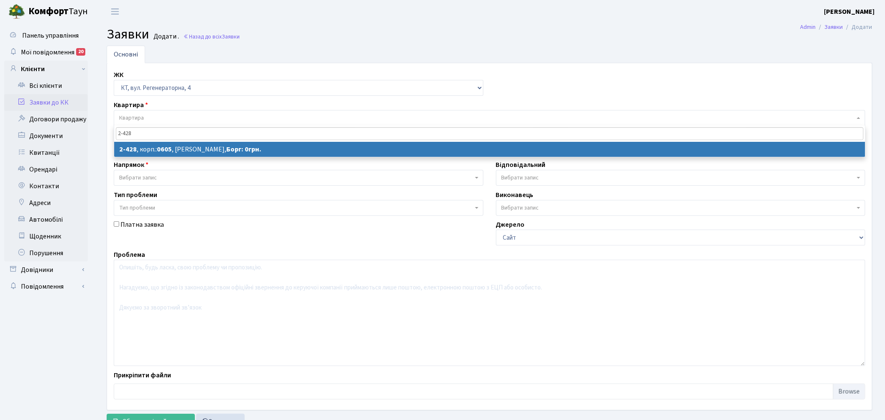
type input "2-428"
select select
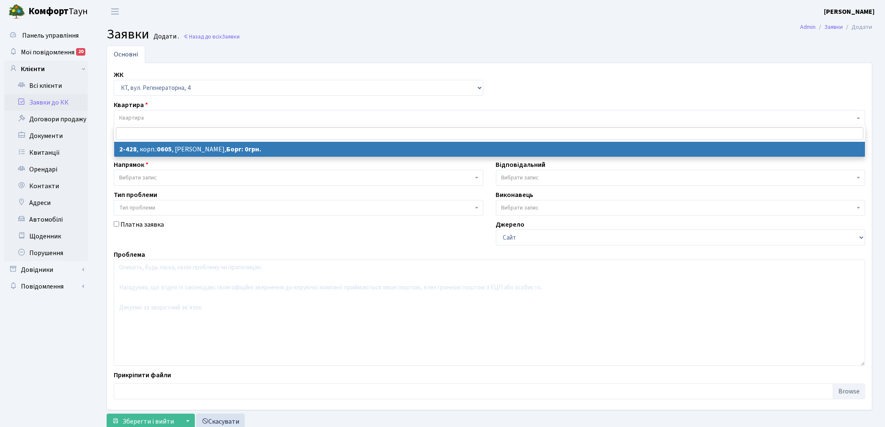
select select "1442"
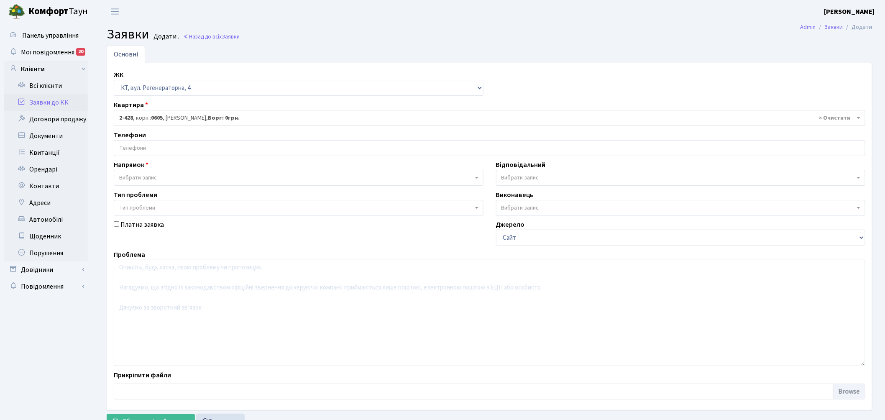
click at [161, 178] on span "Вибрати запис" at bounding box center [296, 178] width 354 height 8
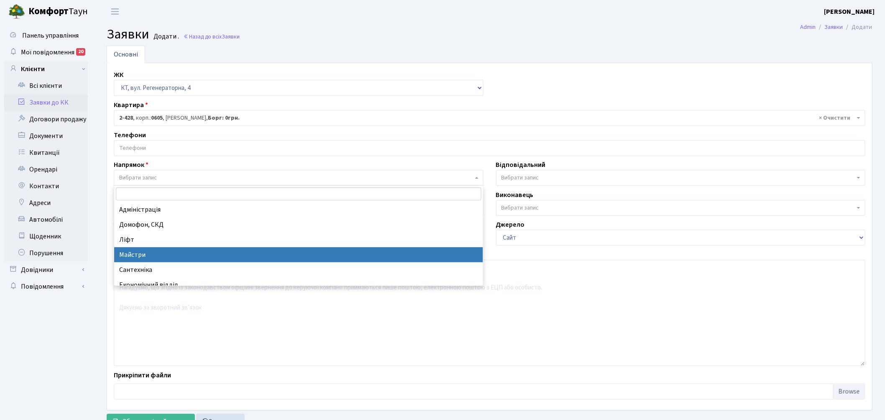
select select "1"
select select
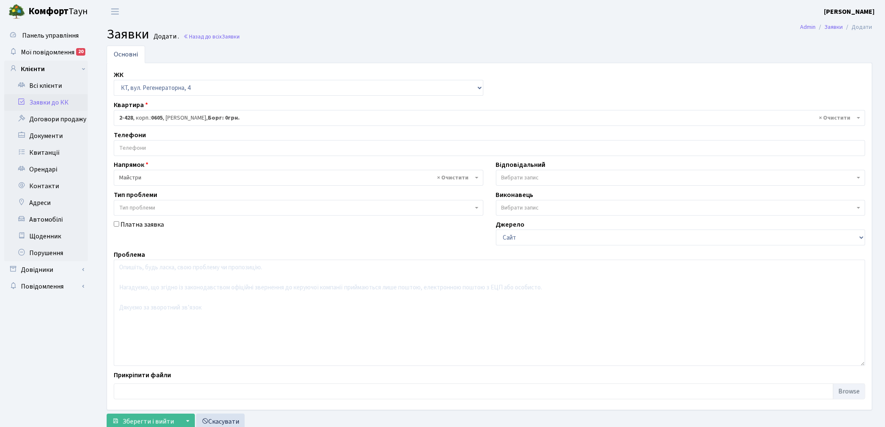
click at [526, 178] on span "Вибрати запис" at bounding box center [520, 178] width 38 height 8
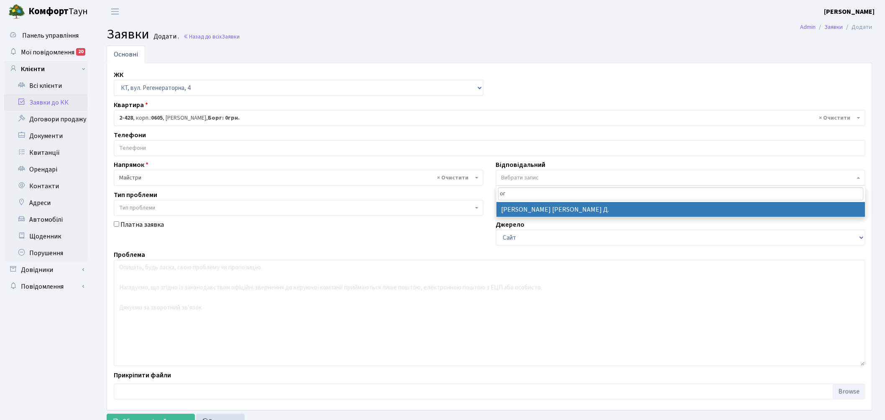
type input "ог"
select select "62"
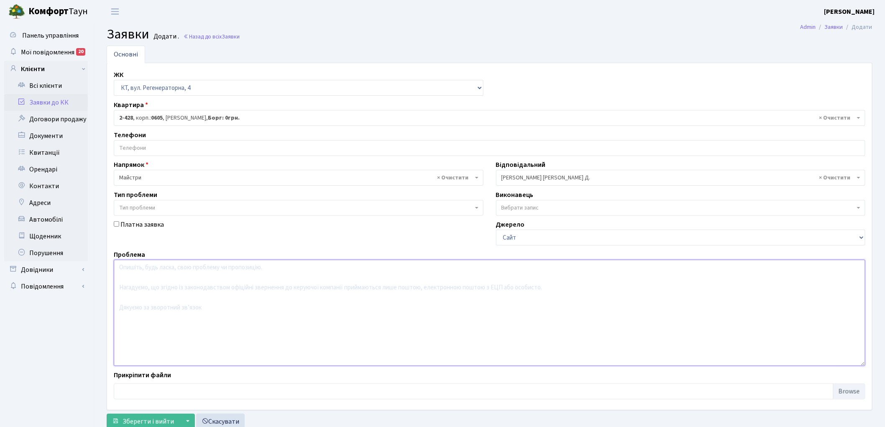
click at [198, 332] on textarea at bounding box center [489, 313] width 751 height 106
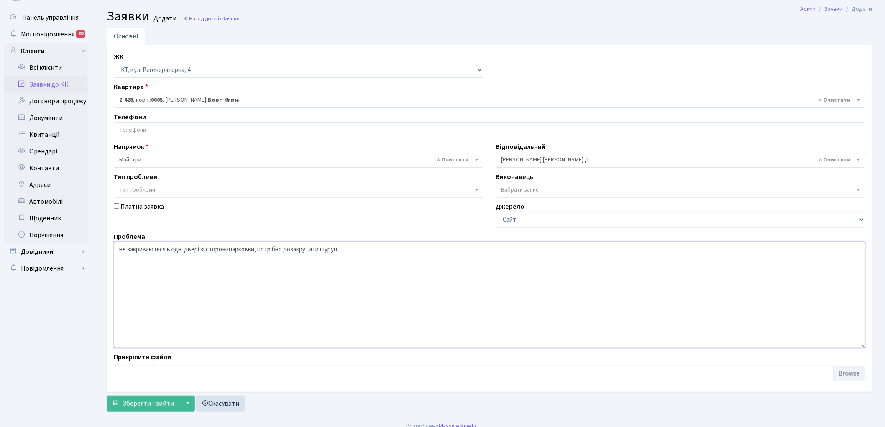
scroll to position [28, 0]
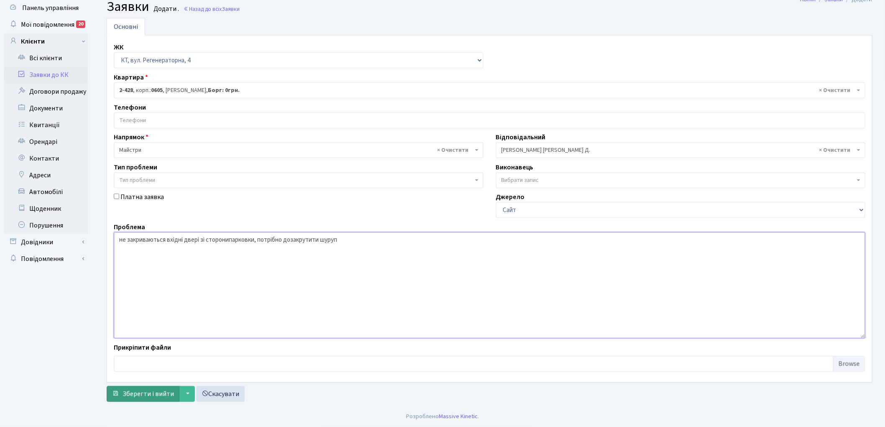
type textarea "не закриваються вхідні двері зі сторонипарковки, потрібно дозакрутити шуруп"
click at [129, 387] on button "Зберегти і вийти" at bounding box center [143, 394] width 73 height 16
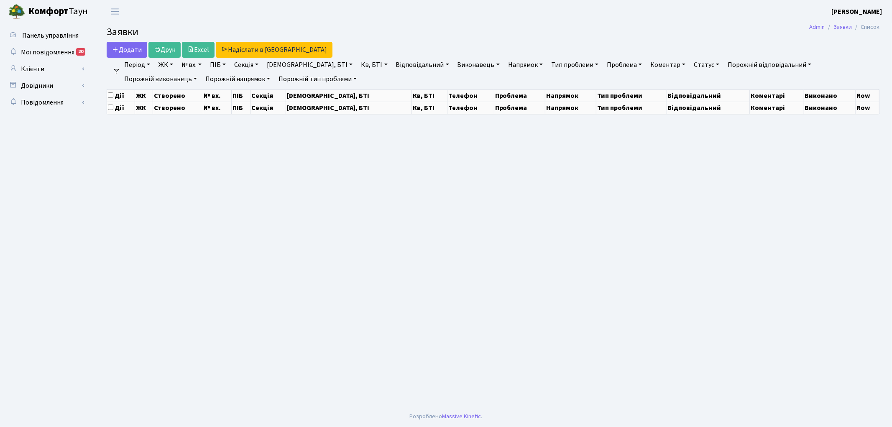
select select "25"
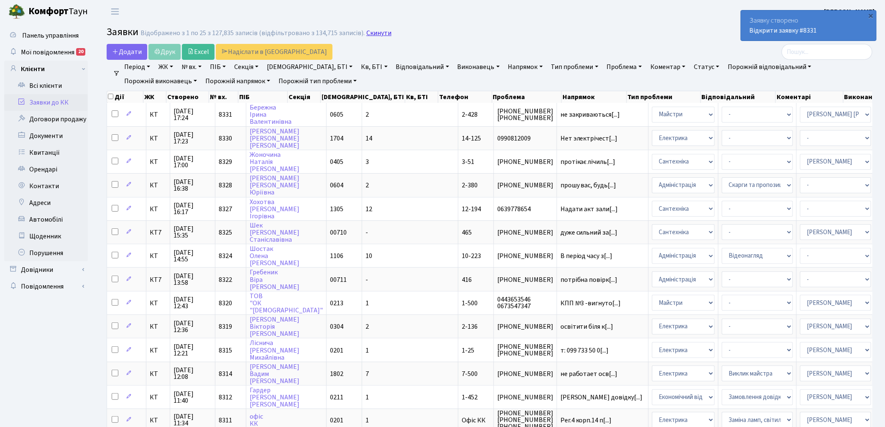
click at [371, 33] on link "Скинути" at bounding box center [378, 33] width 25 height 8
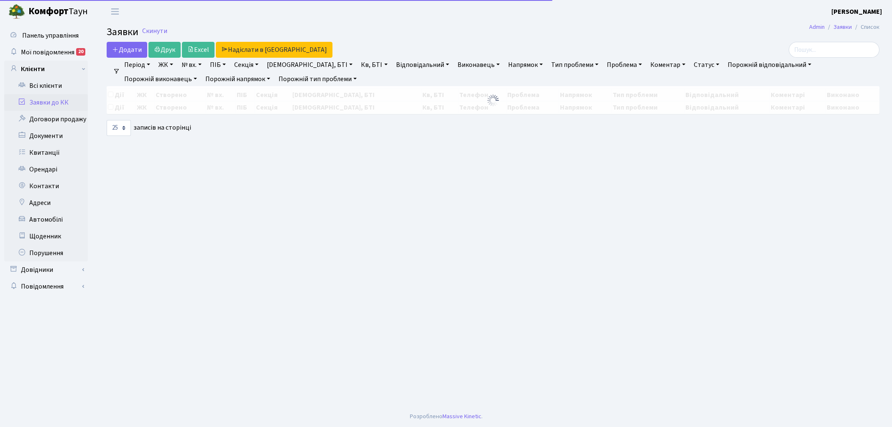
select select "25"
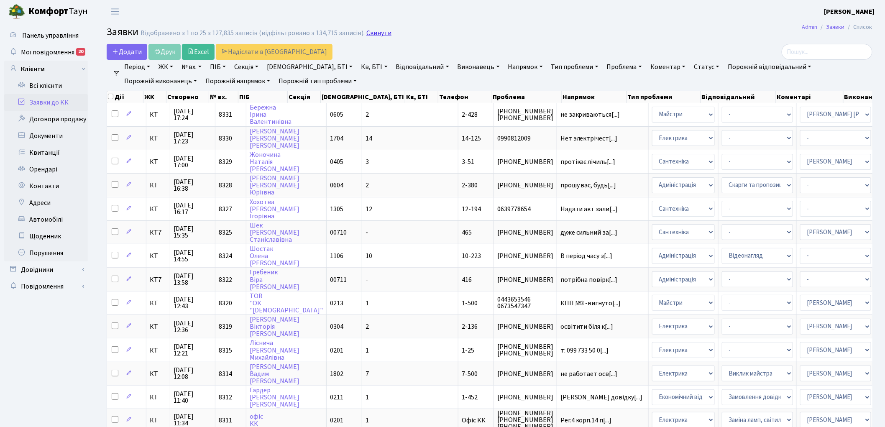
click at [366, 32] on link "Скинути" at bounding box center [378, 33] width 25 height 8
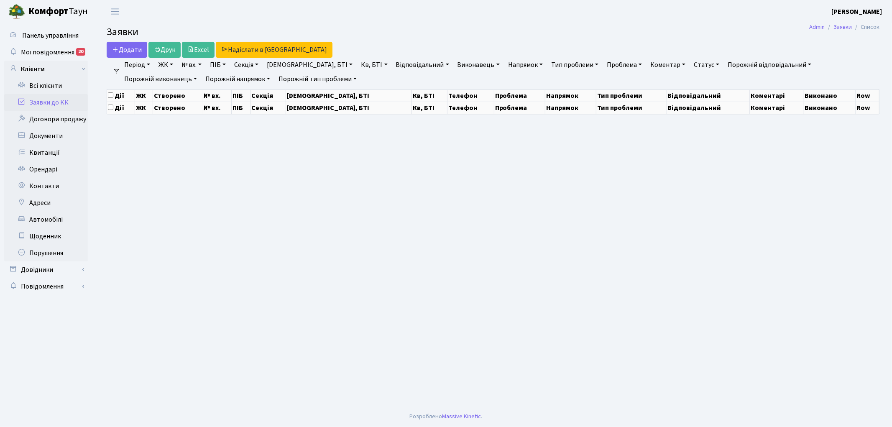
select select "25"
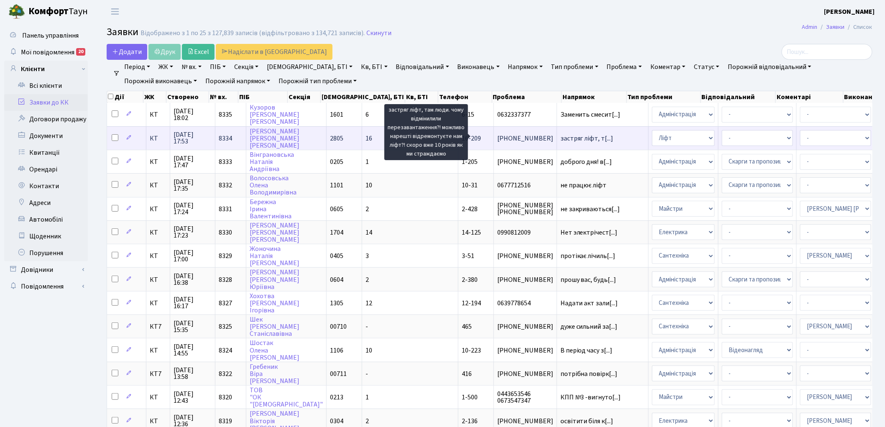
click at [560, 137] on span "застряг ліфт, т[...]" at bounding box center [586, 138] width 53 height 9
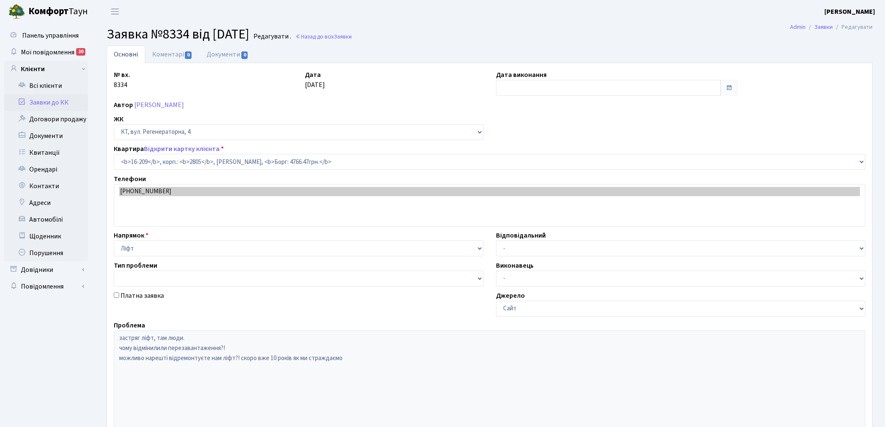
select select "8770"
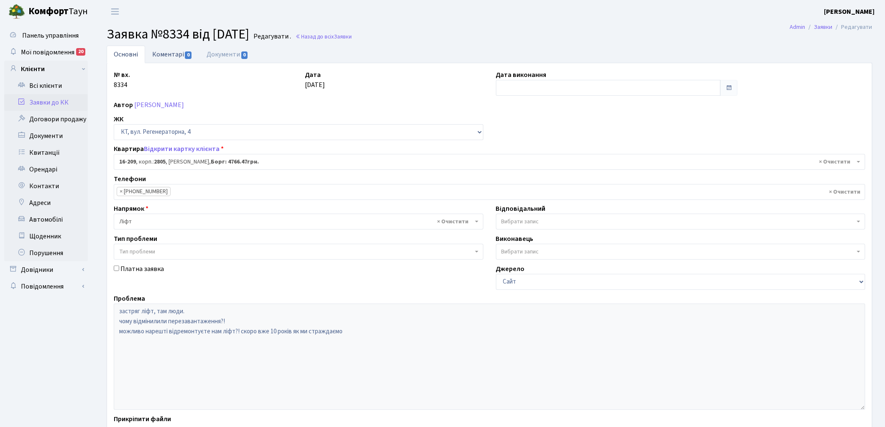
click at [166, 55] on link "Коментарі 0" at bounding box center [172, 54] width 54 height 17
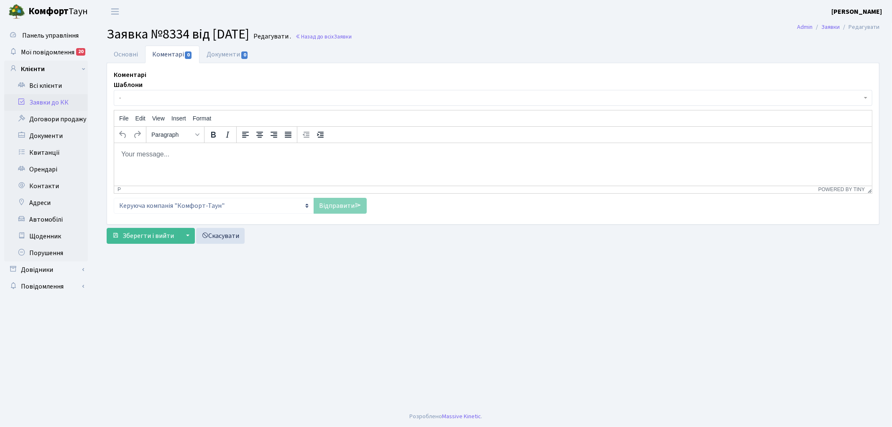
click at [179, 165] on html at bounding box center [493, 154] width 758 height 23
click at [119, 154] on html "застрягання передано на АВ Майстерліфт" at bounding box center [493, 154] width 758 height 23
click at [337, 209] on link "Відправити" at bounding box center [340, 206] width 53 height 16
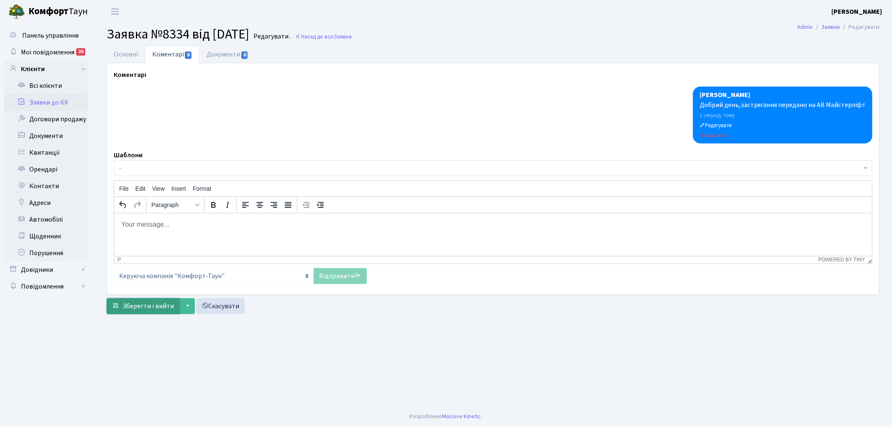
click at [139, 308] on span "Зберегти і вийти" at bounding box center [148, 305] width 51 height 9
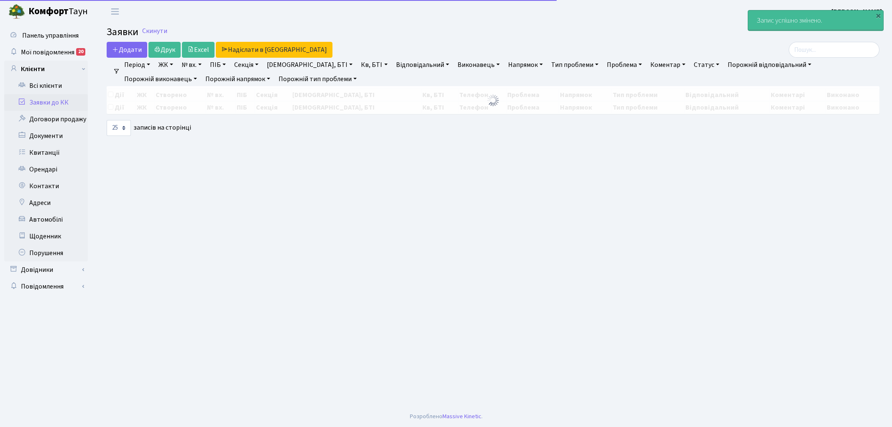
select select "25"
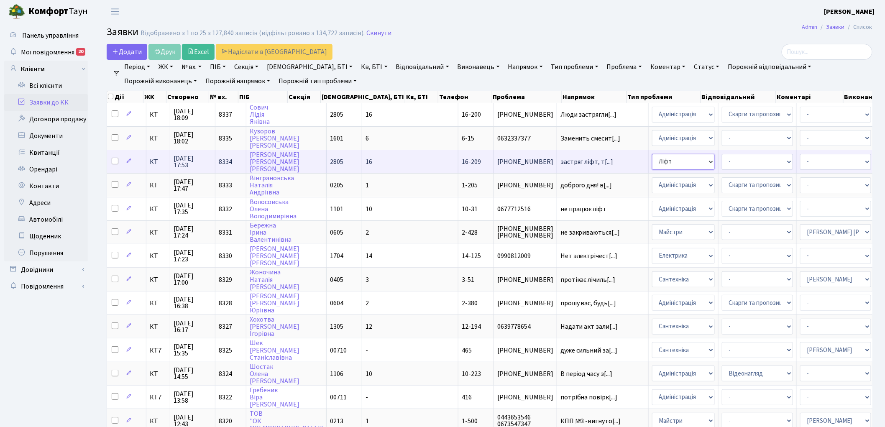
click at [652, 160] on select "- Адміністрація Домофон, СКД Ліфт Майстри Сантехніка Економічний відділ Електри…" at bounding box center [683, 162] width 63 height 16
select select "5"
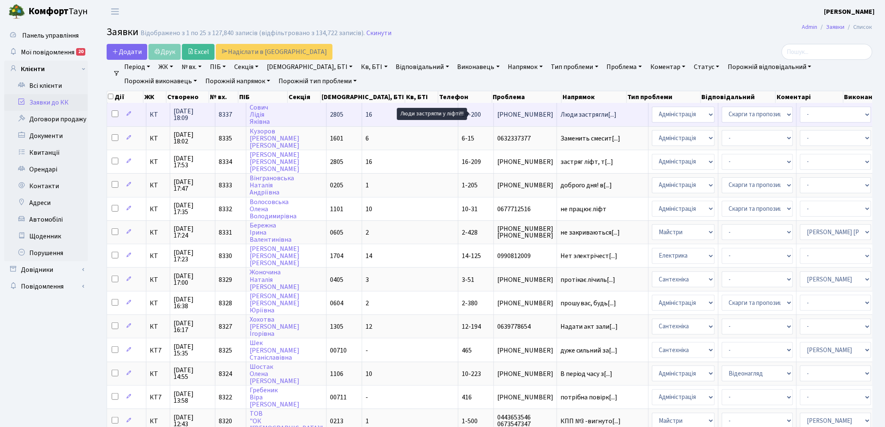
click at [560, 111] on span "Люди застрягли[...]" at bounding box center [588, 114] width 56 height 9
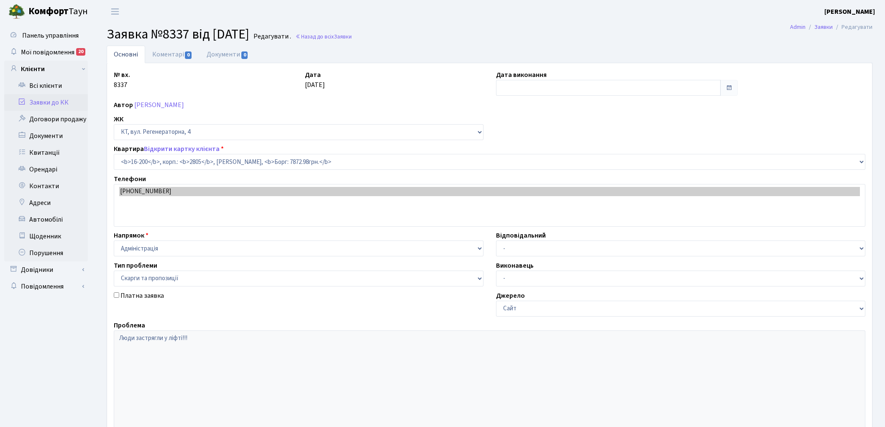
select select "8761"
select select "55"
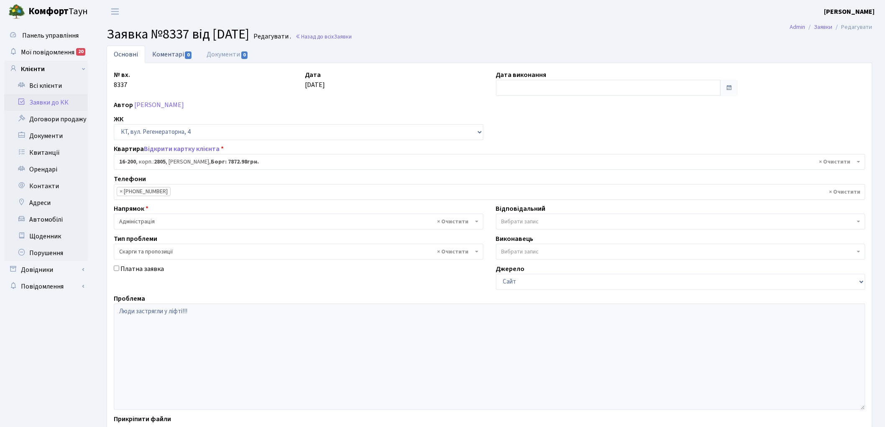
click at [174, 56] on link "Коментарі 0" at bounding box center [172, 54] width 54 height 17
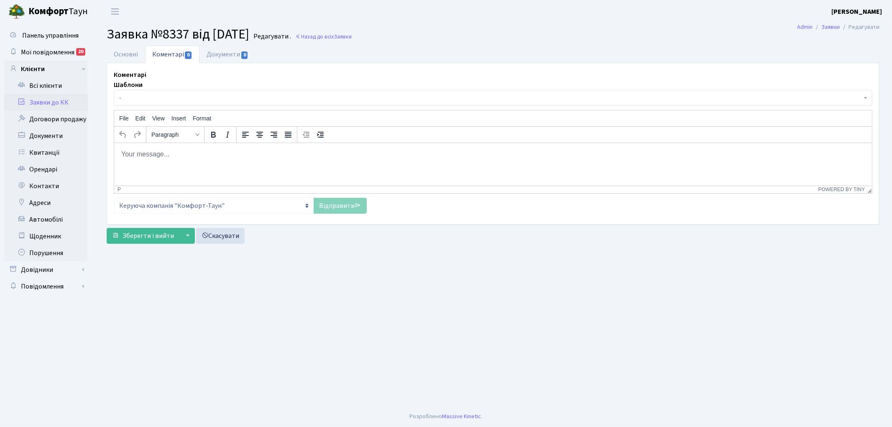
click at [177, 99] on span "-" at bounding box center [490, 98] width 743 height 8
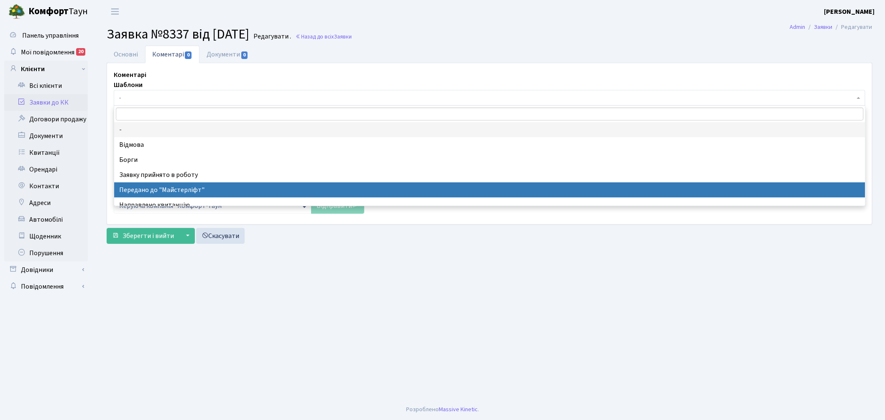
select select "9"
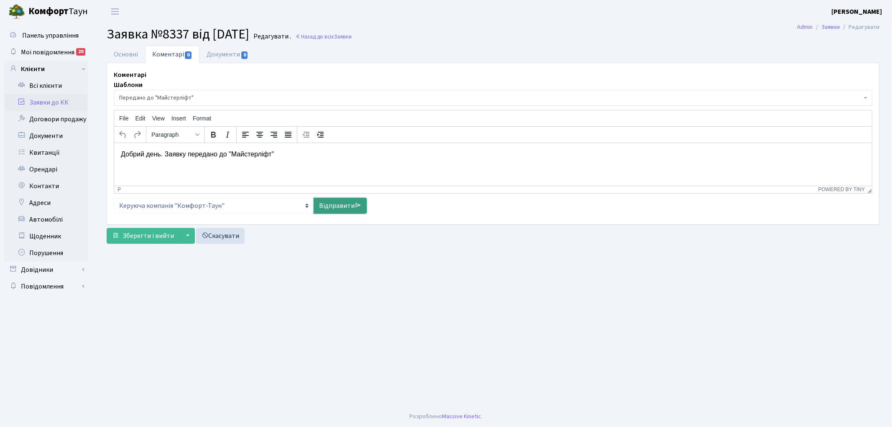
click at [329, 207] on link "Відправити" at bounding box center [340, 206] width 53 height 16
select select
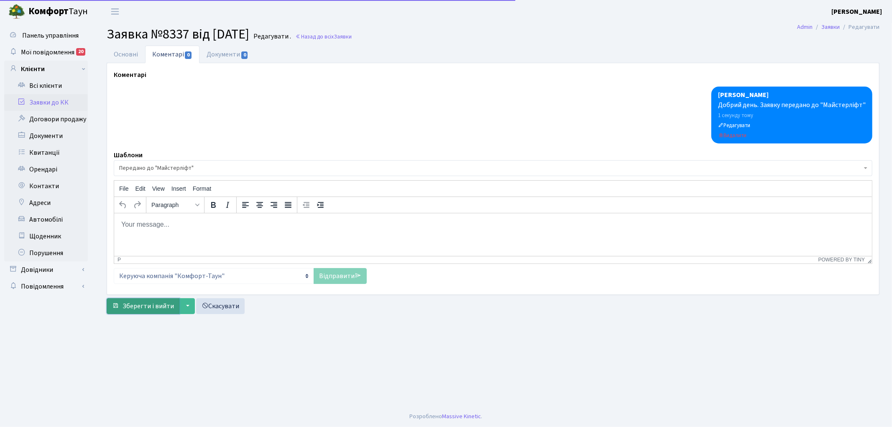
click at [143, 304] on span "Зберегти і вийти" at bounding box center [148, 305] width 51 height 9
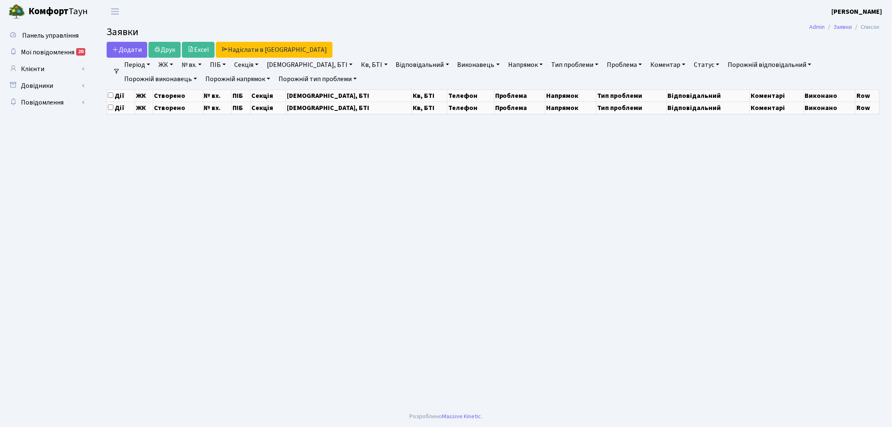
select select "25"
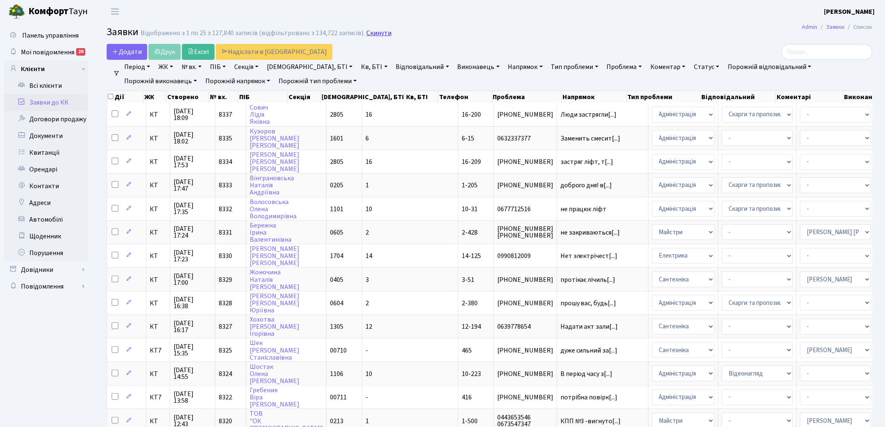
click at [379, 35] on link "Скинути" at bounding box center [378, 33] width 25 height 8
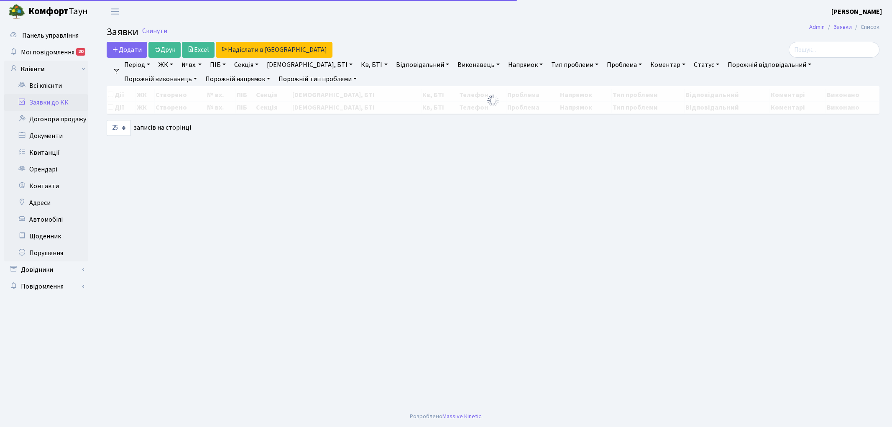
select select "25"
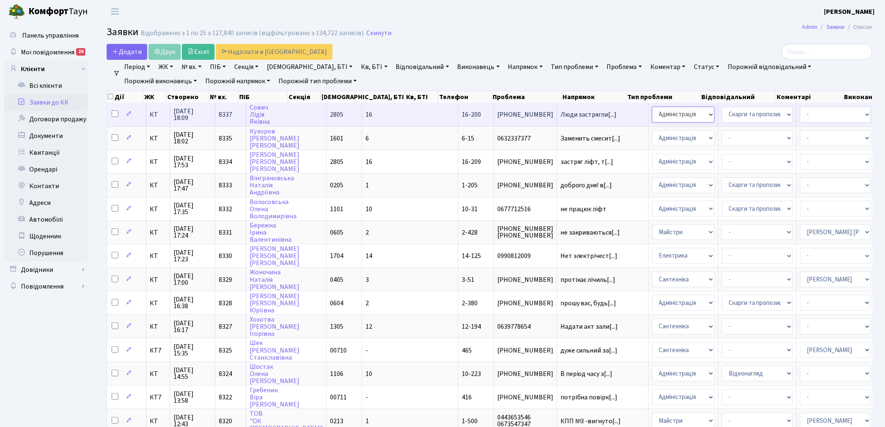
click at [652, 114] on select "- Адміністрація Домофон, СКД Ліфт Майстри Сантехніка Економічний відділ Електри…" at bounding box center [683, 115] width 63 height 16
select select "16"
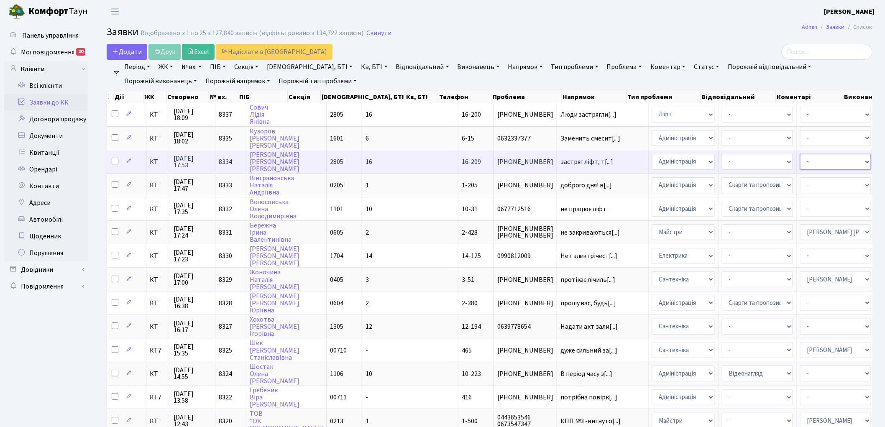
click at [800, 159] on select "- Адміністратор ЖК ДП Адміністратор ЖК КТ Адміністратор ЖК СП [PERSON_NAME] [PE…" at bounding box center [835, 162] width 71 height 16
select select "11"
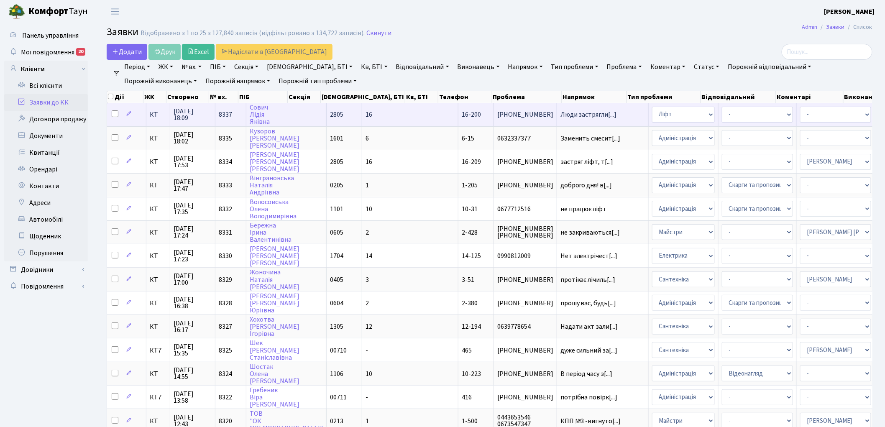
click at [221, 113] on span "8337" at bounding box center [225, 114] width 13 height 9
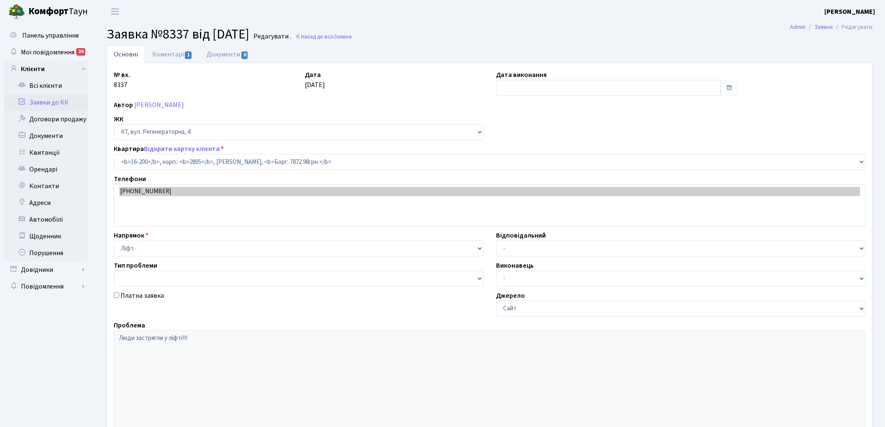
select select "8761"
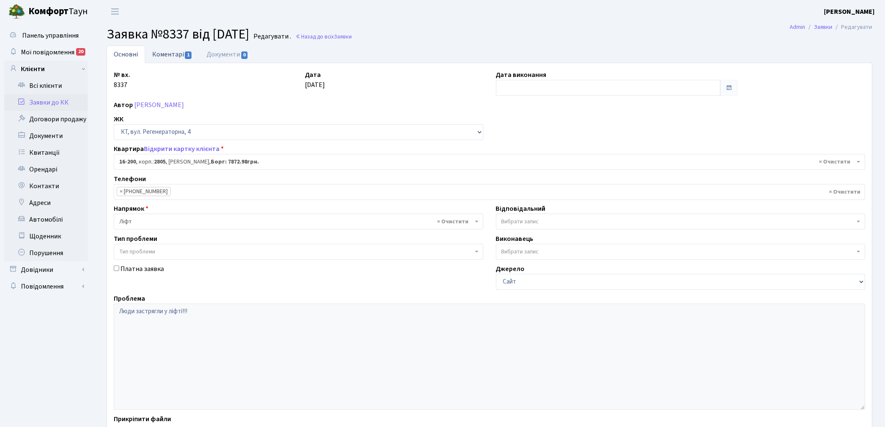
click at [164, 52] on link "Коментарі 1" at bounding box center [172, 54] width 54 height 17
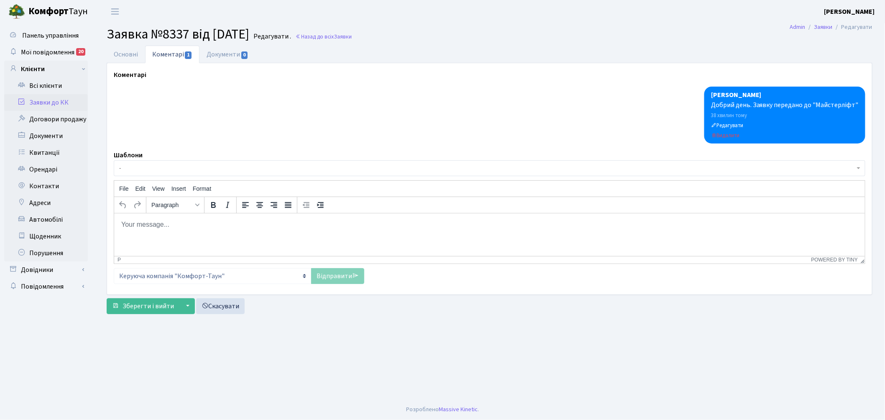
click at [203, 167] on span "-" at bounding box center [486, 168] width 735 height 8
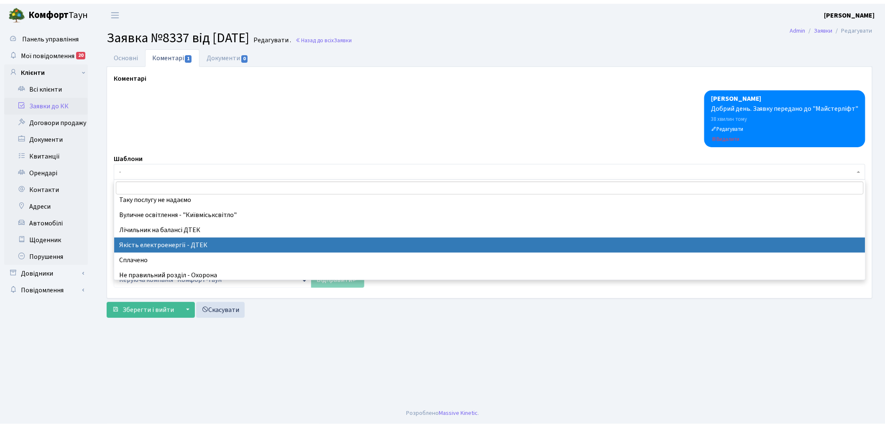
scroll to position [186, 0]
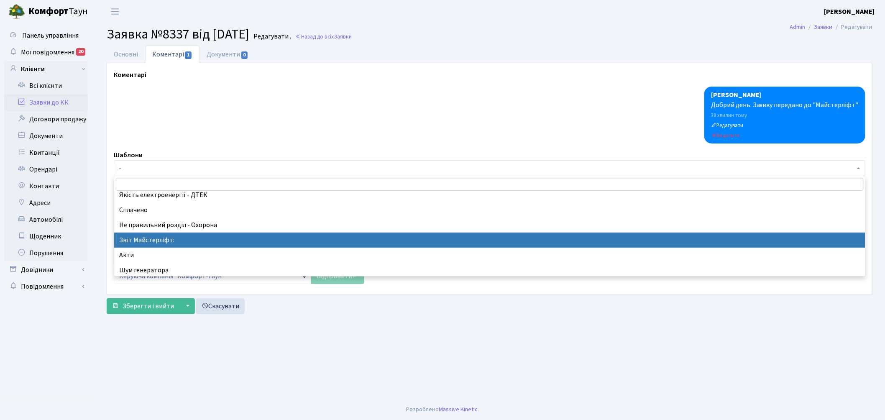
select select "37"
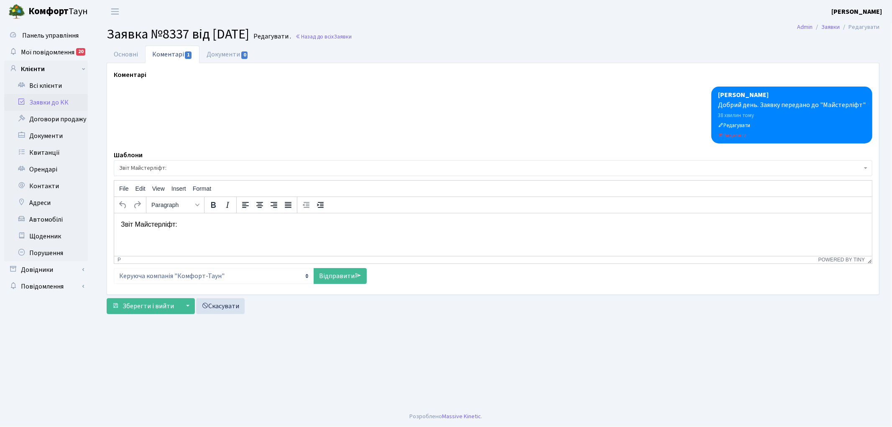
click at [223, 222] on p "Звіт Майстерліфт:" at bounding box center [492, 224] width 744 height 9
click at [327, 276] on link "Відправити" at bounding box center [340, 276] width 53 height 16
select select
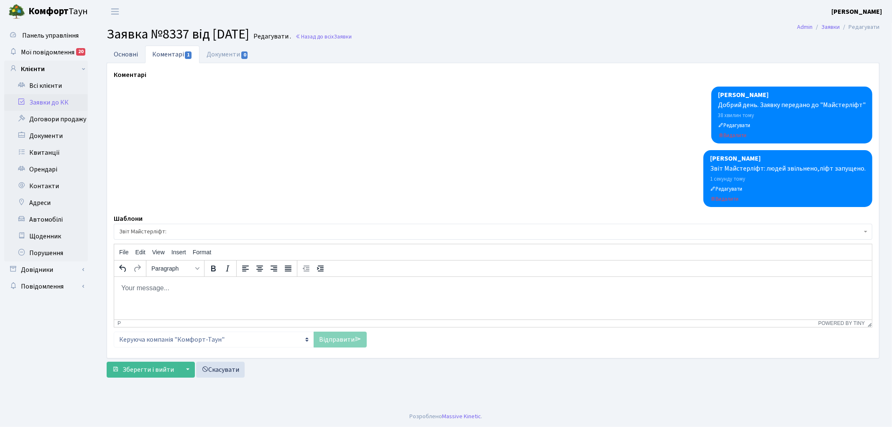
click at [122, 53] on link "Основні" at bounding box center [126, 54] width 38 height 17
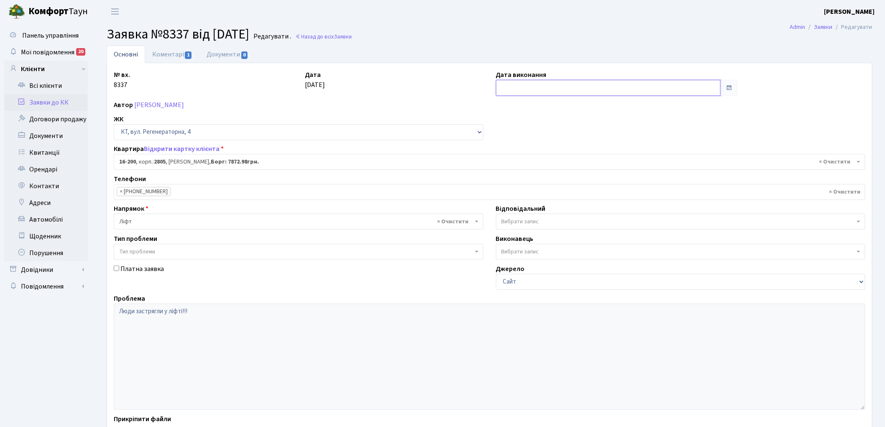
click at [531, 89] on input "text" at bounding box center [608, 88] width 225 height 16
click at [531, 179] on td "24" at bounding box center [529, 180] width 13 height 13
type input "[DATE]"
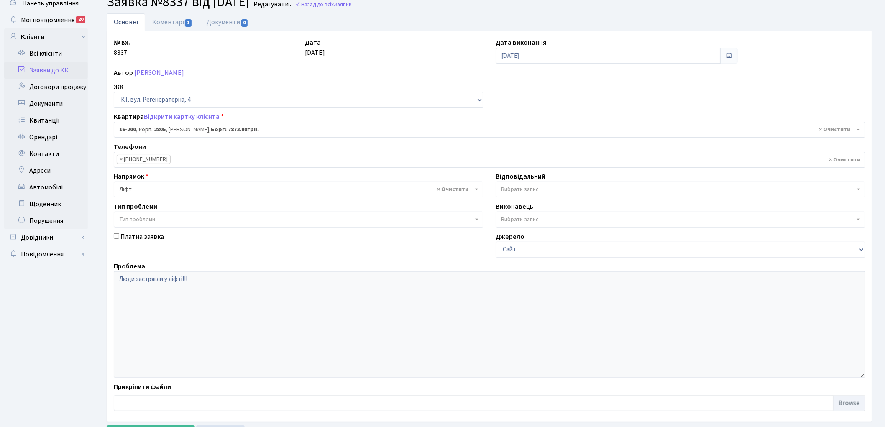
scroll to position [72, 0]
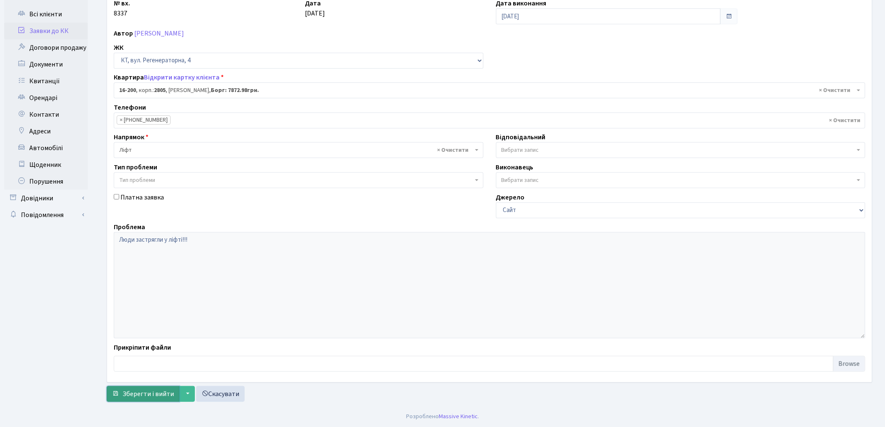
click at [138, 392] on span "Зберегти і вийти" at bounding box center [148, 393] width 51 height 9
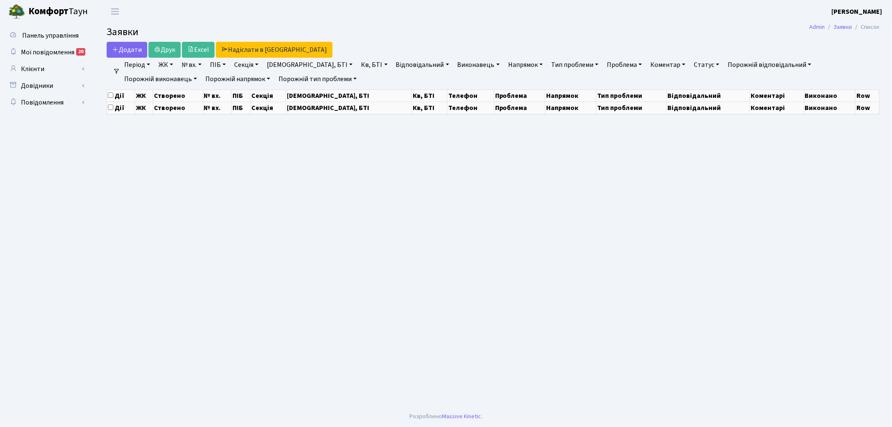
select select "25"
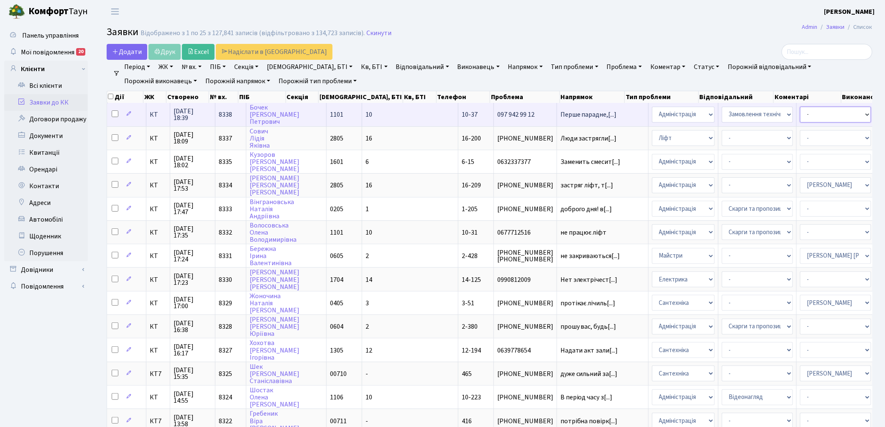
click at [800, 116] on select "- Адміністратор ЖК ДП Адміністратор ЖК КТ Адміністратор ЖК СП [PERSON_NAME] [PE…" at bounding box center [835, 115] width 71 height 16
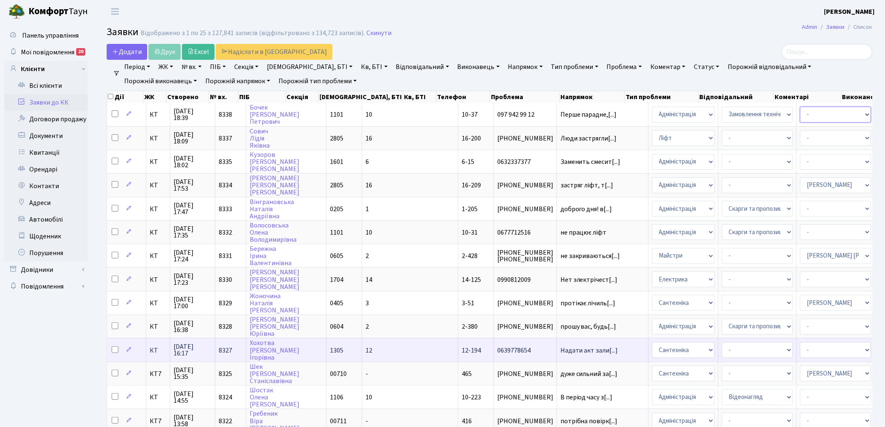
select select "11"
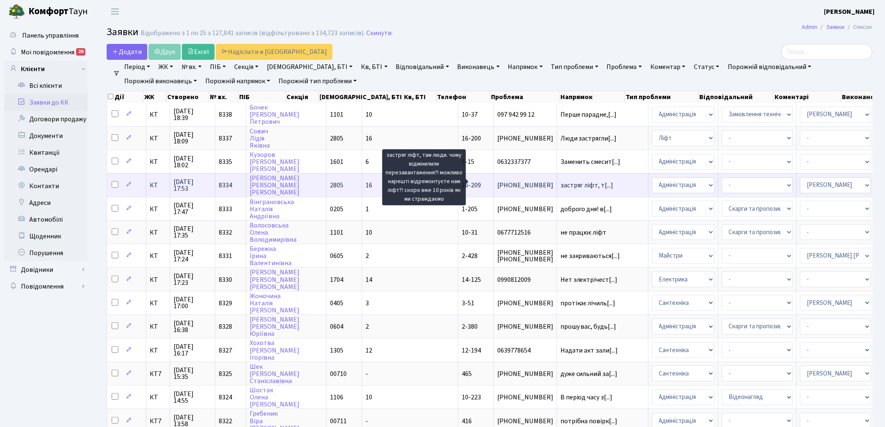
click at [560, 181] on span "застряг ліфт, т[...]" at bounding box center [586, 185] width 53 height 9
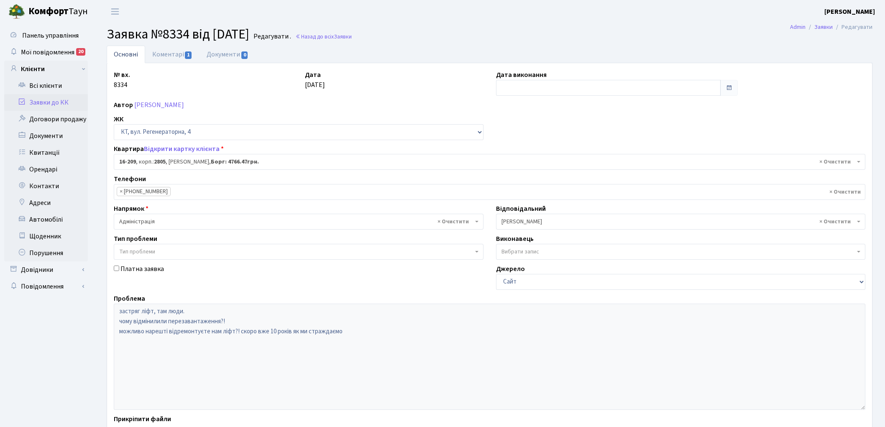
select select "8770"
click at [161, 57] on link "Коментарі 1" at bounding box center [172, 54] width 54 height 17
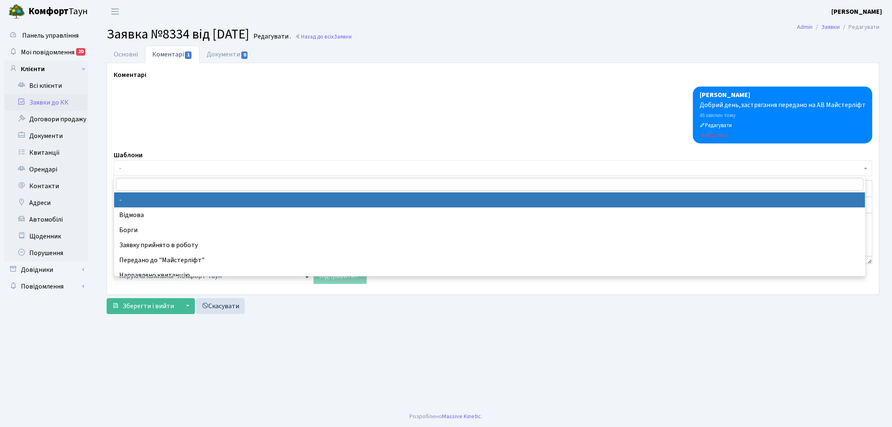
click at [169, 166] on span "-" at bounding box center [490, 168] width 743 height 8
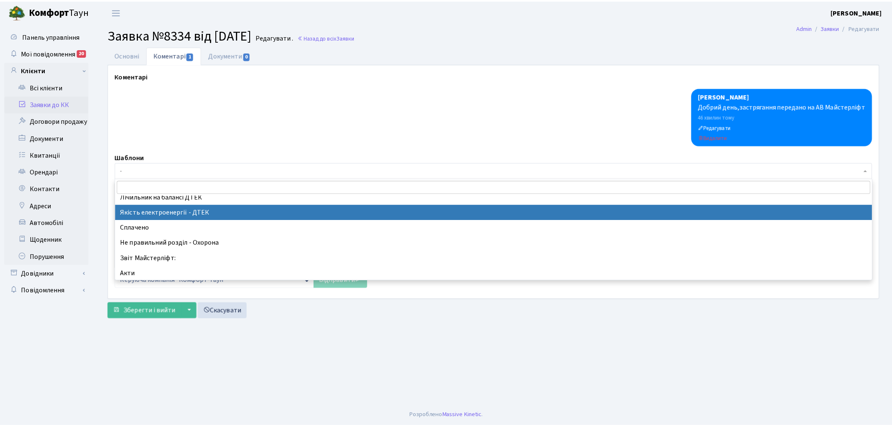
scroll to position [186, 0]
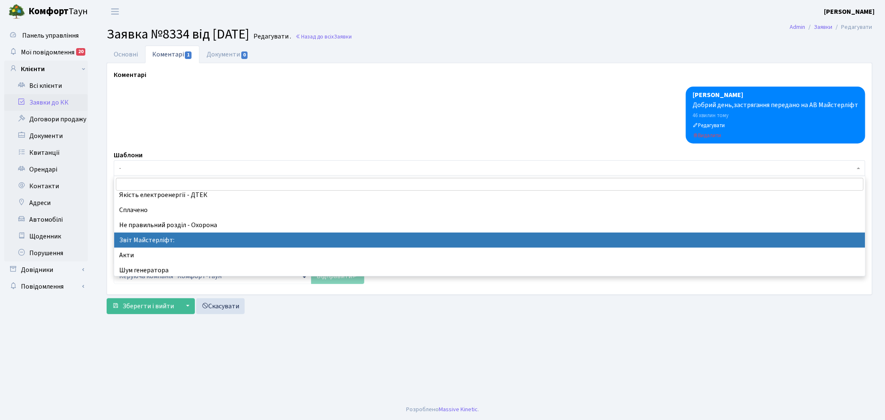
select select "37"
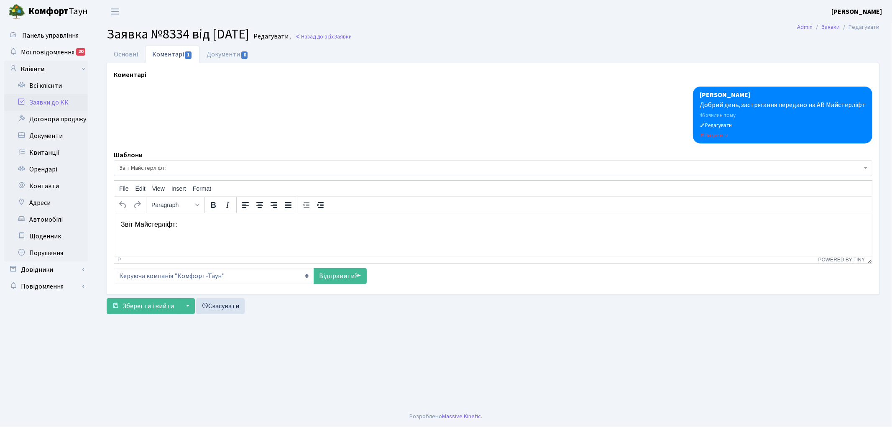
click at [217, 225] on p "Звіт Майстерліфт:" at bounding box center [492, 224] width 744 height 9
click at [322, 276] on link "Відправити" at bounding box center [340, 276] width 53 height 16
select select
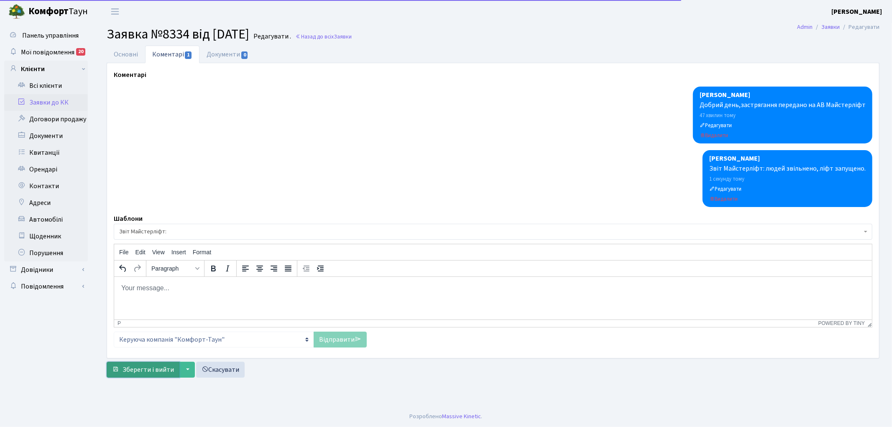
click at [136, 369] on span "Зберегти і вийти" at bounding box center [148, 369] width 51 height 9
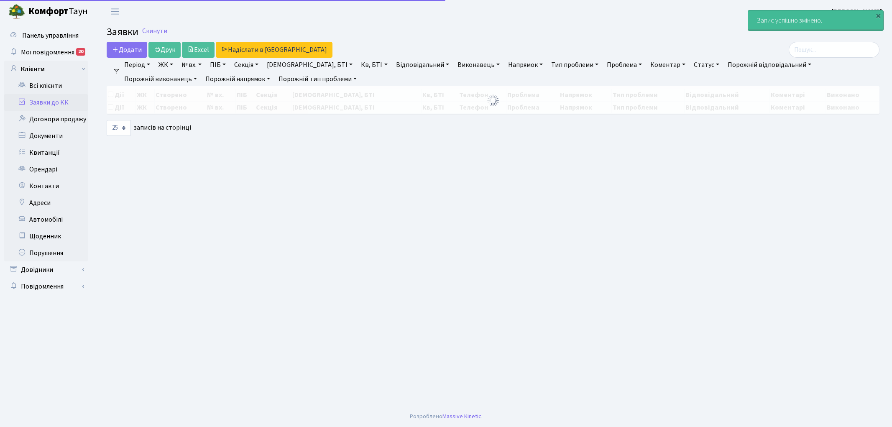
select select "25"
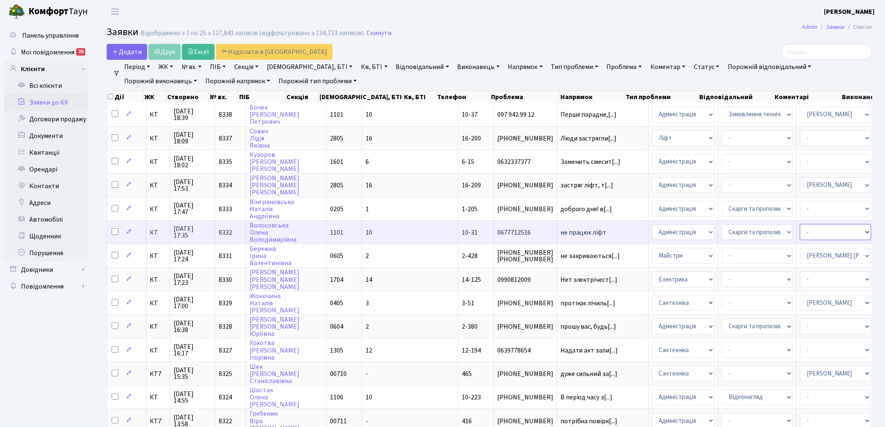
click at [800, 230] on select "- Адміністратор ЖК ДП Адміністратор ЖК КТ Адміністратор ЖК СП Вижул В. В. Горді…" at bounding box center [835, 232] width 71 height 16
select select "11"
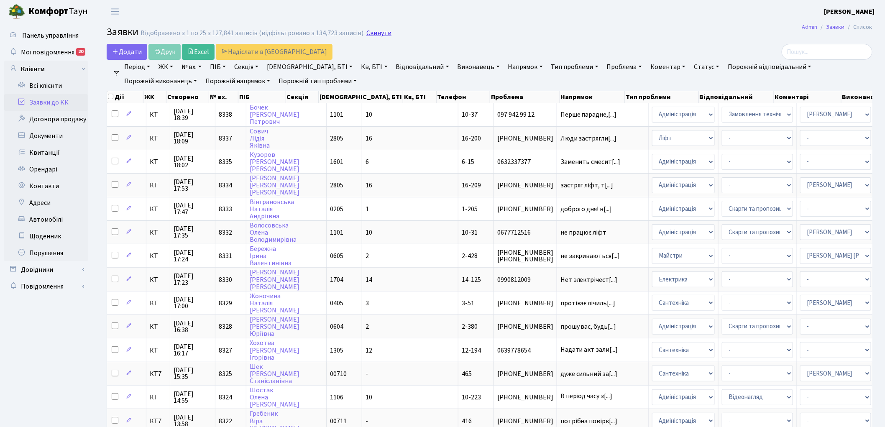
click at [373, 31] on link "Скинути" at bounding box center [378, 33] width 25 height 8
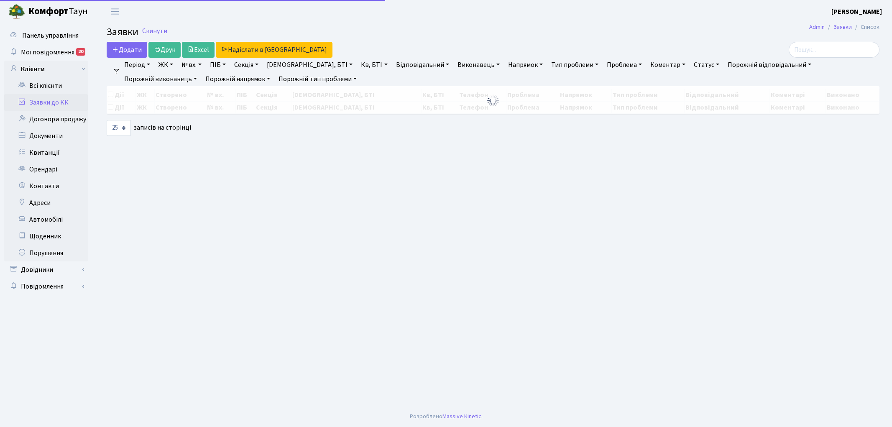
select select "25"
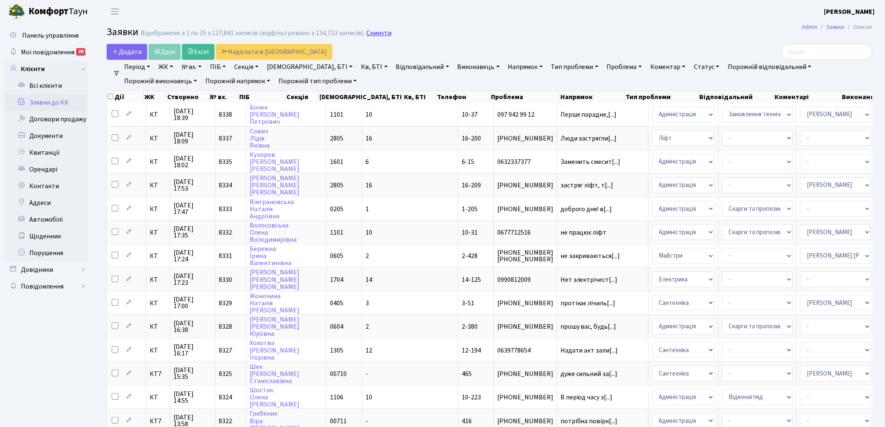
click at [373, 31] on link "Скинути" at bounding box center [378, 33] width 25 height 8
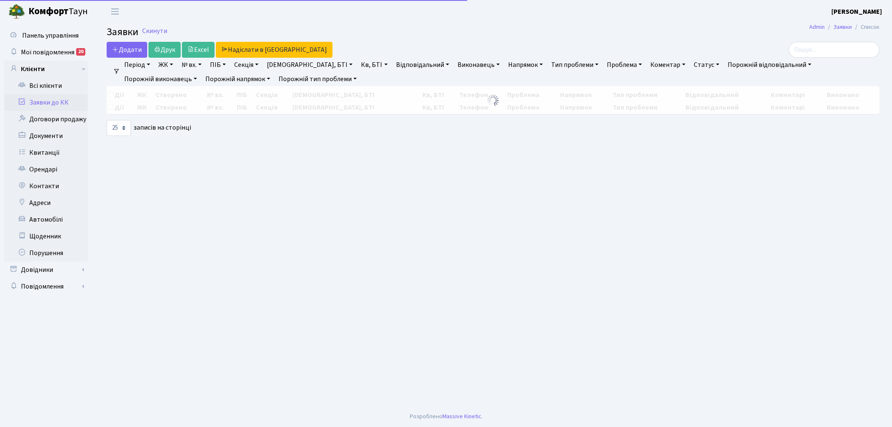
select select "25"
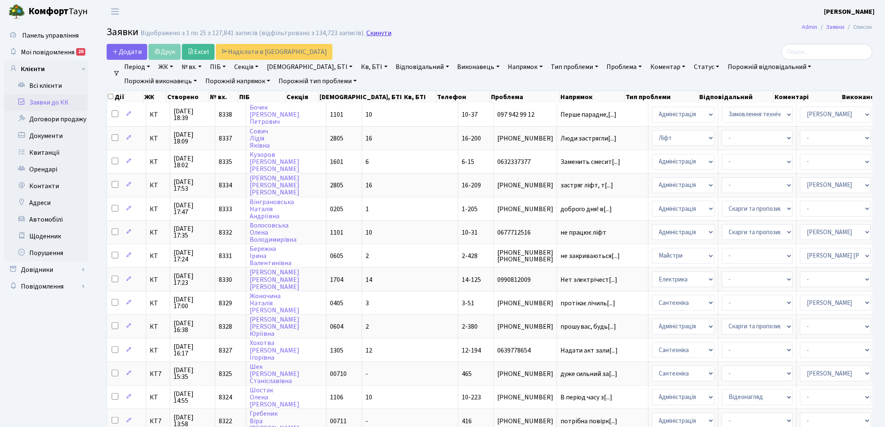
click at [370, 34] on link "Скинути" at bounding box center [378, 33] width 25 height 8
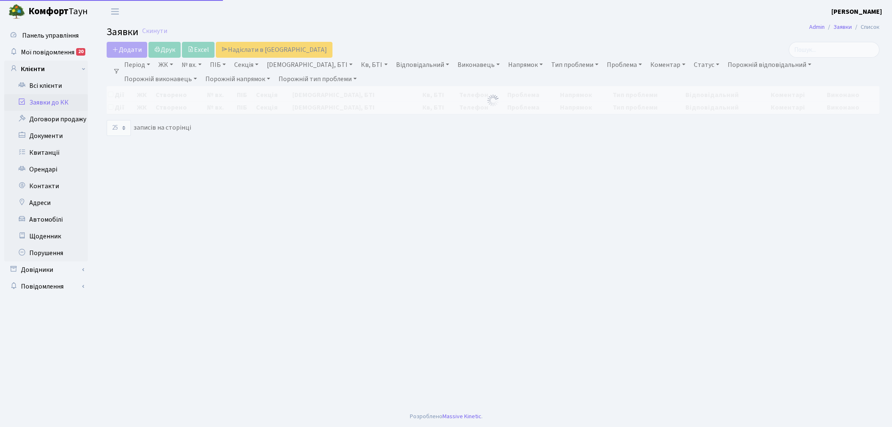
select select "25"
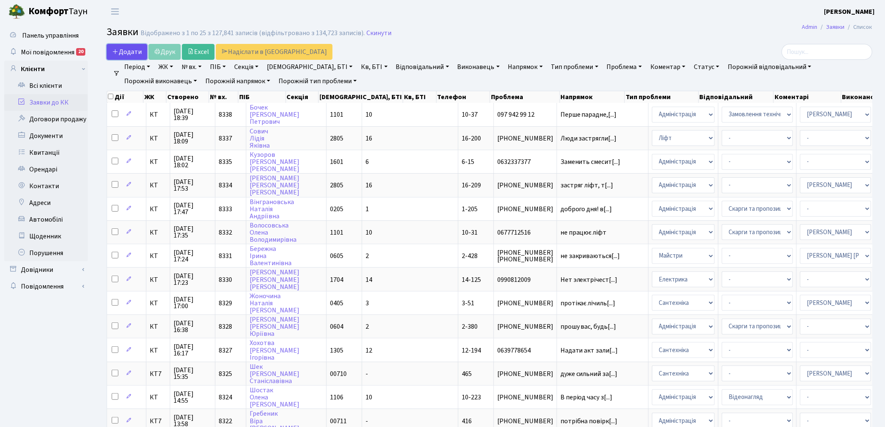
click at [127, 46] on link "Додати" at bounding box center [127, 52] width 41 height 16
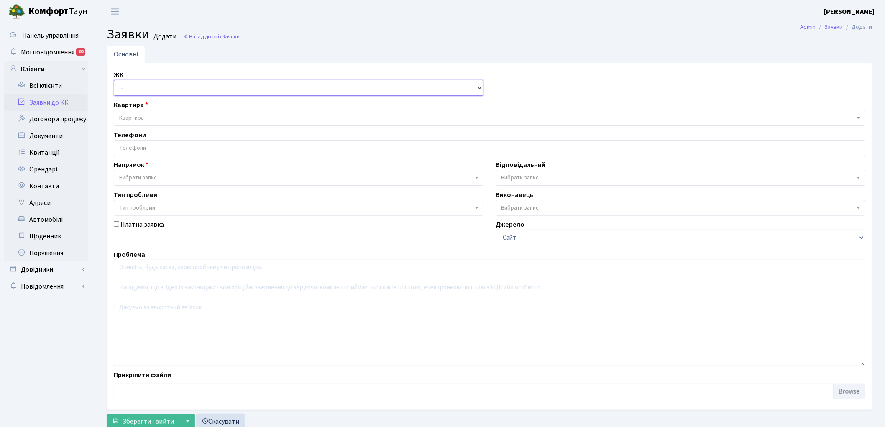
click at [173, 87] on select "- КТ, вул. Регенераторна, 4 КТ2, просп. [STREET_ADDRESS] [STREET_ADDRESS] [PERS…" at bounding box center [299, 88] width 370 height 16
select select "295"
click at [114, 80] on select "- КТ, вул. Регенераторна, 4 КТ2, просп. Соборності, 17 КТ3, вул. Березнева, 16 …" at bounding box center [299, 88] width 370 height 16
select select
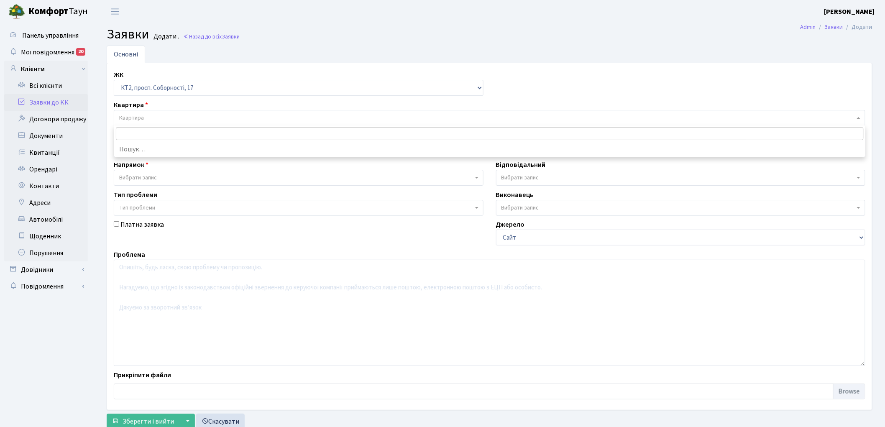
click at [189, 120] on span "Квартира" at bounding box center [486, 118] width 735 height 8
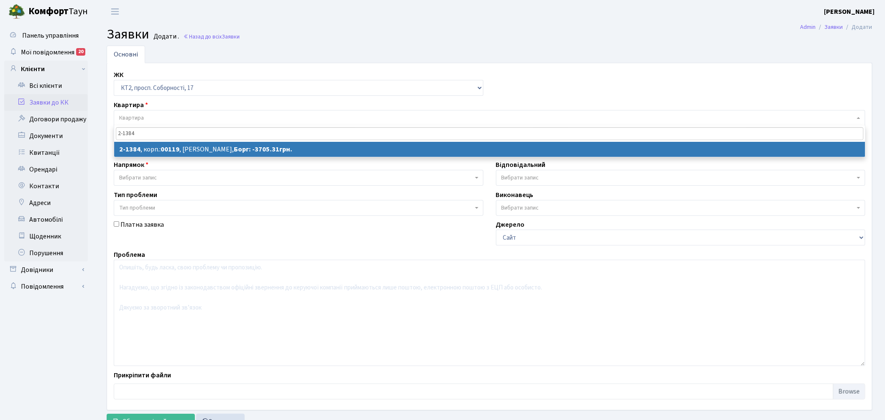
type input "2-1384"
select select
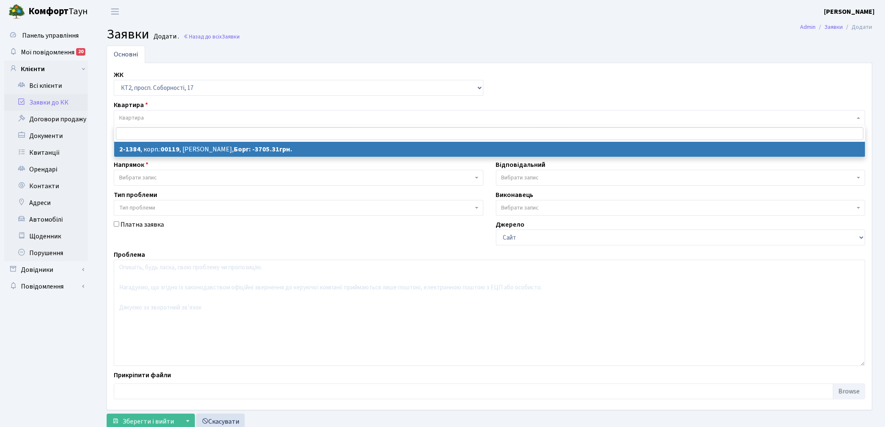
select select "12999"
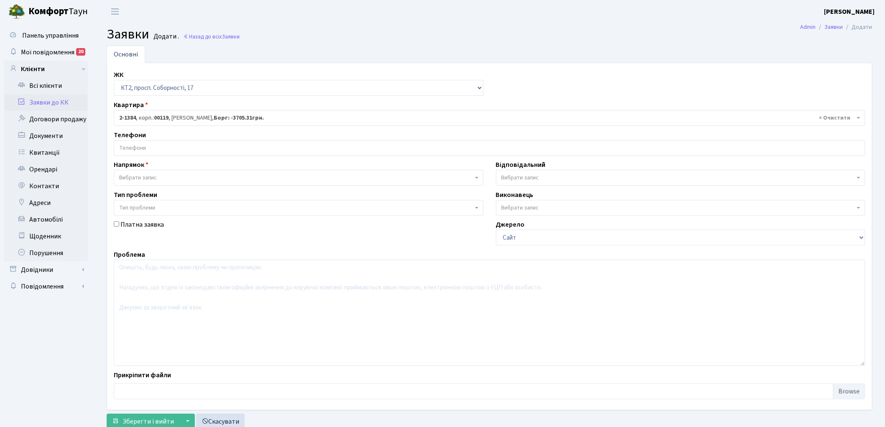
click at [182, 147] on input "search" at bounding box center [489, 147] width 751 height 15
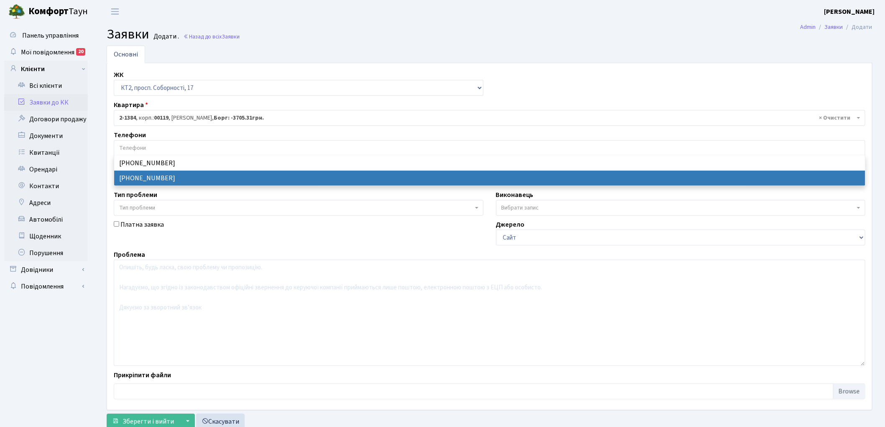
select select "28174"
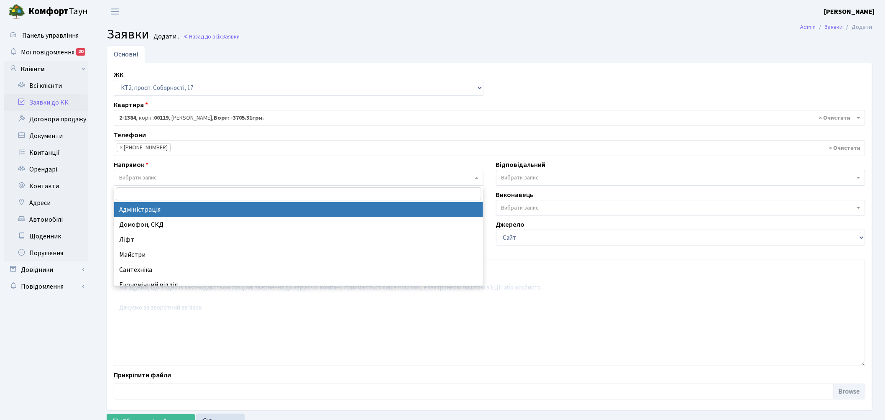
click at [171, 174] on span "Вибрати запис" at bounding box center [296, 178] width 354 height 8
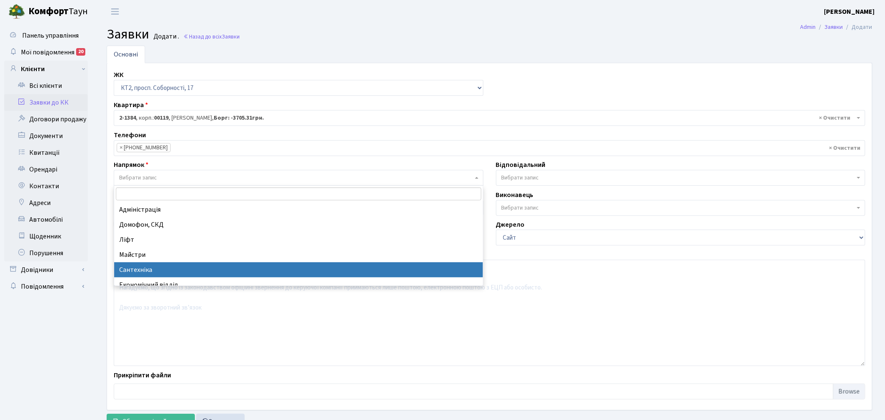
select select "2"
select select
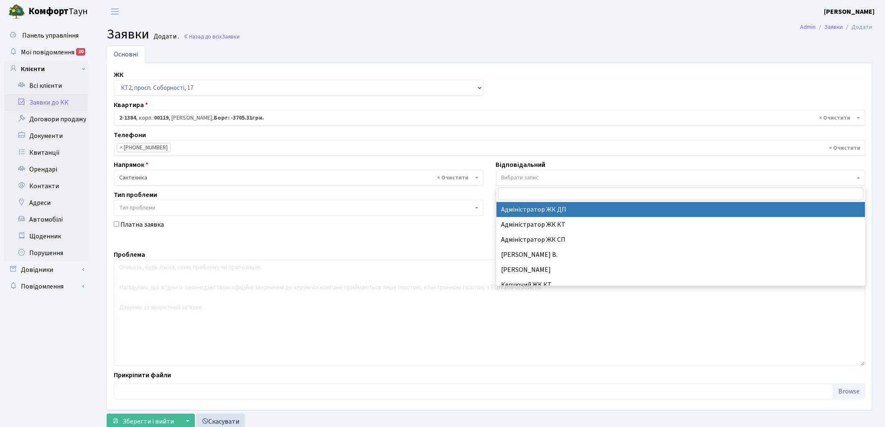
click at [528, 175] on span "Вибрати запис" at bounding box center [520, 178] width 38 height 8
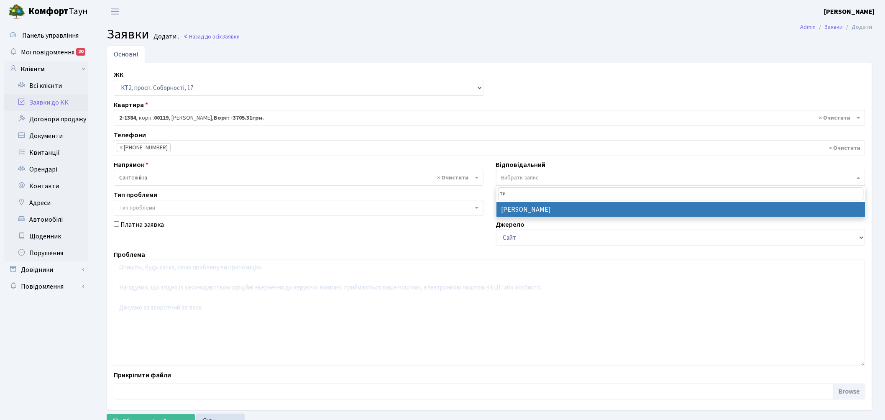
type input "ти"
select select "67"
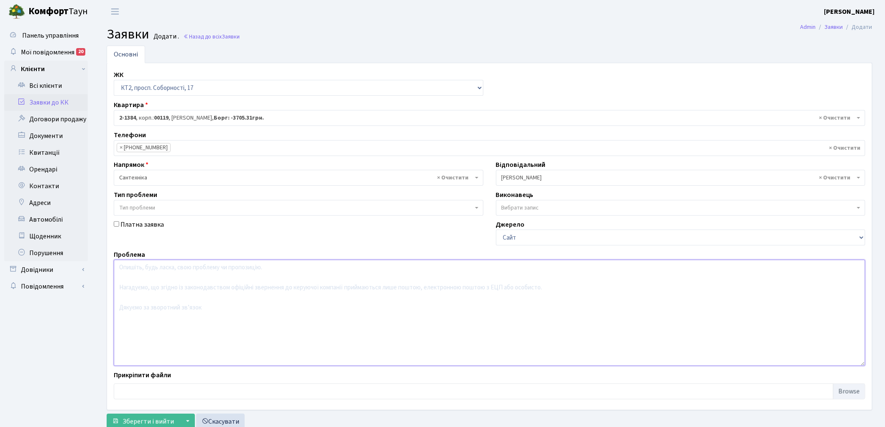
click at [203, 301] on textarea at bounding box center [489, 313] width 751 height 106
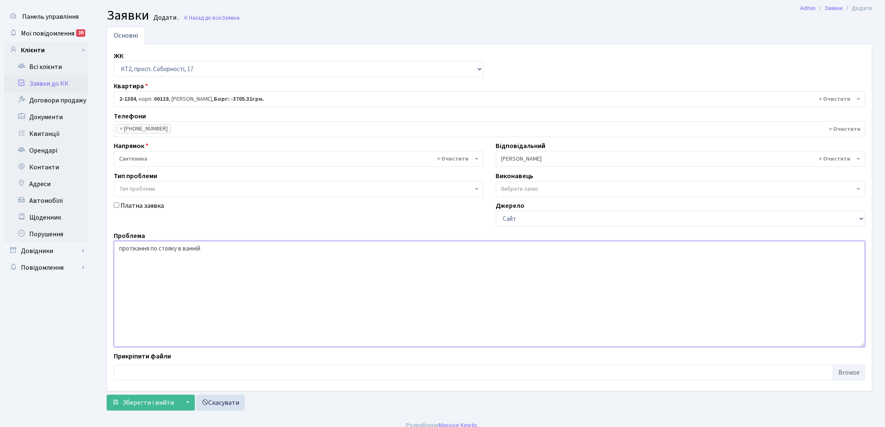
scroll to position [28, 0]
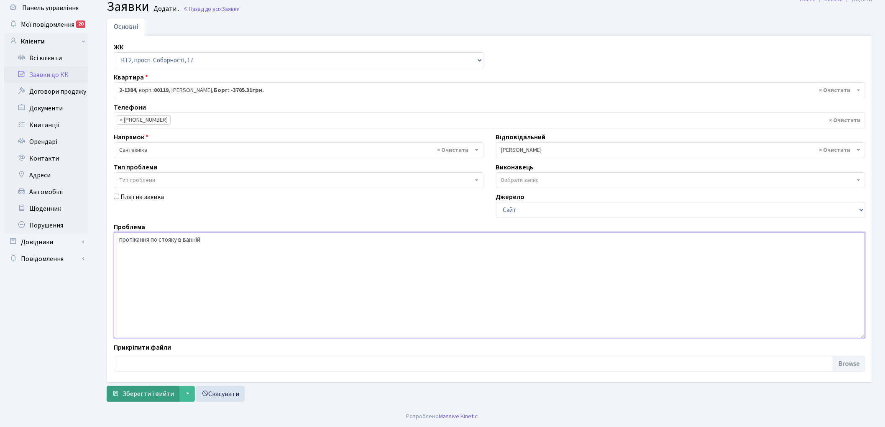
type textarea "протікання по стояку в ванній"
click at [143, 390] on span "Зберегти і вийти" at bounding box center [148, 393] width 51 height 9
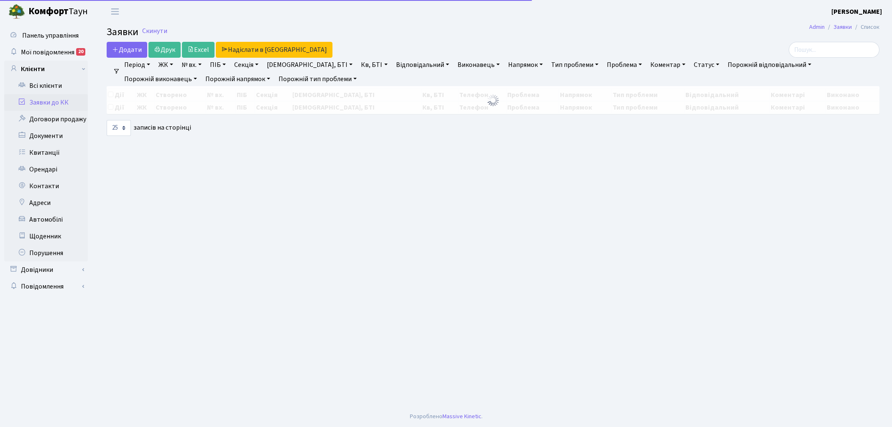
select select "25"
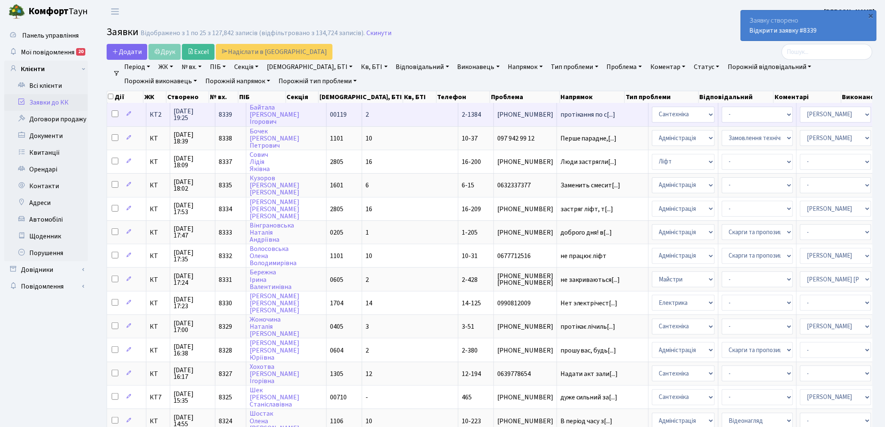
click at [226, 113] on span "8339" at bounding box center [225, 114] width 13 height 9
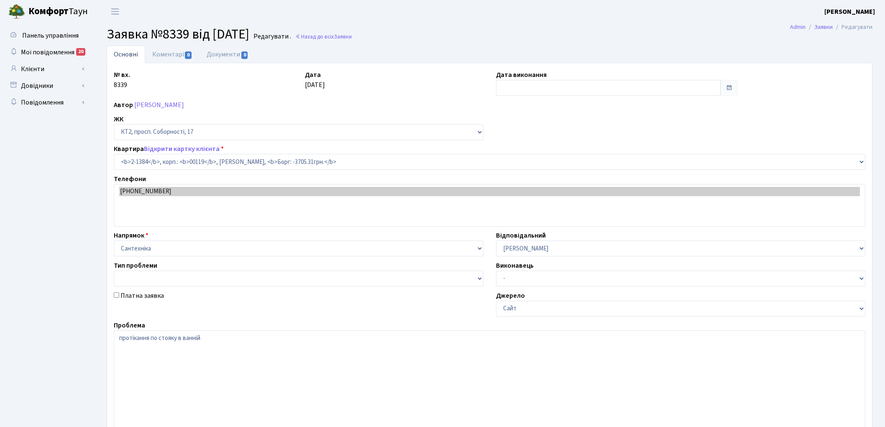
select select "12999"
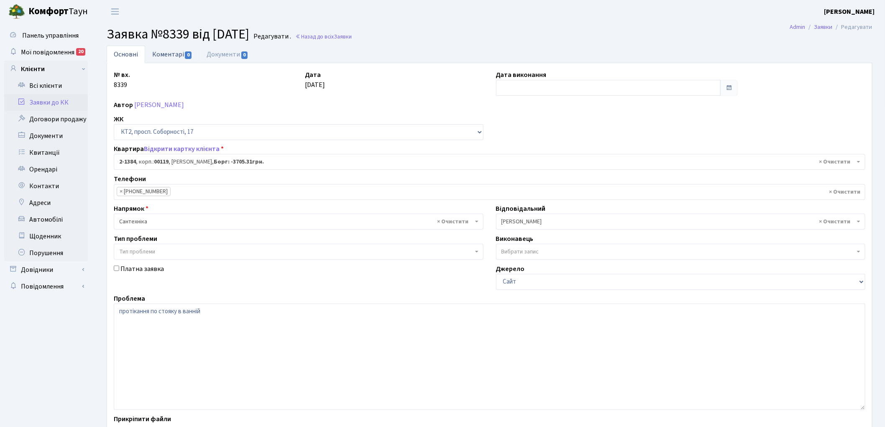
click at [170, 53] on link "Коментарі 0" at bounding box center [172, 54] width 54 height 17
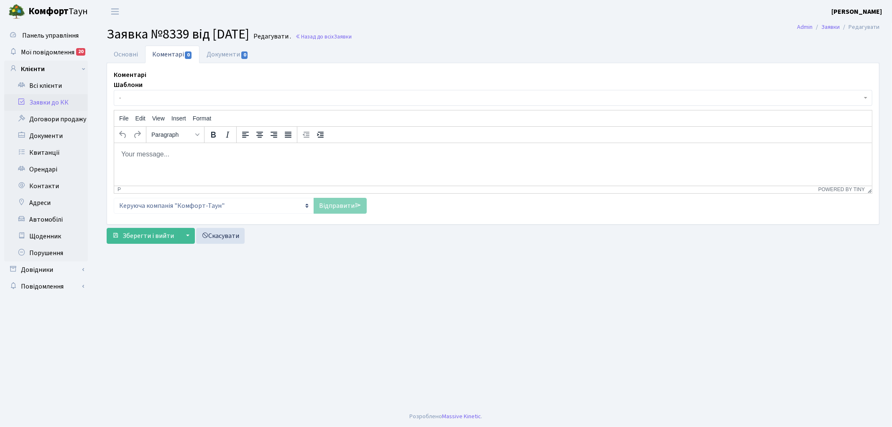
click at [186, 165] on html at bounding box center [493, 154] width 758 height 23
click at [334, 205] on link "Відправити" at bounding box center [340, 206] width 53 height 16
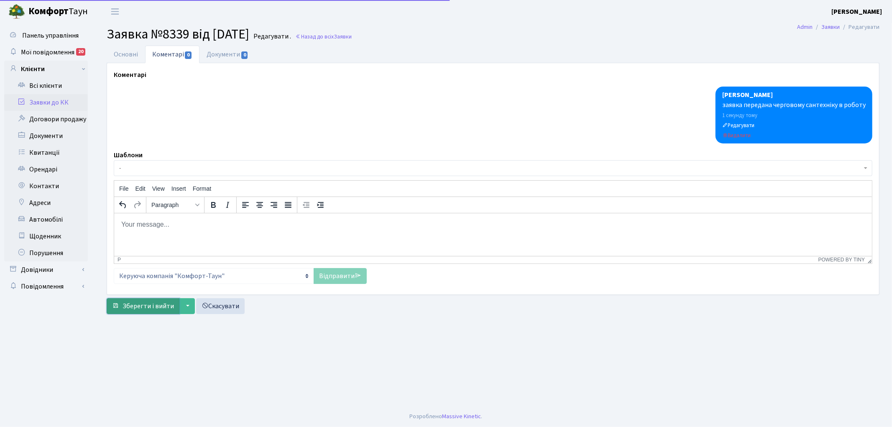
click at [134, 307] on span "Зберегти і вийти" at bounding box center [148, 305] width 51 height 9
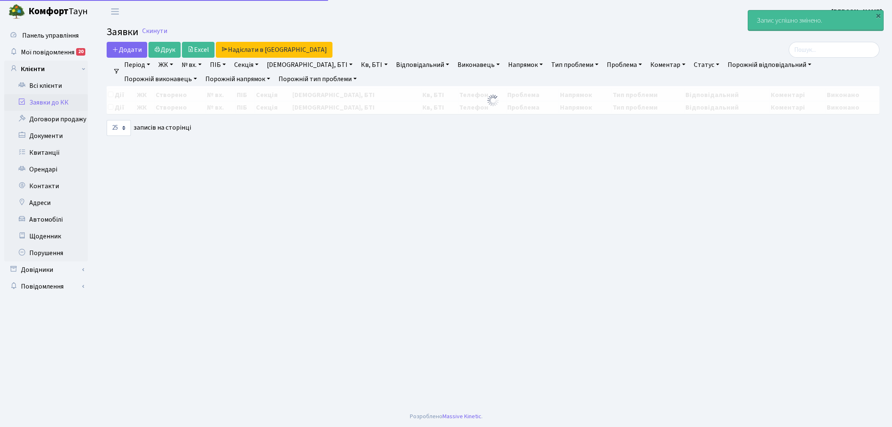
select select "25"
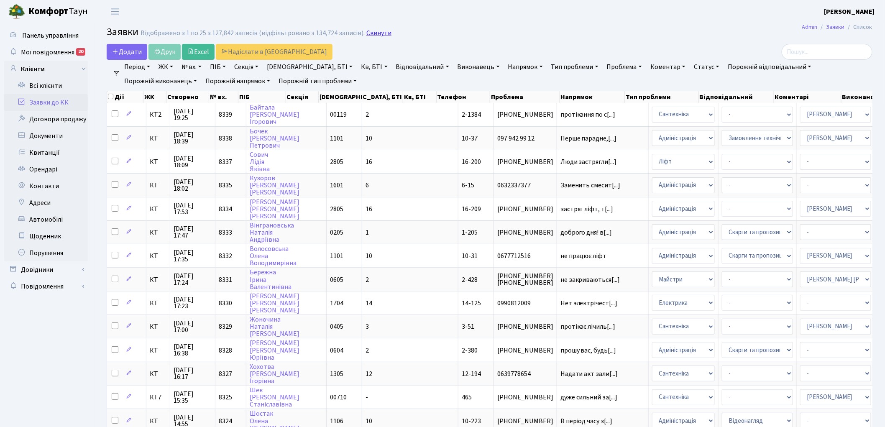
click at [368, 33] on link "Скинути" at bounding box center [378, 33] width 25 height 8
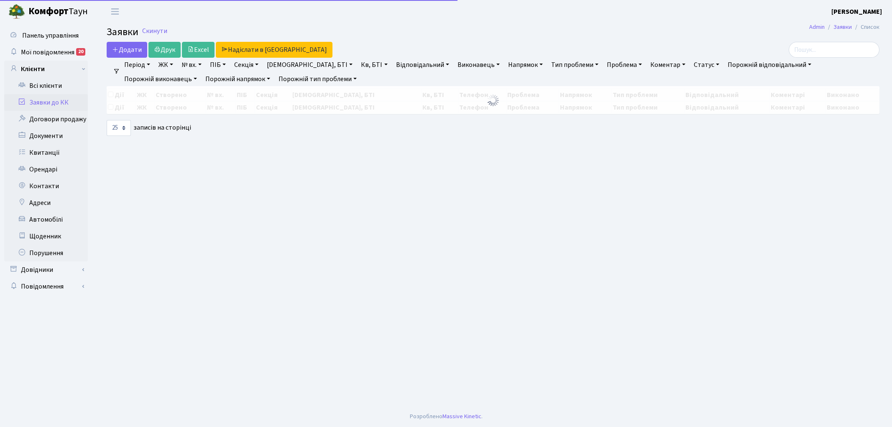
select select "25"
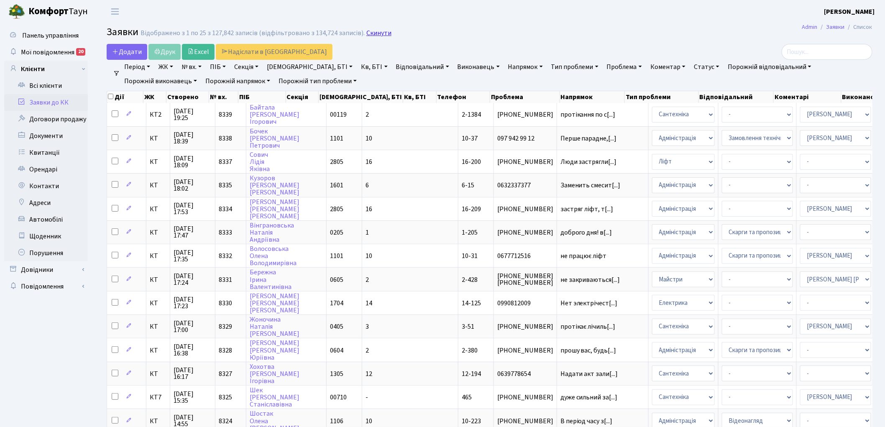
click at [377, 34] on link "Скинути" at bounding box center [378, 33] width 25 height 8
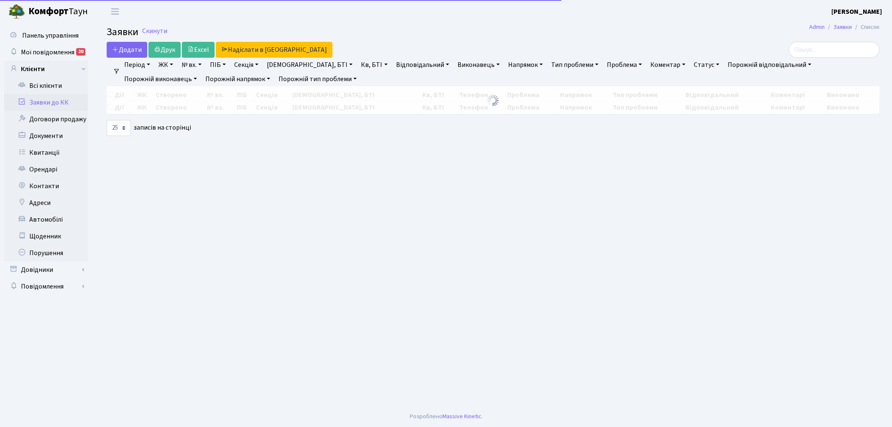
select select "25"
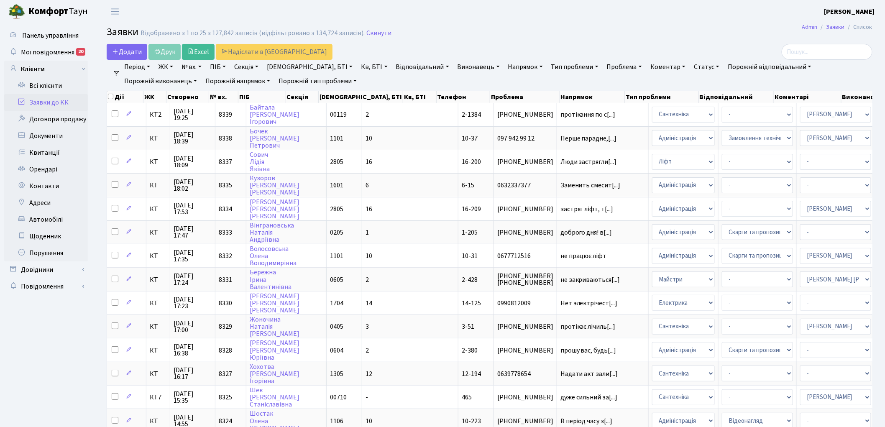
click at [377, 34] on link "Скинути" at bounding box center [378, 33] width 25 height 8
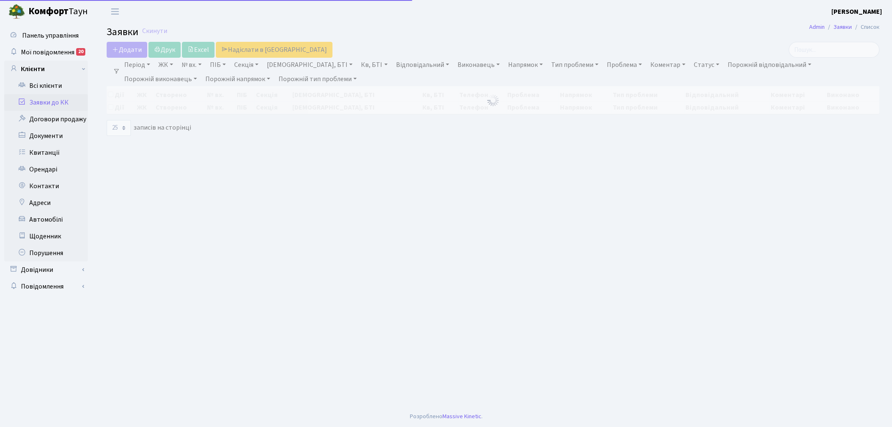
select select "25"
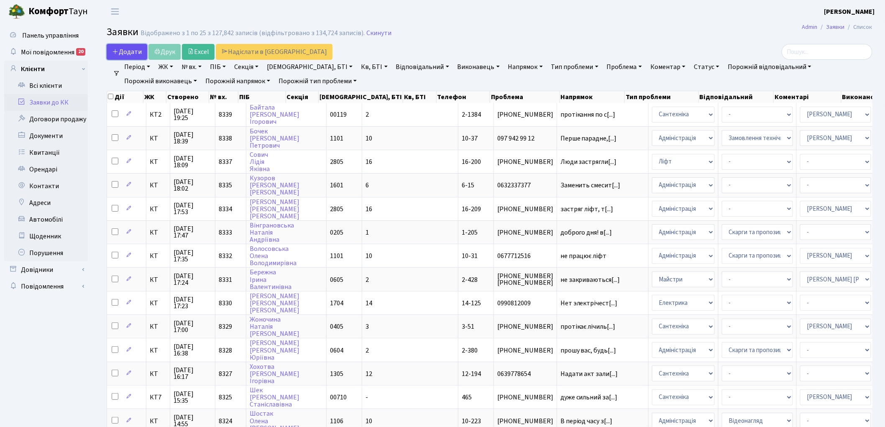
click at [129, 51] on span "Додати" at bounding box center [127, 51] width 30 height 9
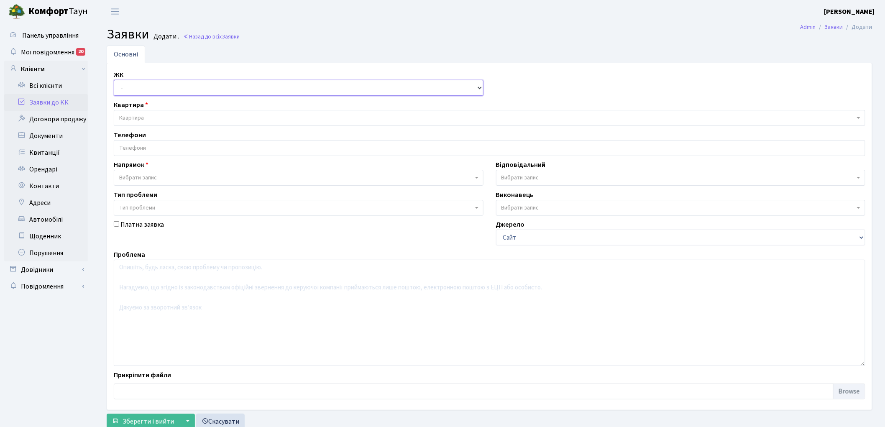
click at [123, 92] on select "- КТ, вул. Регенераторна, 4 КТ2, просп. [STREET_ADDRESS] [STREET_ADDRESS] [PERS…" at bounding box center [299, 88] width 370 height 16
select select "271"
click at [114, 80] on select "- КТ, вул. Регенераторна, 4 КТ2, просп. [STREET_ADDRESS] [STREET_ADDRESS] [PERS…" at bounding box center [299, 88] width 370 height 16
select select
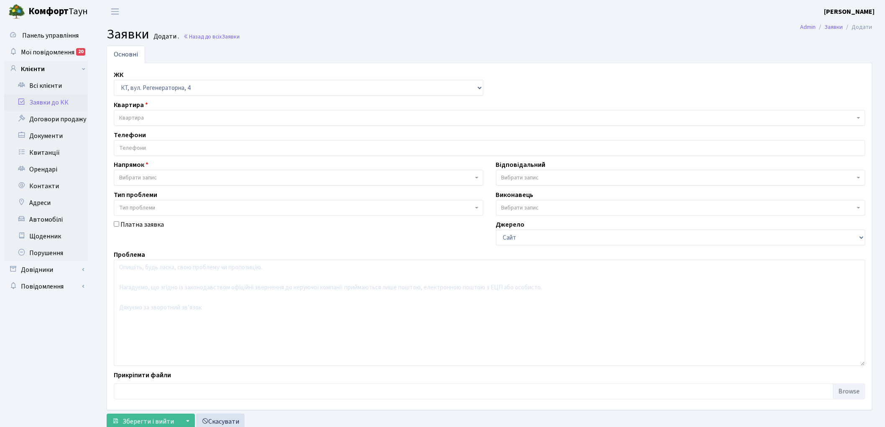
click at [141, 119] on span "Квартира" at bounding box center [131, 118] width 25 height 8
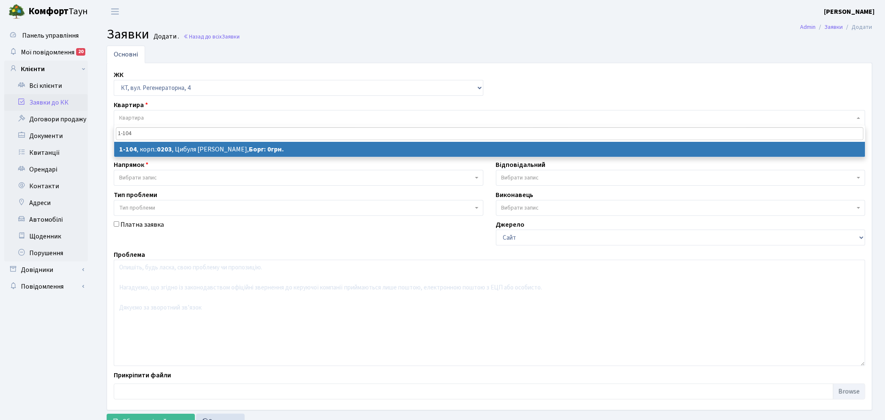
type input "1-104"
select select
select select "104"
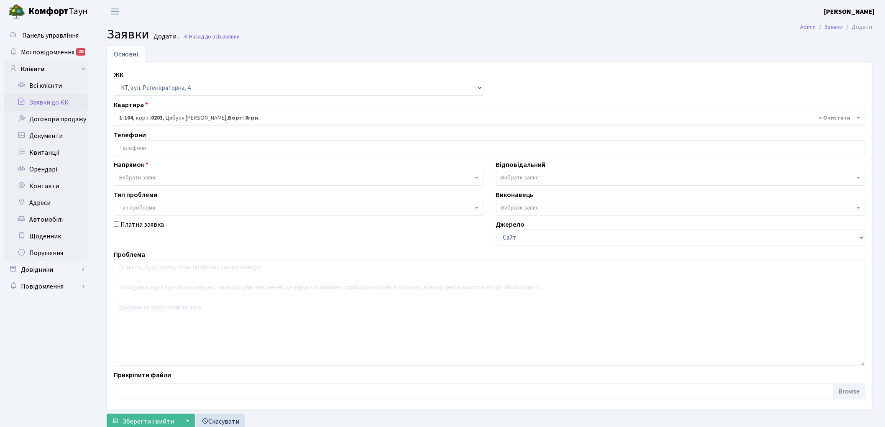
click at [148, 175] on span "Вибрати запис" at bounding box center [138, 178] width 38 height 8
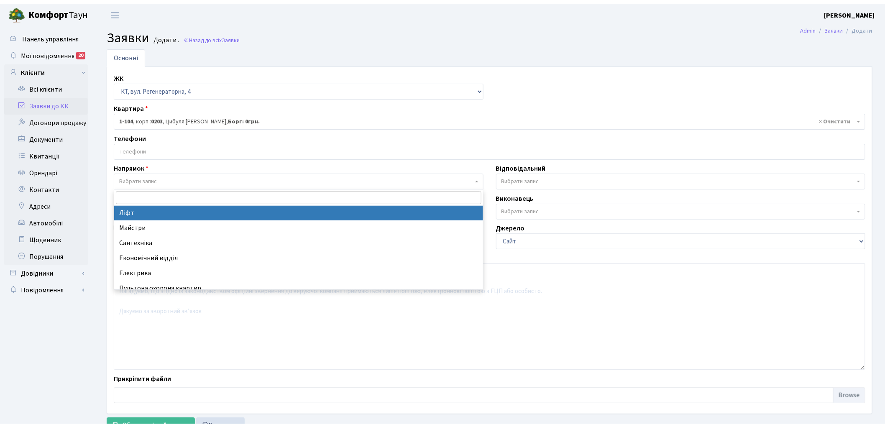
scroll to position [46, 0]
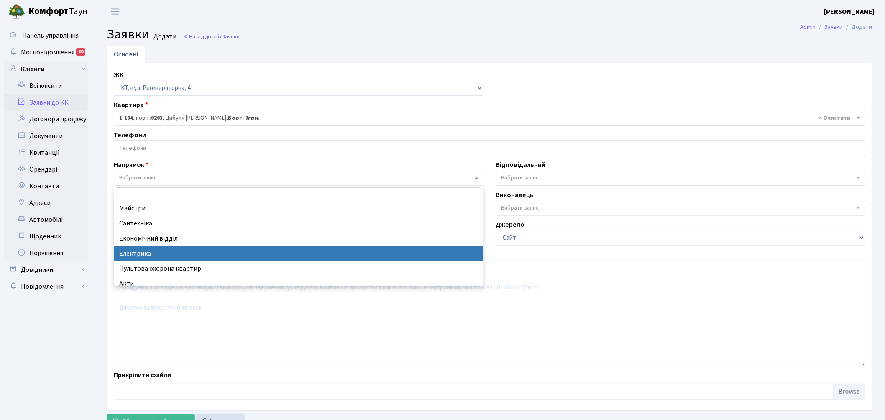
select select "3"
select select
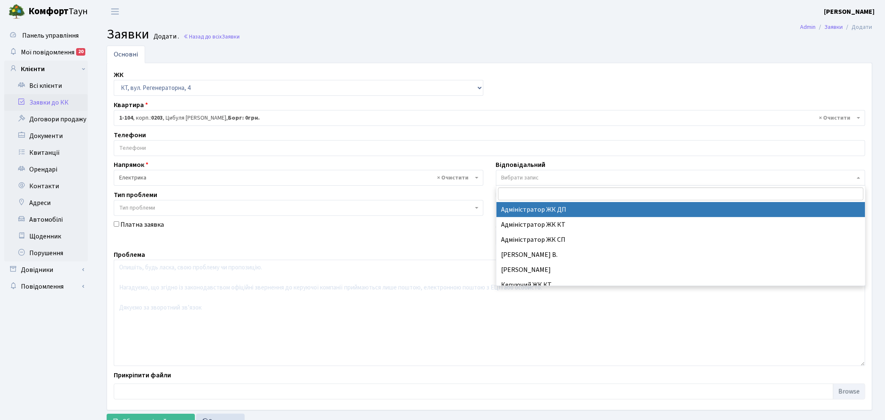
click at [536, 180] on span "Вибрати запис" at bounding box center [520, 178] width 38 height 8
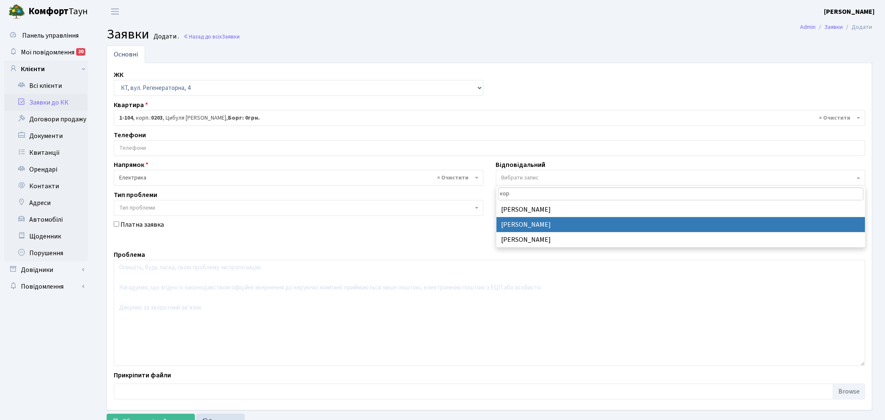
type input "кор"
select select "22"
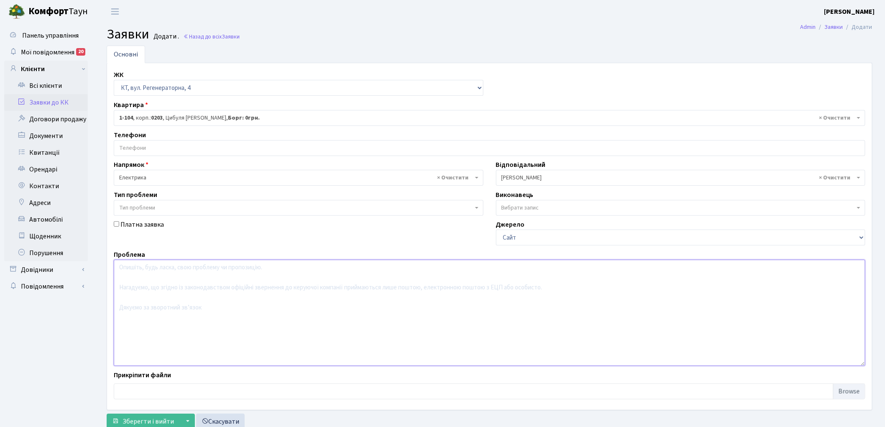
click at [190, 290] on textarea at bounding box center [489, 313] width 751 height 106
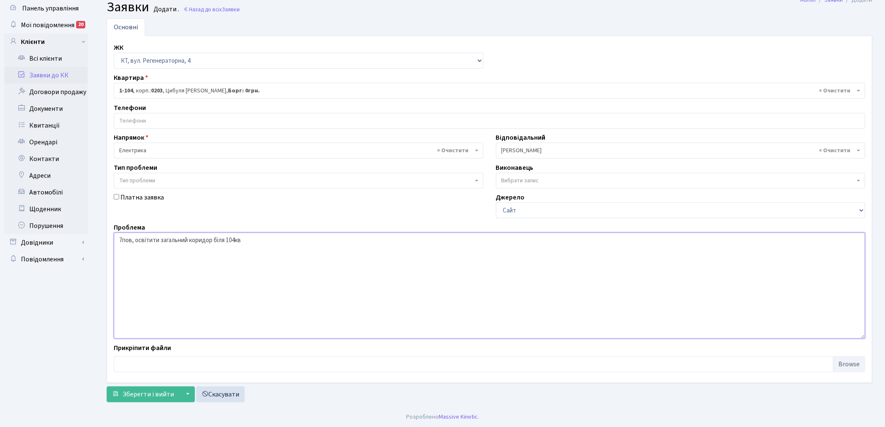
scroll to position [28, 0]
type textarea "7пов, освітити загальний коридор біля 104кв"
click at [156, 391] on span "Зберегти і вийти" at bounding box center [148, 393] width 51 height 9
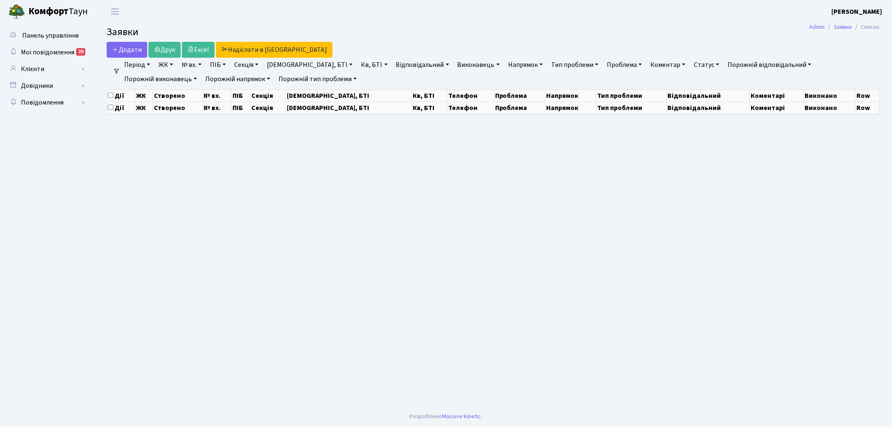
select select "25"
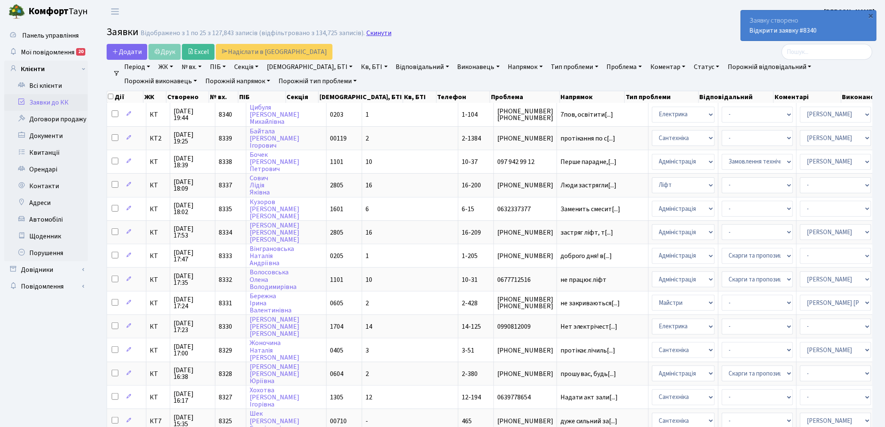
click at [370, 33] on link "Скинути" at bounding box center [378, 33] width 25 height 8
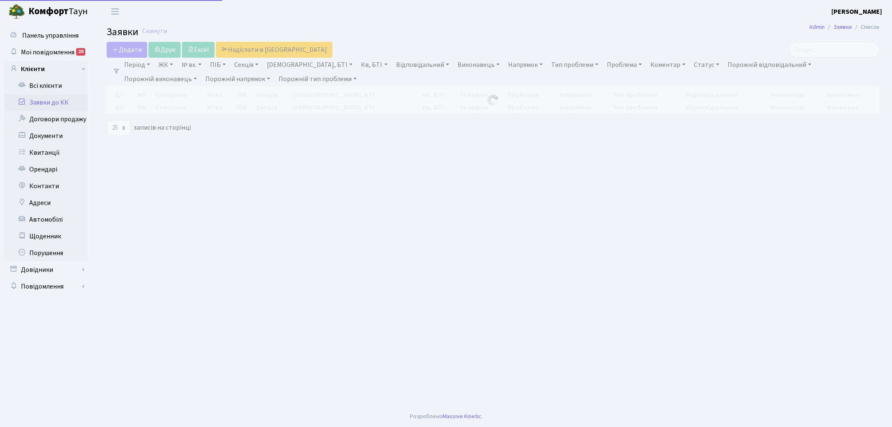
select select "25"
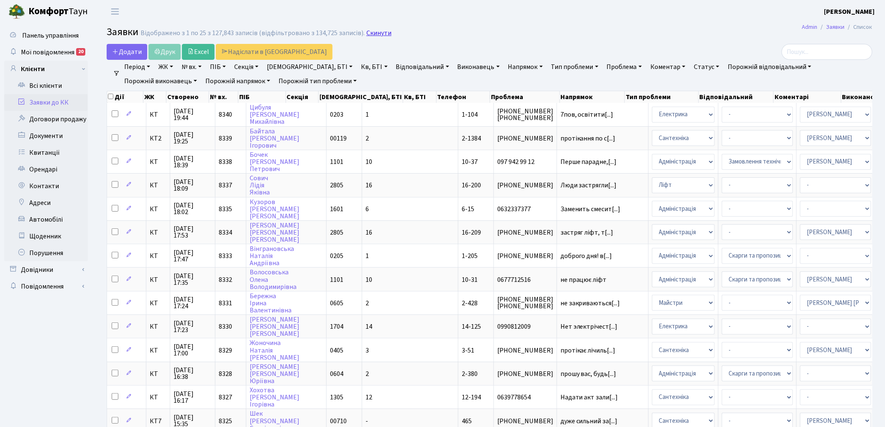
click at [379, 36] on link "Скинути" at bounding box center [378, 33] width 25 height 8
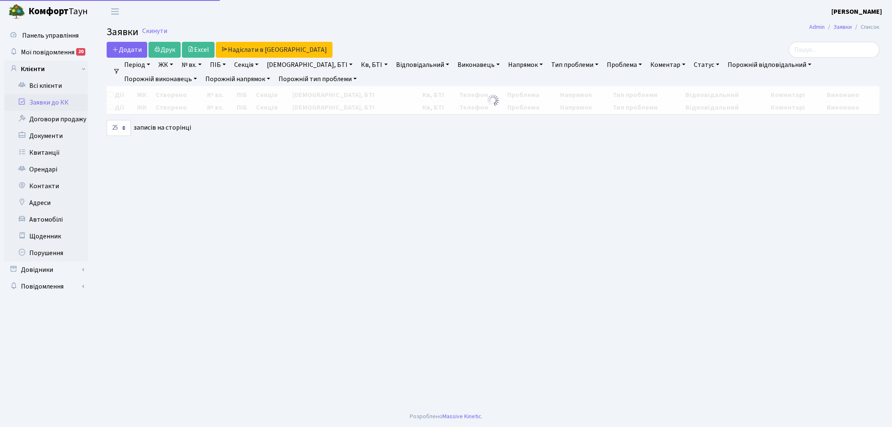
select select "25"
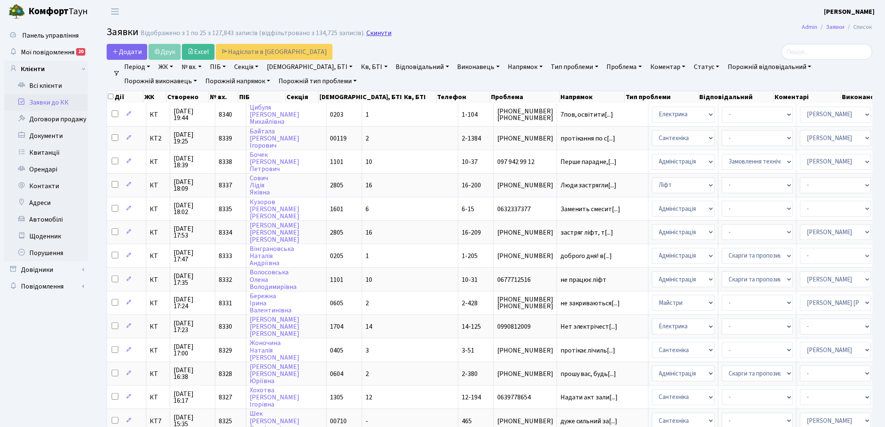
click at [372, 35] on link "Скинути" at bounding box center [378, 33] width 25 height 8
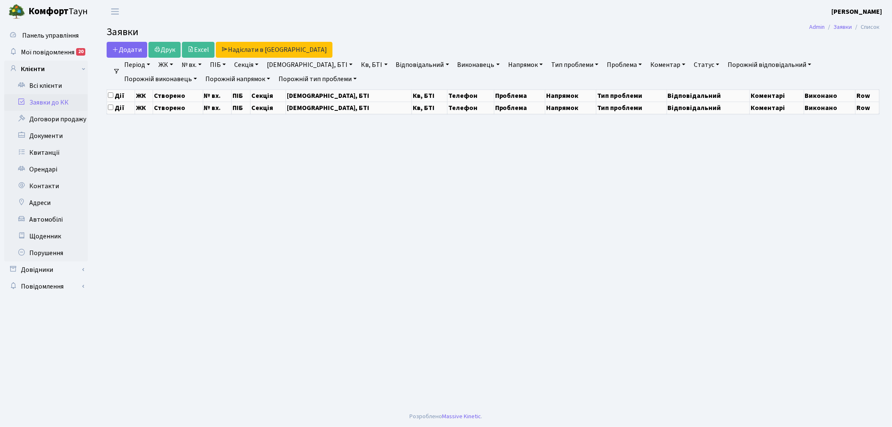
select select "25"
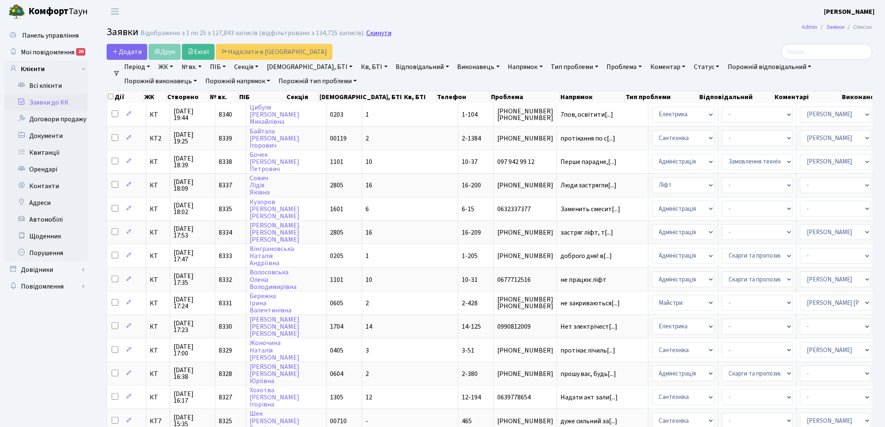
click at [370, 35] on link "Скинути" at bounding box center [378, 33] width 25 height 8
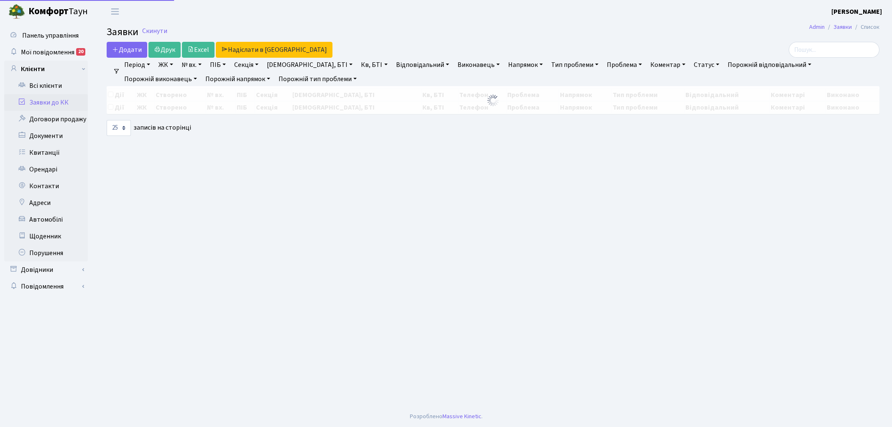
select select "25"
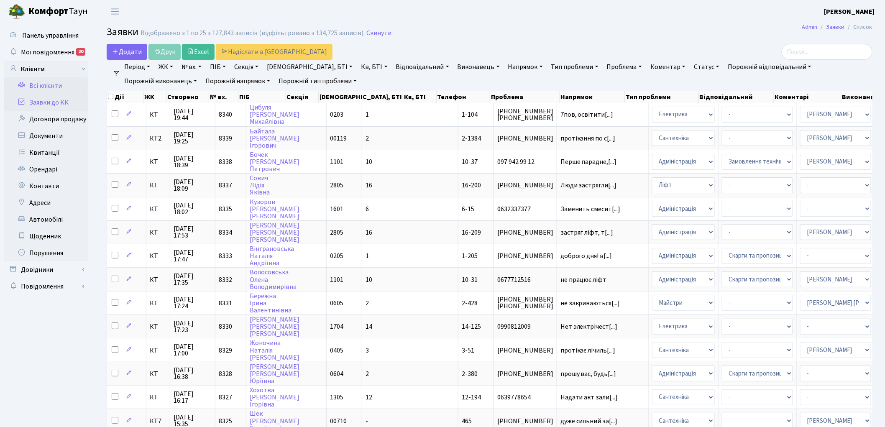
click at [49, 84] on link "Всі клієнти" at bounding box center [46, 85] width 84 height 17
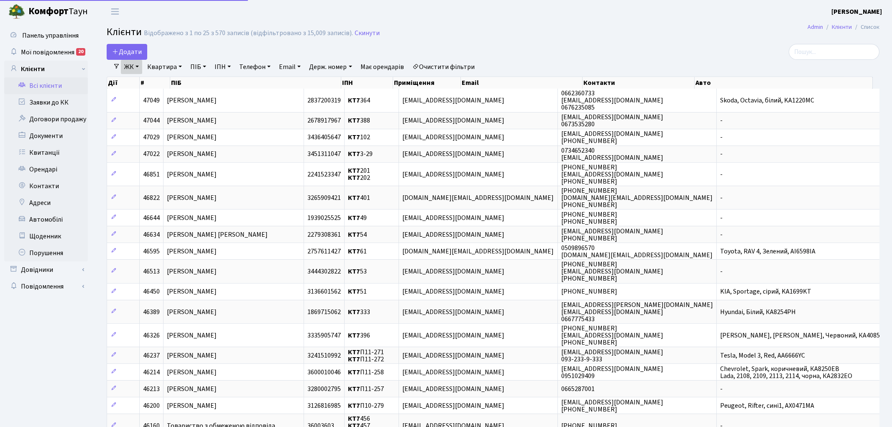
select select "25"
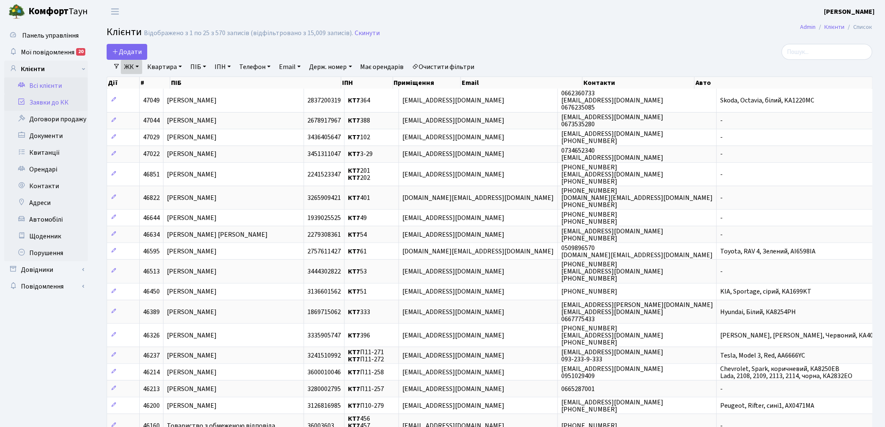
click at [64, 104] on link "Заявки до КК" at bounding box center [46, 102] width 84 height 17
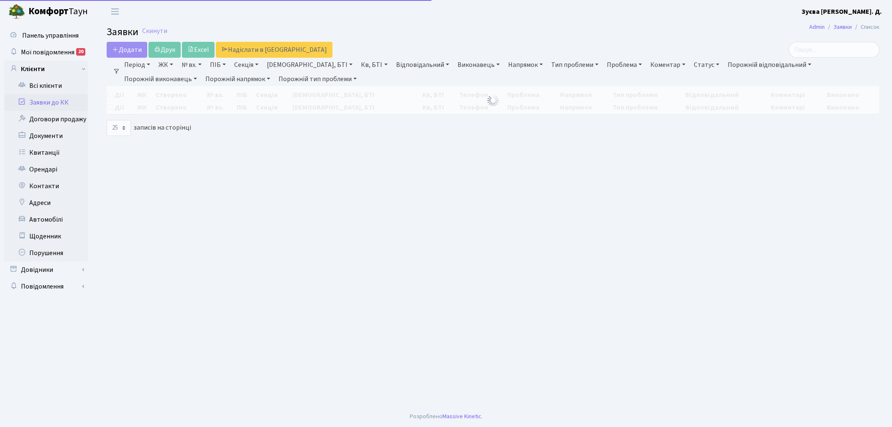
select select "25"
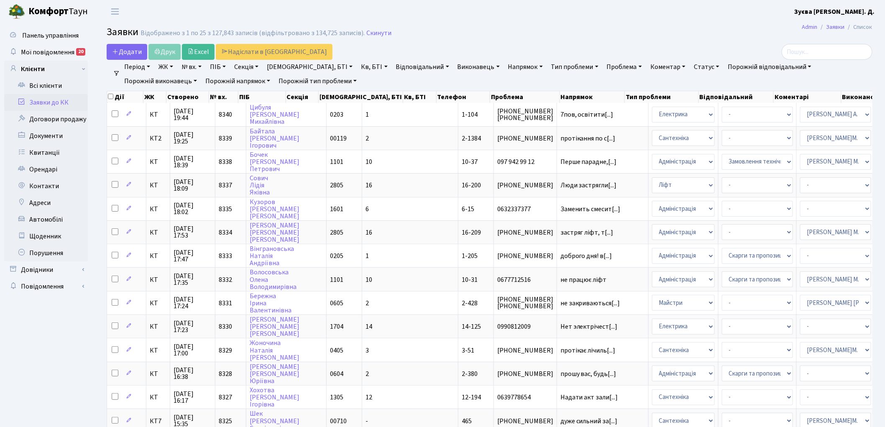
click at [171, 67] on link "ЖК" at bounding box center [165, 67] width 21 height 14
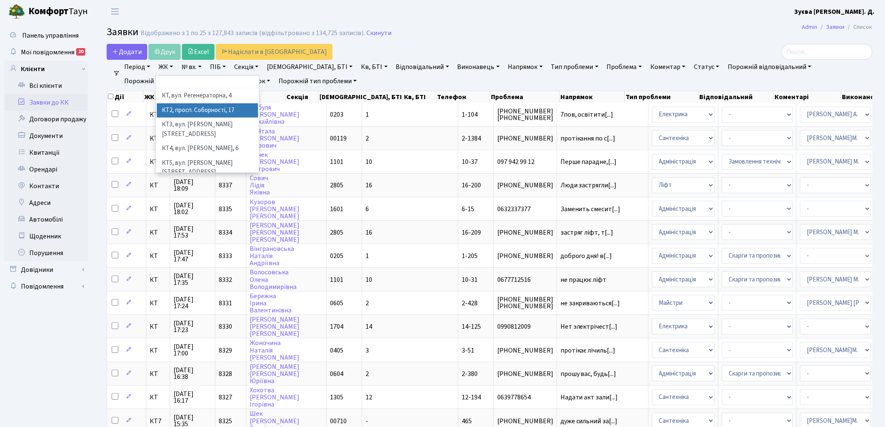
click at [208, 108] on li "КТ2, просп. Соборності, 17" at bounding box center [207, 110] width 101 height 15
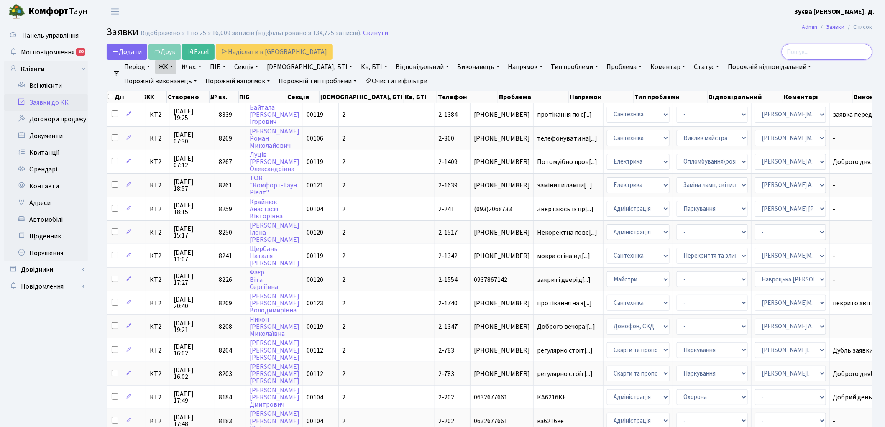
click at [829, 48] on input "search" at bounding box center [826, 52] width 91 height 16
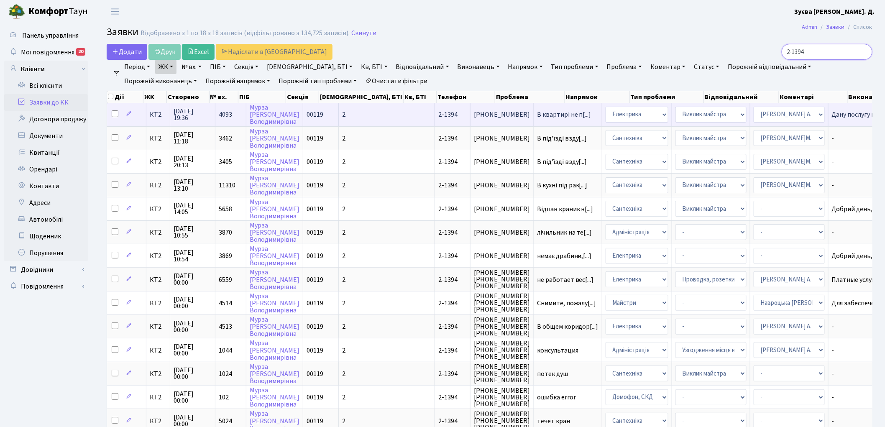
type input "2-1394"
click at [227, 113] on span "4093" at bounding box center [225, 114] width 13 height 9
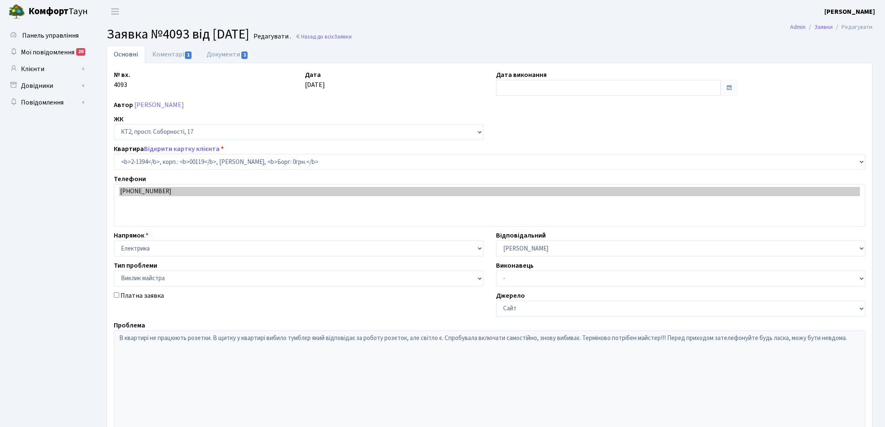
select select "13009"
select select "29"
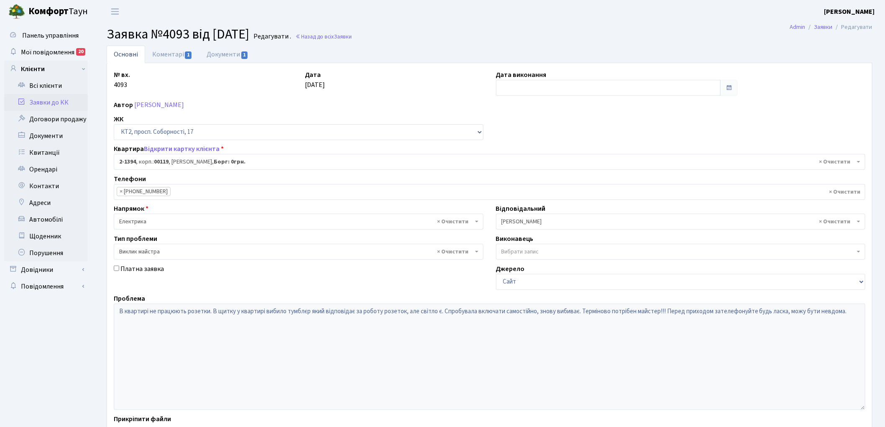
type input "[DATE]"
click at [209, 193] on input "search" at bounding box center [213, 191] width 84 height 15
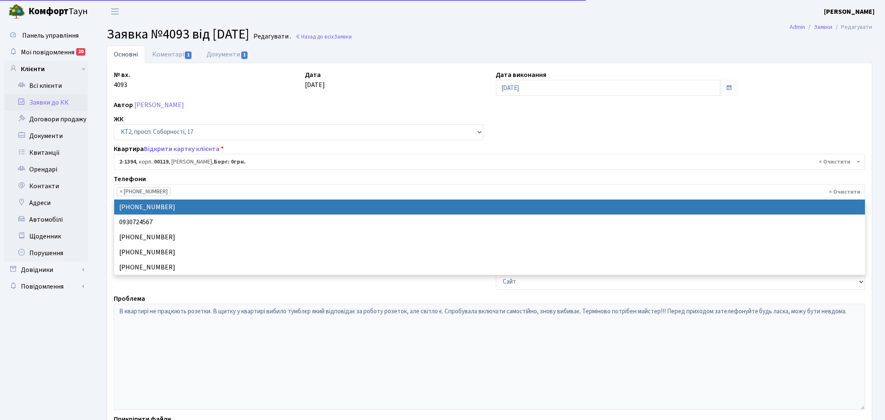
click at [209, 193] on input "search" at bounding box center [213, 191] width 84 height 15
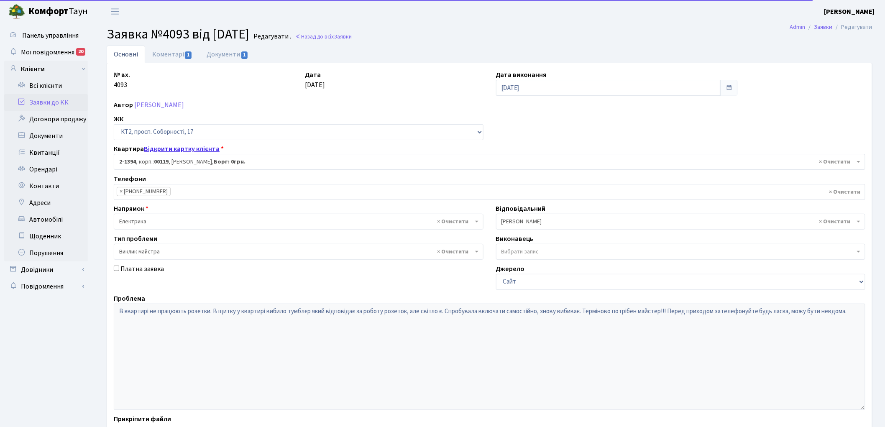
click at [178, 147] on link "Відкрити картку клієнта" at bounding box center [182, 148] width 76 height 9
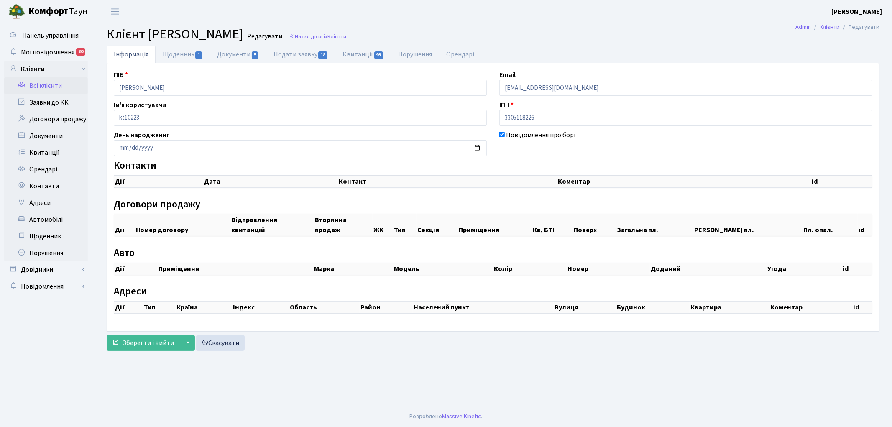
checkbox input "true"
select select "25"
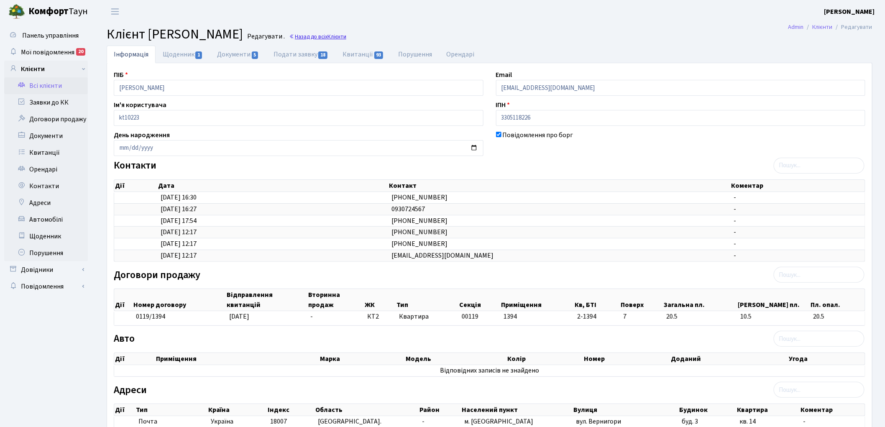
click at [346, 38] on link "Назад до всіх Клієнти" at bounding box center [317, 37] width 57 height 8
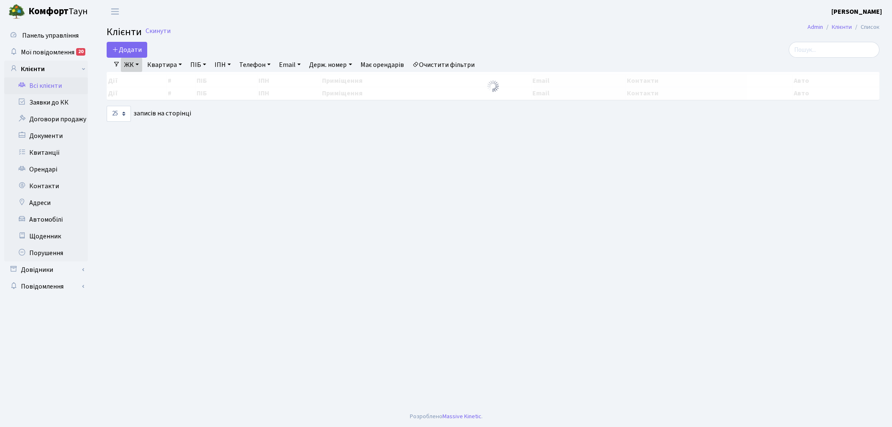
select select "25"
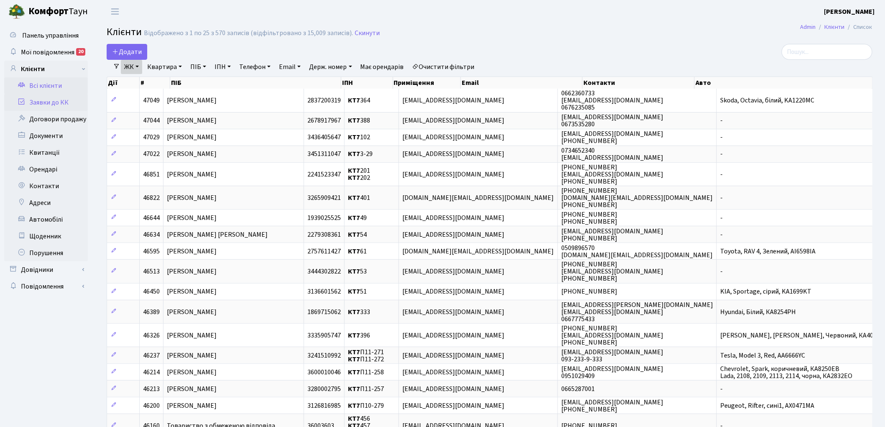
click at [53, 102] on link "Заявки до КК" at bounding box center [46, 102] width 84 height 17
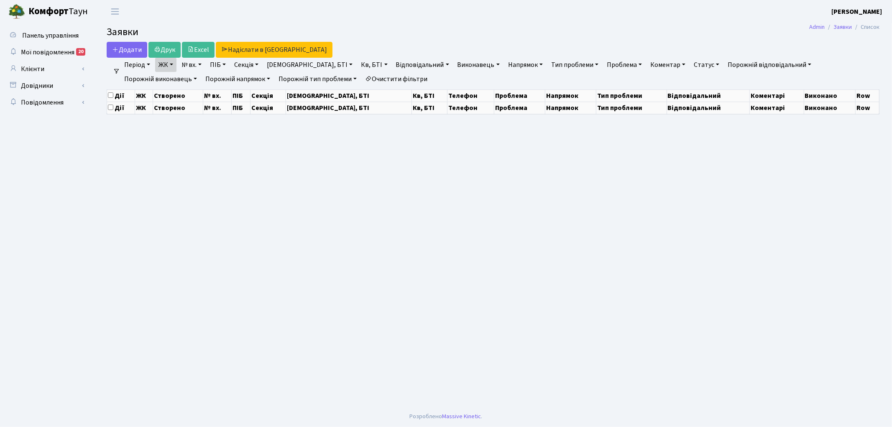
select select "25"
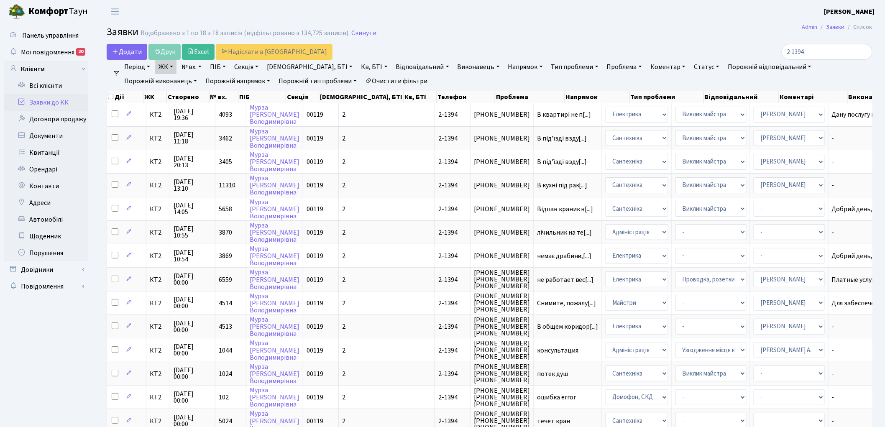
click at [362, 82] on link "Очистити фільтри" at bounding box center [396, 81] width 69 height 14
click at [356, 34] on link "Скинути" at bounding box center [363, 33] width 25 height 8
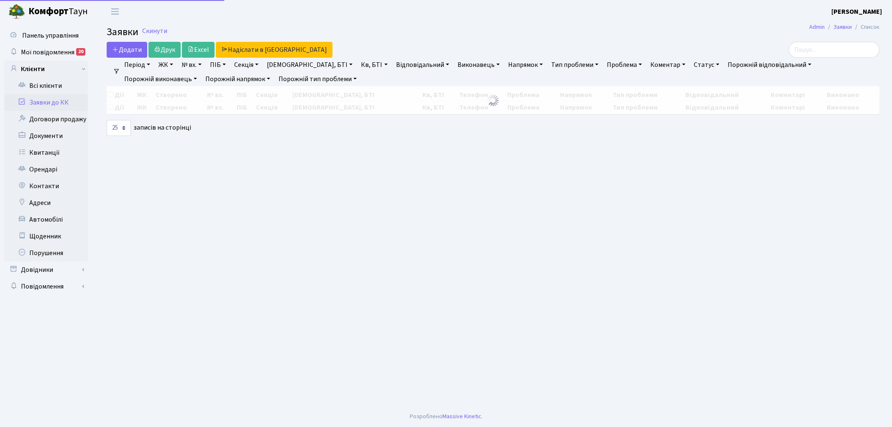
select select "25"
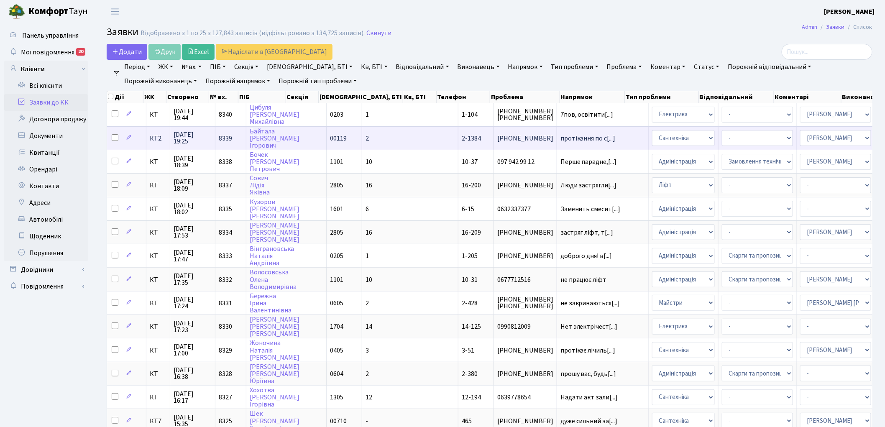
click at [223, 135] on span "8339" at bounding box center [225, 138] width 13 height 9
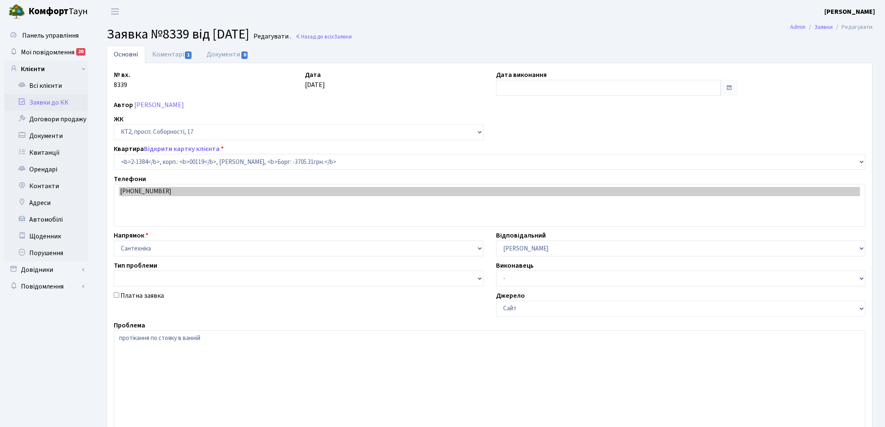
select select "12999"
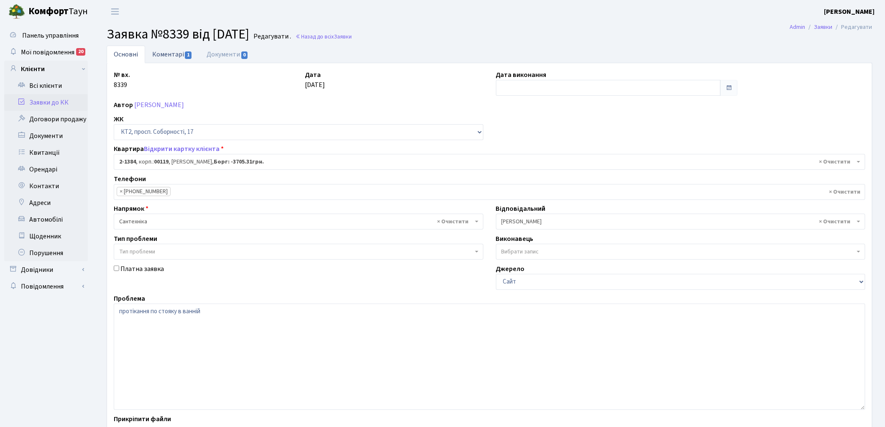
click at [169, 53] on link "Коментарі 1" at bounding box center [172, 54] width 54 height 17
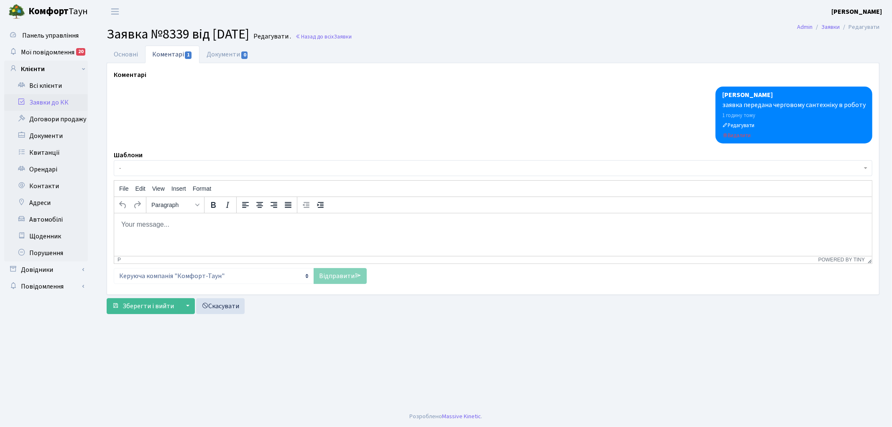
click at [170, 228] on p "Rich Text Area. Press ALT-0 for help." at bounding box center [492, 224] width 744 height 9
click at [191, 235] on html at bounding box center [493, 224] width 758 height 23
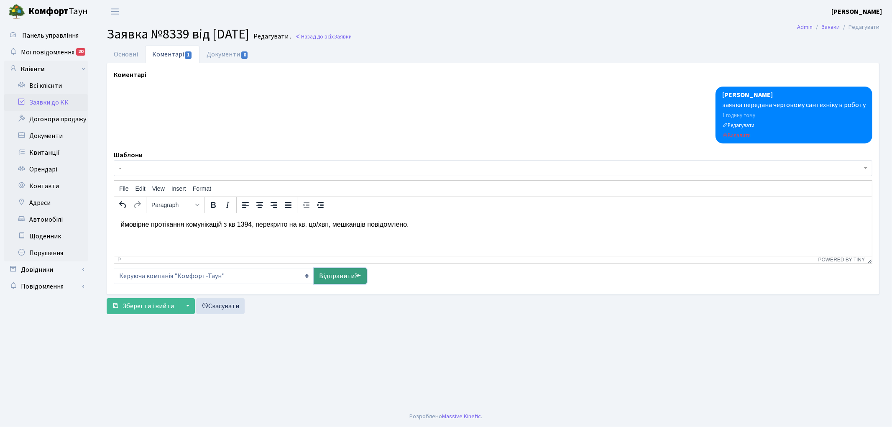
click at [329, 280] on link "Відправити" at bounding box center [340, 276] width 53 height 16
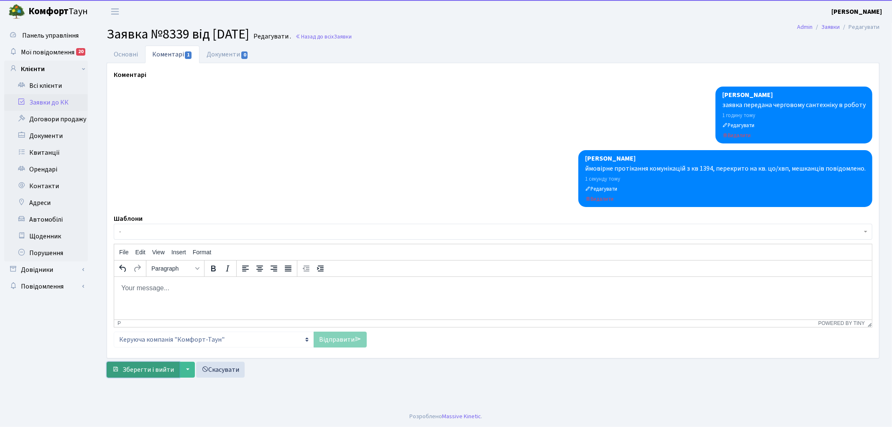
click at [139, 370] on span "Зберегти і вийти" at bounding box center [148, 369] width 51 height 9
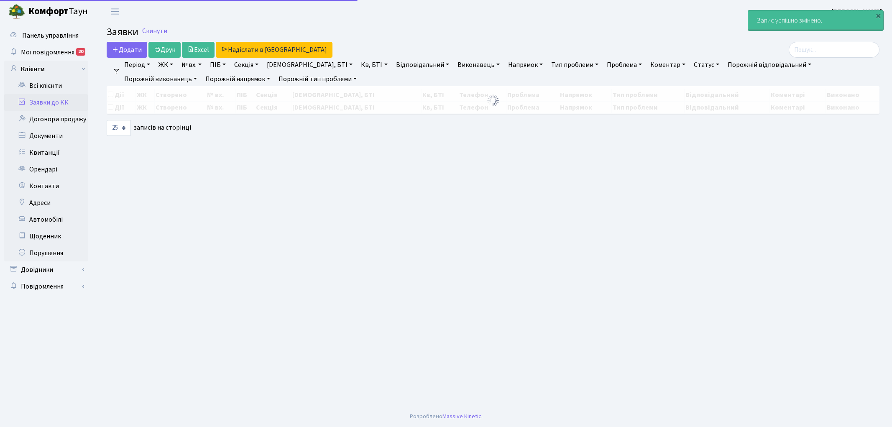
select select "25"
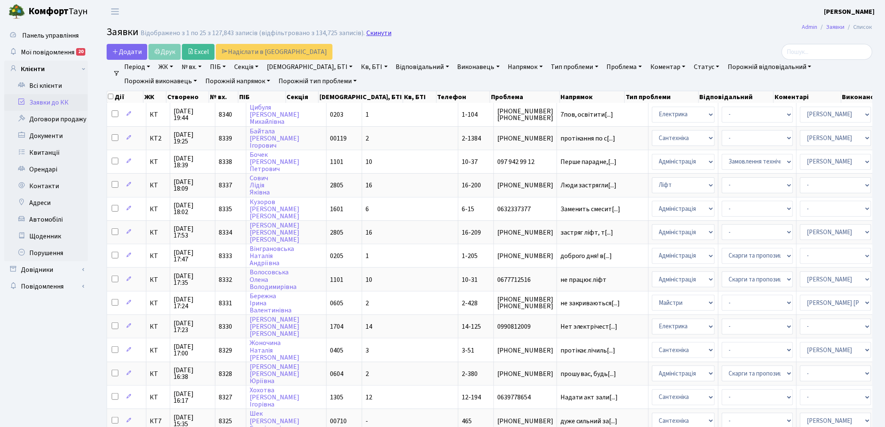
click at [371, 34] on link "Скинути" at bounding box center [378, 33] width 25 height 8
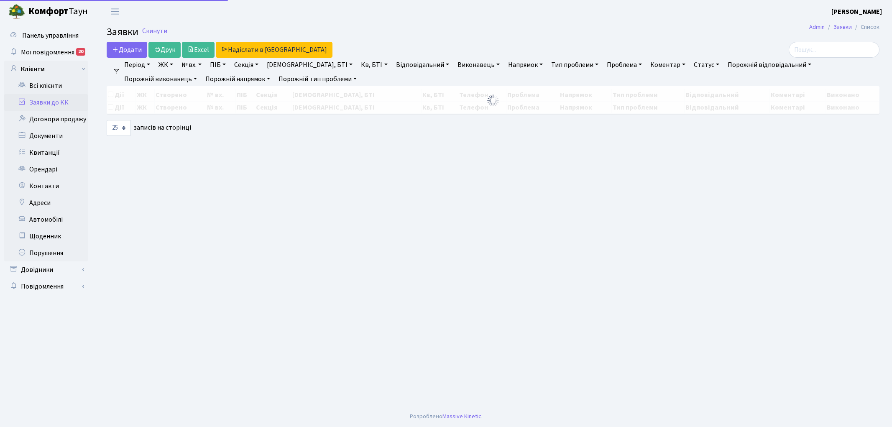
select select "25"
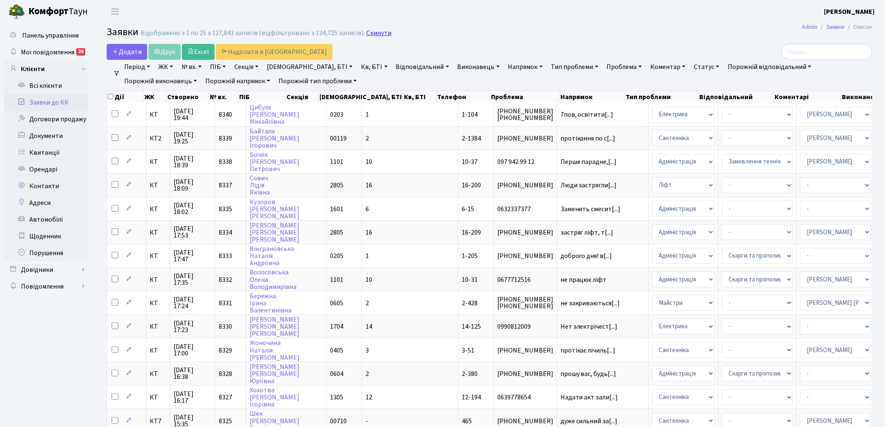
click at [369, 34] on link "Скинути" at bounding box center [378, 33] width 25 height 8
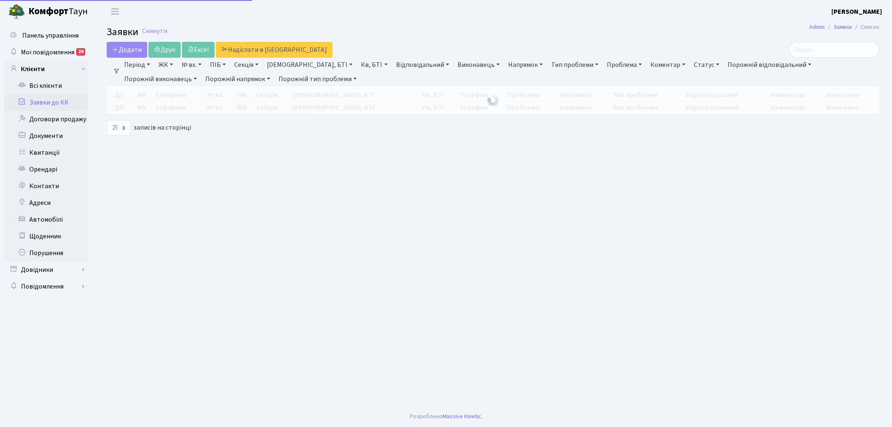
select select "25"
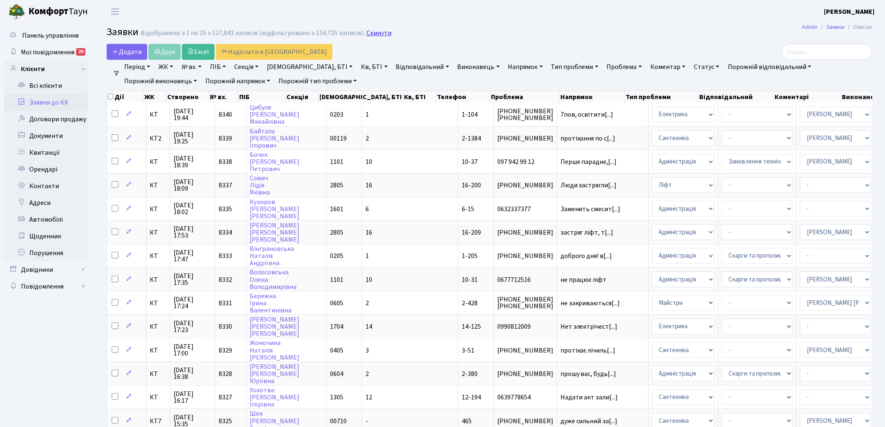
click at [370, 33] on link "Скинути" at bounding box center [378, 33] width 25 height 8
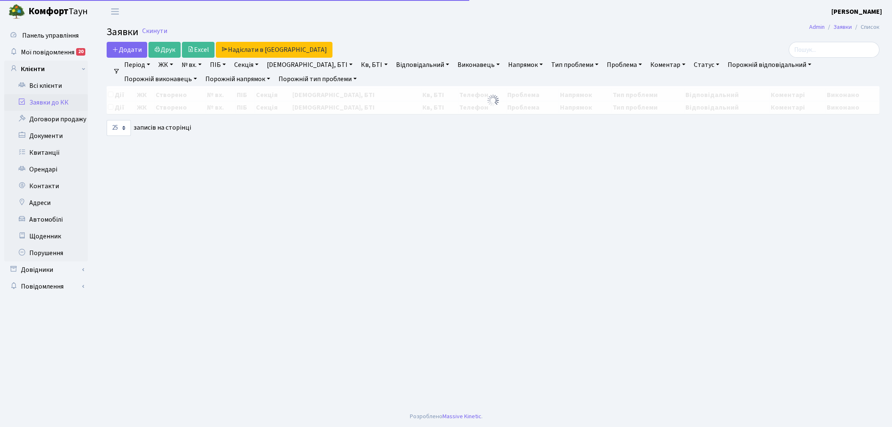
select select "25"
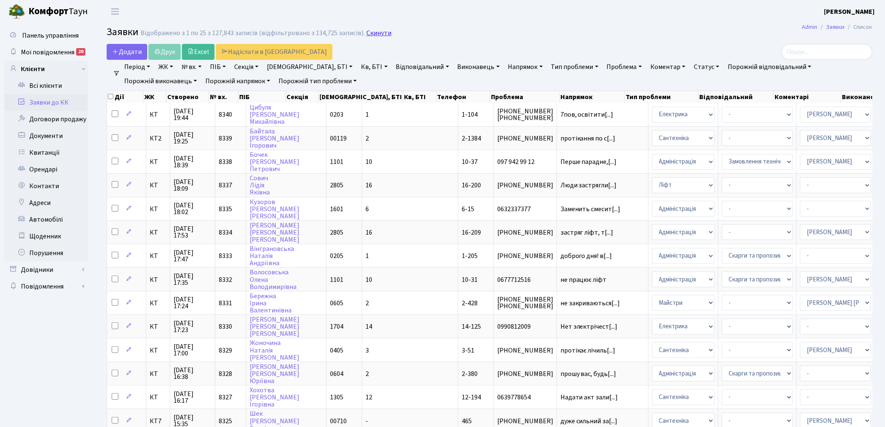
click at [368, 34] on link "Скинути" at bounding box center [378, 33] width 25 height 8
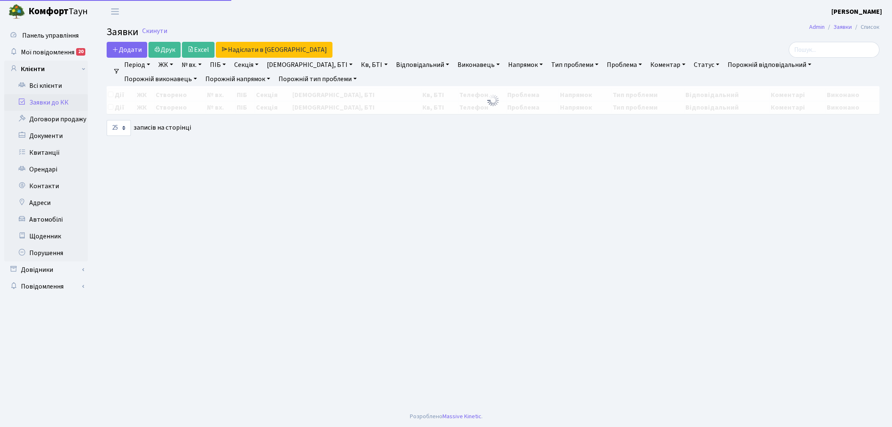
select select "25"
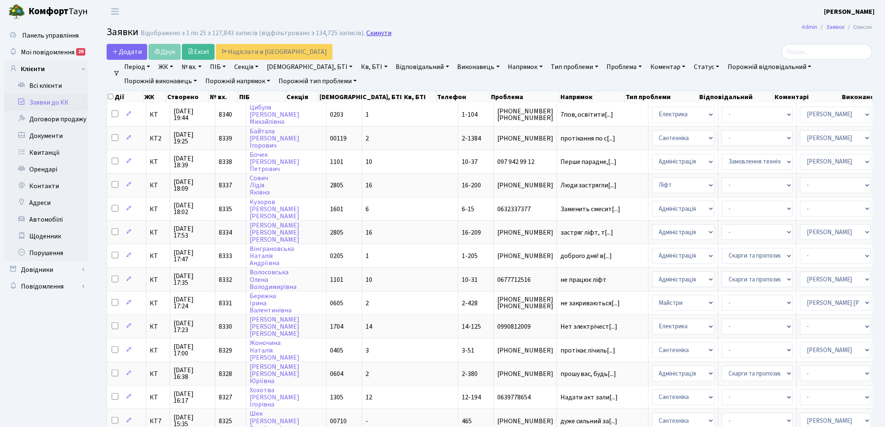
click at [377, 32] on link "Скинути" at bounding box center [378, 33] width 25 height 8
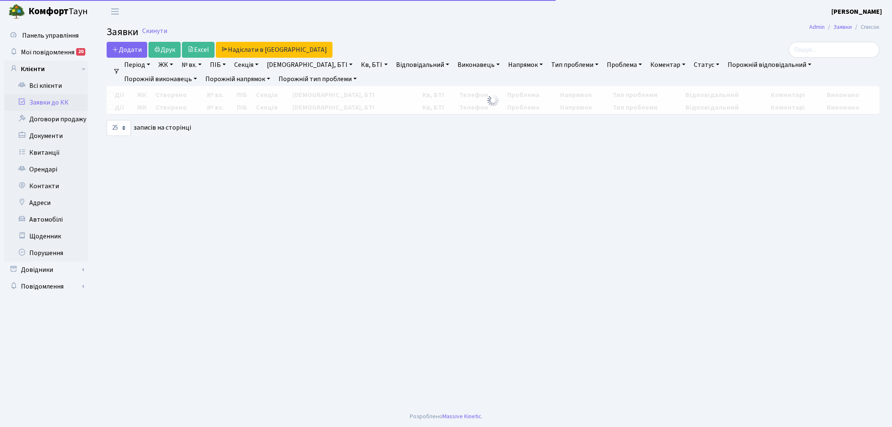
select select "25"
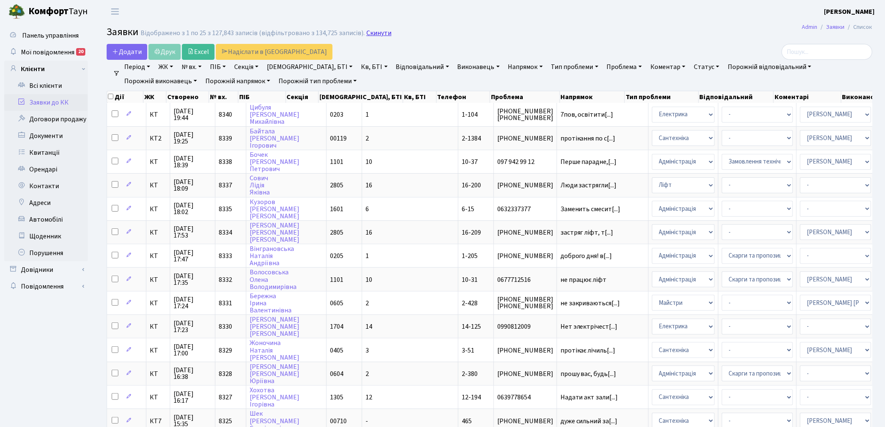
click at [366, 31] on link "Скинути" at bounding box center [378, 33] width 25 height 8
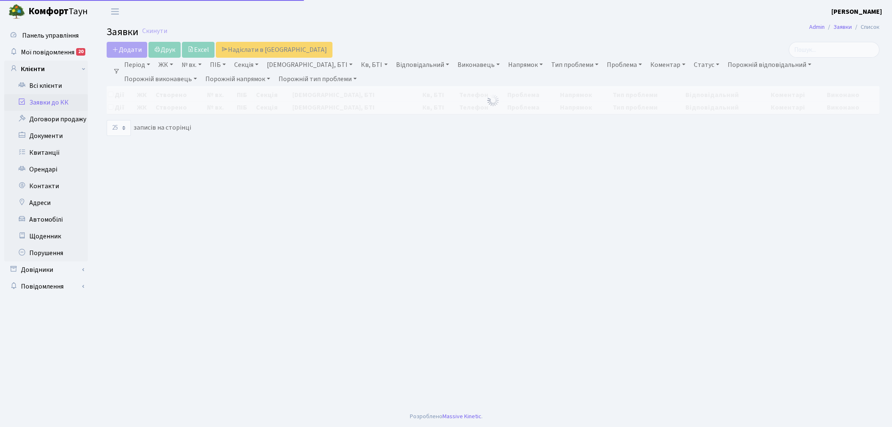
select select "25"
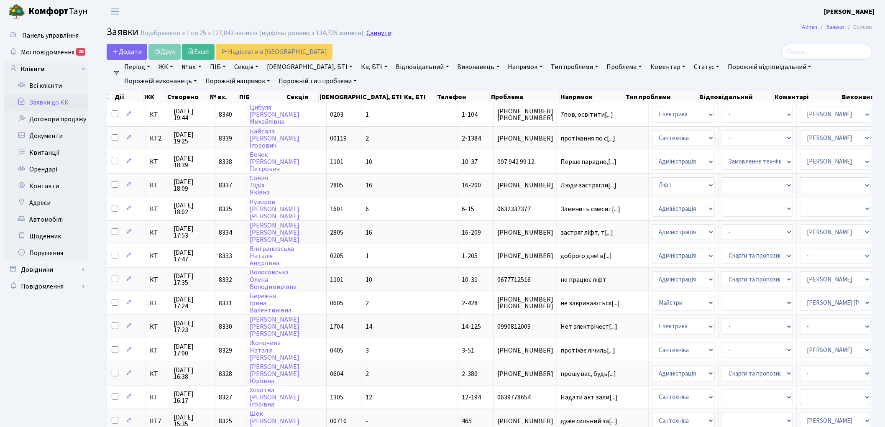
click at [366, 31] on link "Скинути" at bounding box center [378, 33] width 25 height 8
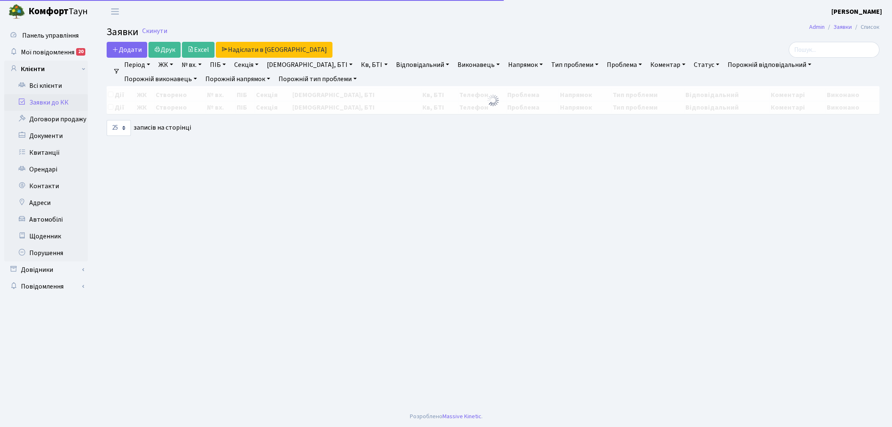
select select "25"
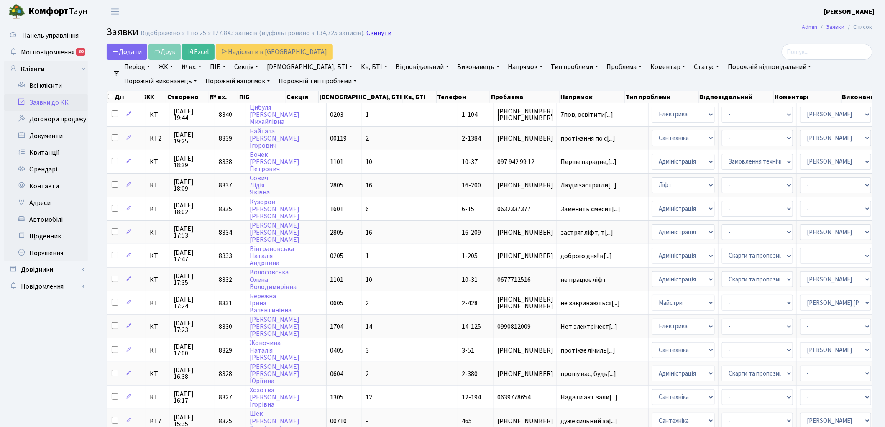
click at [366, 34] on link "Скинути" at bounding box center [378, 33] width 25 height 8
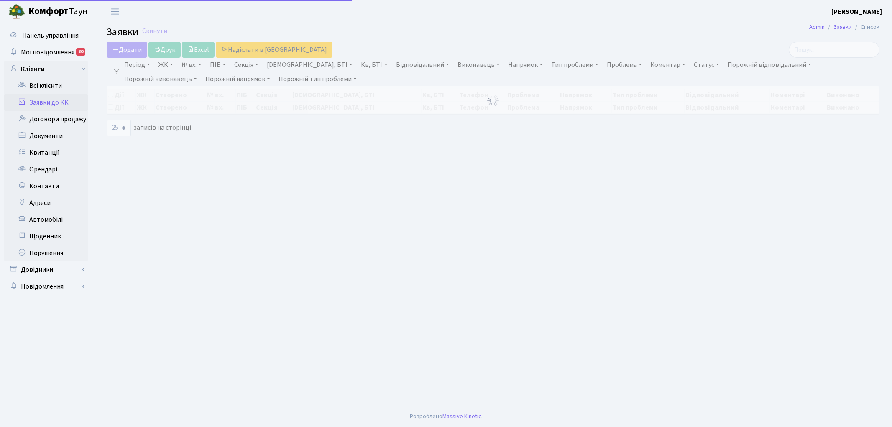
select select "25"
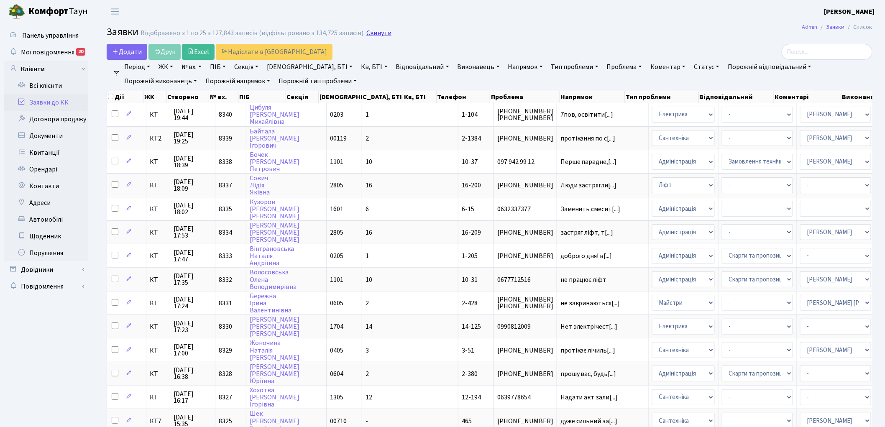
click at [377, 33] on link "Скинути" at bounding box center [378, 33] width 25 height 8
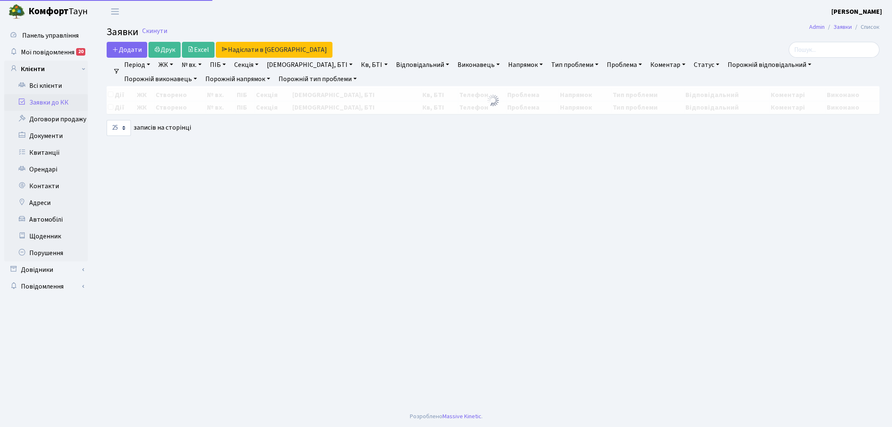
select select "25"
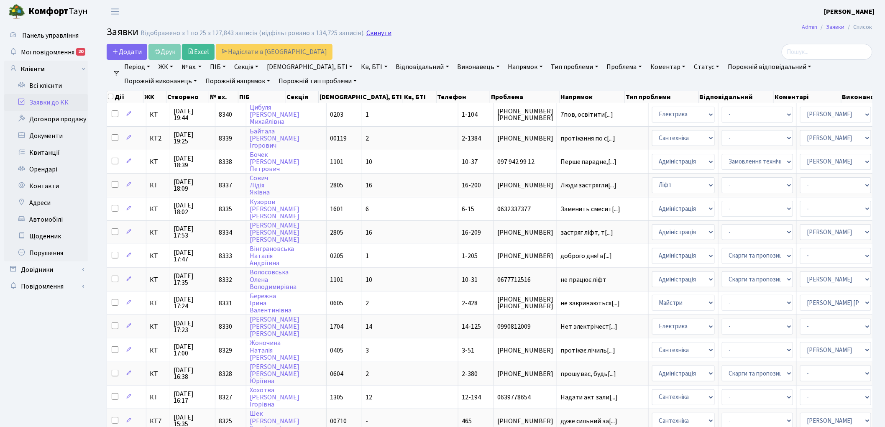
click at [370, 33] on link "Скинути" at bounding box center [378, 33] width 25 height 8
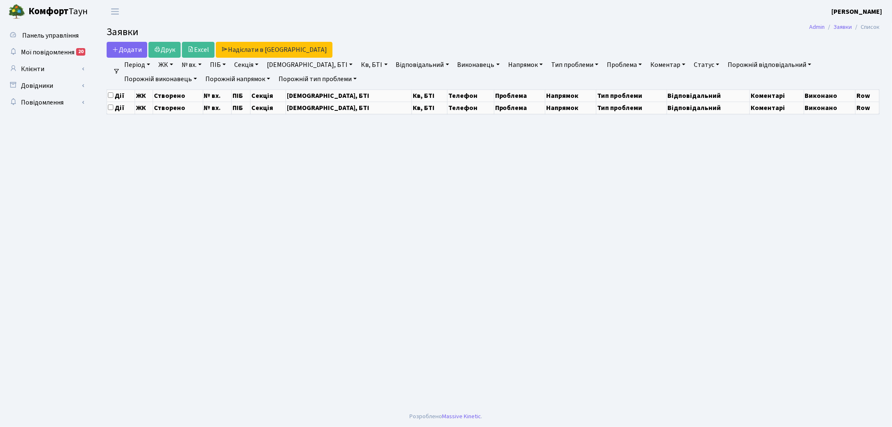
select select "25"
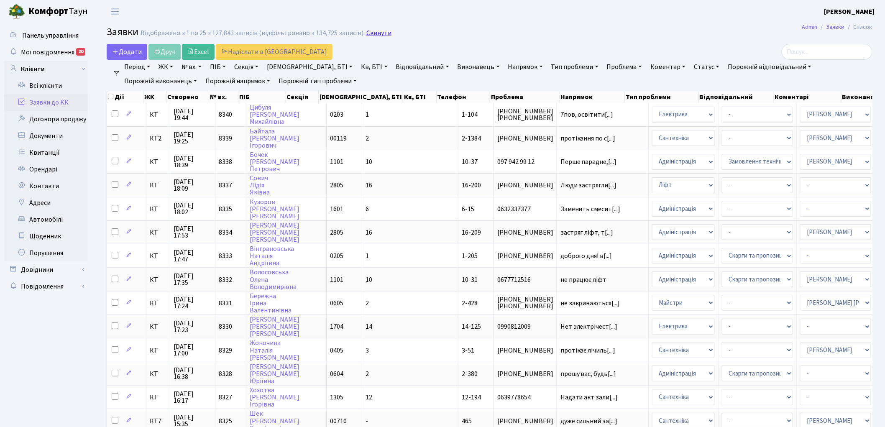
click at [368, 32] on link "Скинути" at bounding box center [378, 33] width 25 height 8
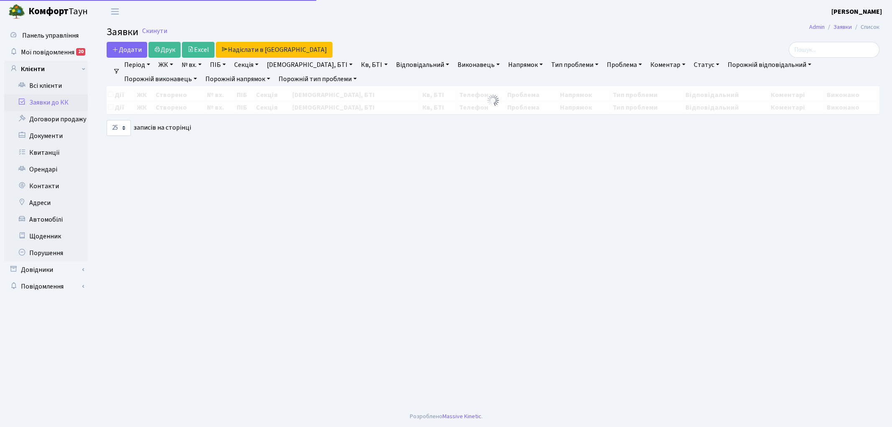
select select "25"
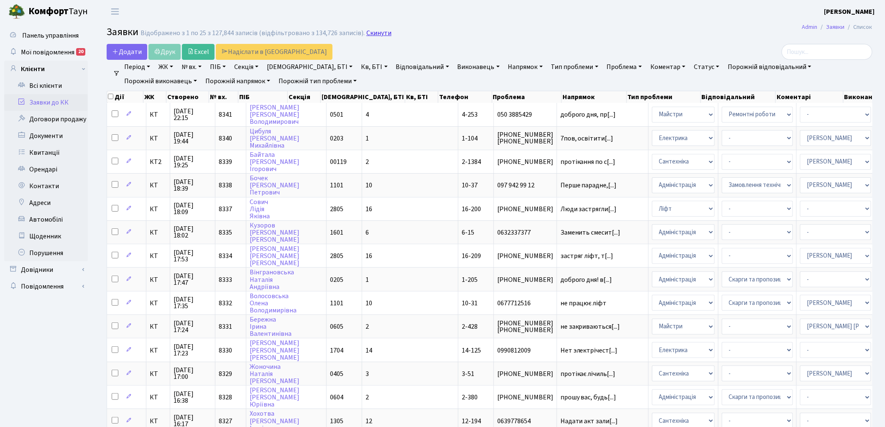
click at [374, 36] on link "Скинути" at bounding box center [378, 33] width 25 height 8
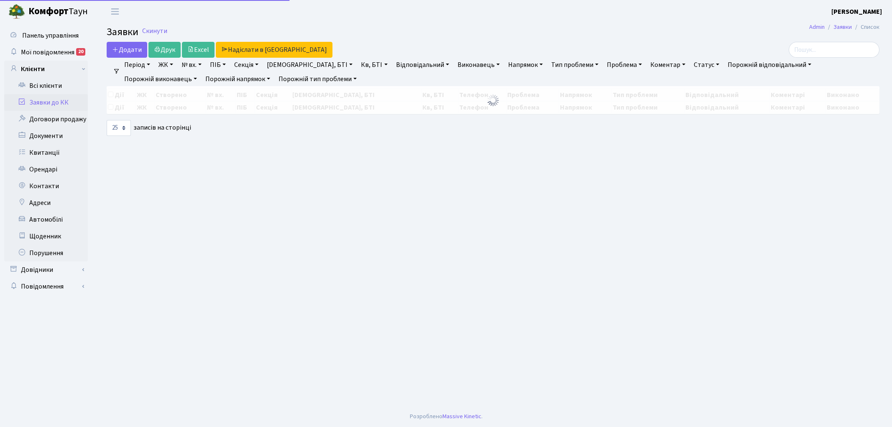
select select "25"
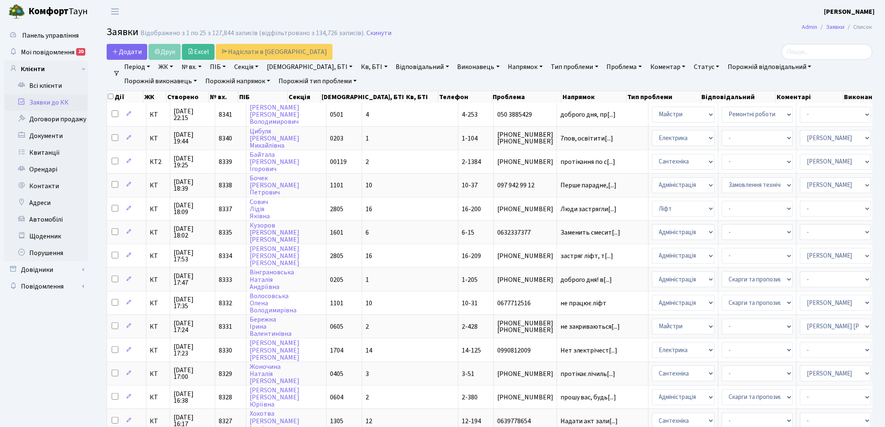
click at [374, 36] on link "Скинути" at bounding box center [378, 33] width 25 height 8
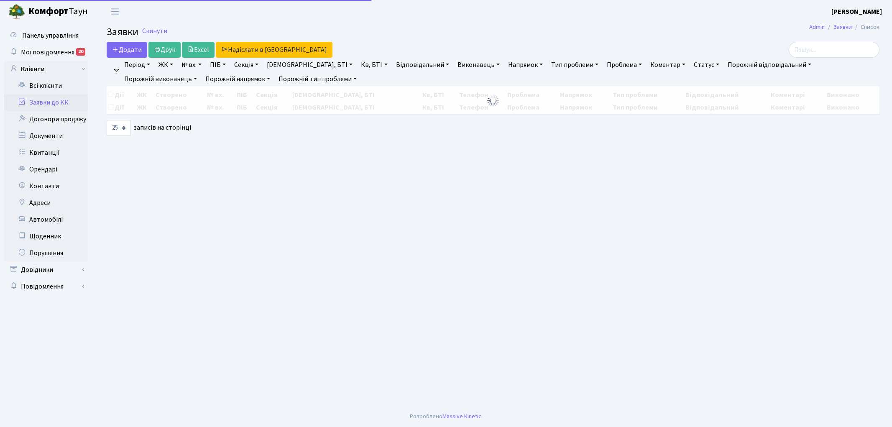
select select "25"
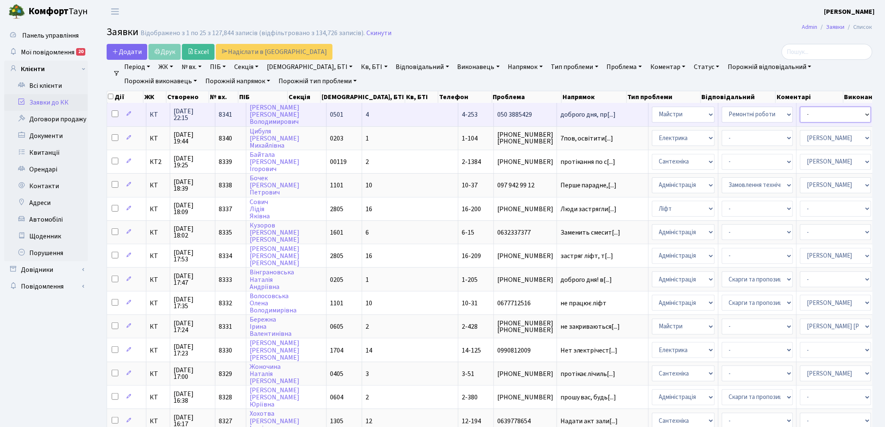
click at [800, 119] on select "- Адміністратор ЖК ДП Адміністратор ЖК КТ Адміністратор ЖК СП [PERSON_NAME] [PE…" at bounding box center [835, 115] width 71 height 16
select select "26"
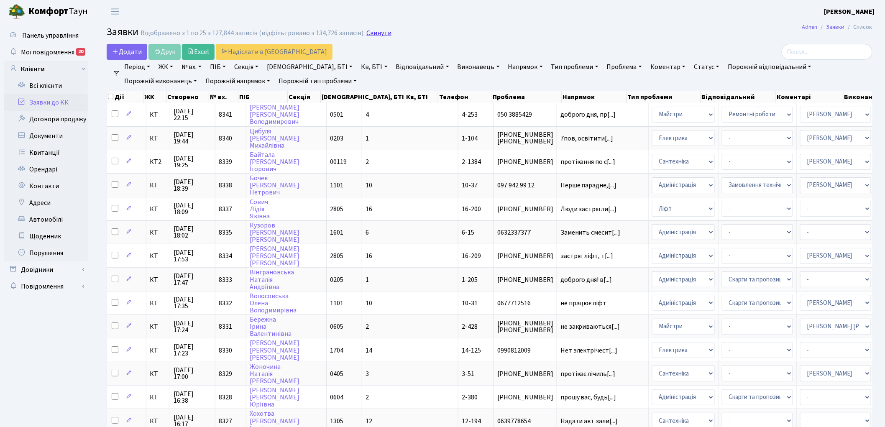
click at [371, 34] on link "Скинути" at bounding box center [378, 33] width 25 height 8
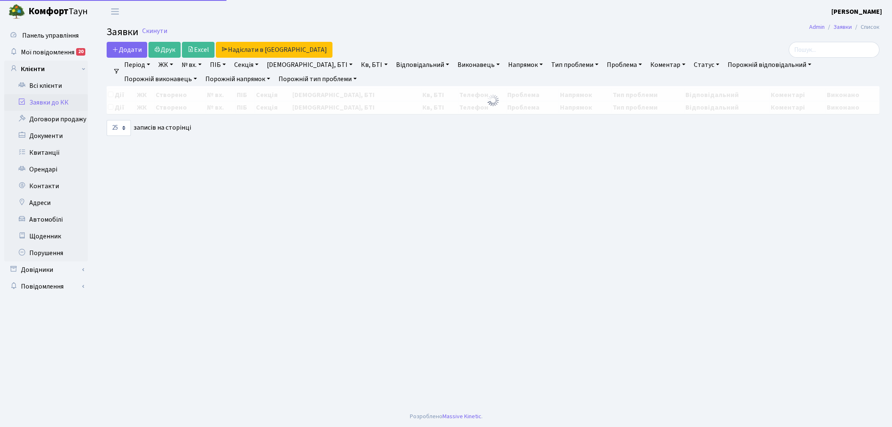
select select "25"
